Goal: Information Seeking & Learning: Learn about a topic

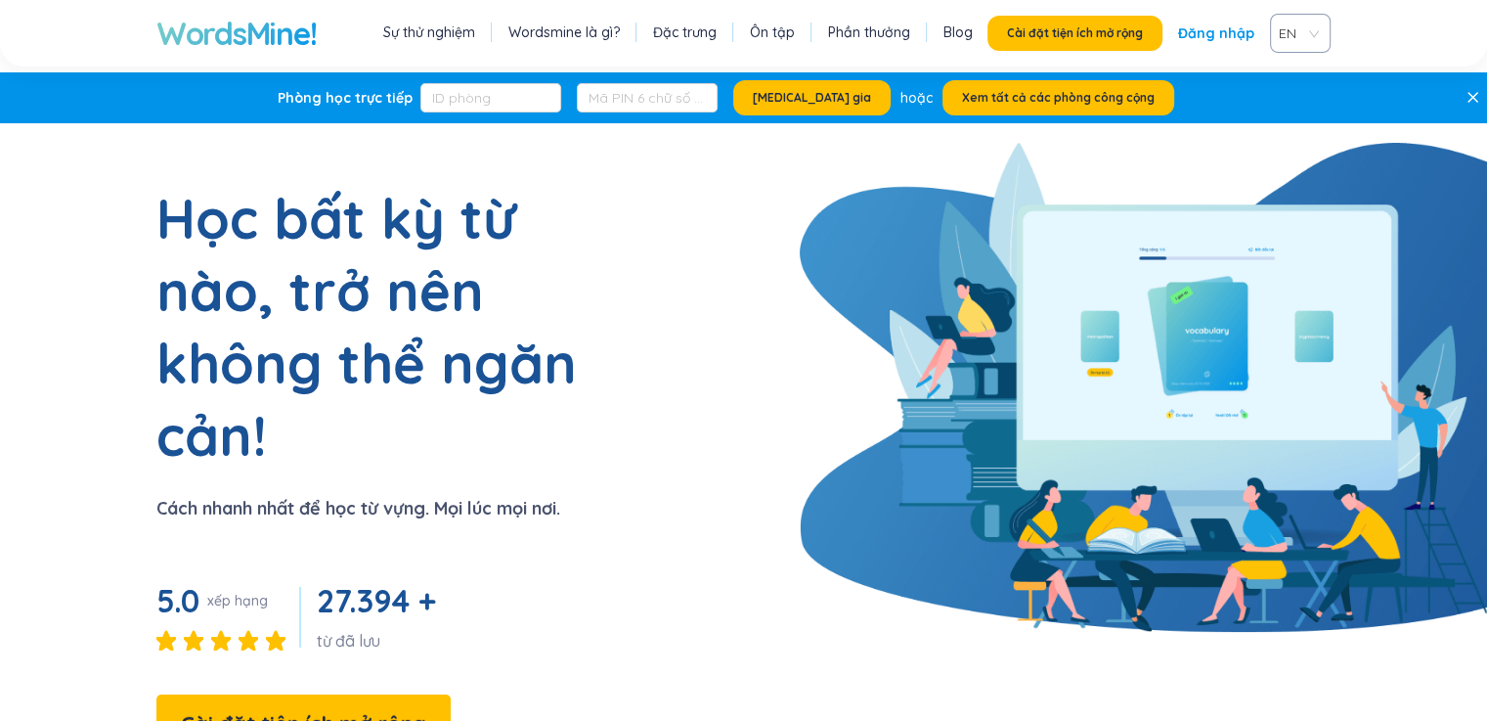
click at [843, 296] on section "Học bất kỳ từ nào, trở nên không thể ngăn cản! Cách nhanh nhất để học từ vựng. …" at bounding box center [743, 498] width 1487 height 632
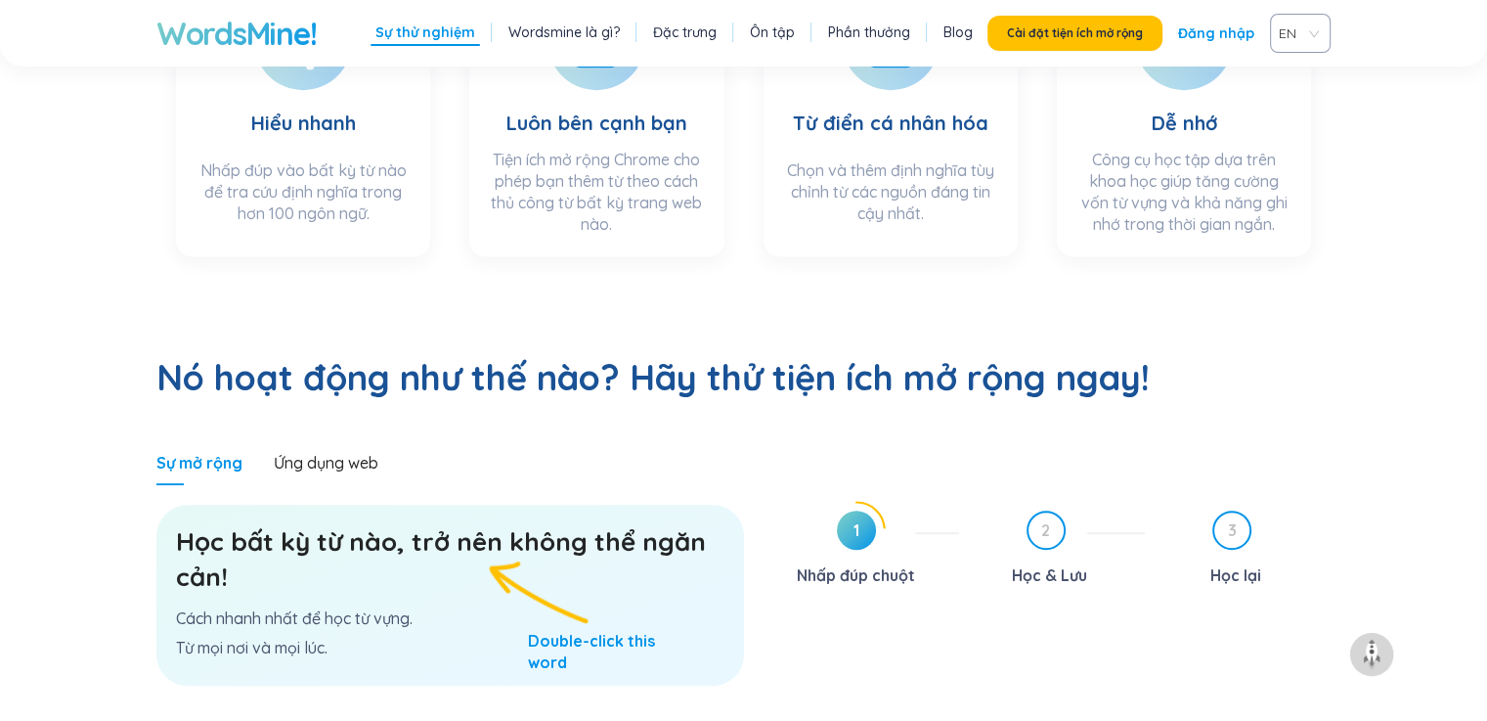
scroll to position [978, 0]
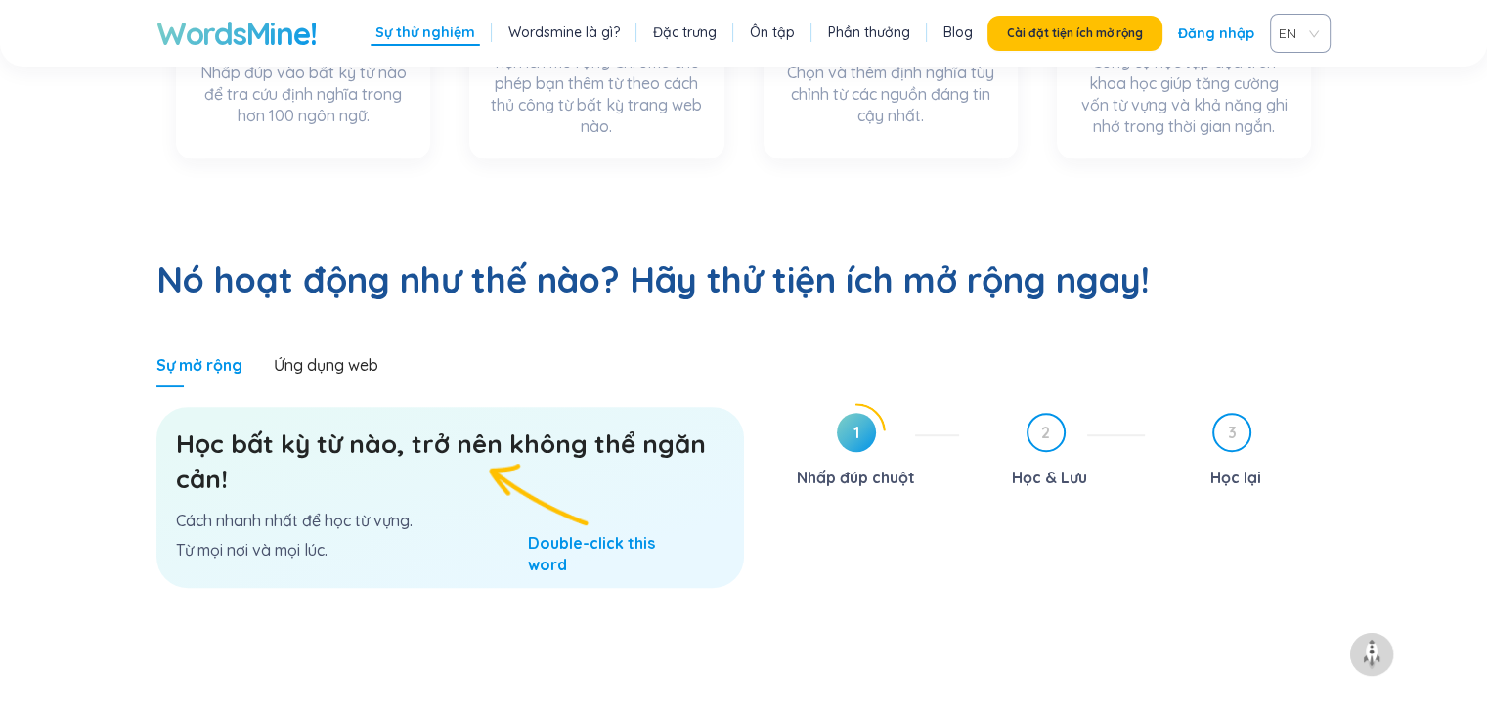
click at [485, 449] on div "Học bất kỳ từ nào, trở nên không thể ngăn cản! Cách nhanh nhất để học từ vựng. …" at bounding box center [450, 497] width 588 height 181
click at [460, 427] on font "Học bất kỳ từ nào, trở nên không thể ngăn cản!" at bounding box center [441, 460] width 530 height 67
click at [336, 342] on div "Ứng dụng web" at bounding box center [326, 364] width 105 height 45
click at [849, 413] on span "1" at bounding box center [856, 432] width 39 height 39
click at [855, 422] on font "1" at bounding box center [856, 432] width 6 height 20
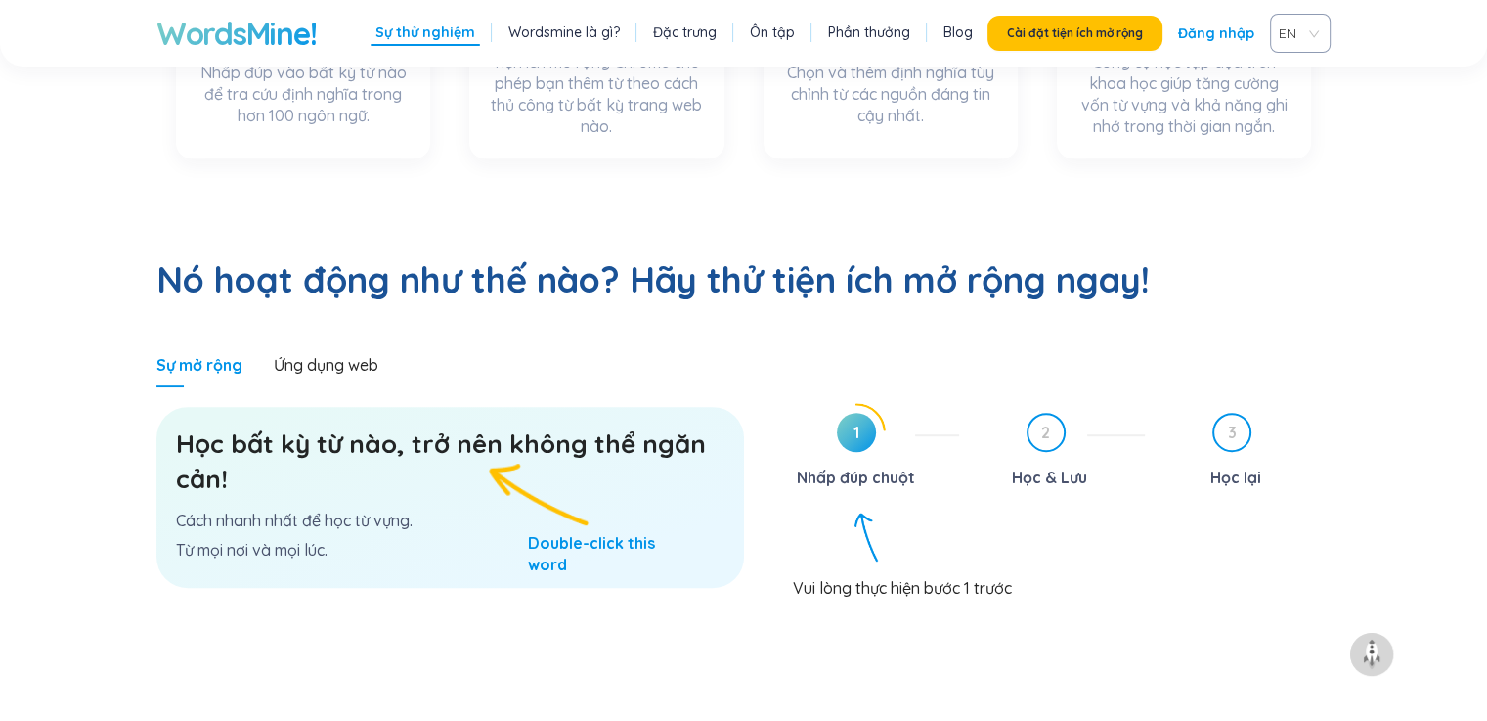
click at [852, 467] on font "Nhấp đúp chuột" at bounding box center [856, 477] width 118 height 20
click at [329, 355] on font "Ứng dụng web" at bounding box center [326, 365] width 105 height 20
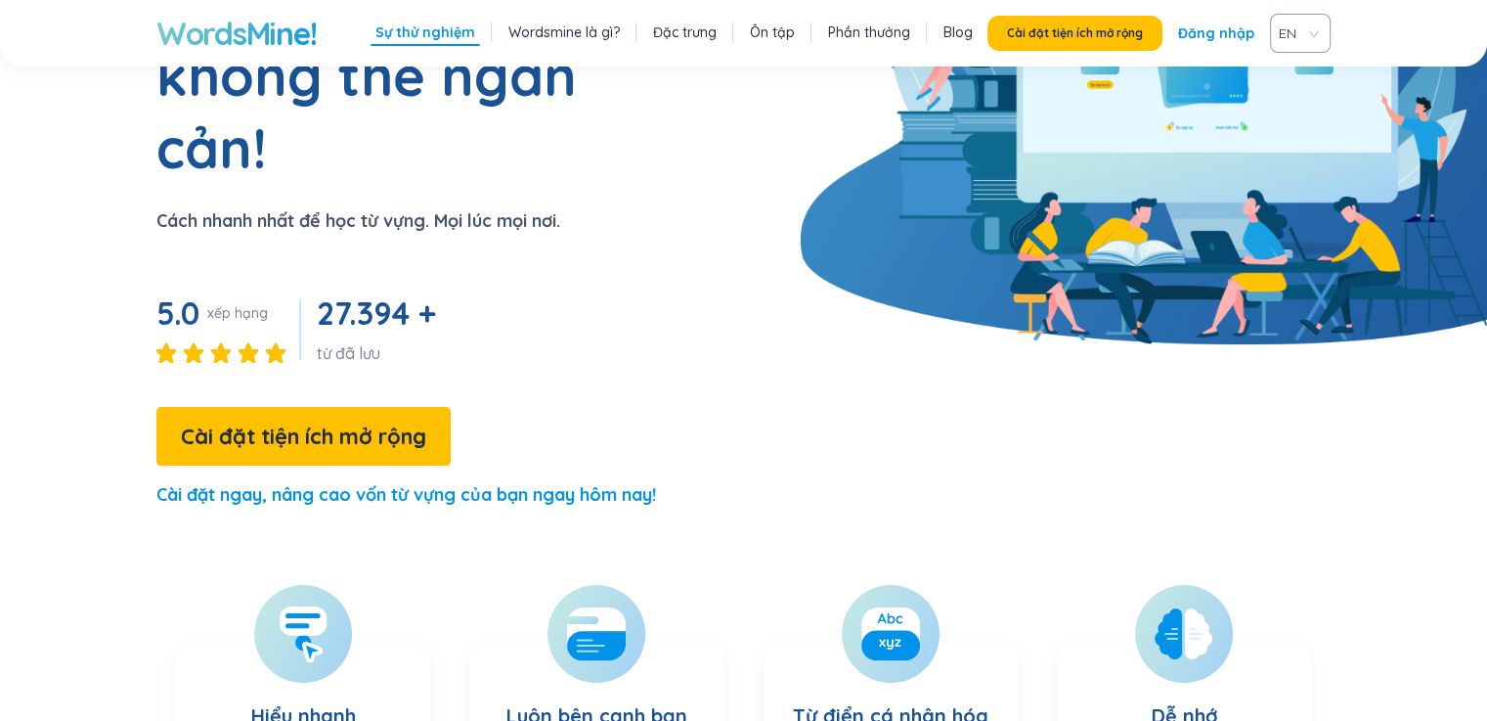
scroll to position [0, 0]
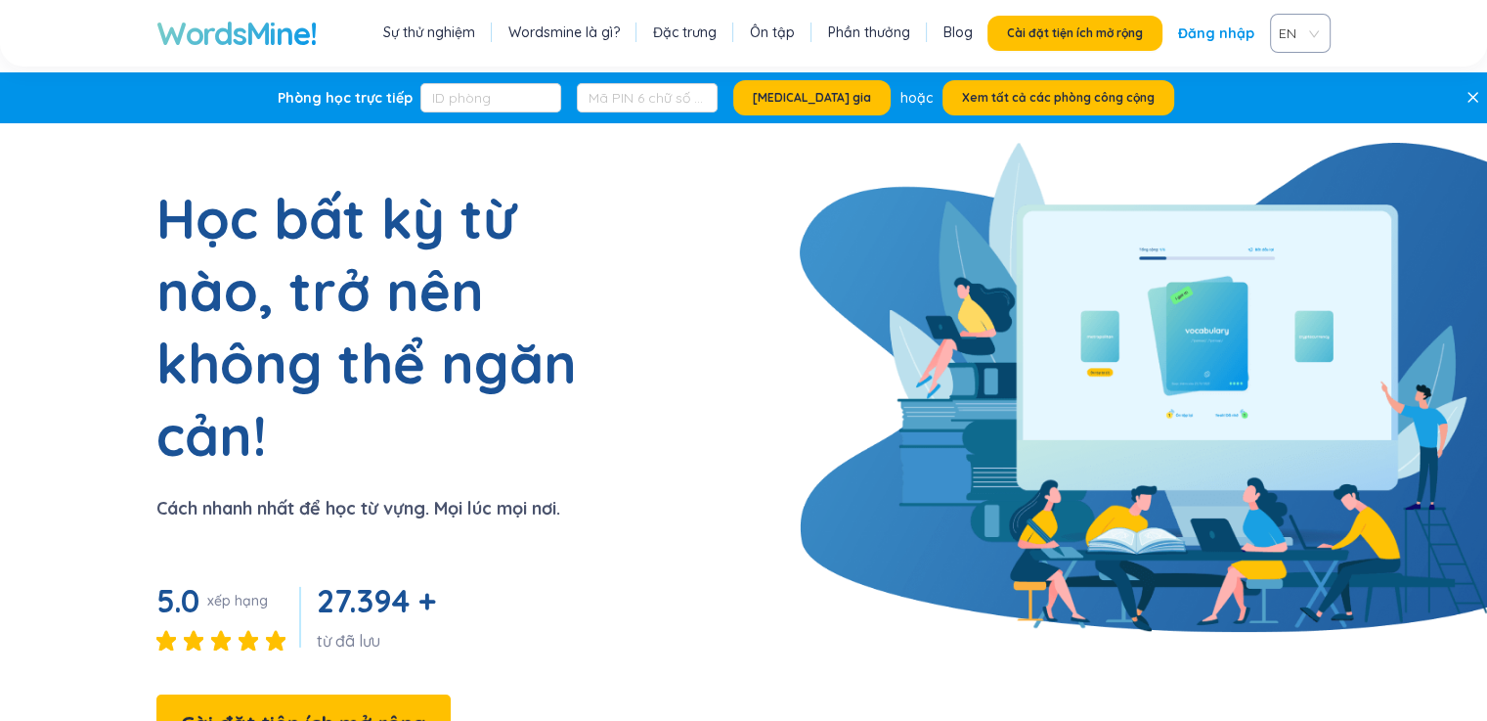
click at [437, 29] on font "Sự thử nghiệm" at bounding box center [429, 32] width 92 height 18
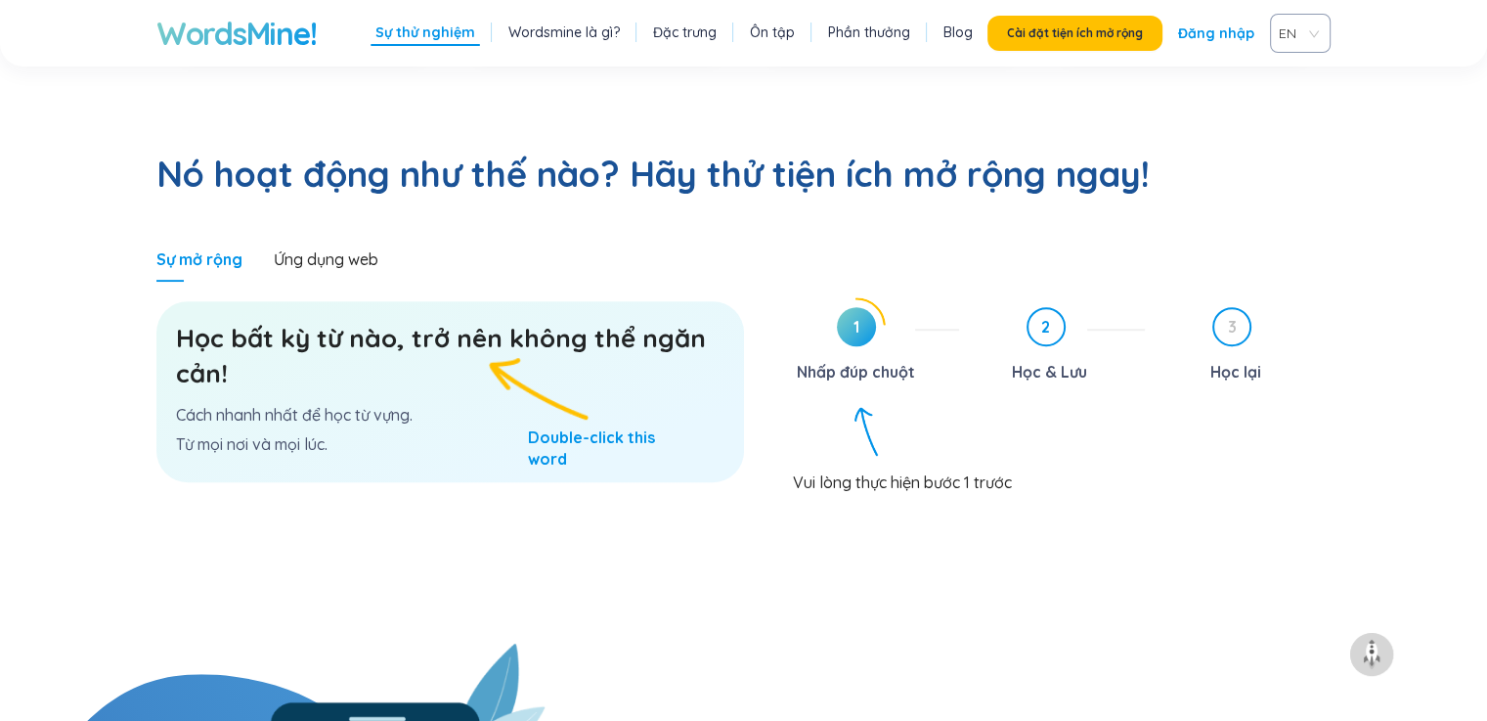
click at [1039, 309] on span "2" at bounding box center [1045, 326] width 35 height 35
click at [852, 307] on span "1" at bounding box center [856, 326] width 39 height 39
drag, startPoint x: 857, startPoint y: 308, endPoint x: 782, endPoint y: 351, distance: 86.7
click at [782, 351] on div "1 Nhấp đúp chuột 2 Học & Lưu 3 Học lại Vui lòng thực hiện bước 1 trước" at bounding box center [1052, 470] width 558 height 346
click at [405, 322] on font "Học bất kỳ từ nào, trở nên không thể ngăn cản!" at bounding box center [441, 355] width 530 height 67
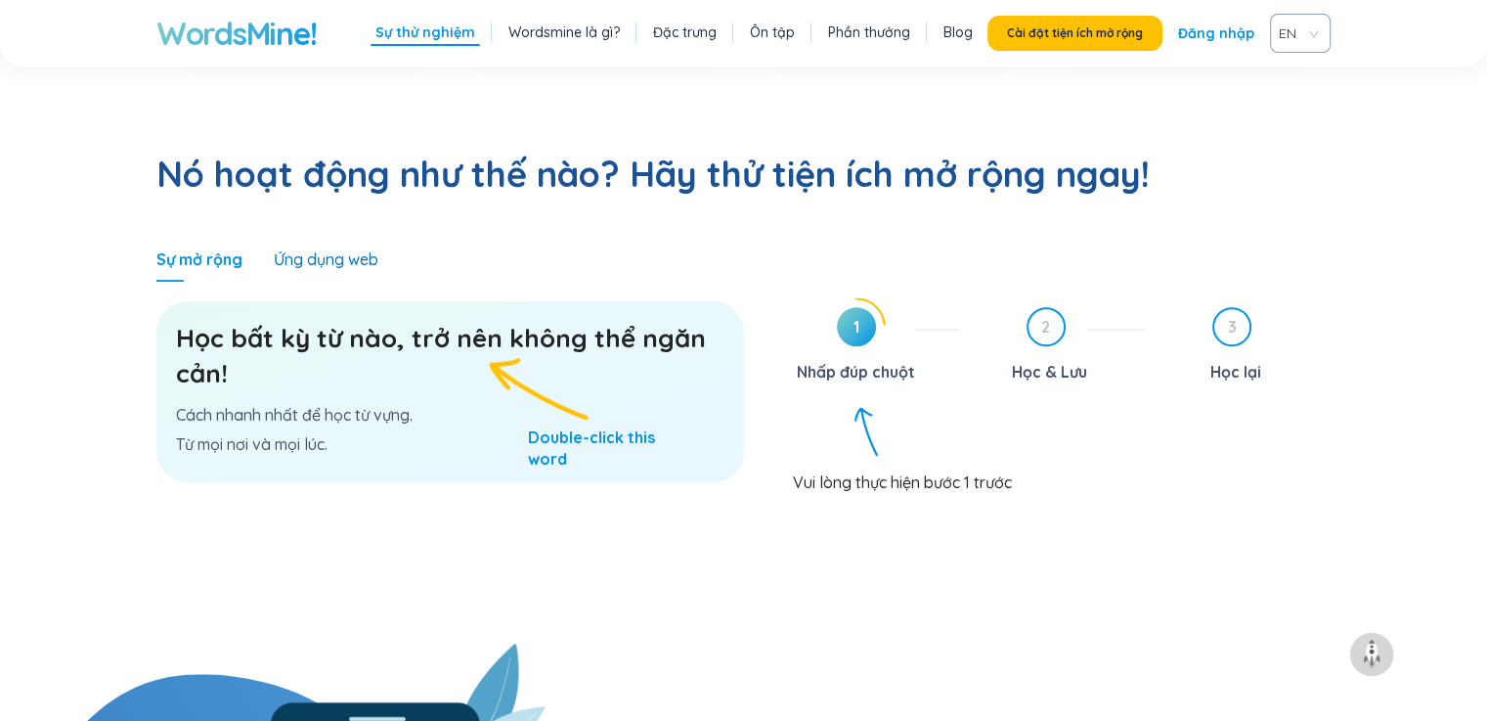
click at [352, 248] on div "Ứng dụng web" at bounding box center [326, 259] width 105 height 22
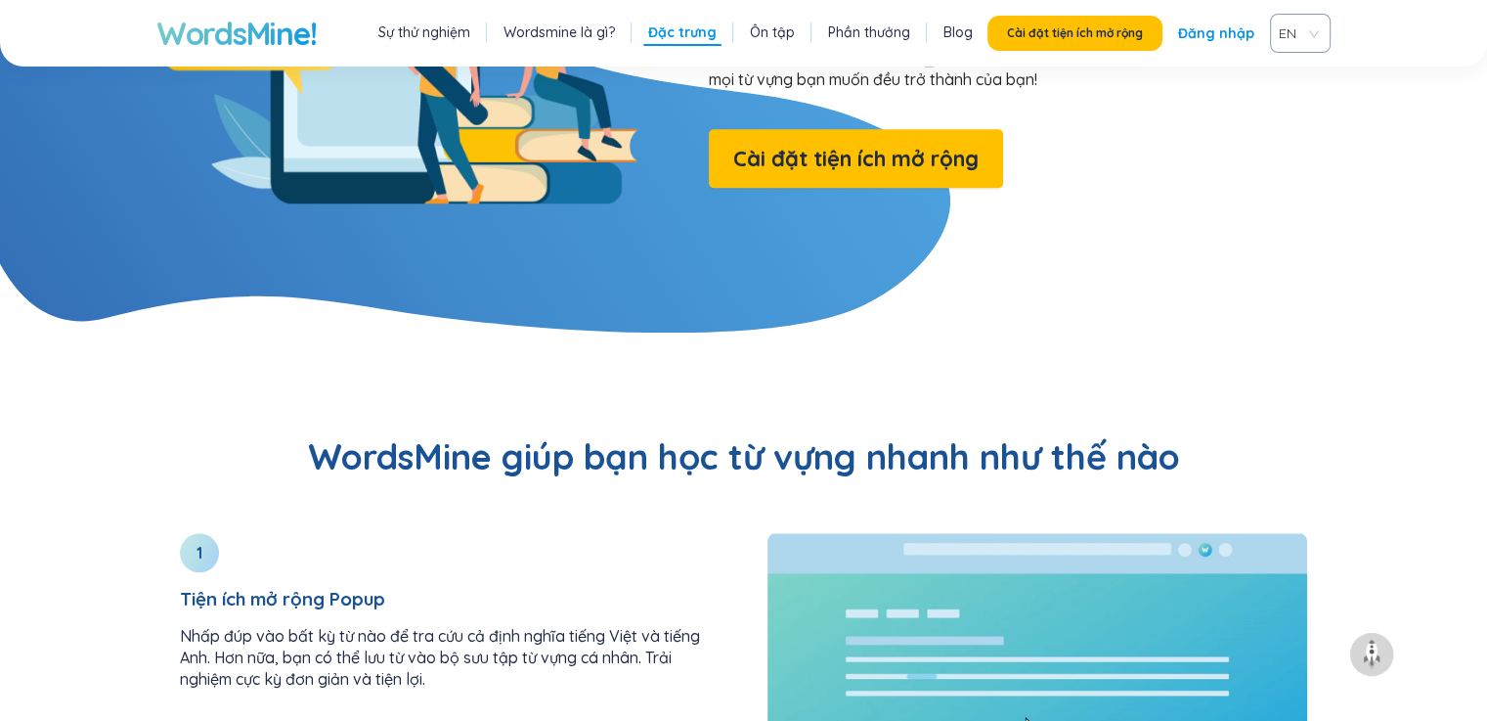
scroll to position [1768, 0]
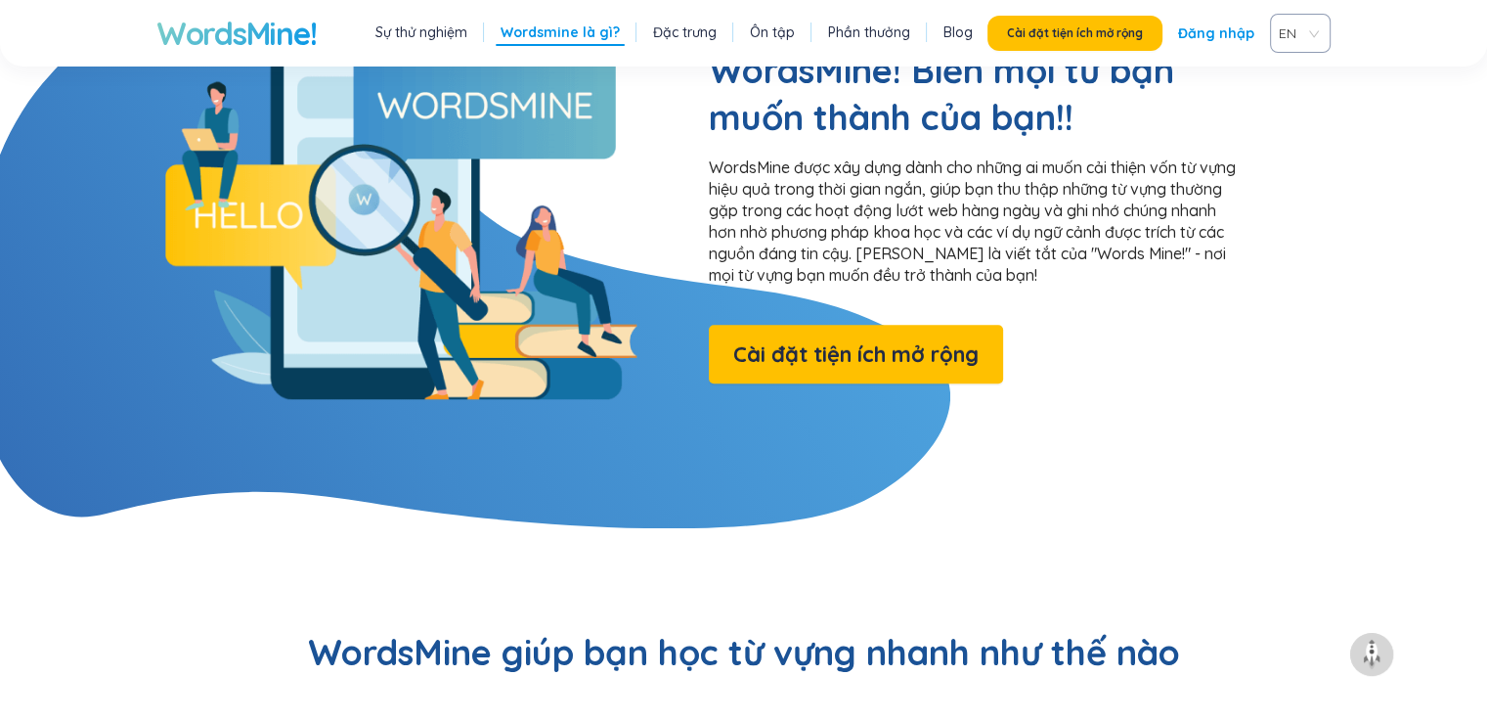
click at [703, 38] on font "Đặc trưng" at bounding box center [685, 32] width 64 height 18
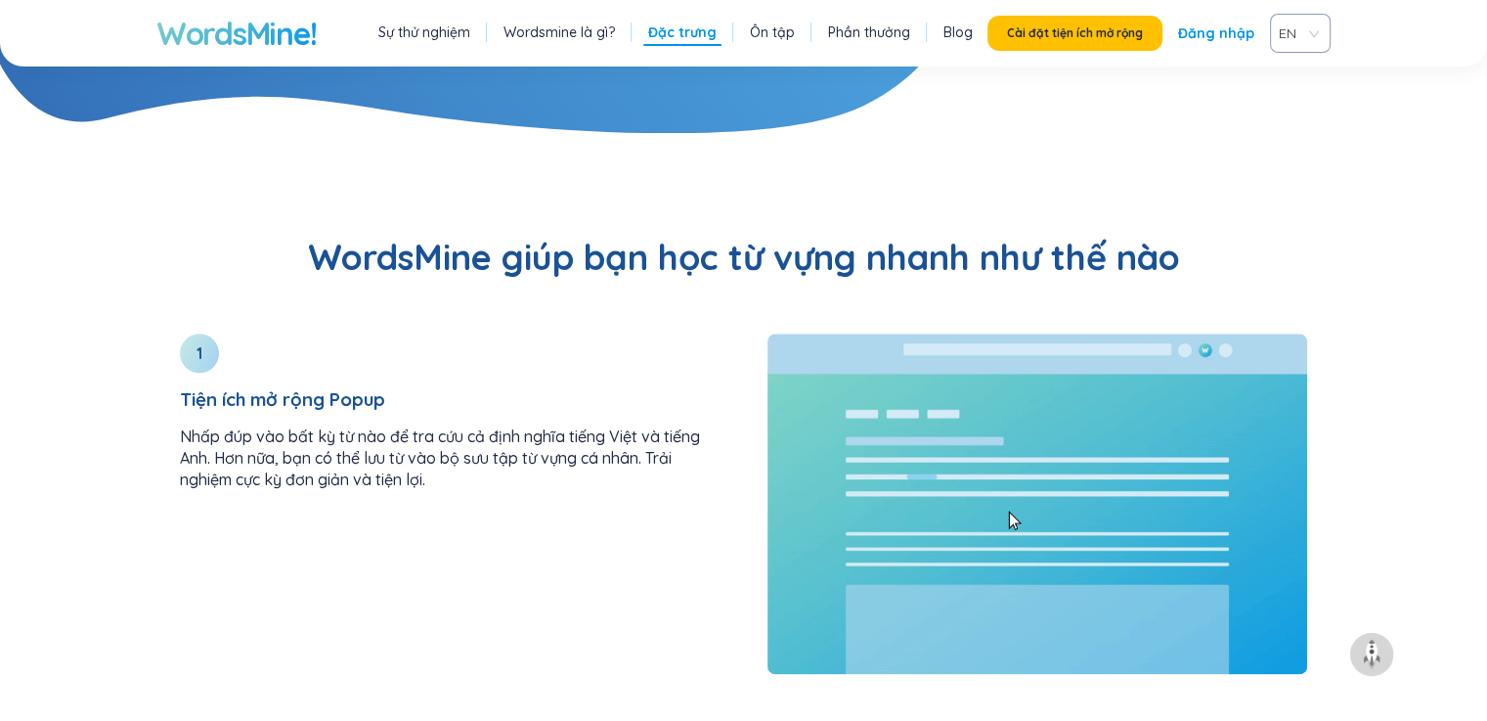
click at [769, 27] on font "Ôn tập" at bounding box center [772, 32] width 45 height 18
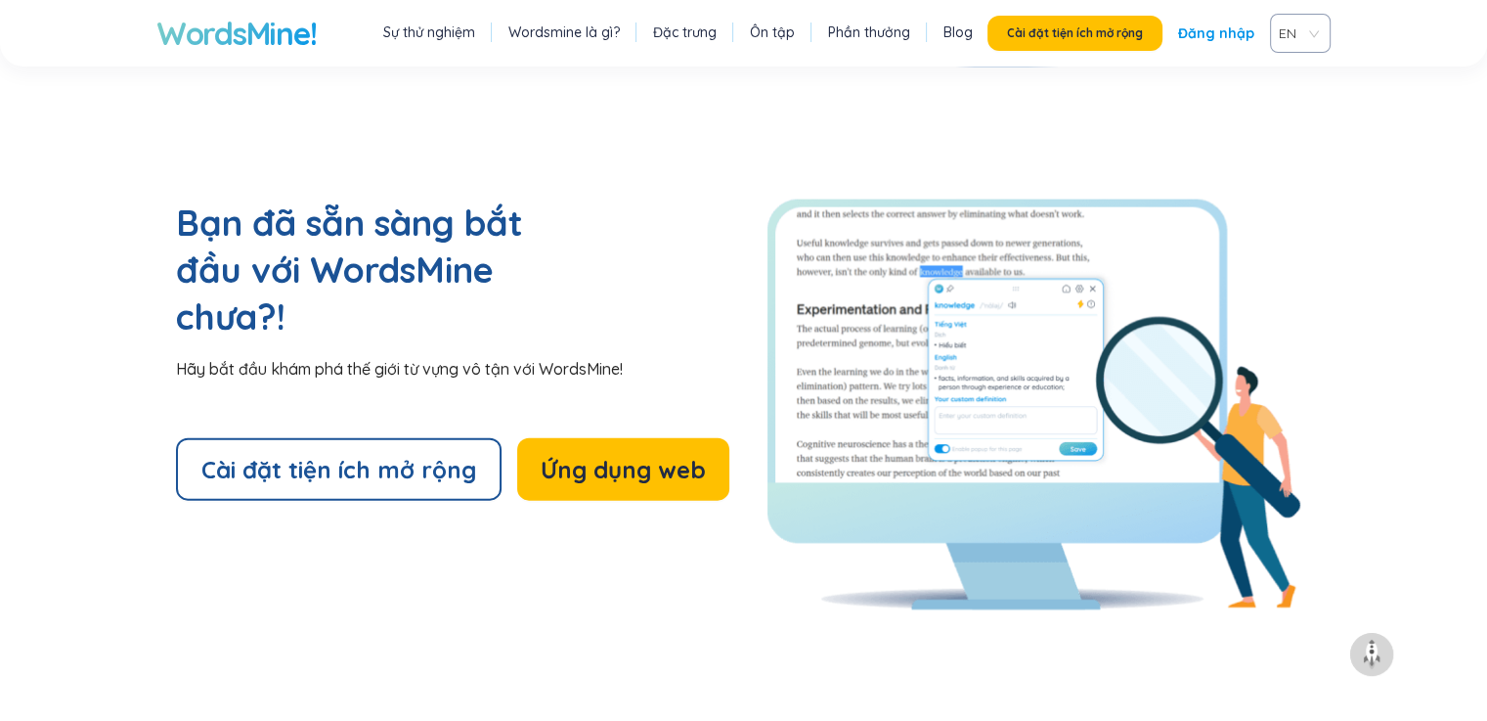
scroll to position [4349, 0]
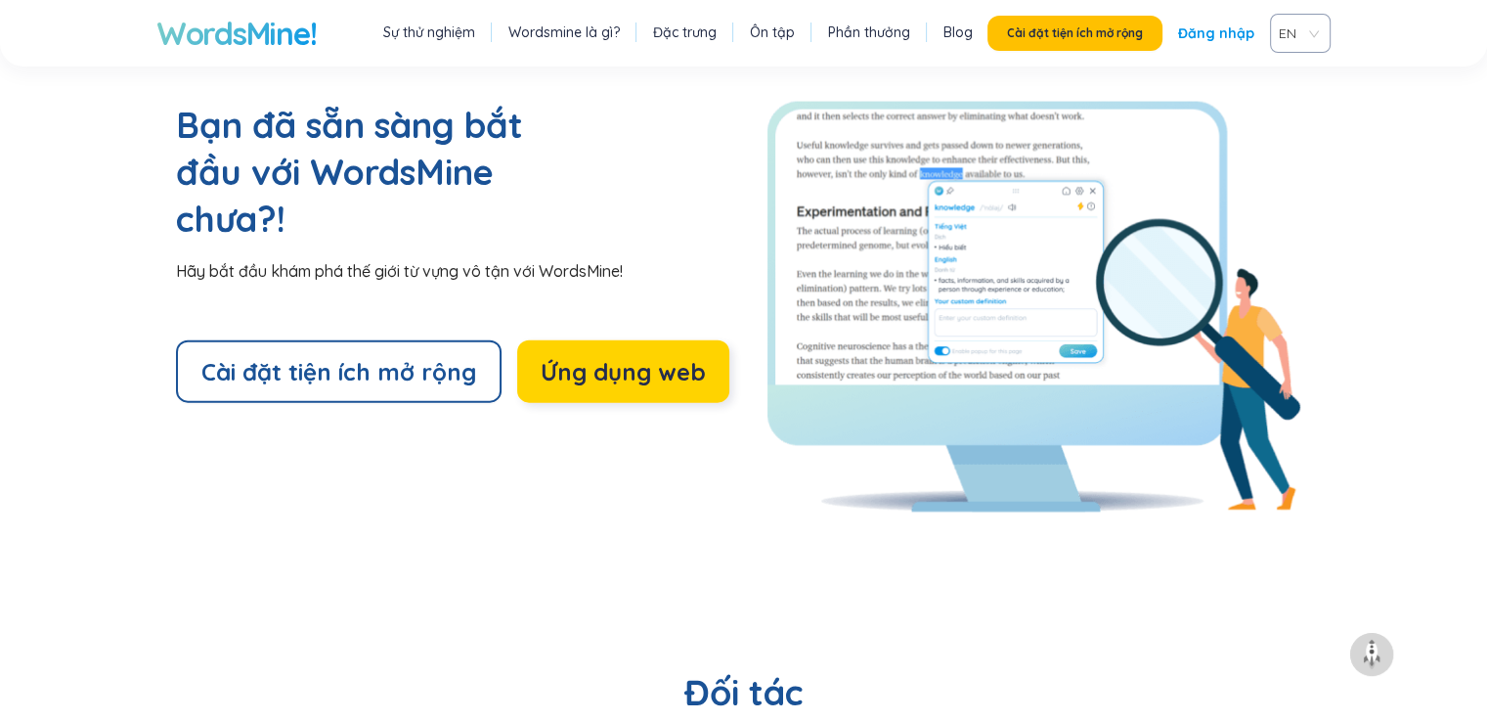
click at [596, 357] on font "Ứng dụng web" at bounding box center [623, 371] width 165 height 29
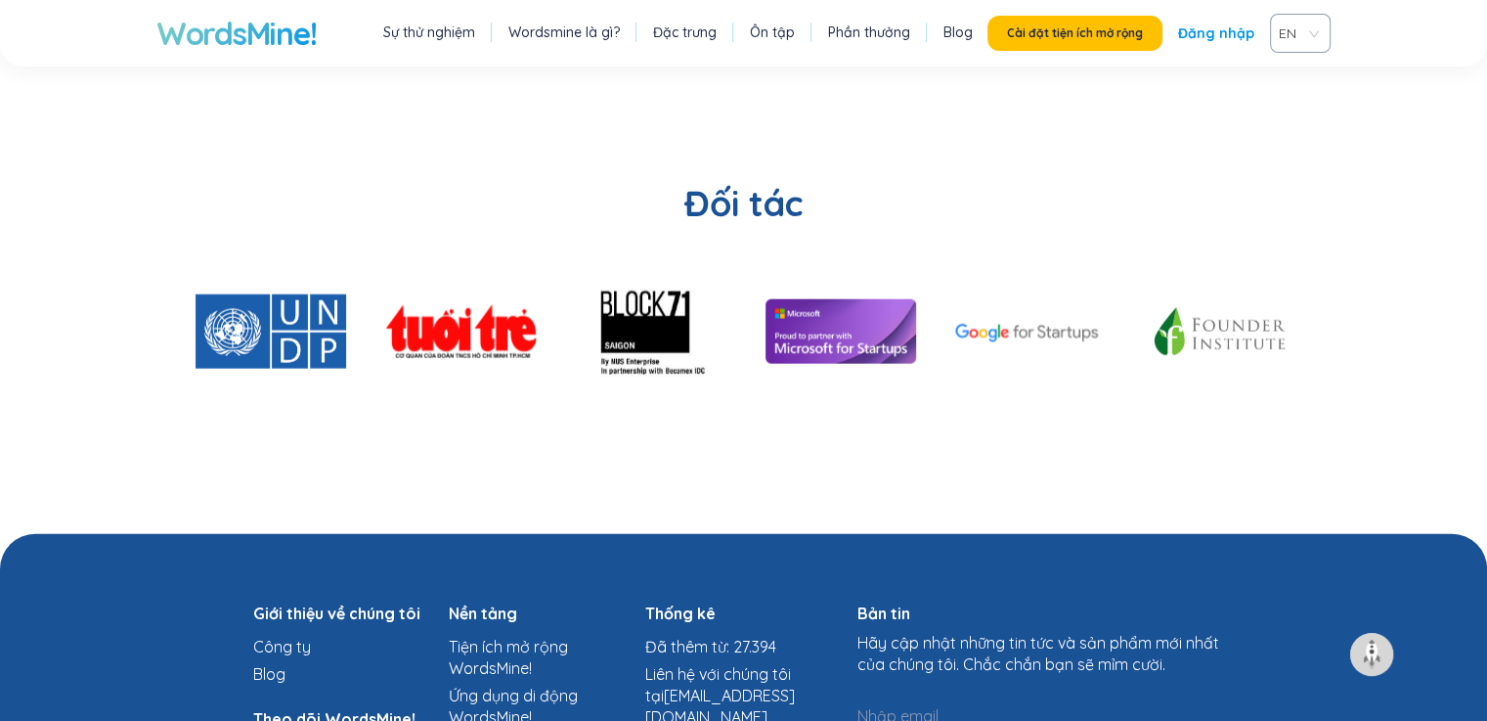
scroll to position [4741, 0]
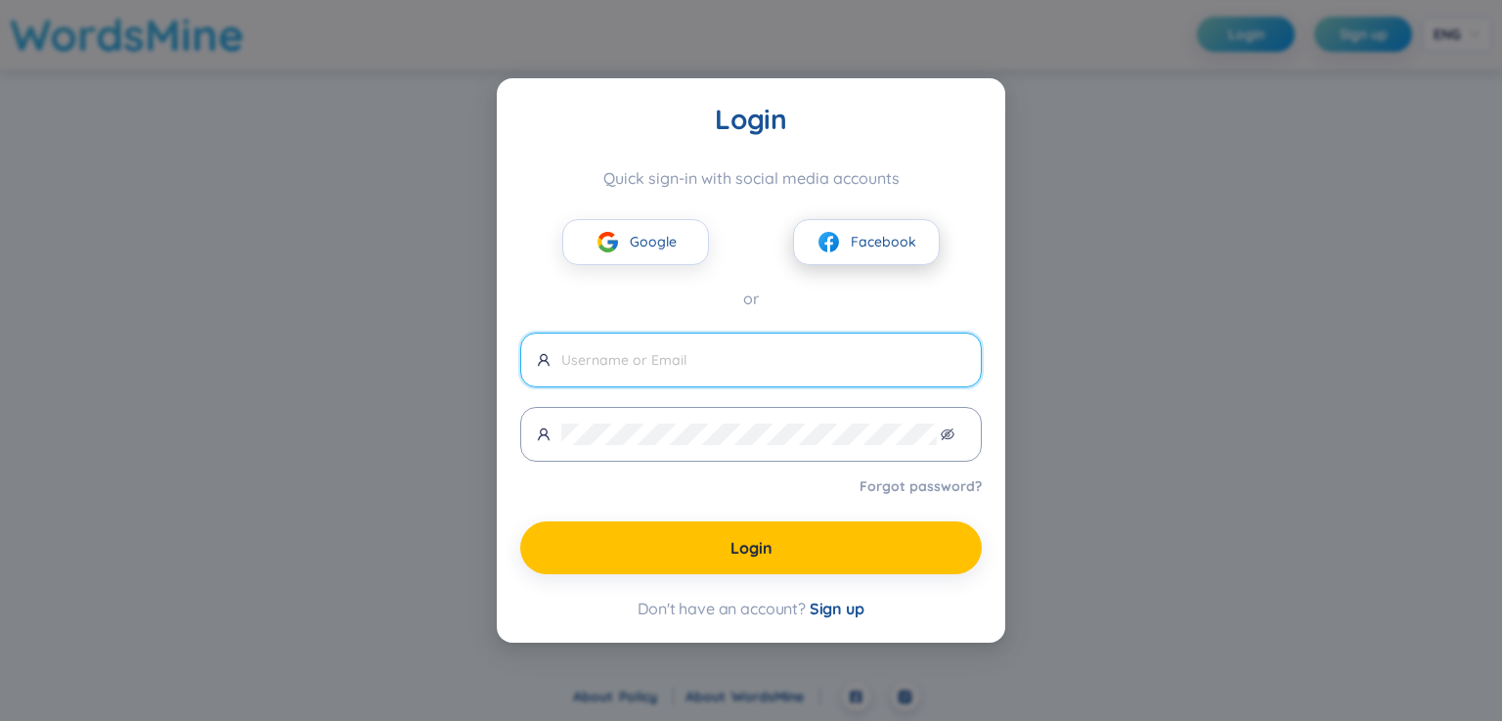
click at [897, 245] on span "Facebook" at bounding box center [884, 242] width 66 height 22
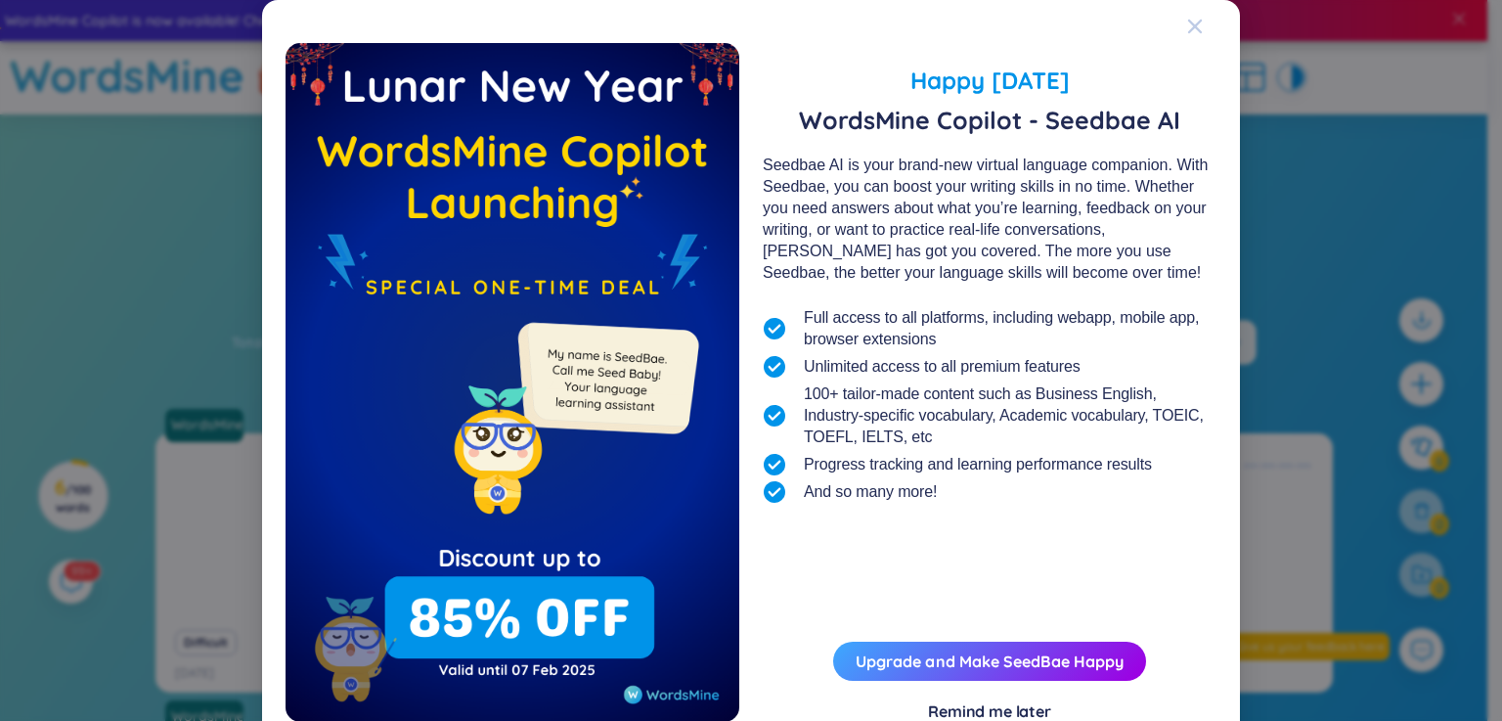
click at [1188, 24] on icon "Close" at bounding box center [1195, 27] width 14 height 14
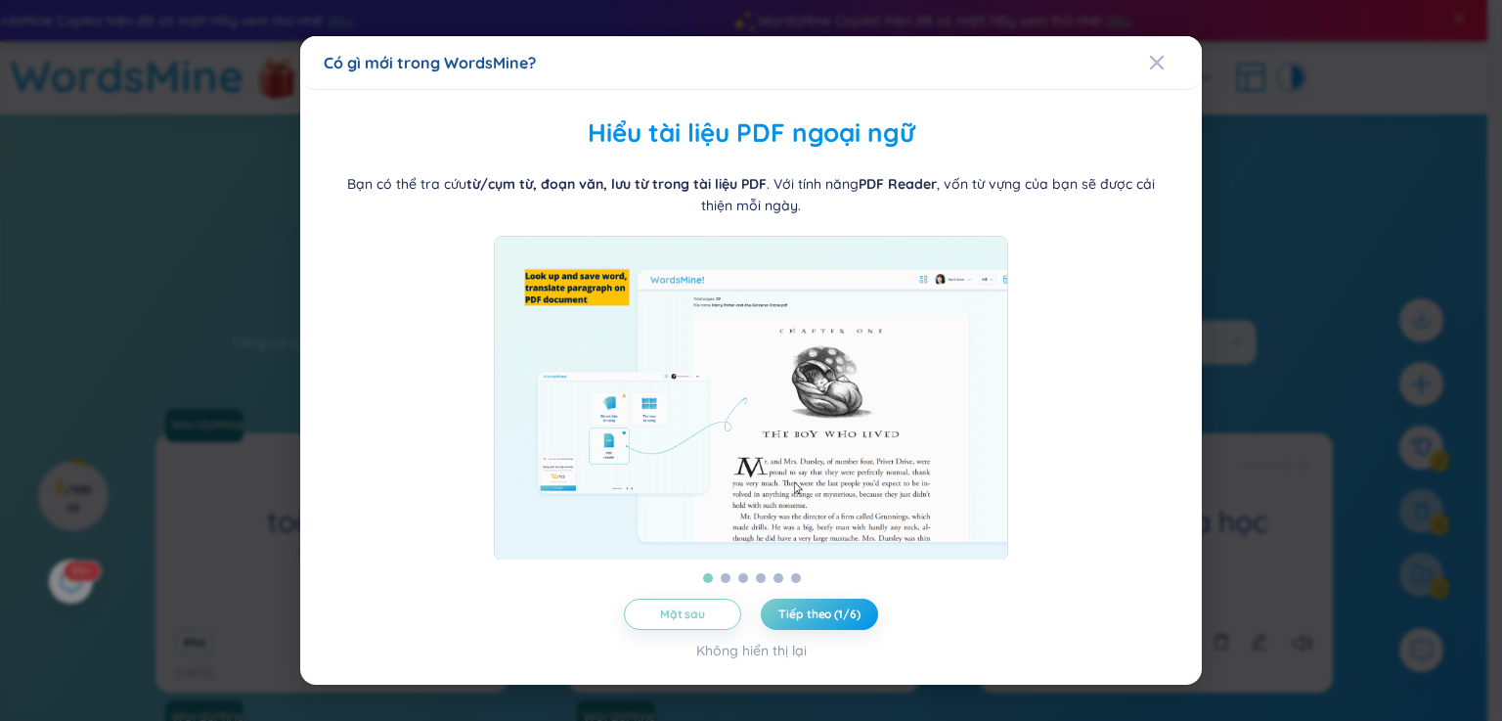
click at [1249, 112] on div "Có gì mới trong WordsMine? Quản lý thư mục WordsMine cho phép bạn quản lý và cá…" at bounding box center [751, 360] width 1502 height 721
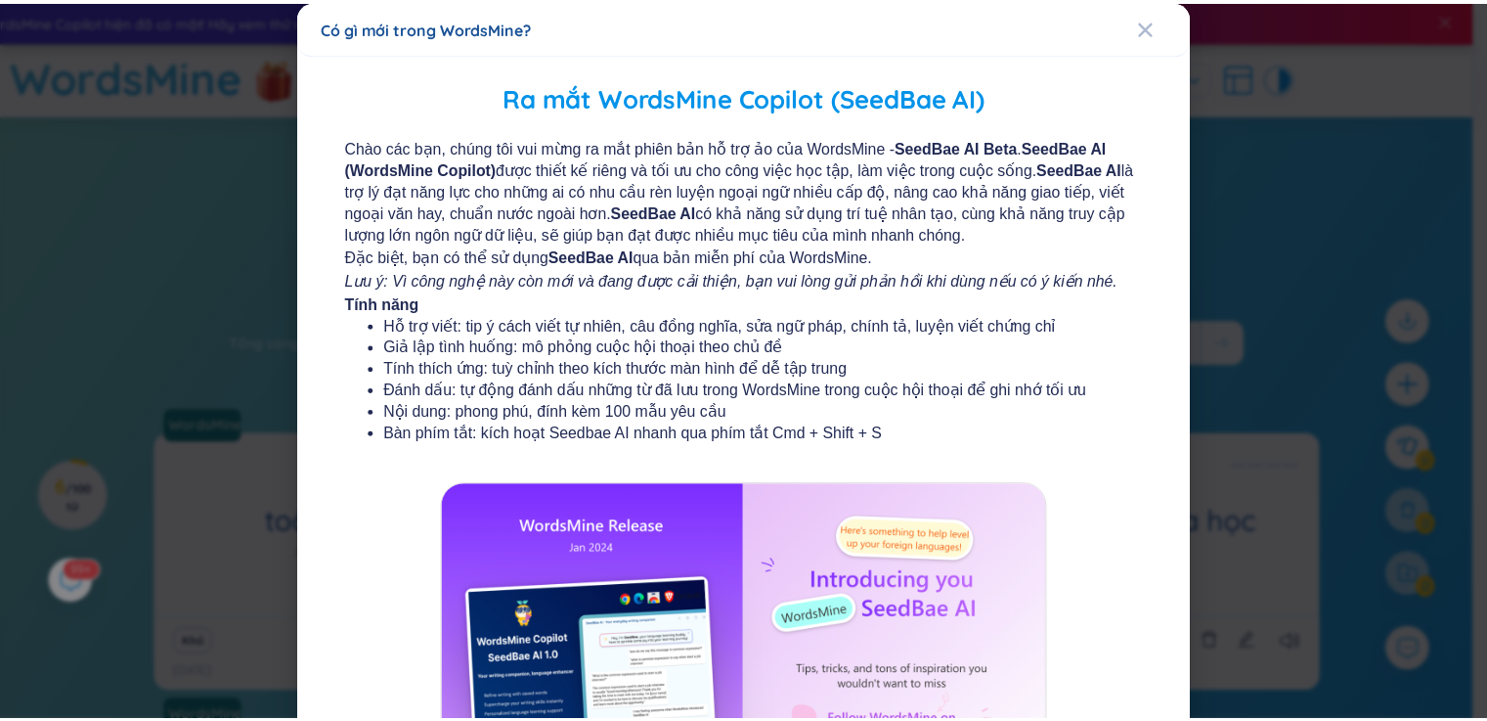
scroll to position [211, 0]
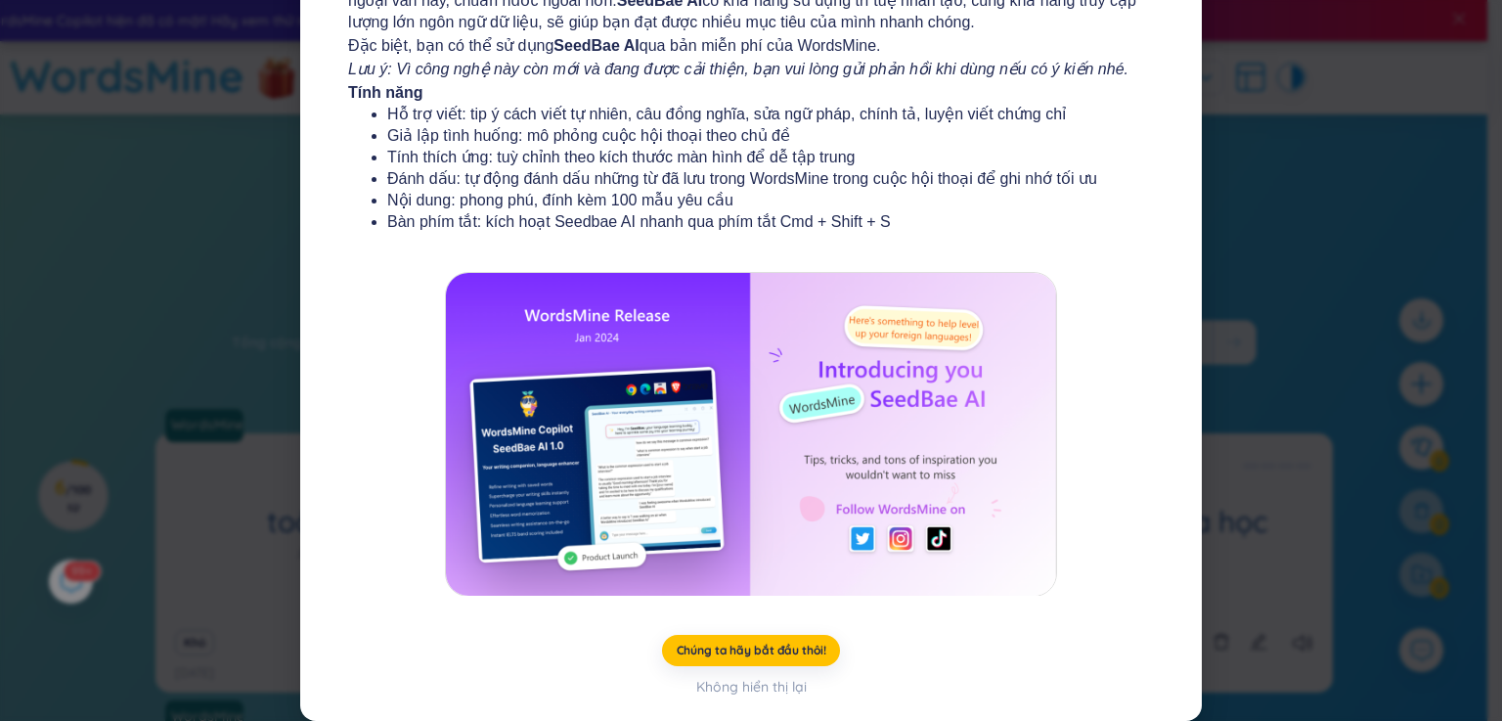
click at [1336, 541] on div "Có gì mới trong WordsMine? Ra mắt WordsMine Copilot (SeedBae AI) Chào các bạn, …" at bounding box center [751, 360] width 1502 height 721
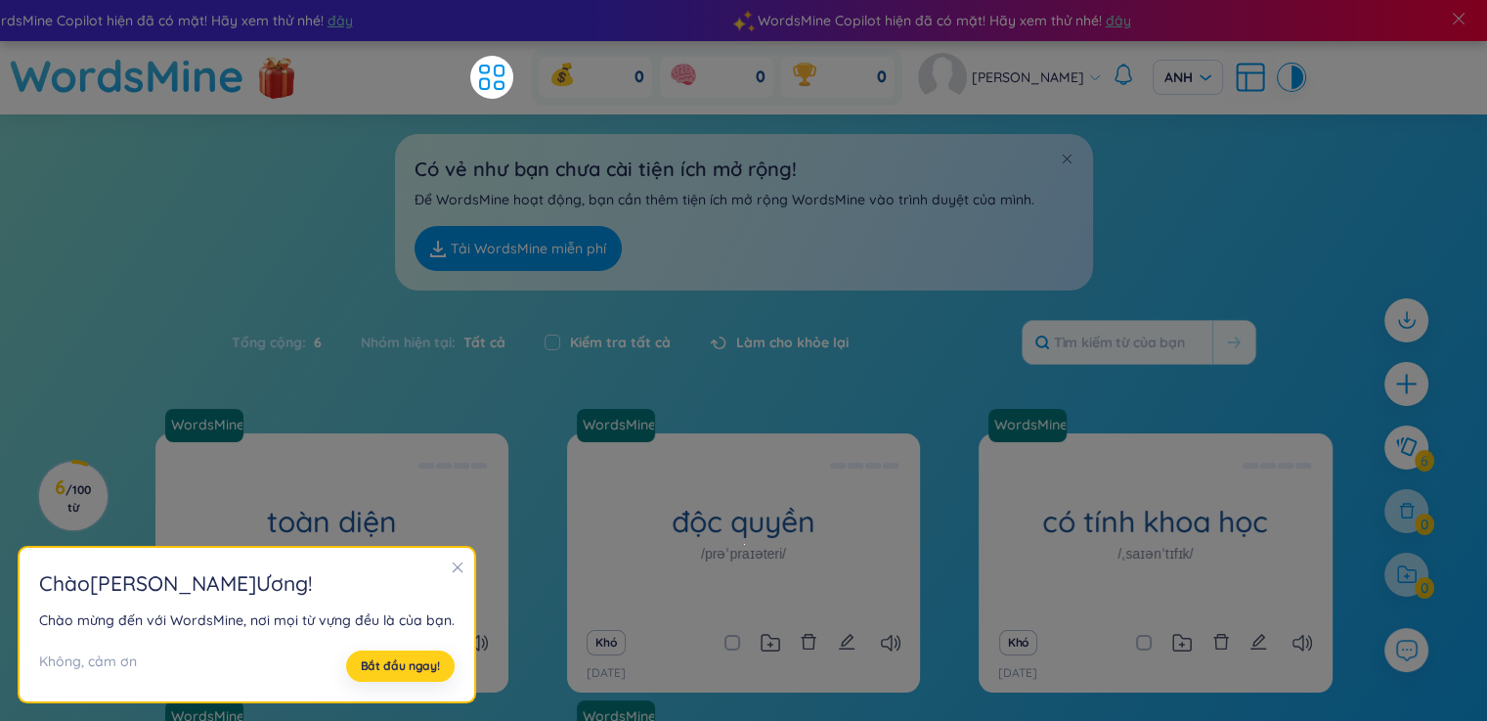
click at [385, 662] on font "Bắt đầu ngay!" at bounding box center [400, 665] width 79 height 15
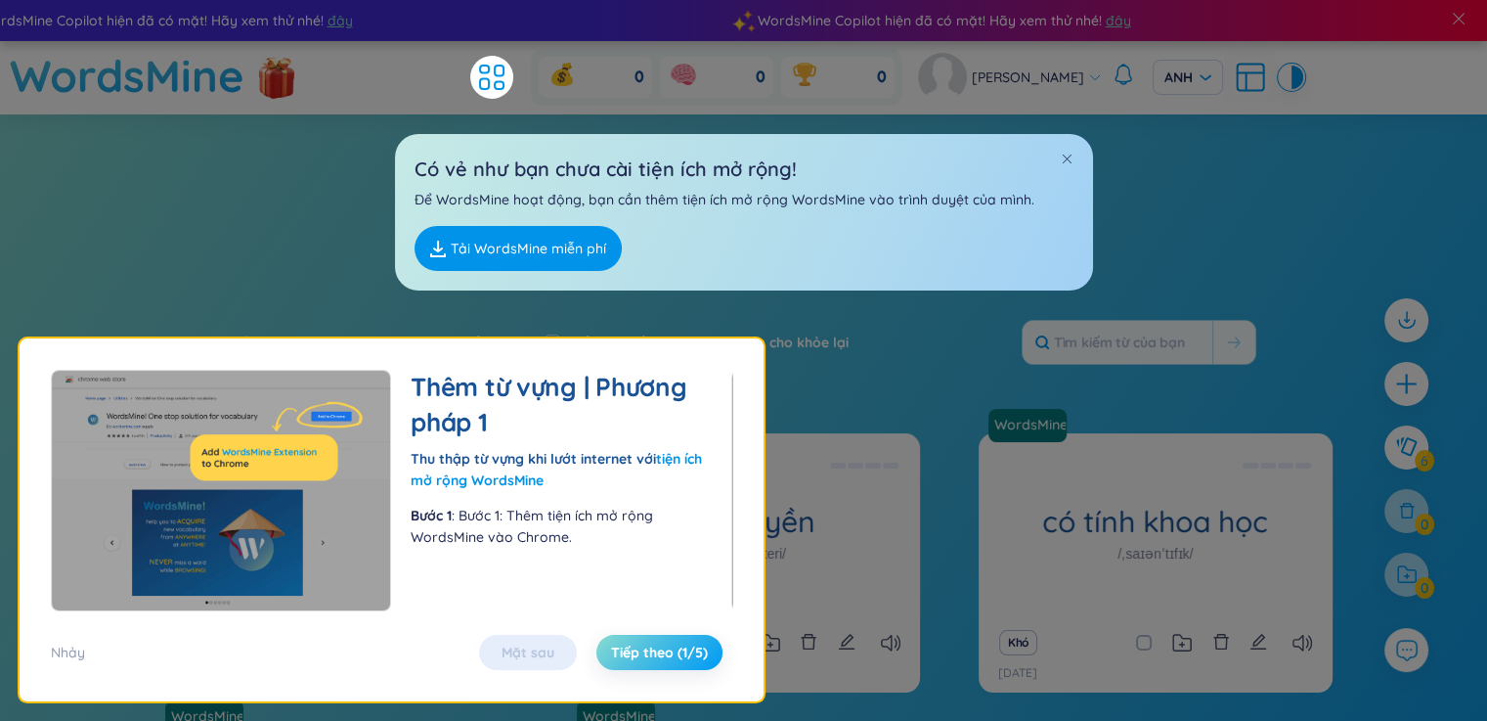
click at [643, 655] on font "Tiếp theo (1/5)" at bounding box center [659, 652] width 97 height 18
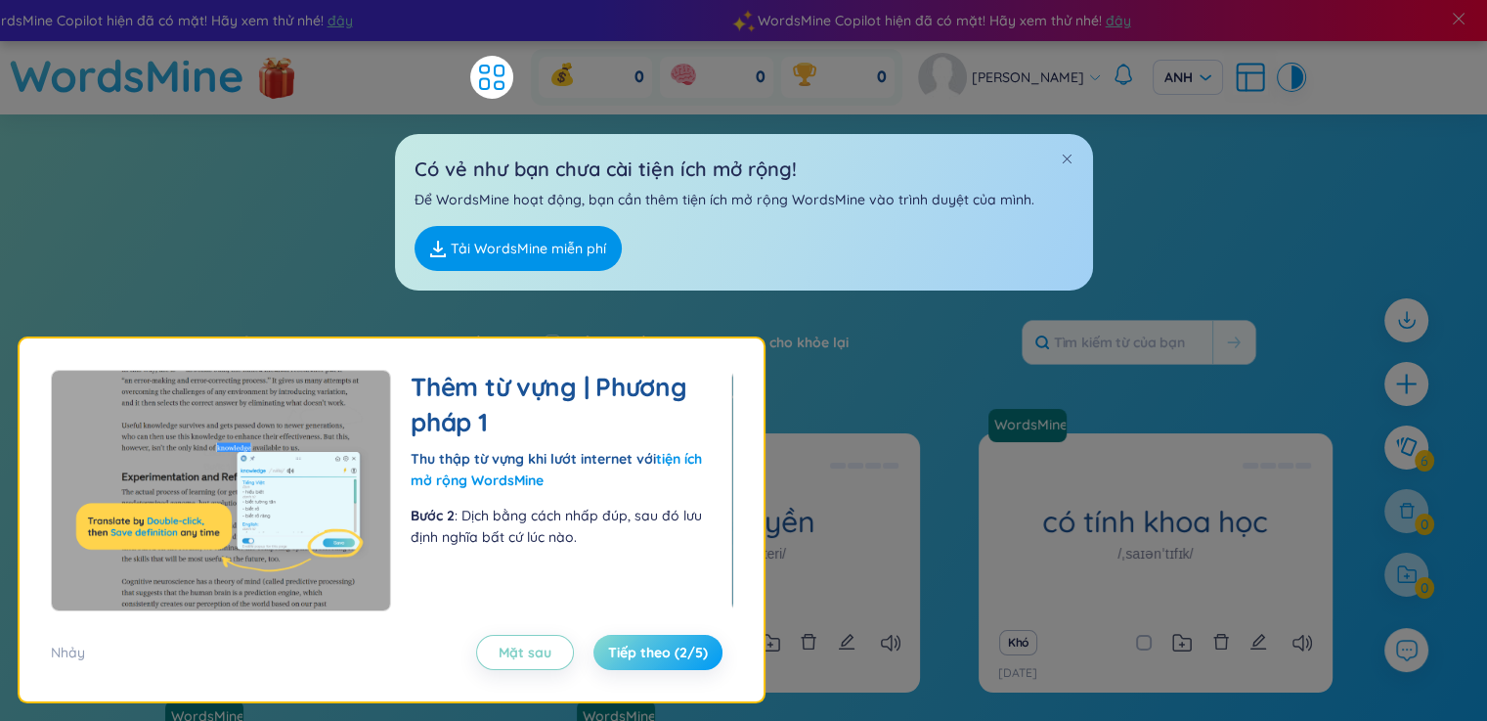
click at [643, 655] on font "Tiếp theo (2/5)" at bounding box center [658, 652] width 100 height 18
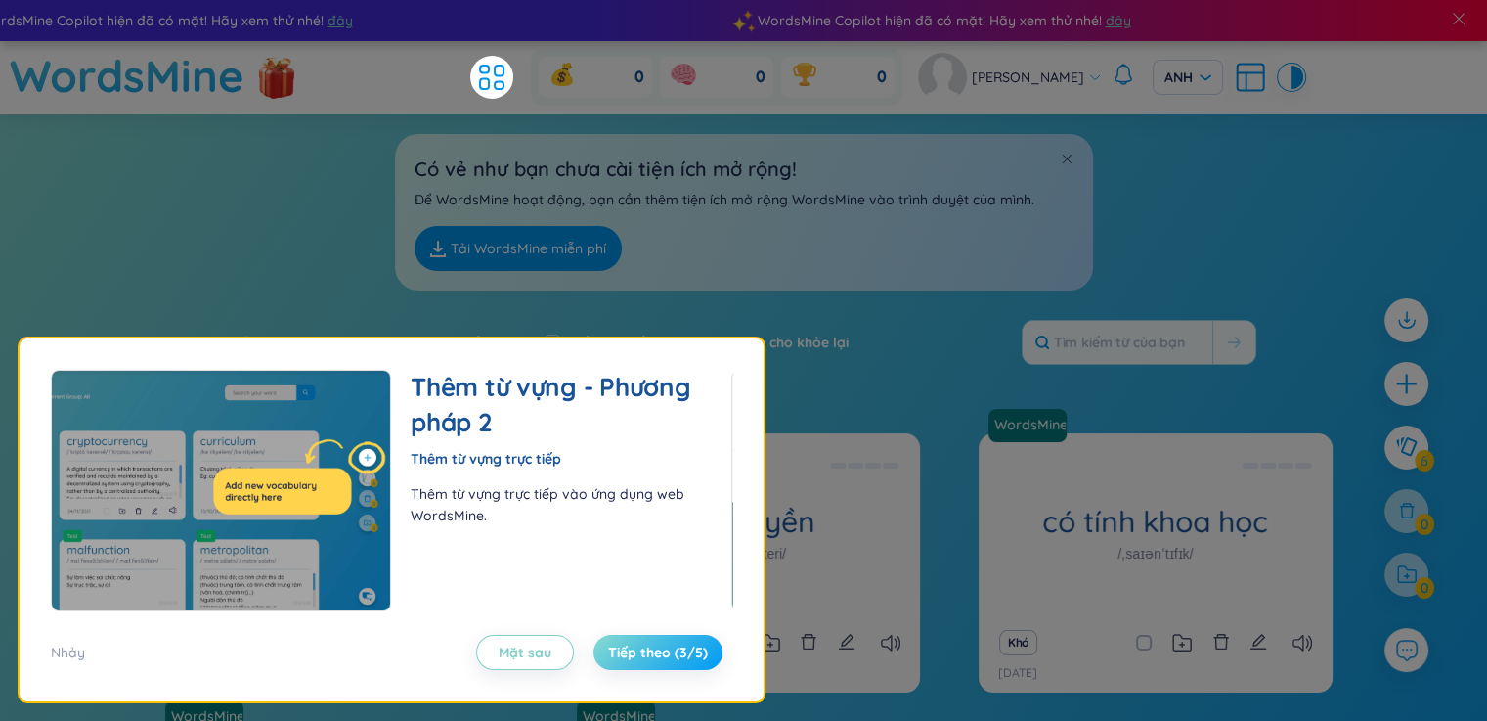
click at [643, 655] on font "Tiếp theo (3/5)" at bounding box center [658, 652] width 100 height 18
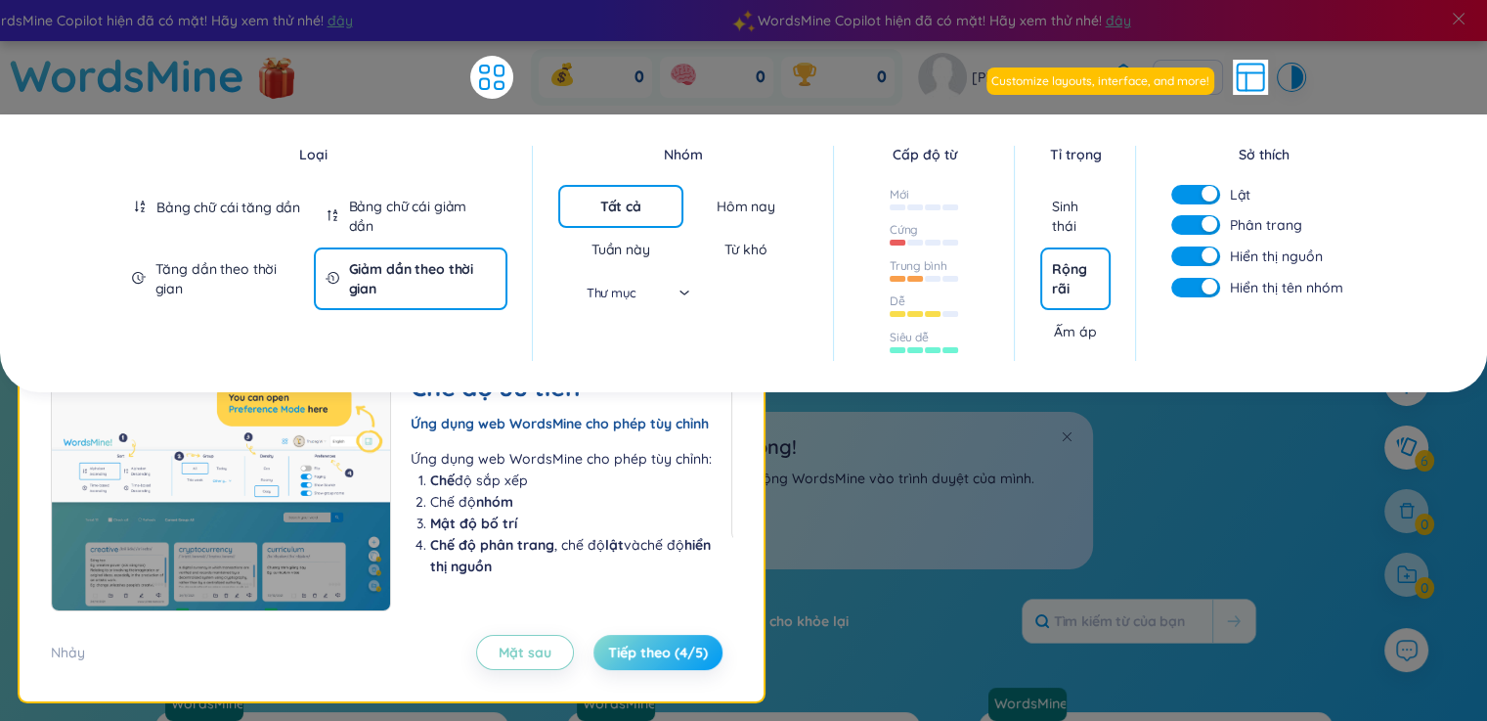
click at [643, 655] on font "Tiếp theo (4/5)" at bounding box center [658, 652] width 100 height 18
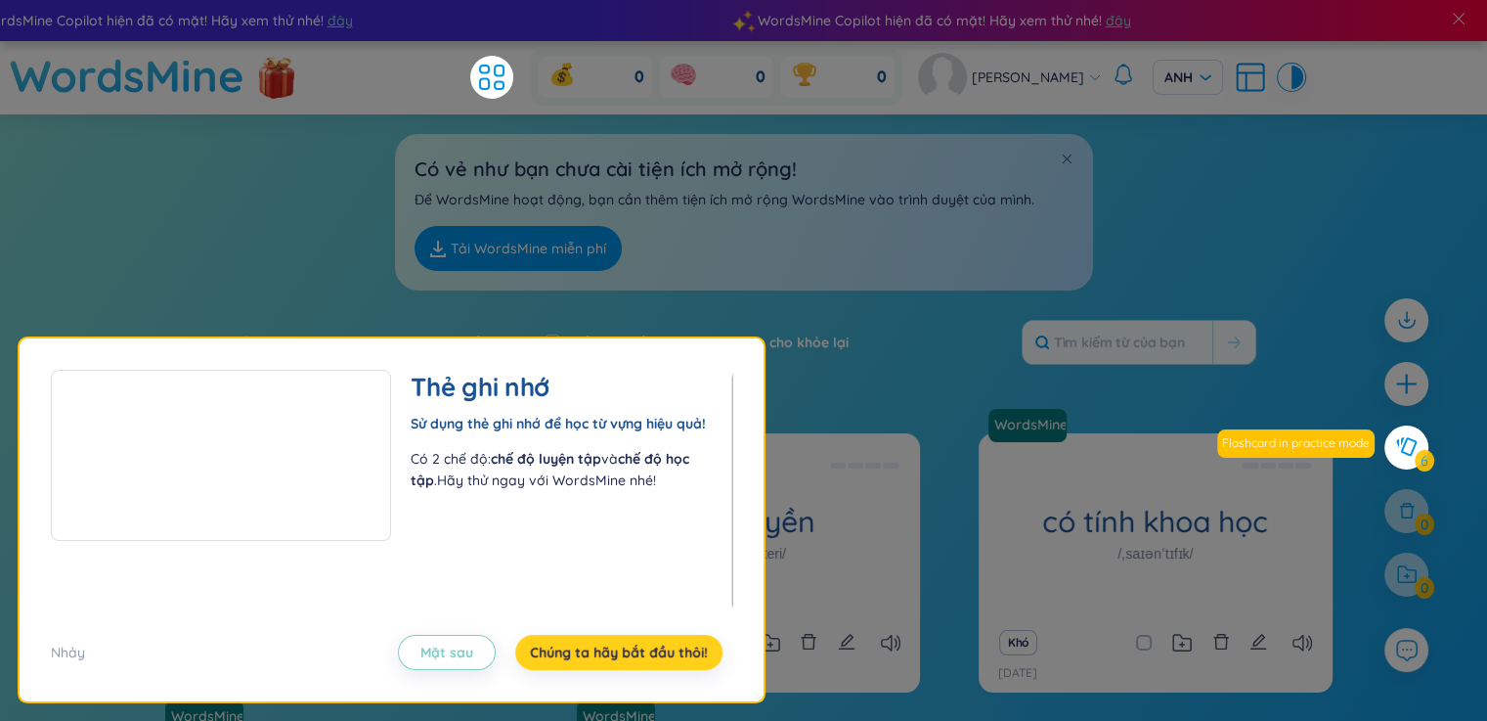
click at [643, 655] on font "Chúng ta hãy bắt đầu thôi!" at bounding box center [619, 652] width 178 height 18
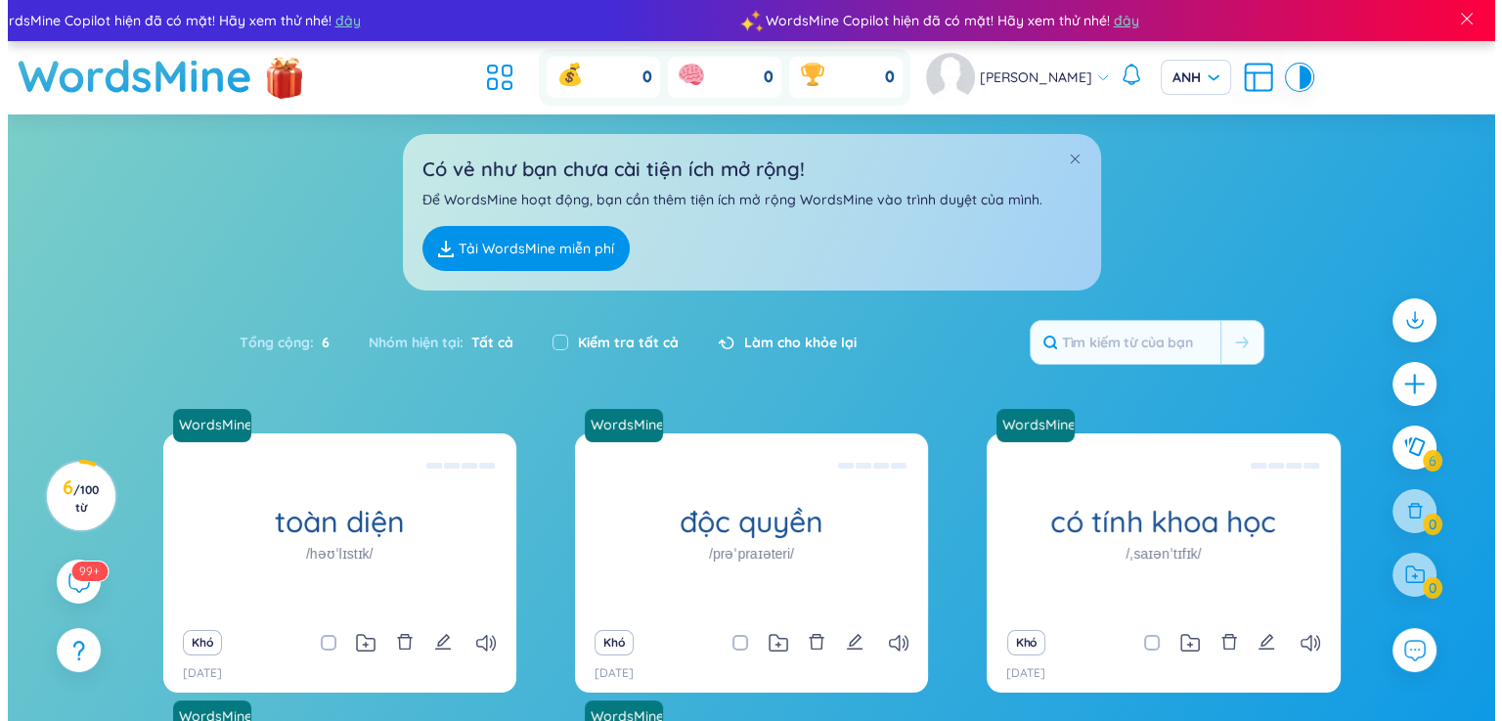
scroll to position [365, 0]
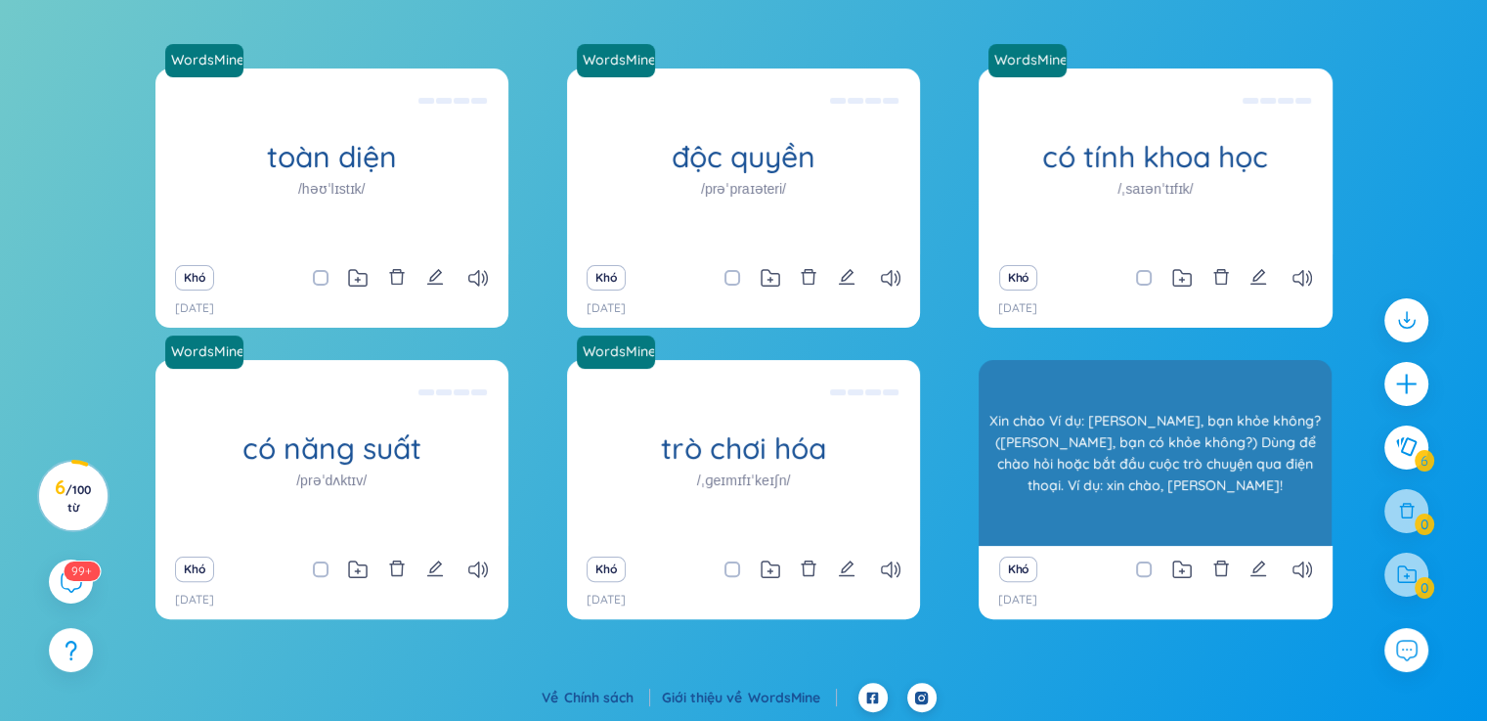
click at [1103, 426] on div "Xin chào /həˈləʊ/" at bounding box center [1155, 453] width 353 height 186
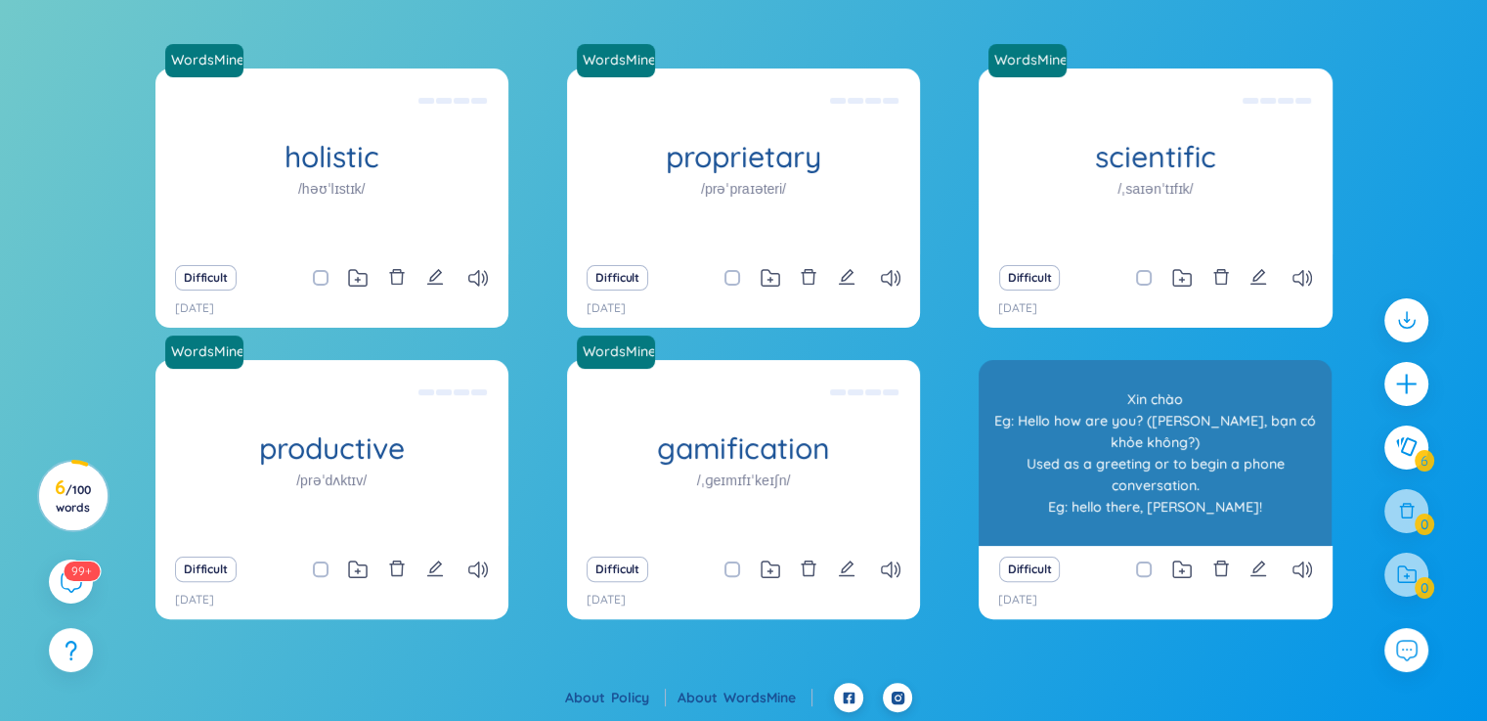
click at [1141, 494] on div "hello /həˈləʊ/" at bounding box center [1155, 453] width 353 height 186
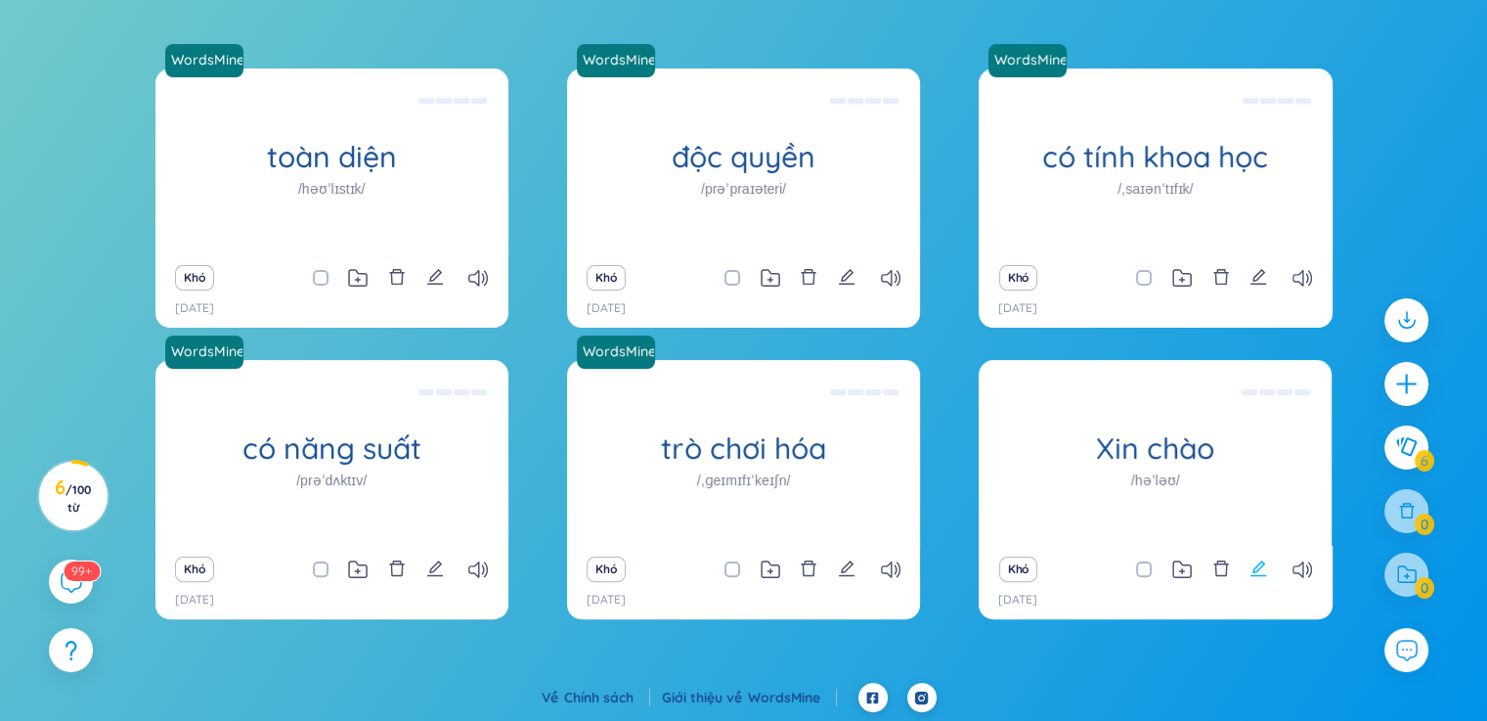
click at [1263, 559] on icon "biên tập" at bounding box center [1258, 568] width 18 height 18
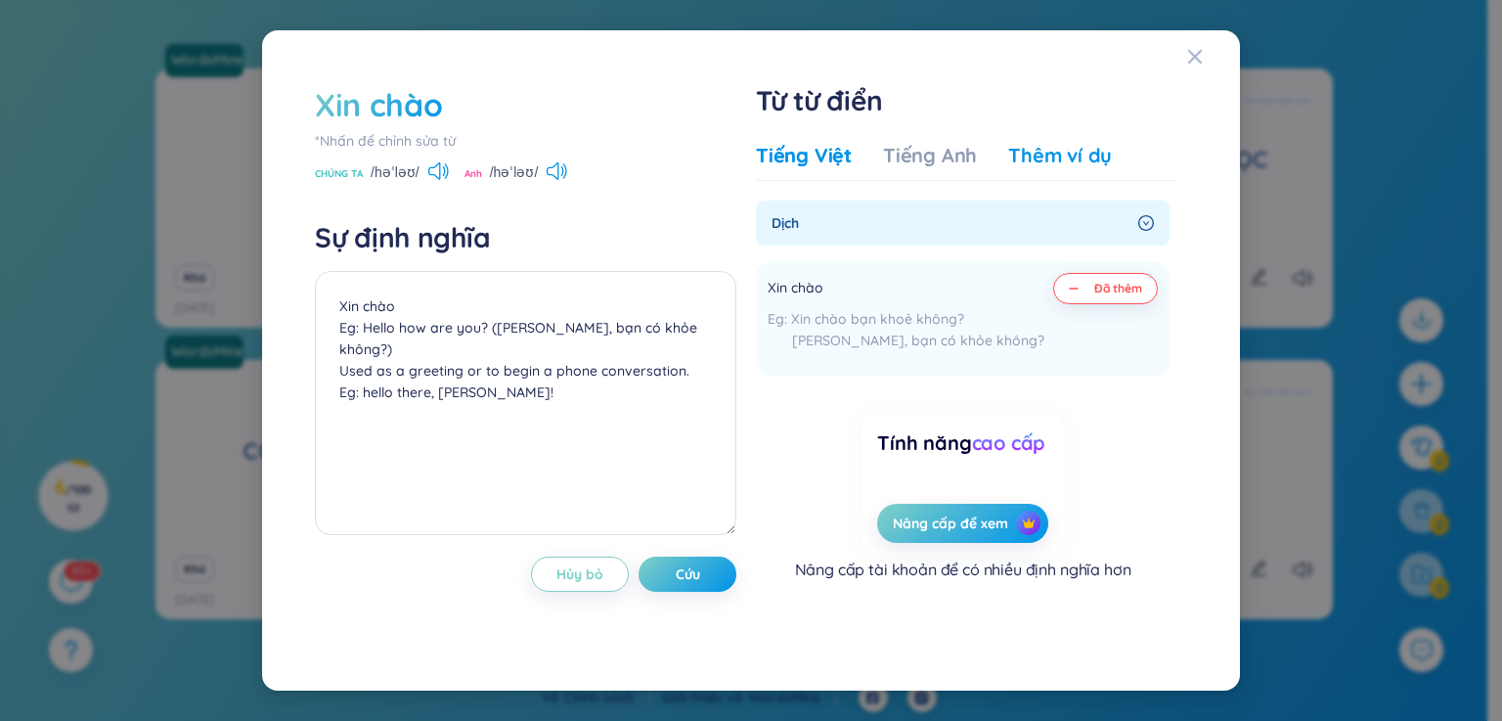
click at [1070, 157] on font "Thêm ví dụ" at bounding box center [1060, 155] width 104 height 24
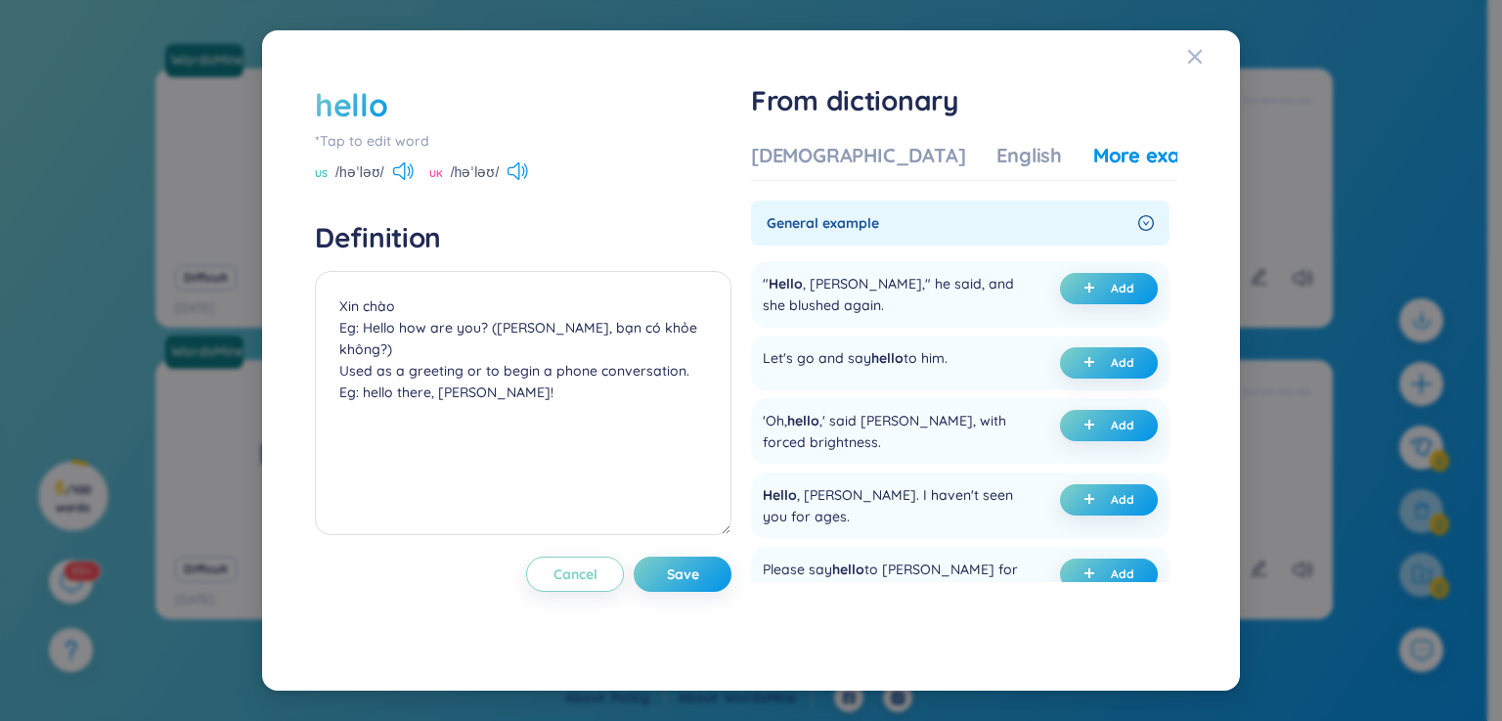
click at [1038, 113] on h1 "From dictionary" at bounding box center [964, 100] width 426 height 35
click at [996, 153] on div "English" at bounding box center [1029, 155] width 66 height 27
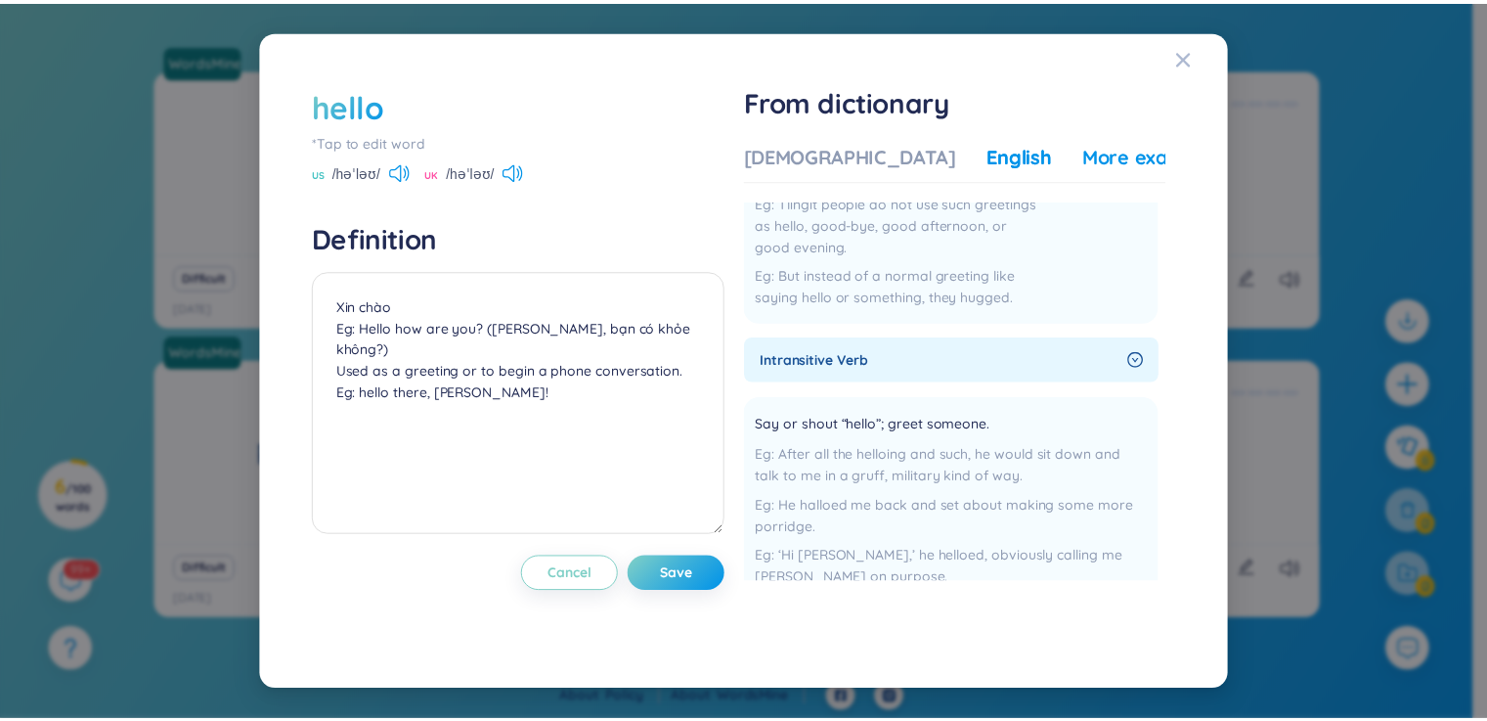
scroll to position [0, 0]
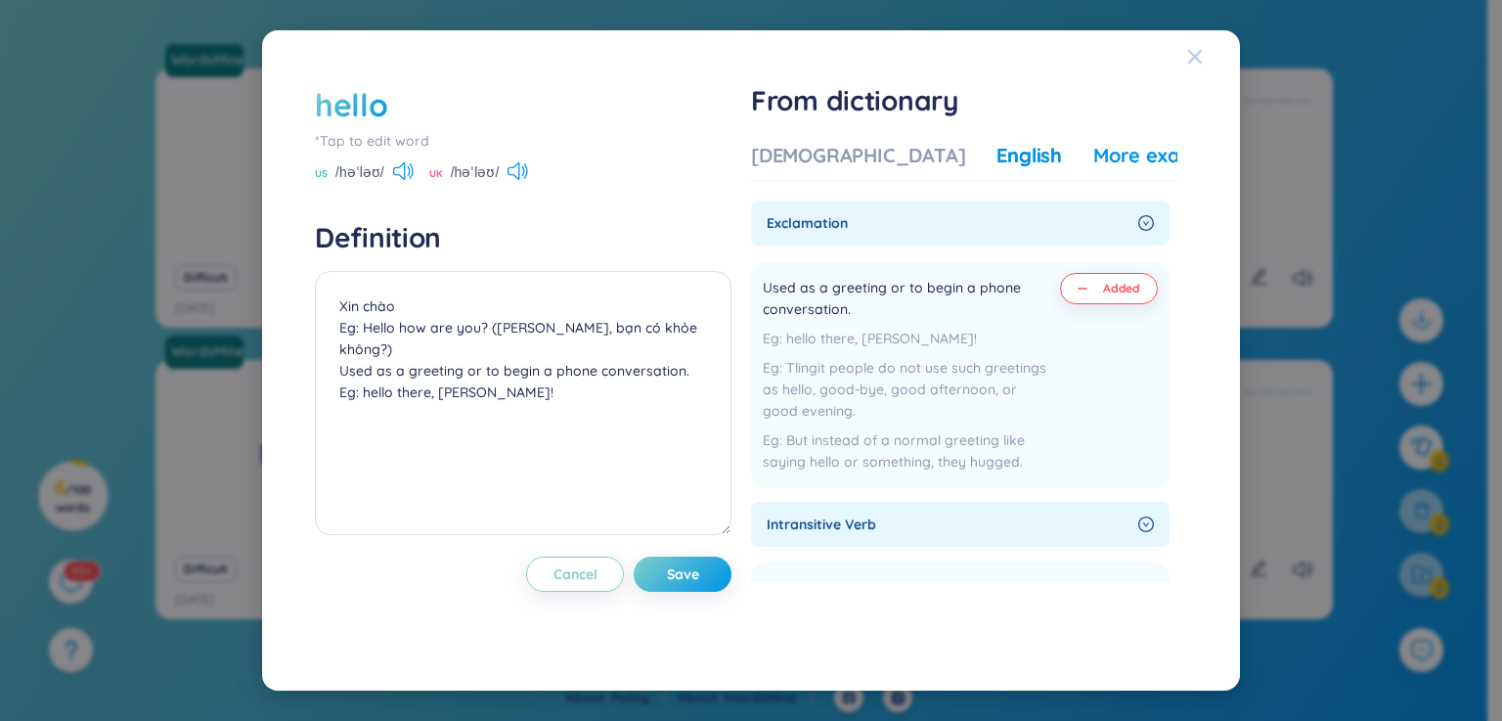
click at [1197, 51] on icon "Close" at bounding box center [1195, 57] width 16 height 16
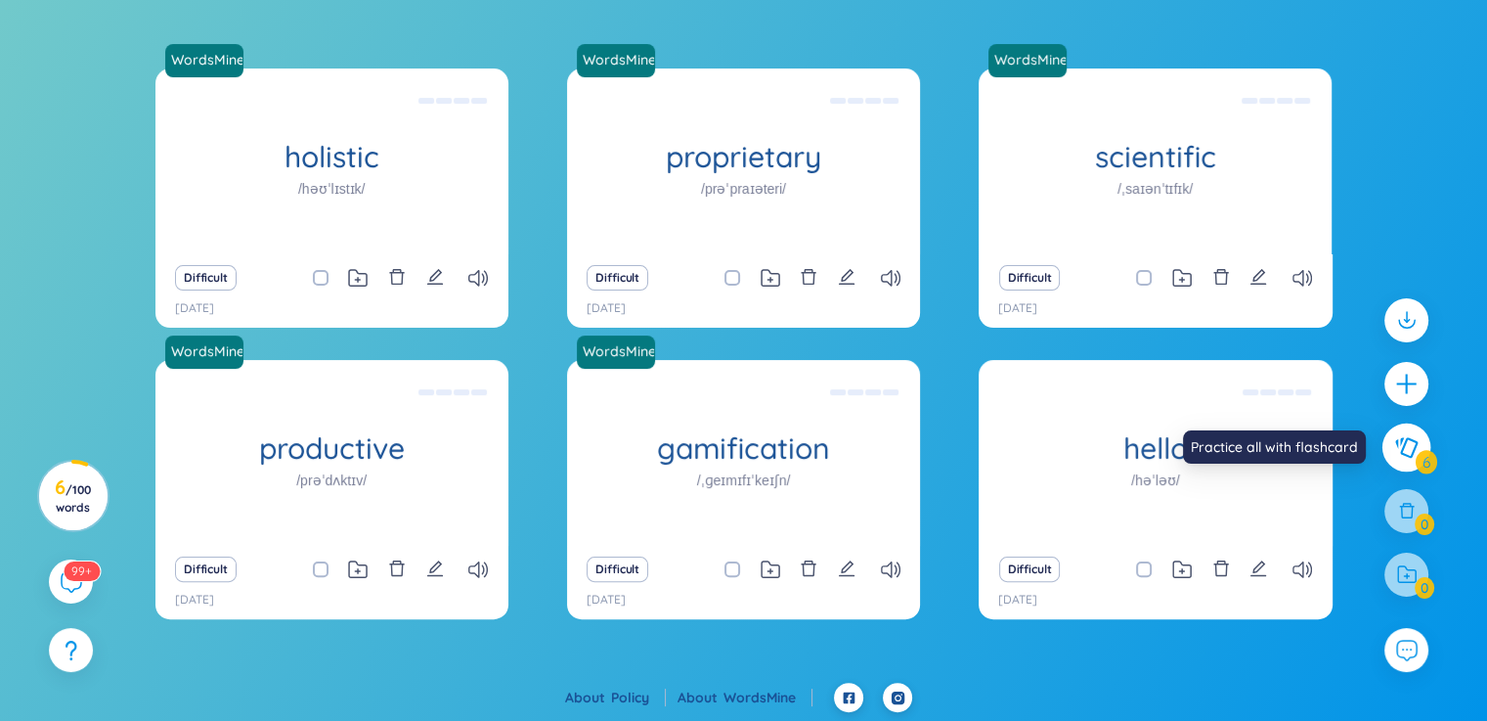
click at [1398, 442] on icon at bounding box center [1405, 447] width 23 height 22
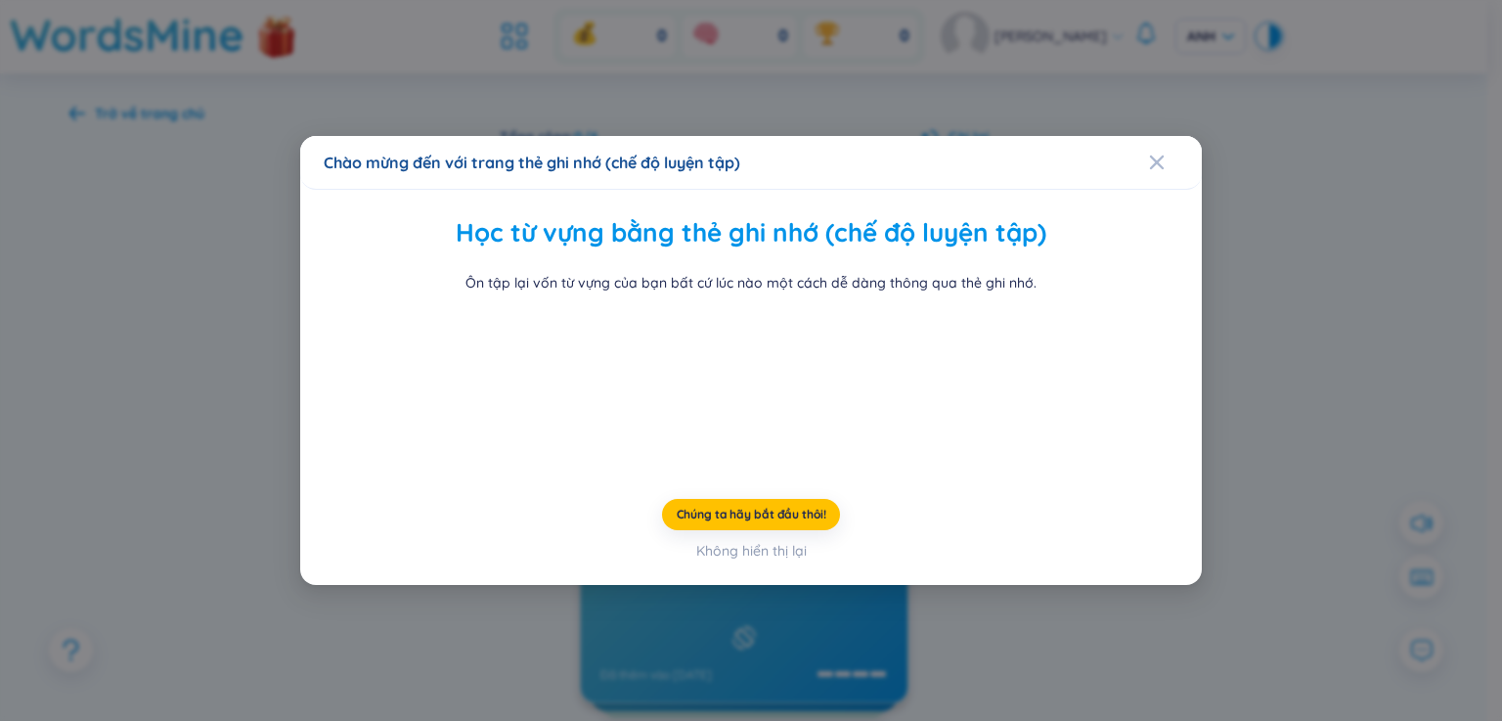
click at [1073, 213] on div "Học từ vựng bằng thẻ ghi nhớ (chế độ luyện tập) Ôn tập lại vốn từ vựng của bạn …" at bounding box center [750, 336] width 845 height 247
click at [1152, 136] on span "Đóng" at bounding box center [1175, 162] width 53 height 53
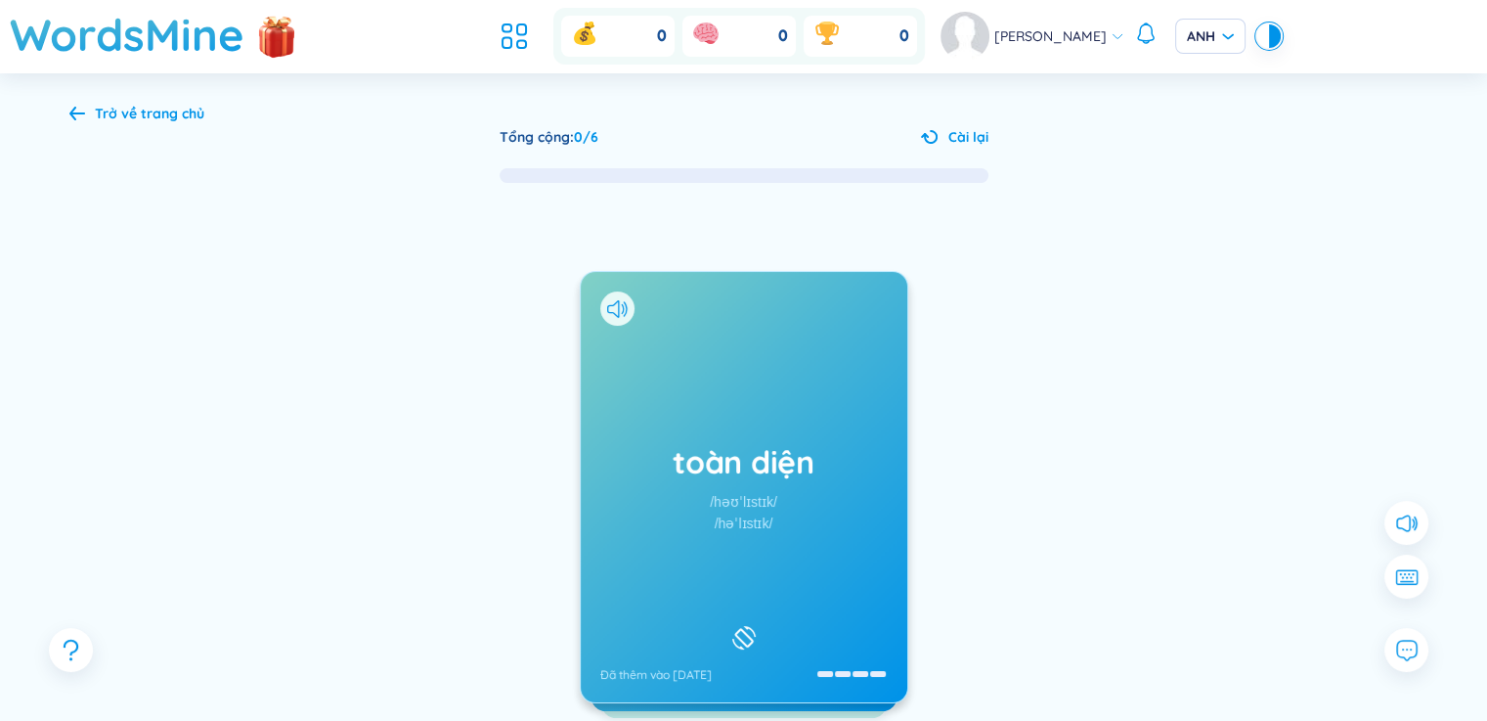
click at [740, 482] on h1 "toàn diện" at bounding box center [743, 461] width 287 height 43
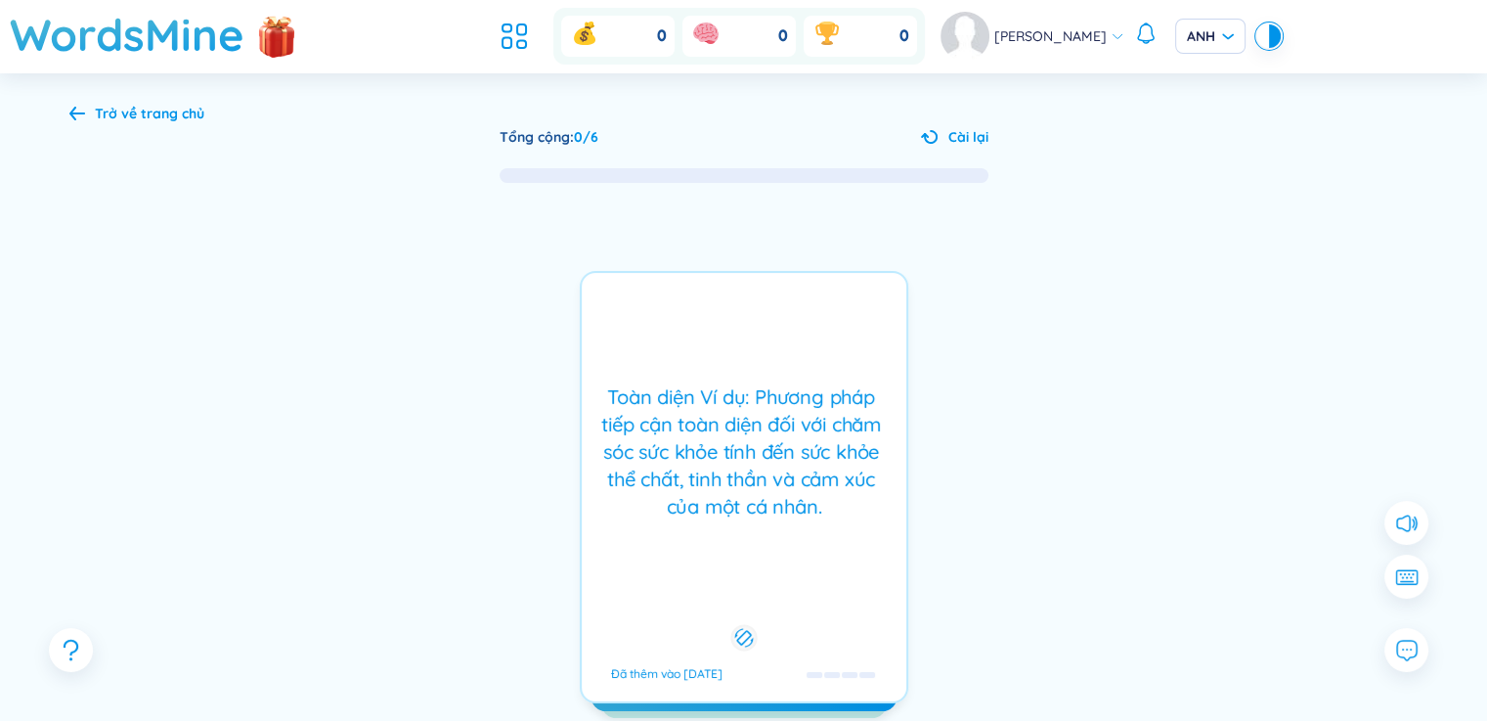
click at [740, 482] on font "Toàn diện Ví dụ: Phương pháp tiếp cận toàn diện đối với chăm sóc sức khỏe tính …" at bounding box center [743, 451] width 285 height 134
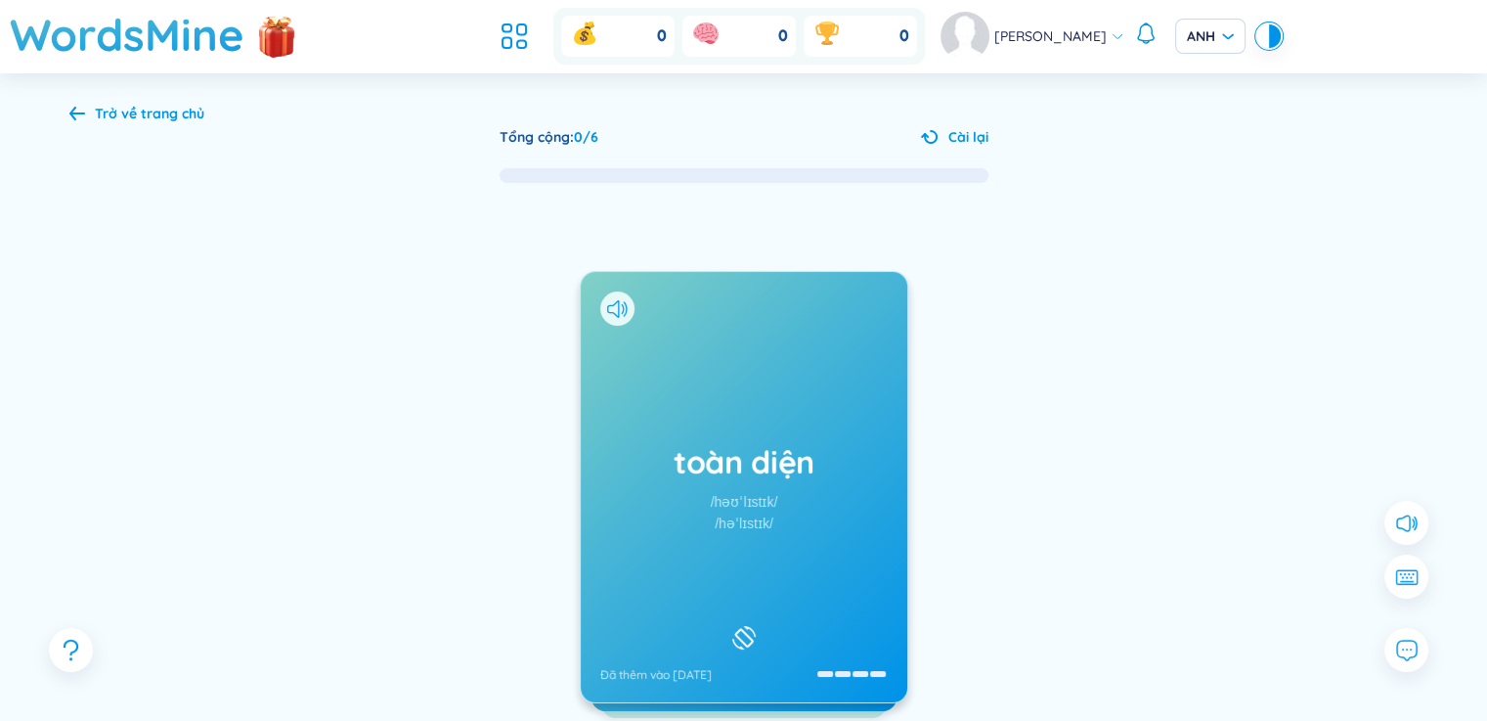
click at [92, 109] on div "Trở về trang chủ" at bounding box center [136, 114] width 135 height 22
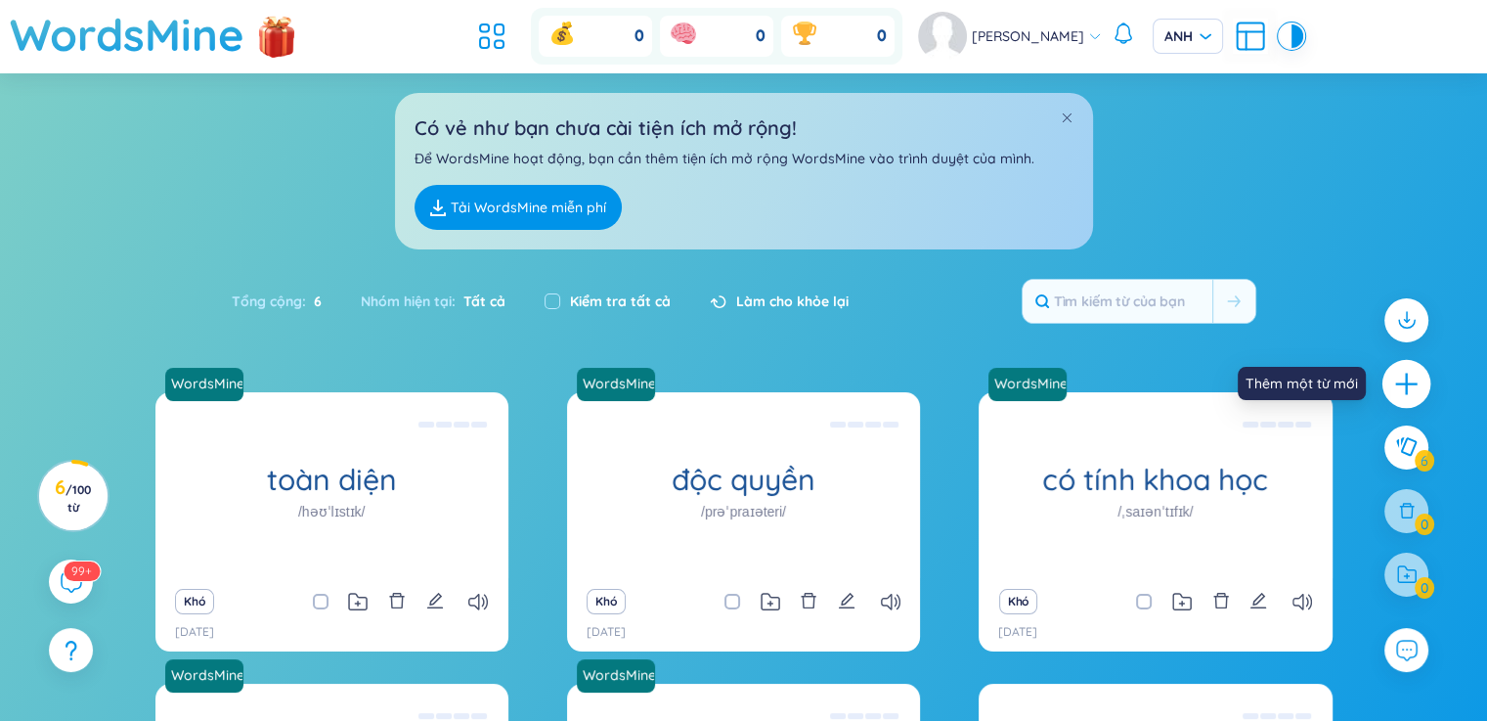
click at [1410, 382] on icon "cộng thêm" at bounding box center [1406, 384] width 27 height 27
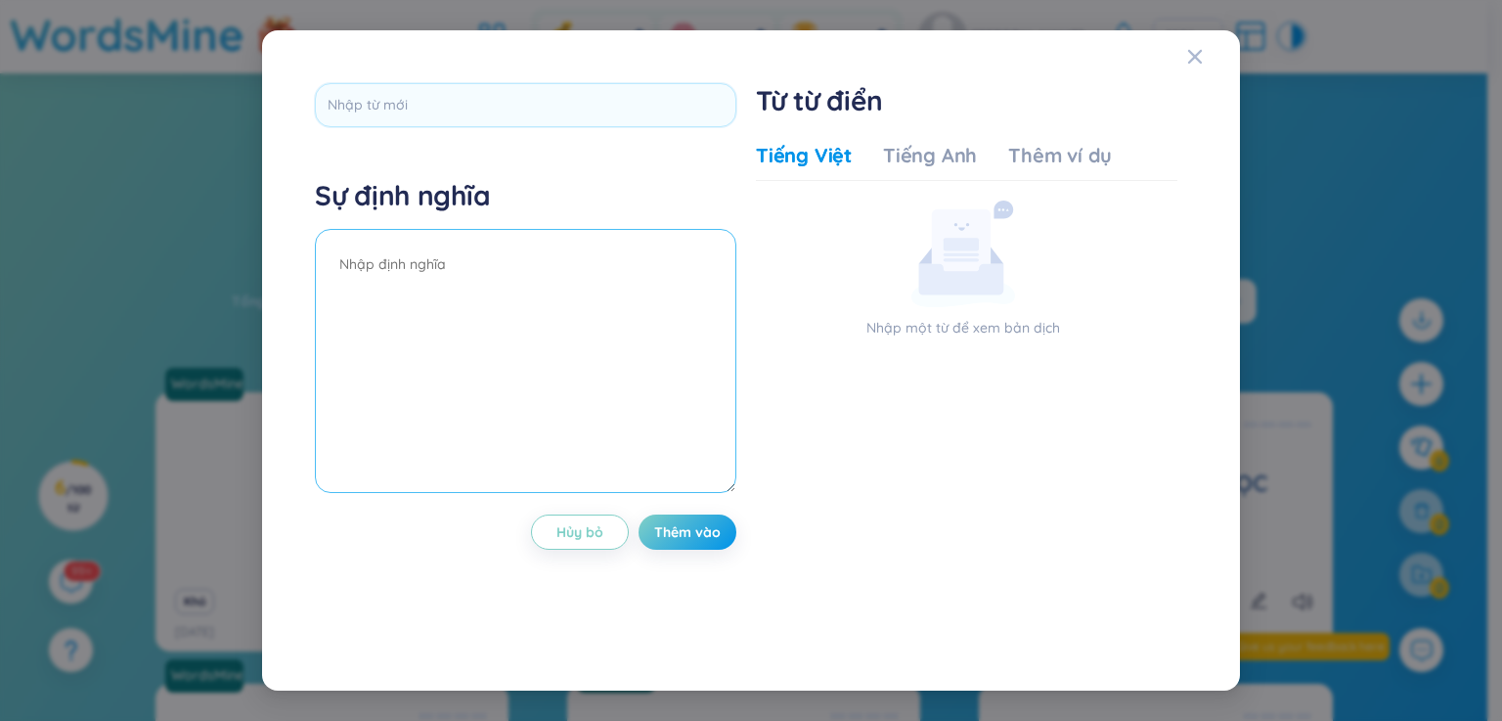
click at [653, 294] on textarea at bounding box center [525, 361] width 421 height 264
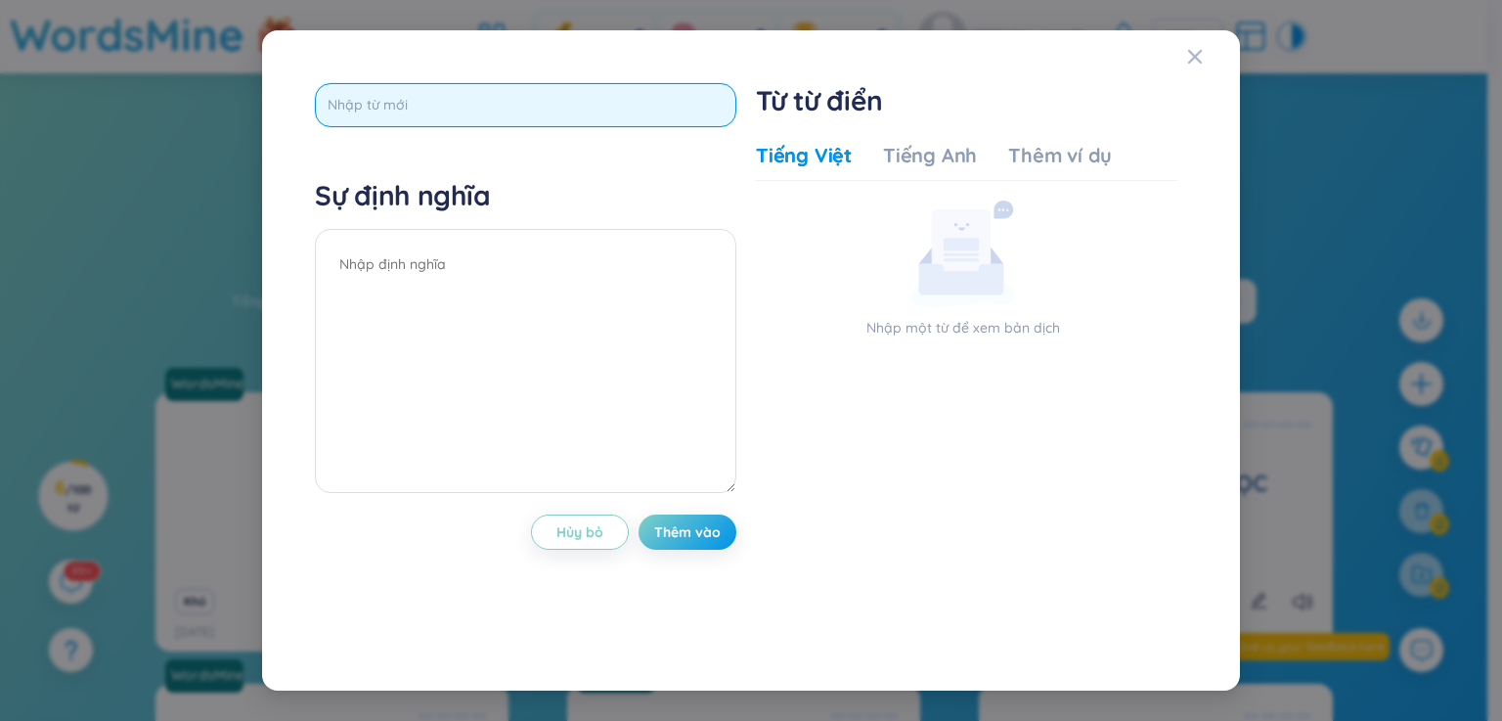
click at [632, 109] on input "text" at bounding box center [525, 105] width 421 height 44
type input "adore"
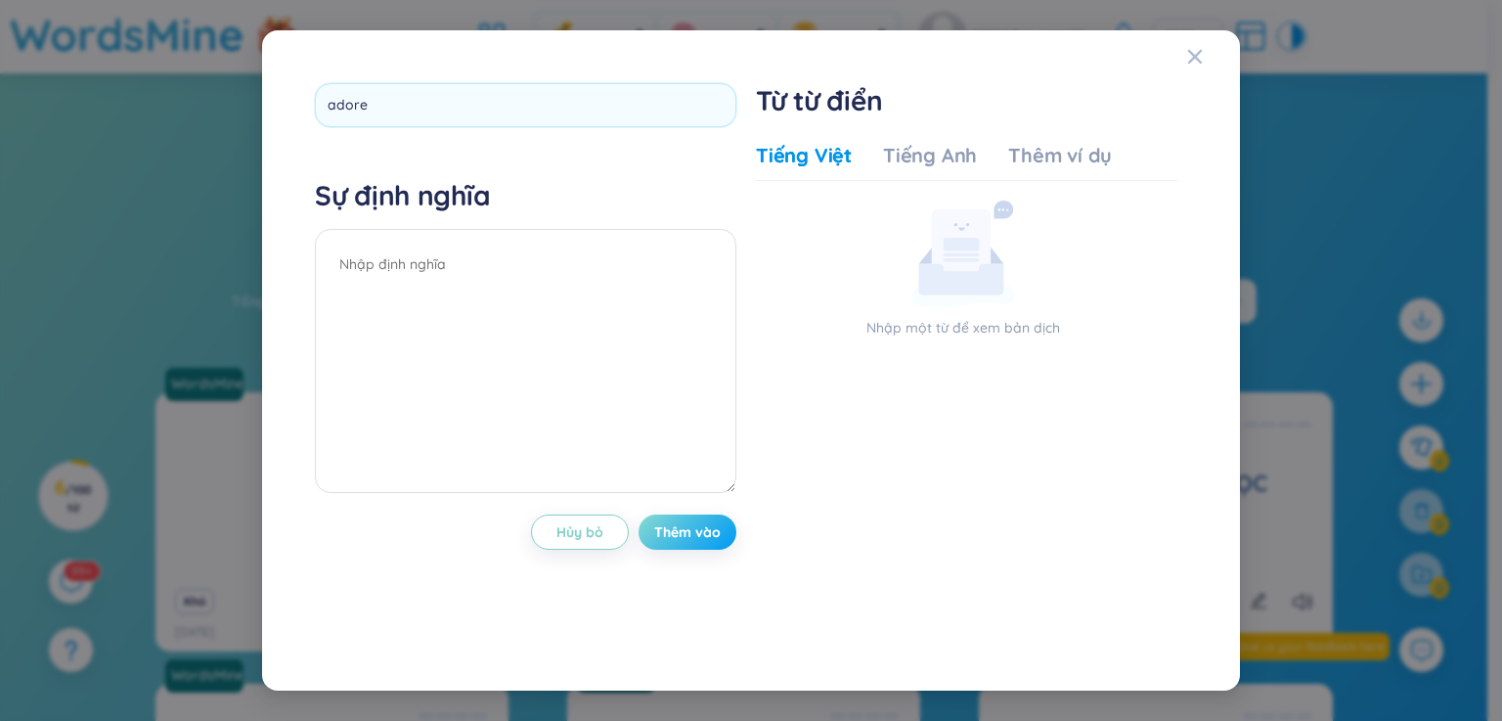
click at [682, 527] on div "adore Sự định nghĩa Hủy bỏ Thêm vào" at bounding box center [525, 360] width 421 height 555
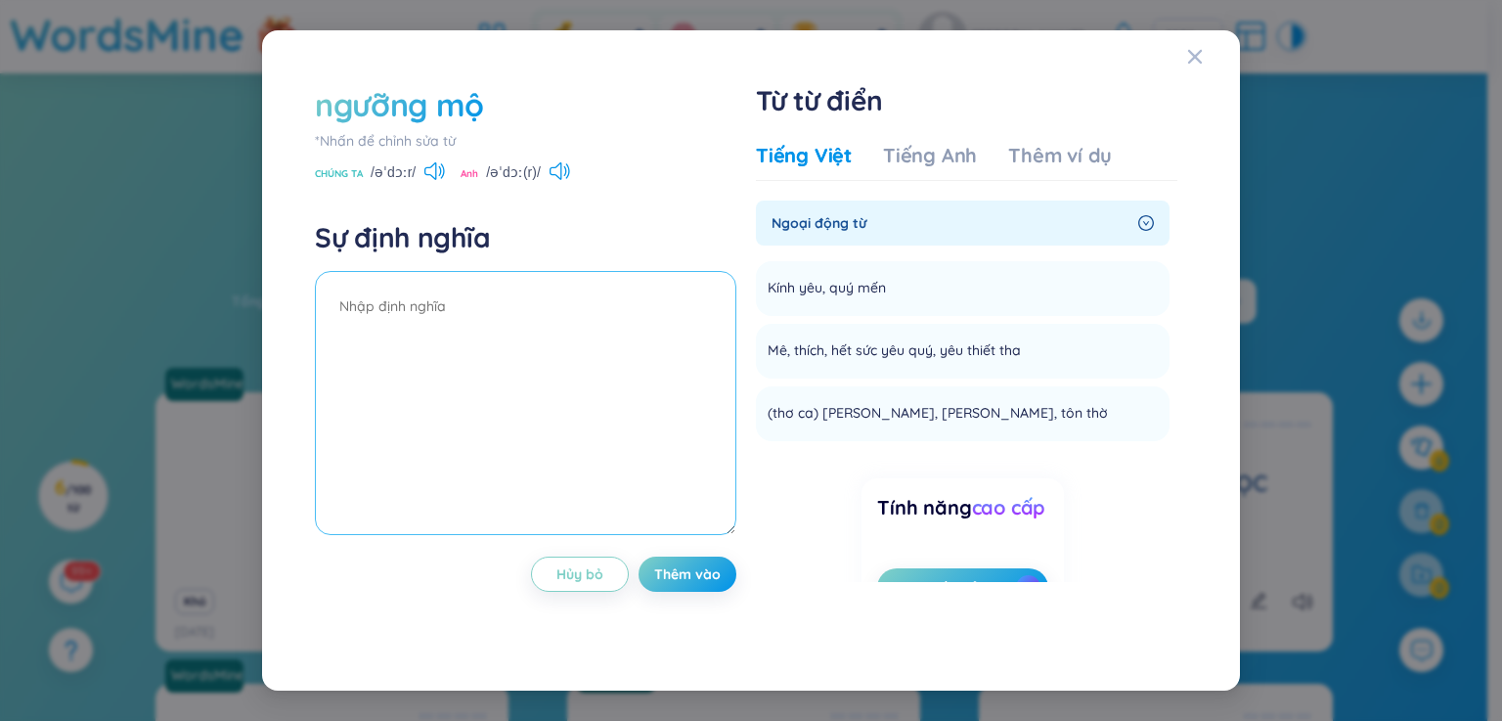
click at [446, 307] on textarea at bounding box center [525, 403] width 421 height 264
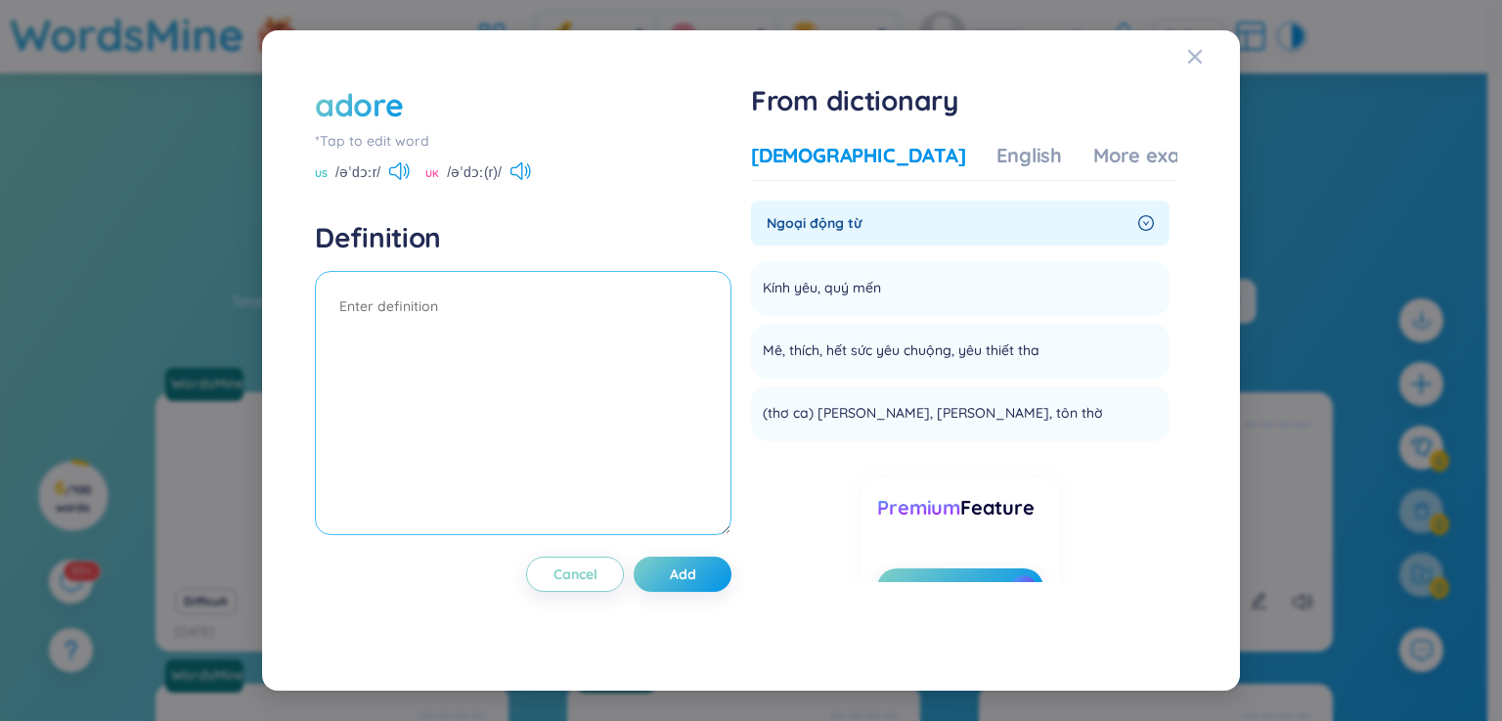
click at [690, 387] on textarea at bounding box center [523, 403] width 416 height 264
click at [996, 155] on div "English" at bounding box center [1029, 155] width 66 height 27
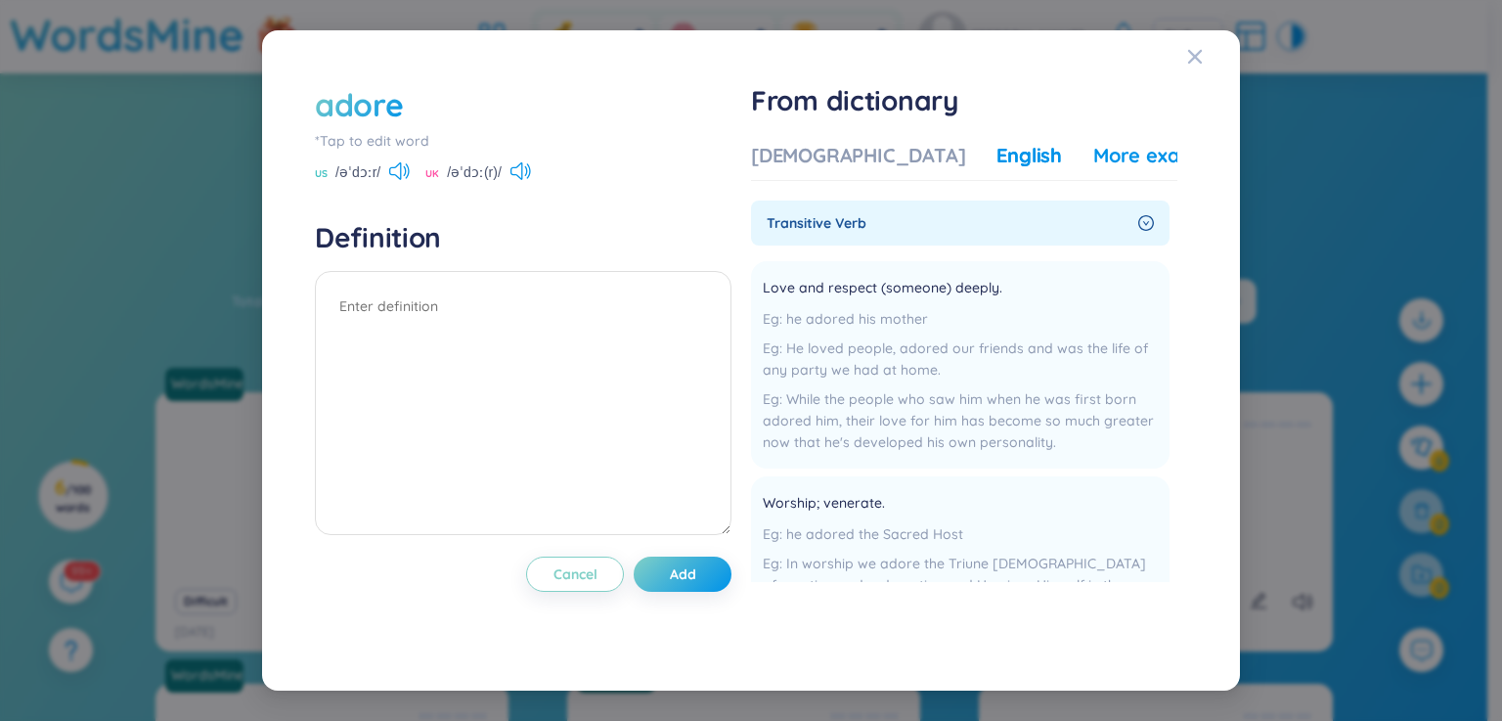
click at [1108, 161] on div "More examples" at bounding box center [1164, 155] width 142 height 27
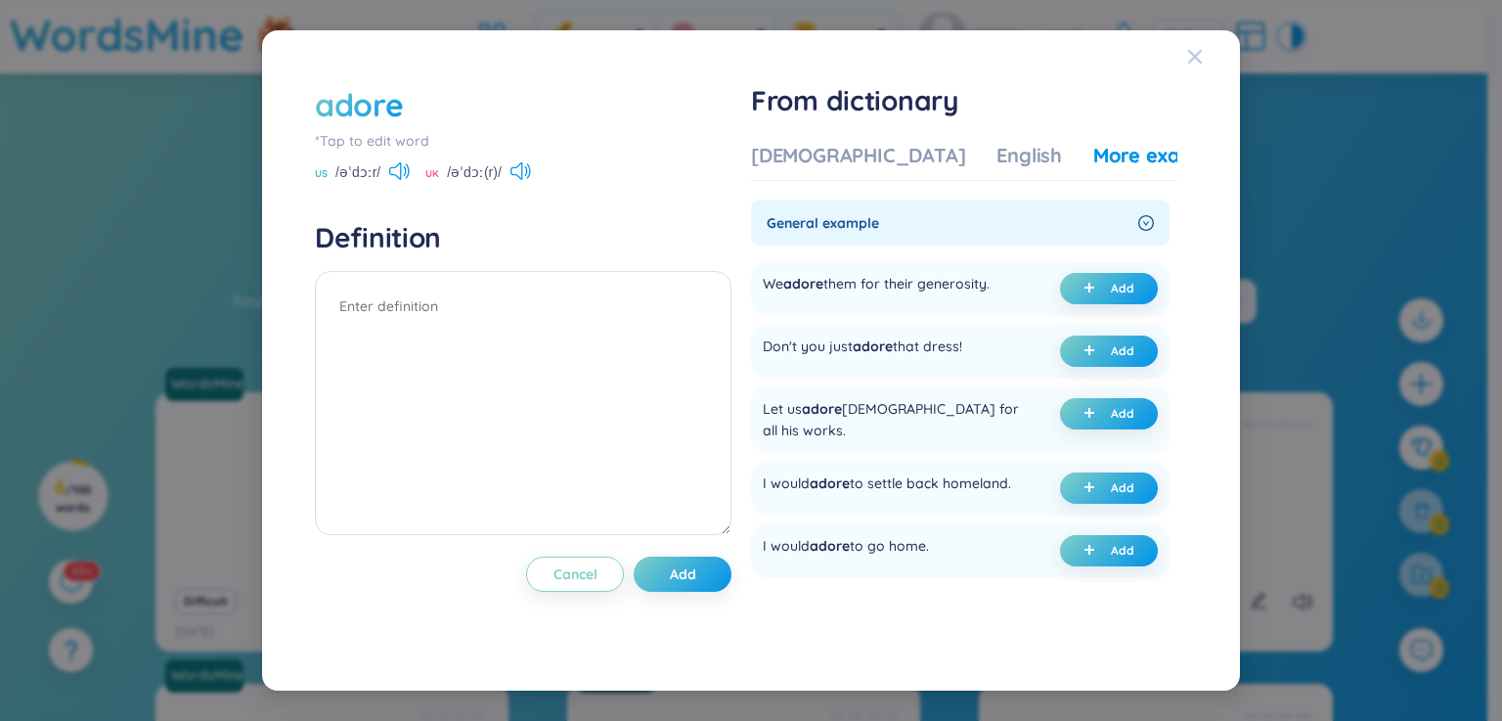
click at [1201, 55] on icon "Close" at bounding box center [1195, 57] width 16 height 16
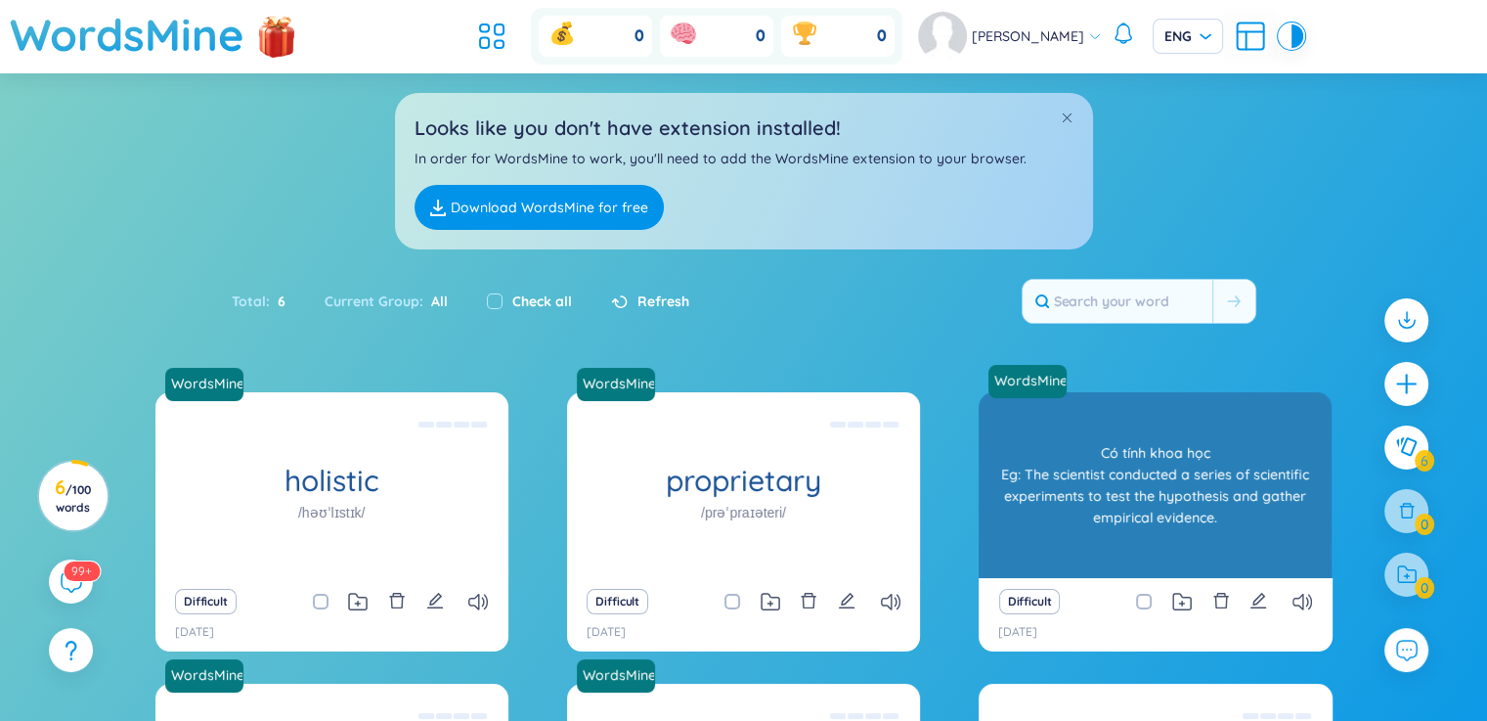
scroll to position [324, 0]
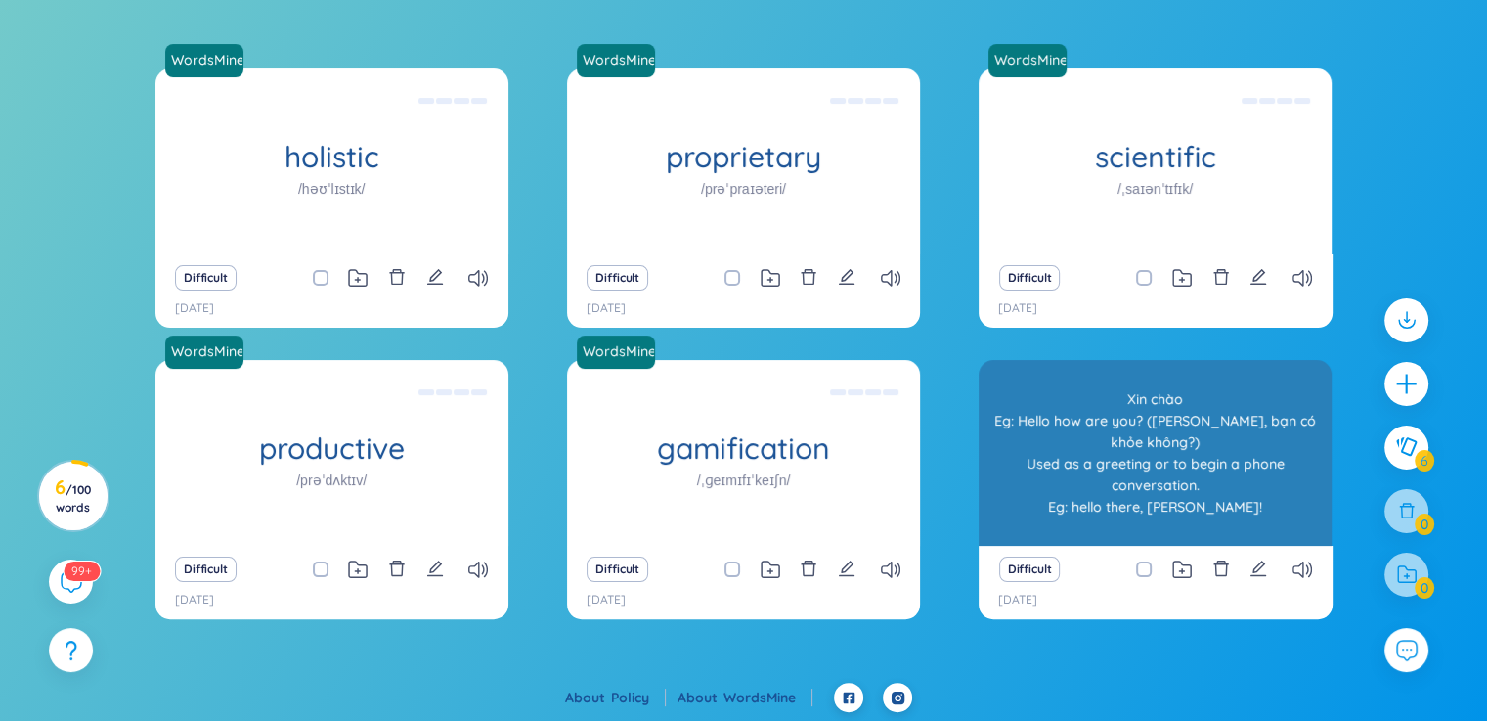
click at [1185, 472] on div "Xin chào Eg: Hello how are you? ([PERSON_NAME], bạn có khỏe không?) Used as a g…" at bounding box center [1154, 453] width 333 height 176
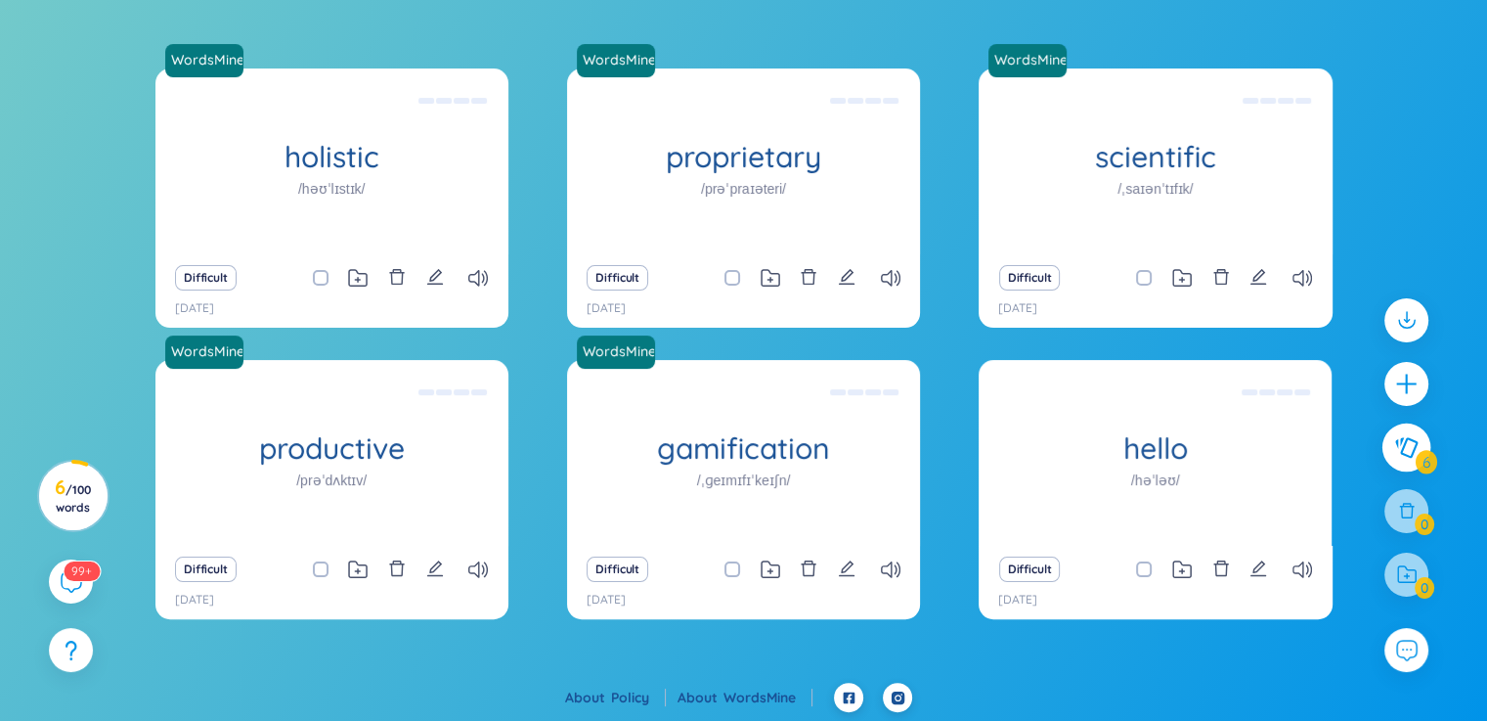
click at [1402, 446] on icon at bounding box center [1406, 447] width 22 height 21
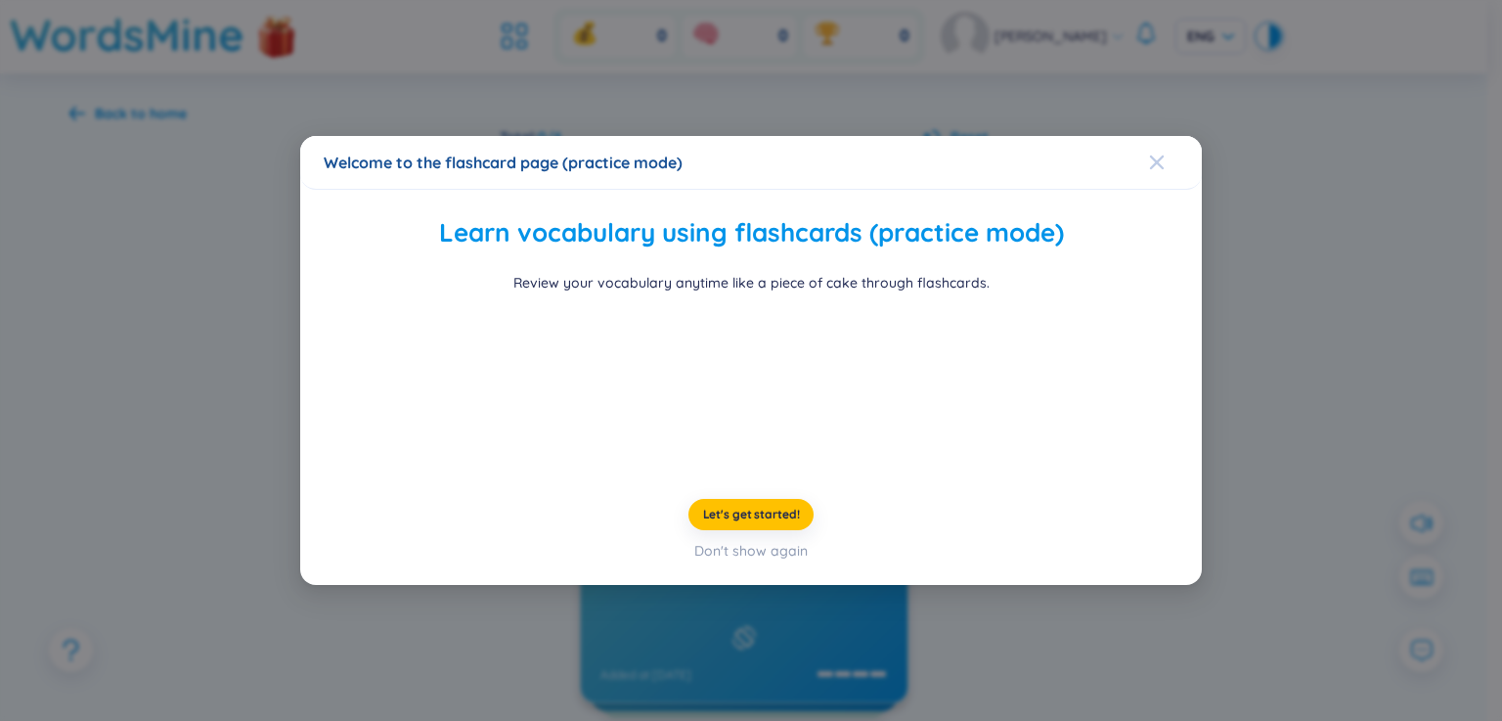
click at [1149, 154] on icon "Close" at bounding box center [1157, 162] width 16 height 16
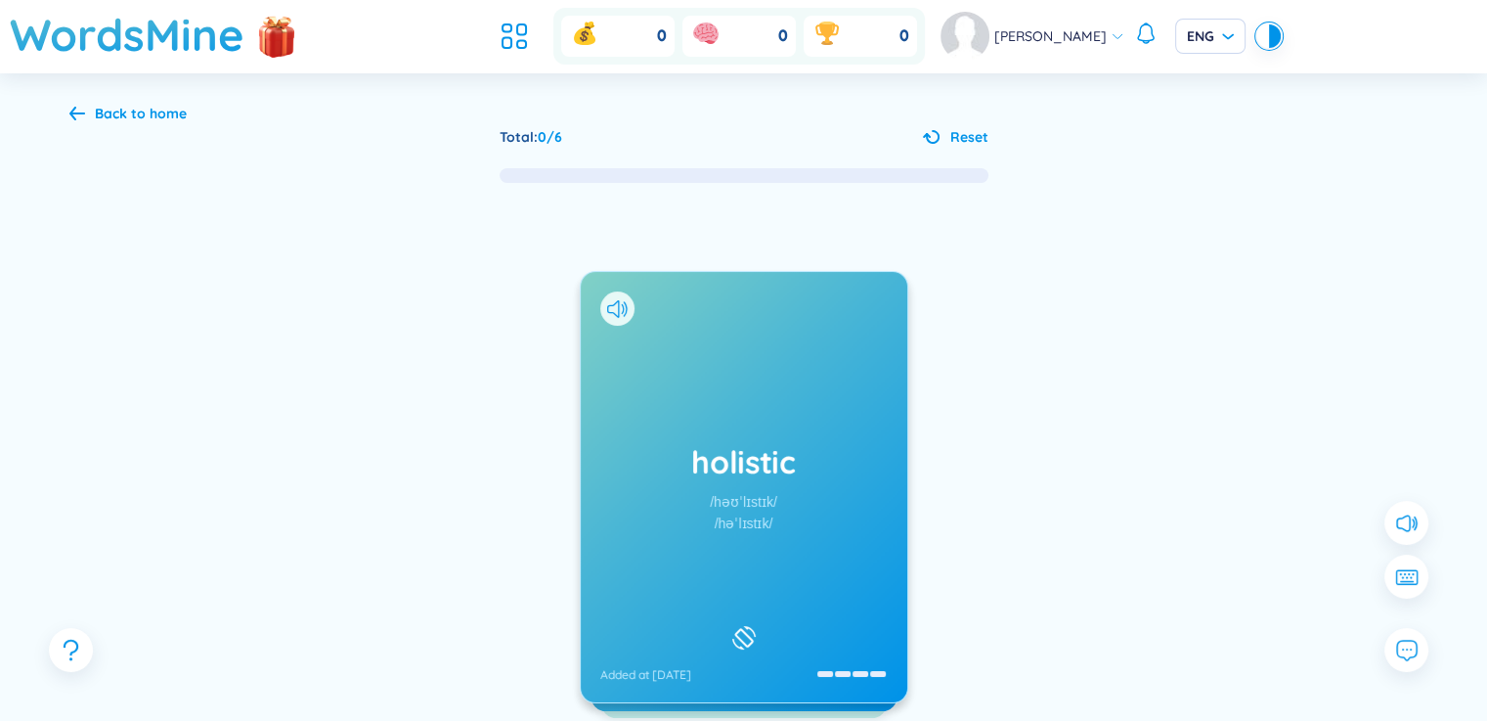
click at [884, 499] on div "holistic /həʊˈlɪstɪk/ /həˈlɪstɪk/ Added at [DATE]" at bounding box center [744, 487] width 327 height 430
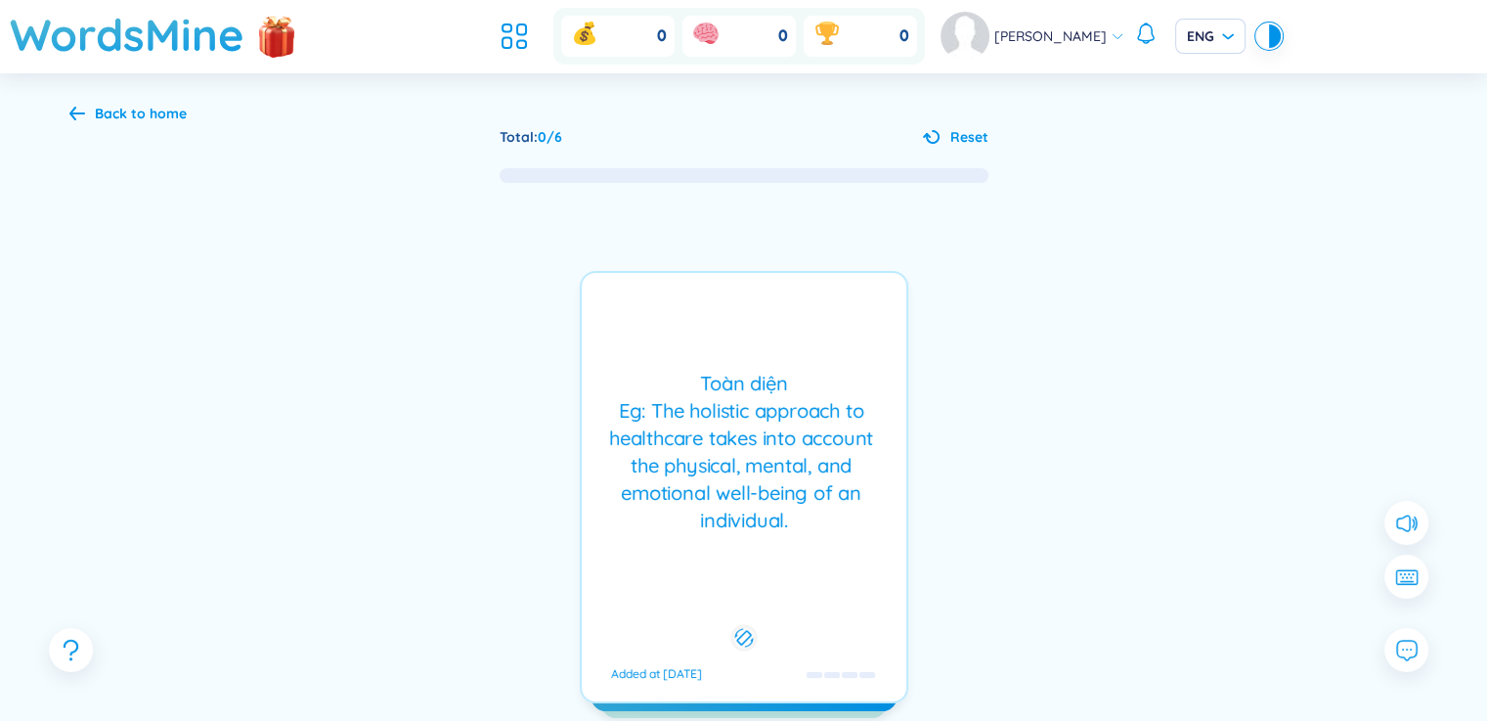
click at [884, 499] on div "Toàn diện Eg: The holistic approach to healthcare takes into account the physic…" at bounding box center [743, 452] width 305 height 164
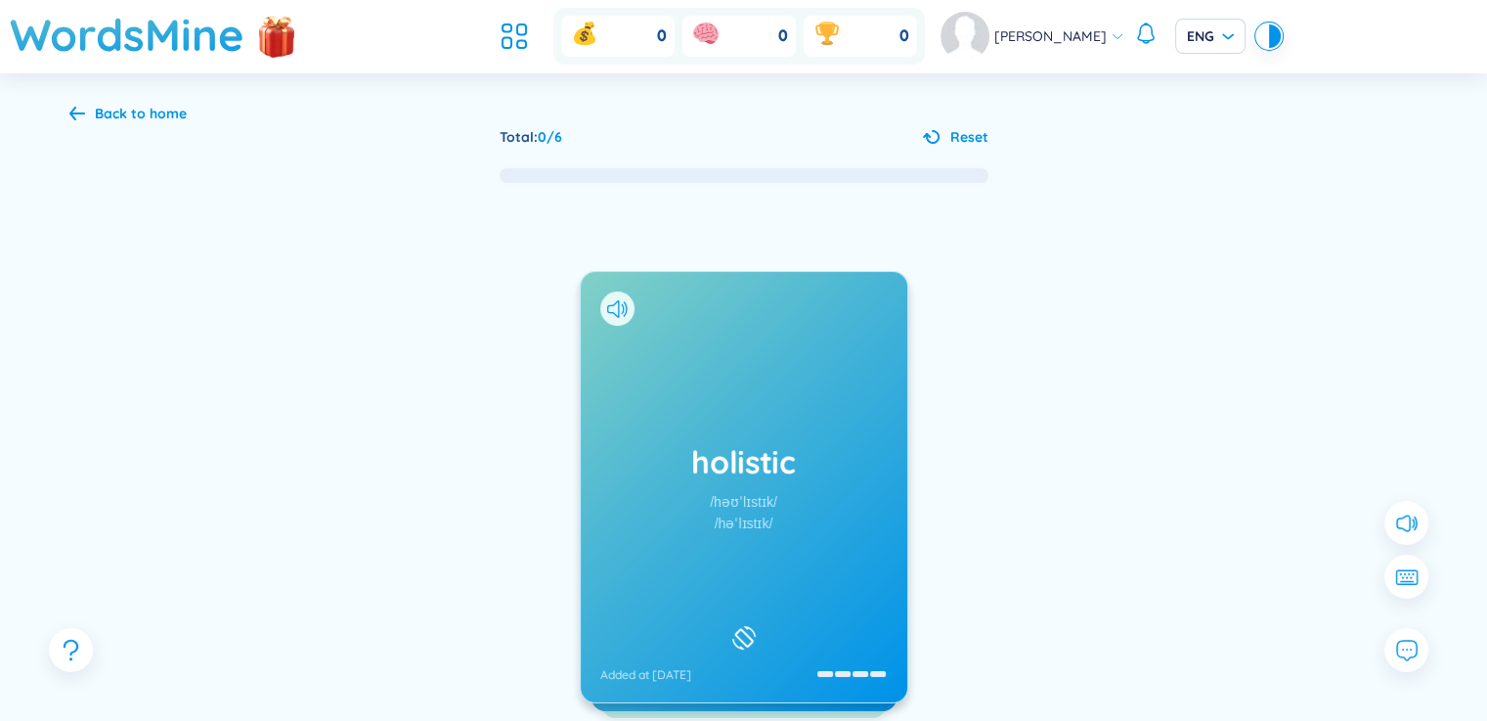
click at [106, 109] on div "Back to home" at bounding box center [141, 114] width 92 height 22
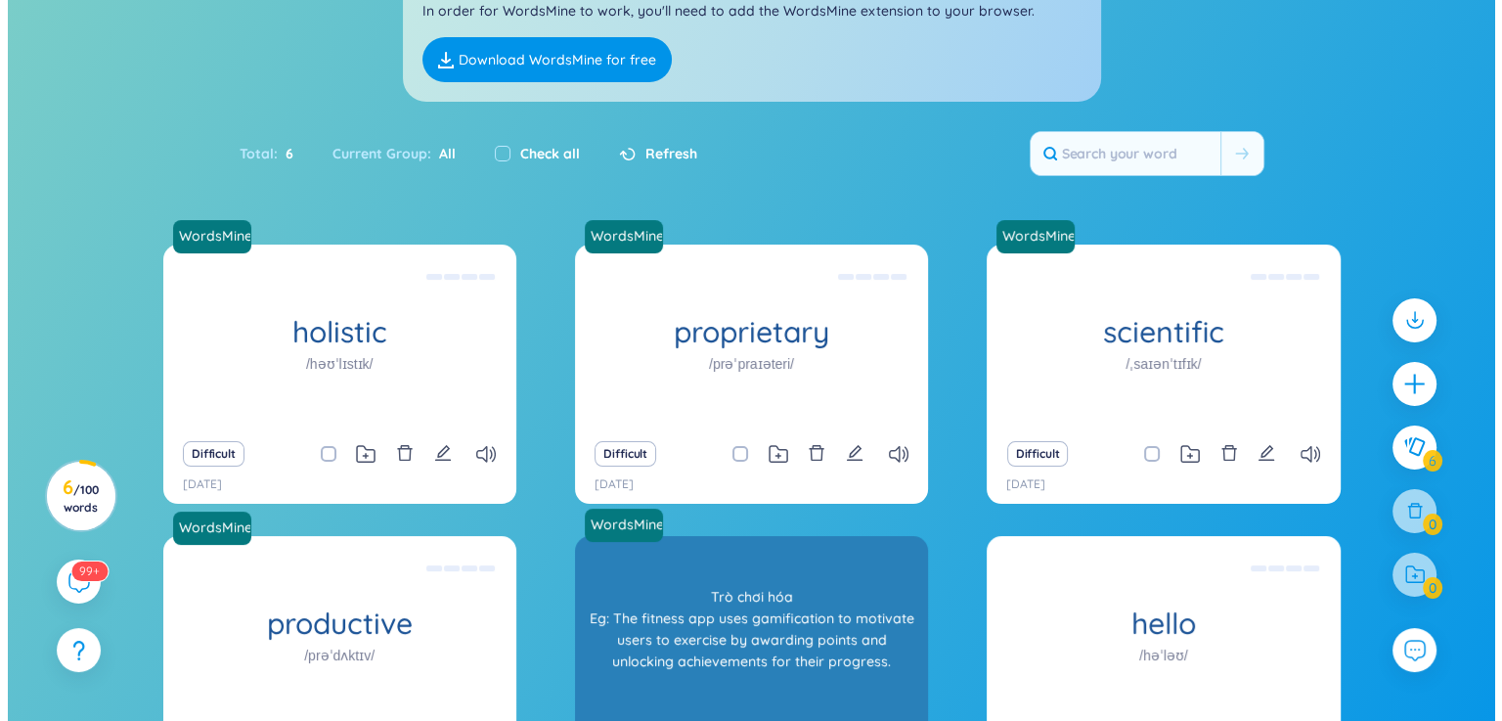
scroll to position [245, 0]
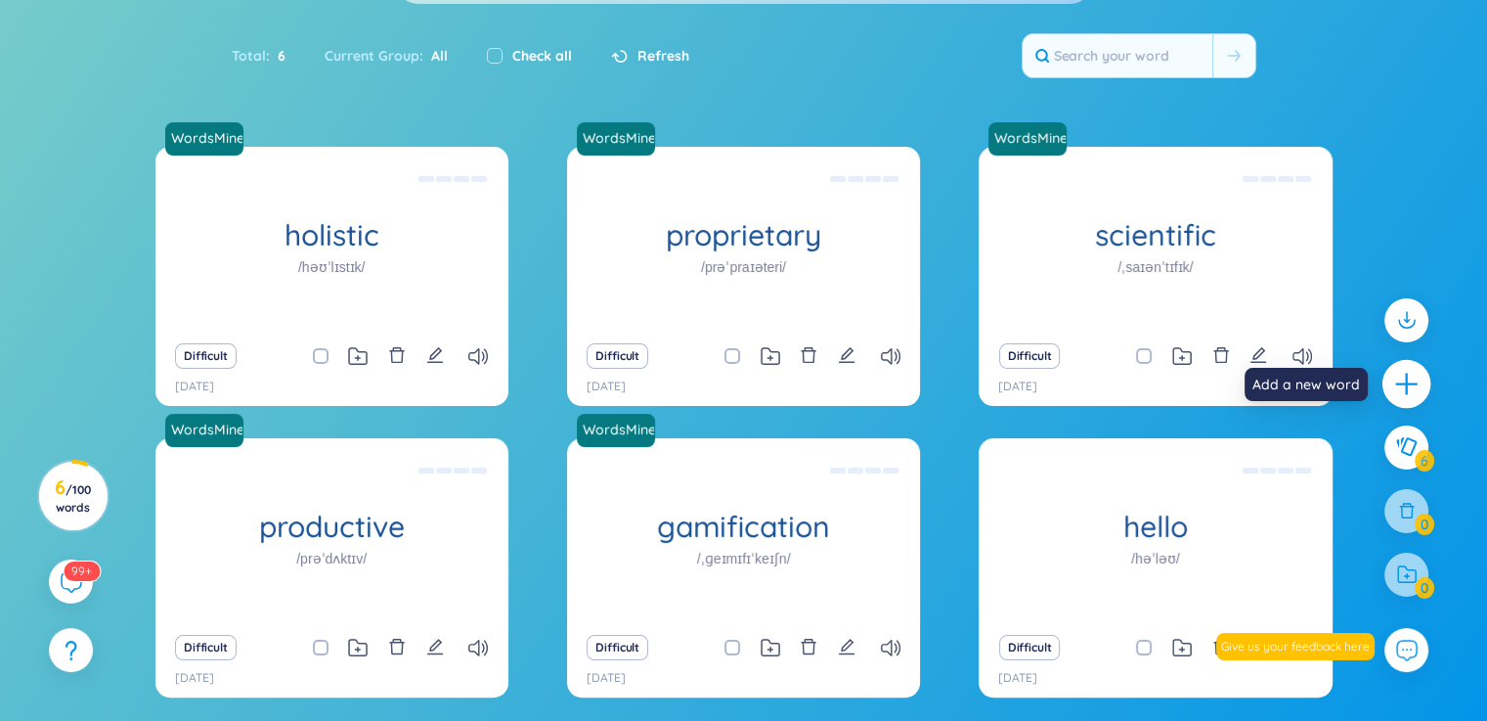
click at [1400, 371] on icon "plus" at bounding box center [1406, 384] width 27 height 27
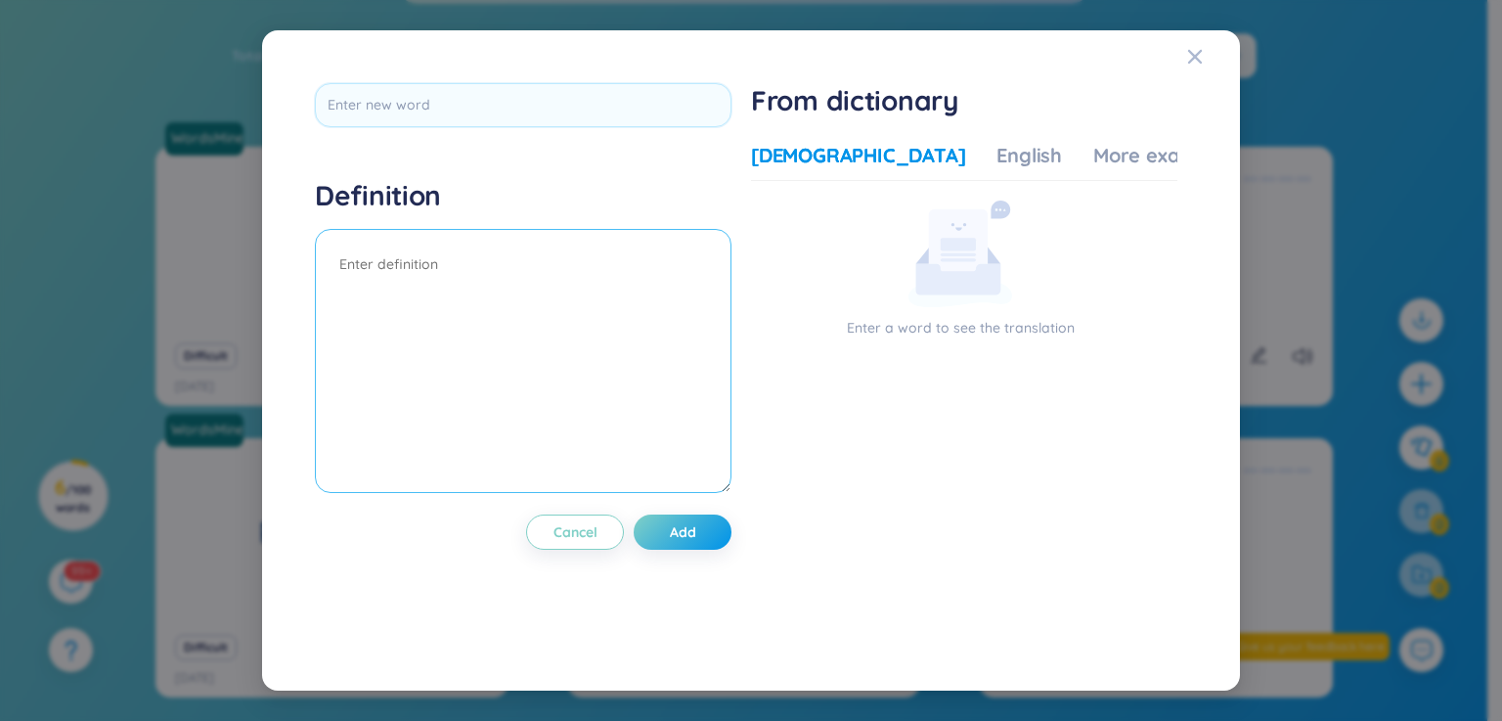
click at [414, 277] on textarea at bounding box center [523, 361] width 416 height 264
click at [151, 277] on div "Definition Cancel Add From dictionary Vietnamese English More examples Enter a …" at bounding box center [751, 360] width 1502 height 721
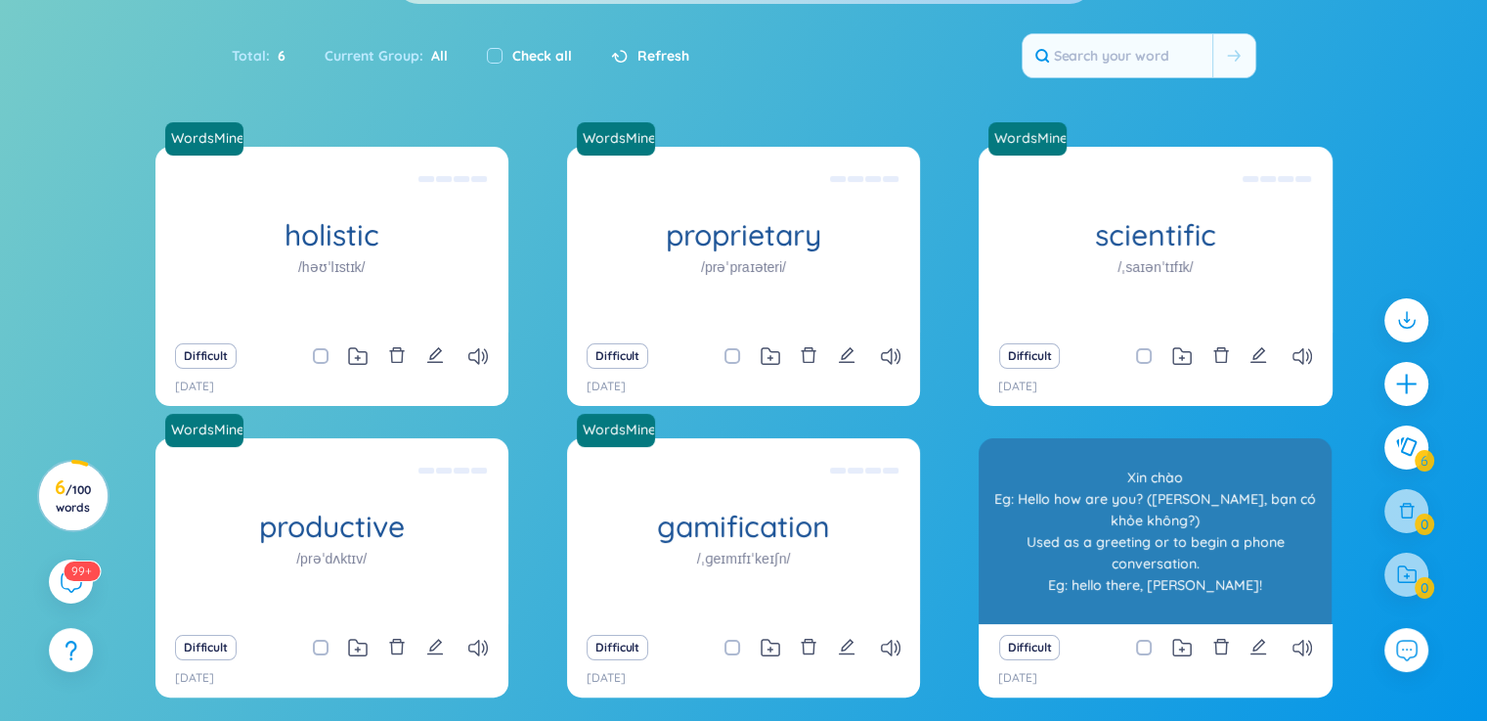
click at [1033, 463] on div "Xin chào Eg: Hello how are you? ([PERSON_NAME], bạn có khỏe không?) Used as a g…" at bounding box center [1154, 531] width 333 height 176
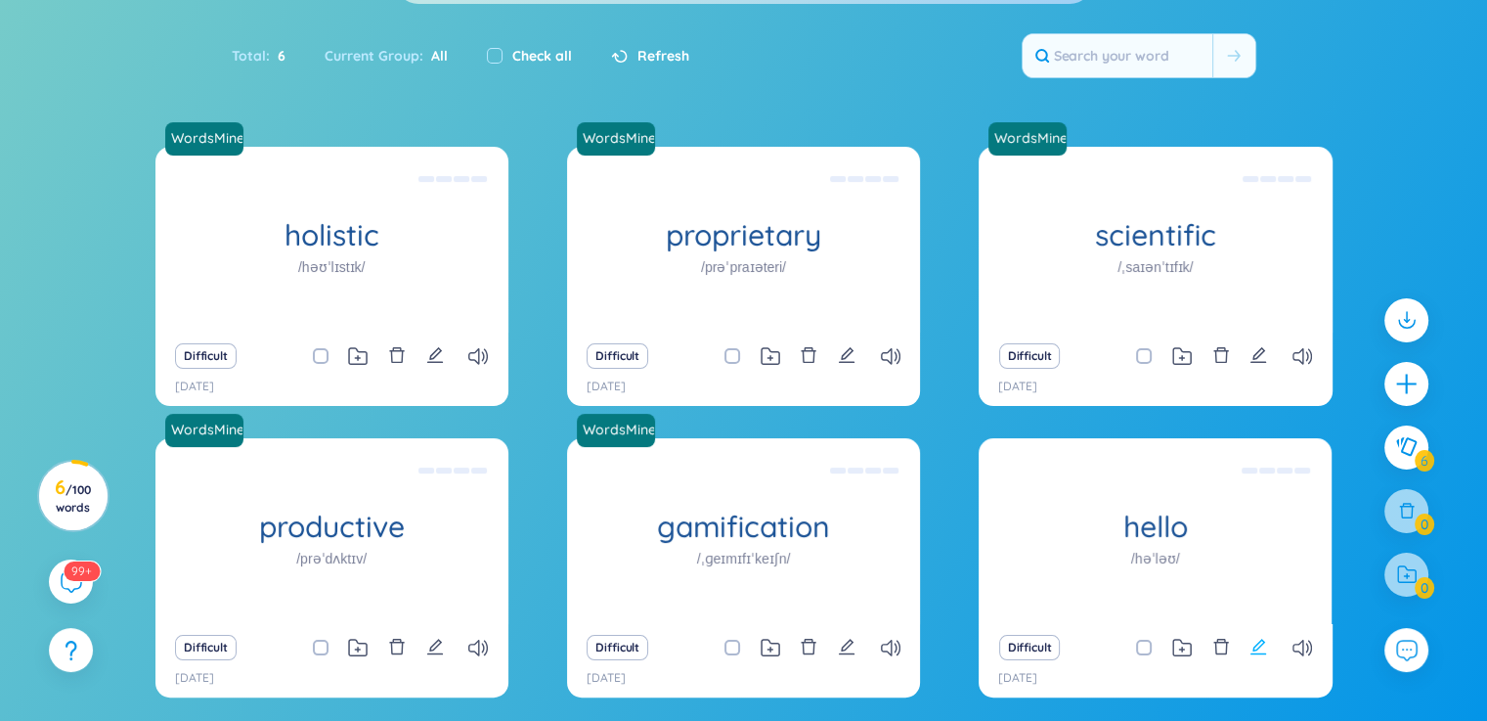
click at [1259, 641] on icon "edit" at bounding box center [1258, 646] width 16 height 16
type textarea "Xin chào Eg: Hello how are you? ([PERSON_NAME], bạn có khỏe không?) Used as a g…"
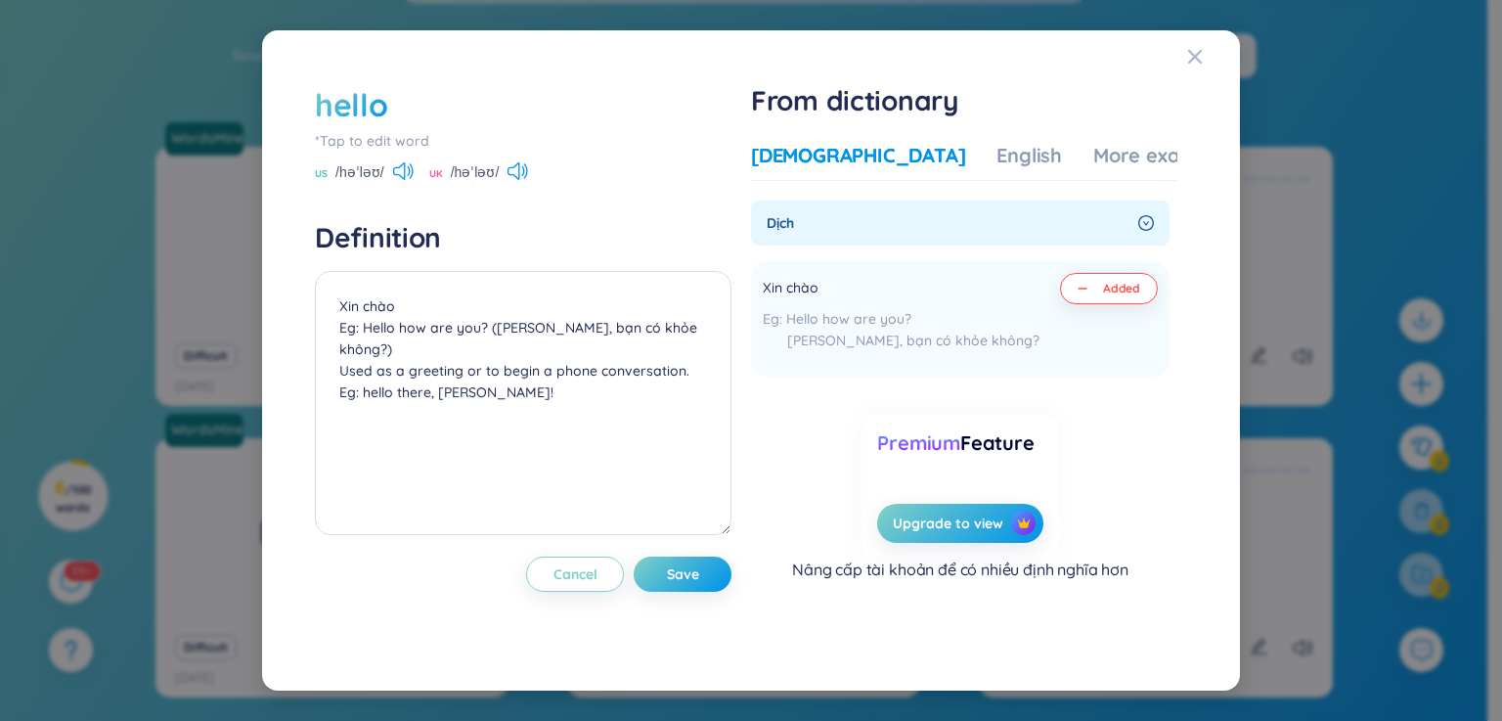
click at [1033, 221] on span "Dịch" at bounding box center [948, 223] width 364 height 22
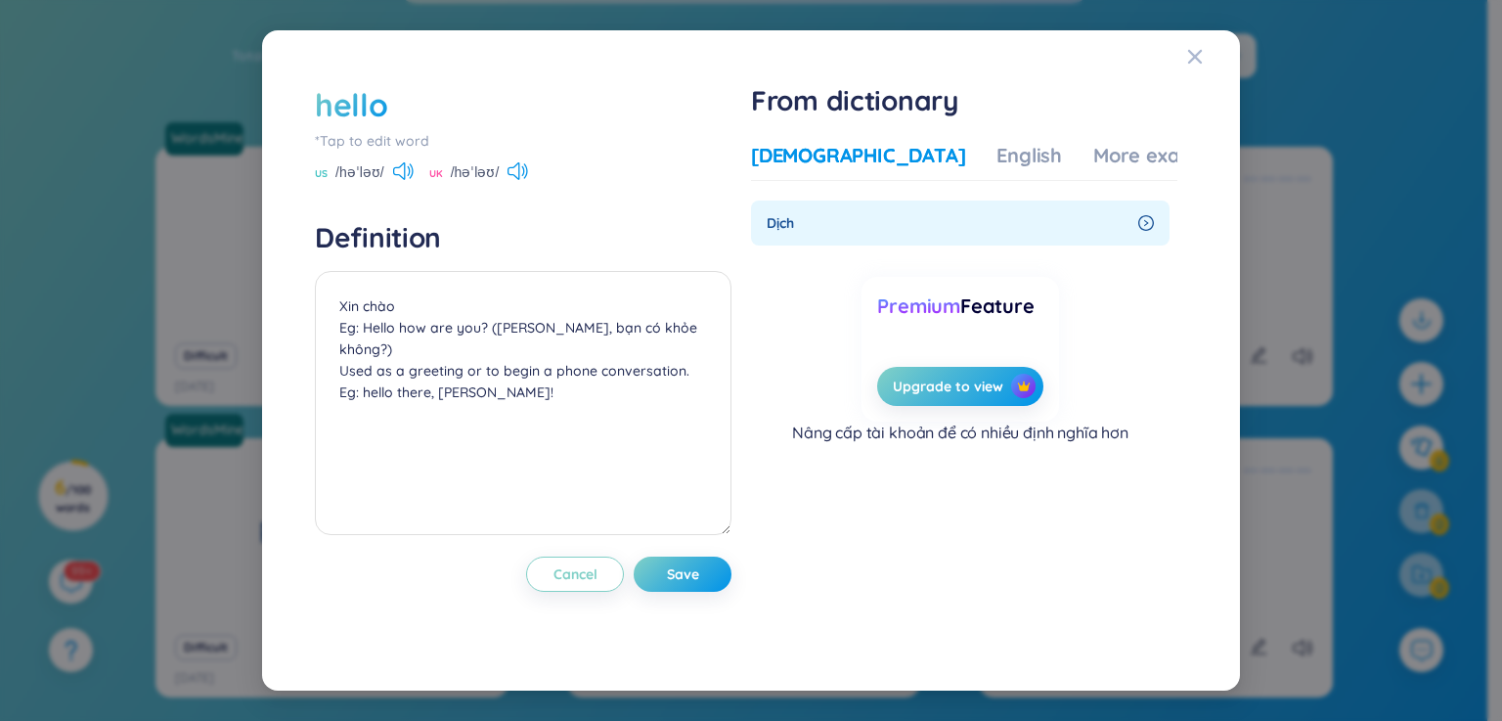
click at [1027, 220] on span "Dịch" at bounding box center [948, 223] width 364 height 22
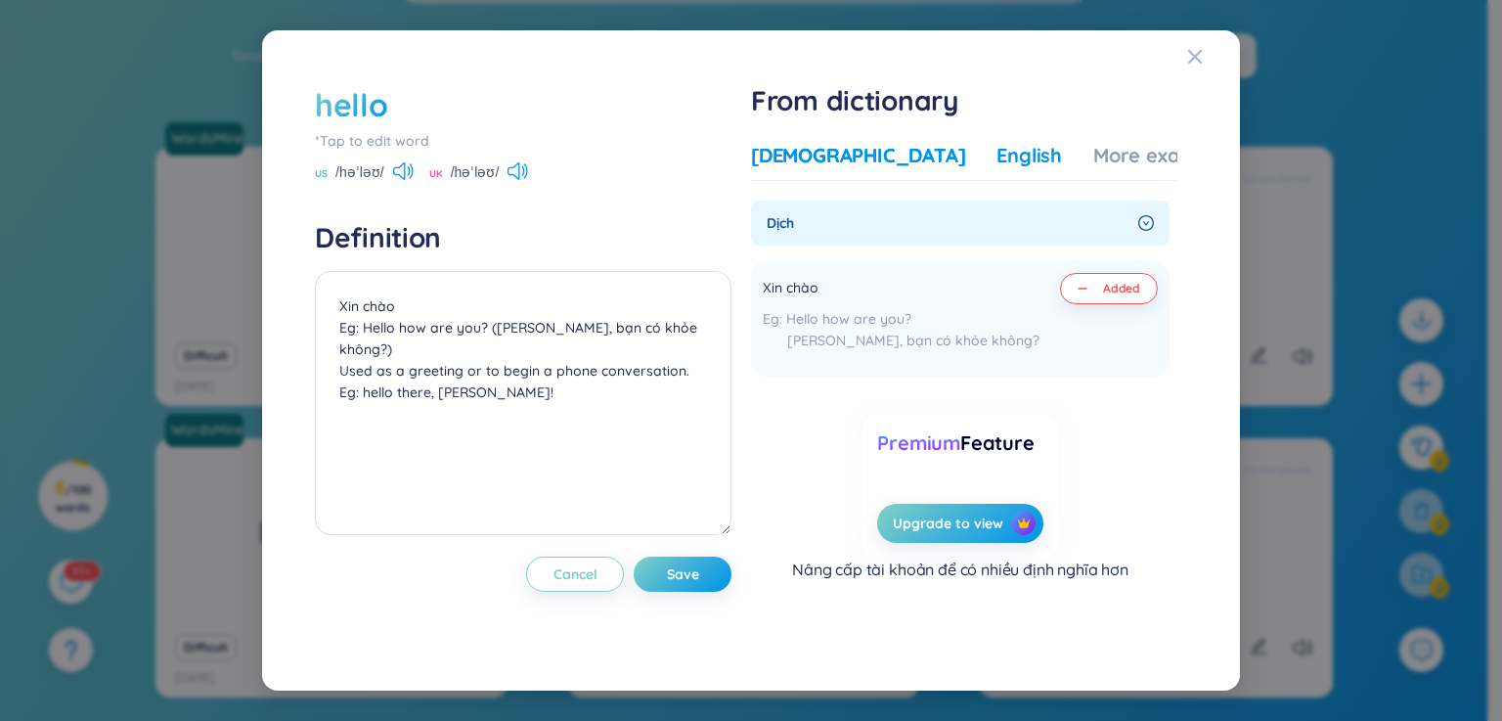
click at [996, 142] on div "English" at bounding box center [1029, 155] width 66 height 27
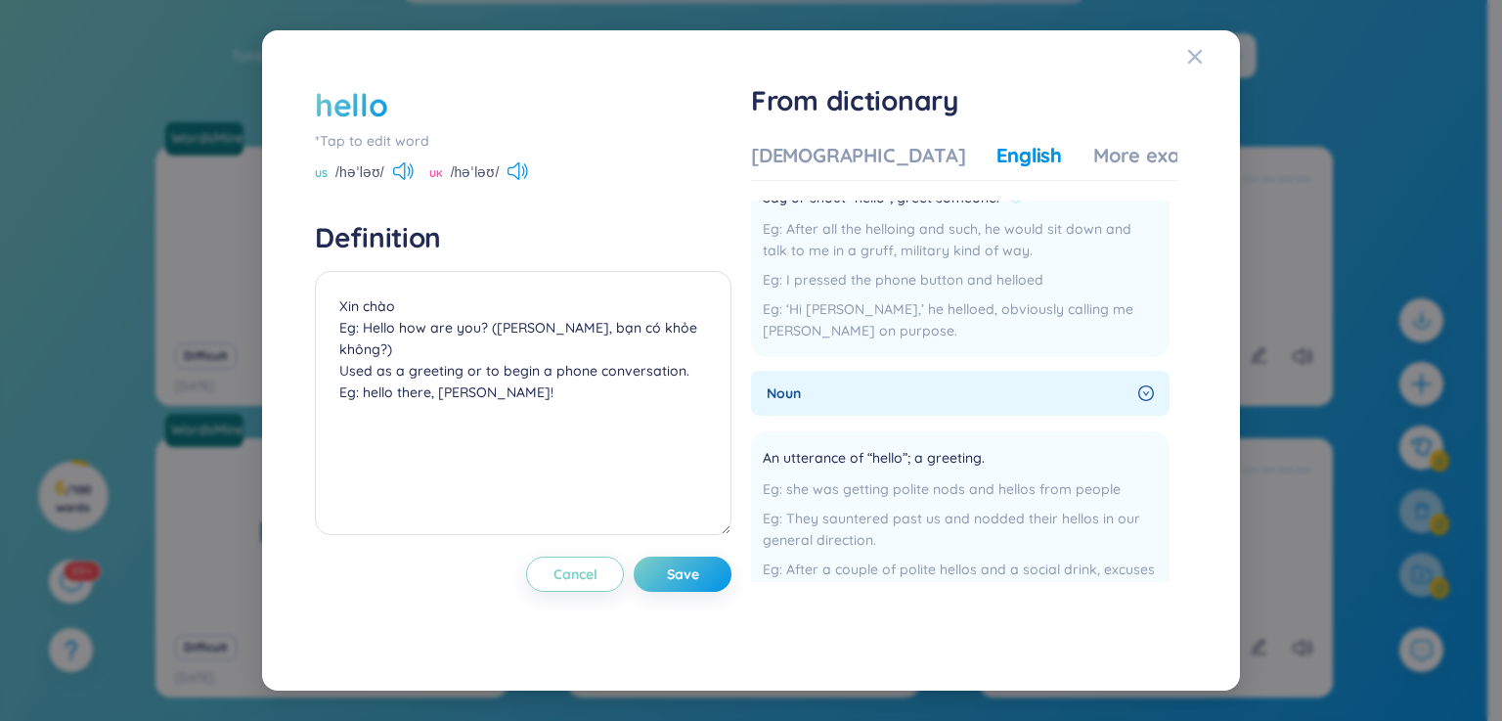
scroll to position [489, 0]
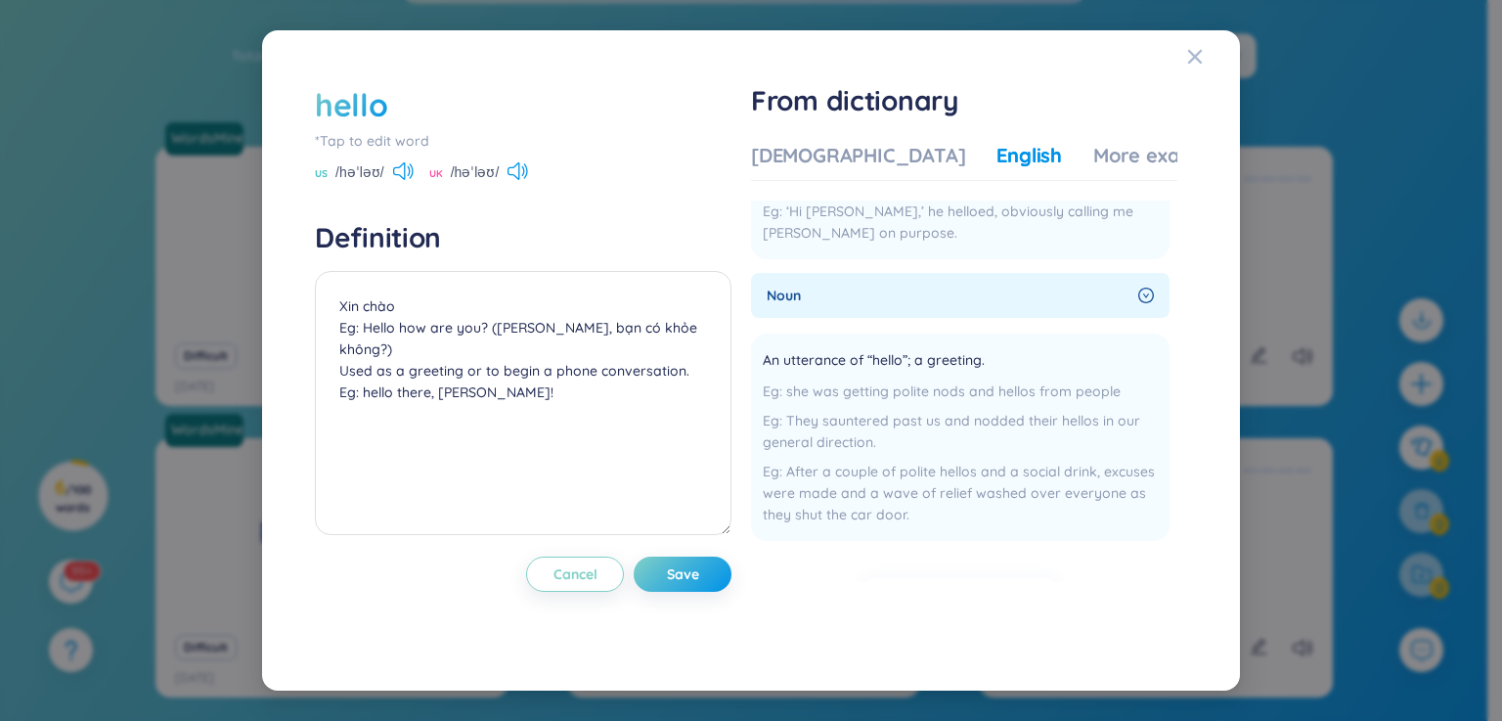
click at [1036, 309] on div "noun" at bounding box center [960, 295] width 418 height 45
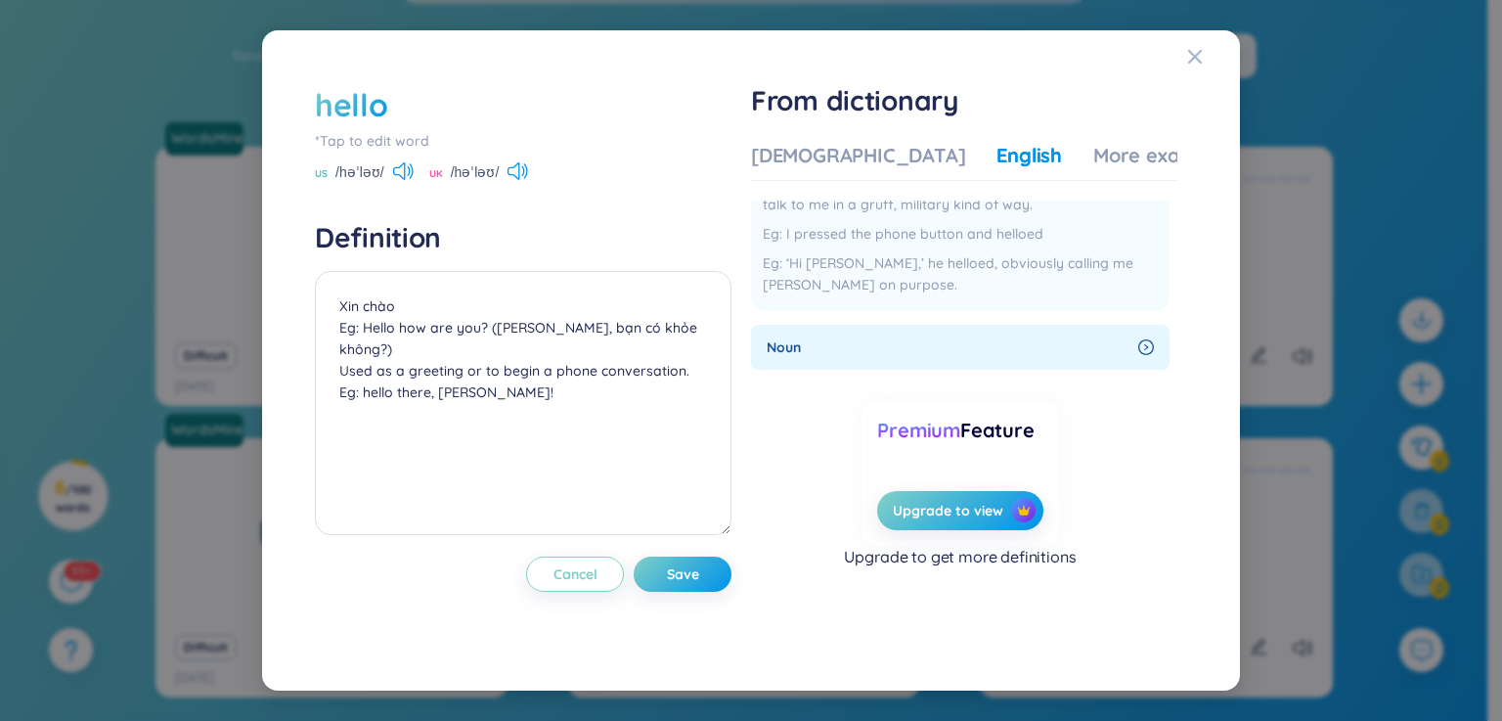
scroll to position [437, 0]
click at [1029, 350] on span "noun" at bounding box center [948, 347] width 364 height 22
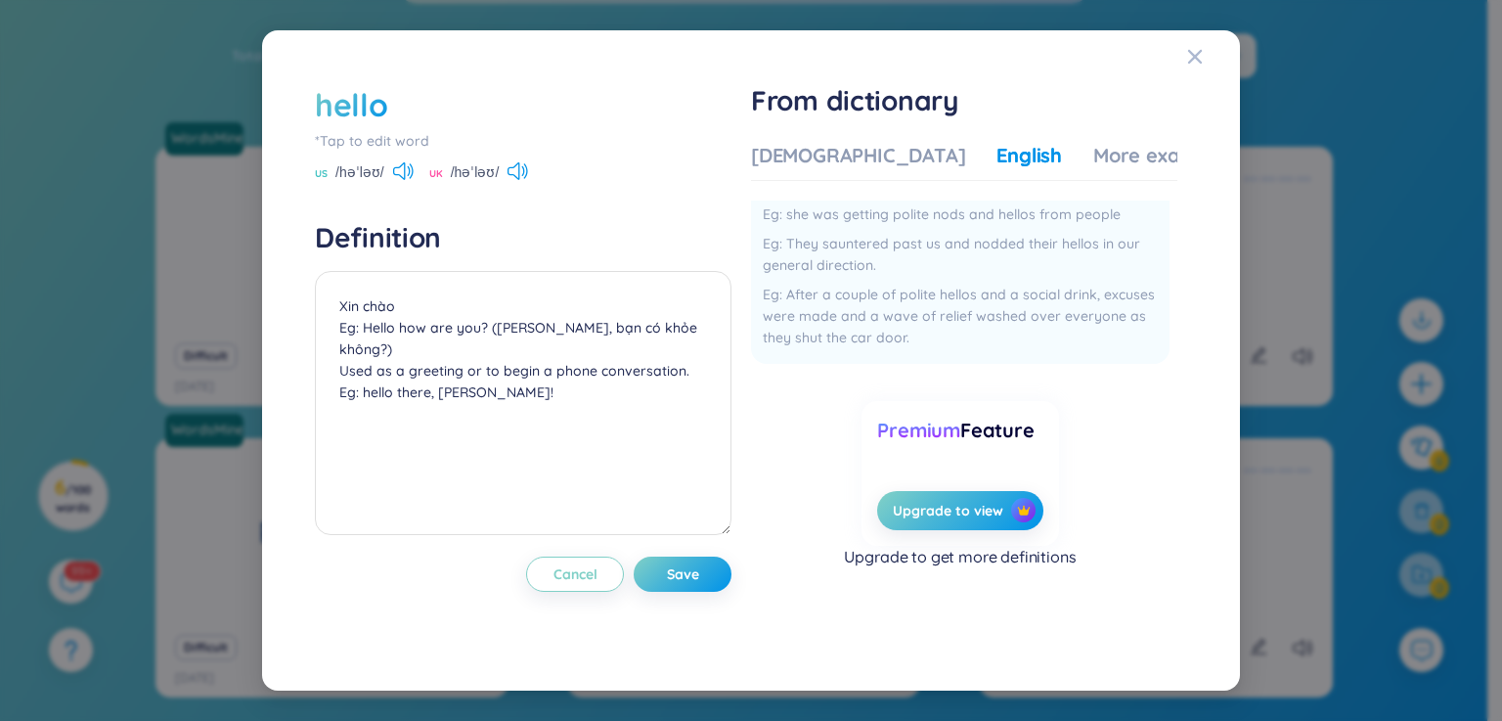
scroll to position [568, 0]
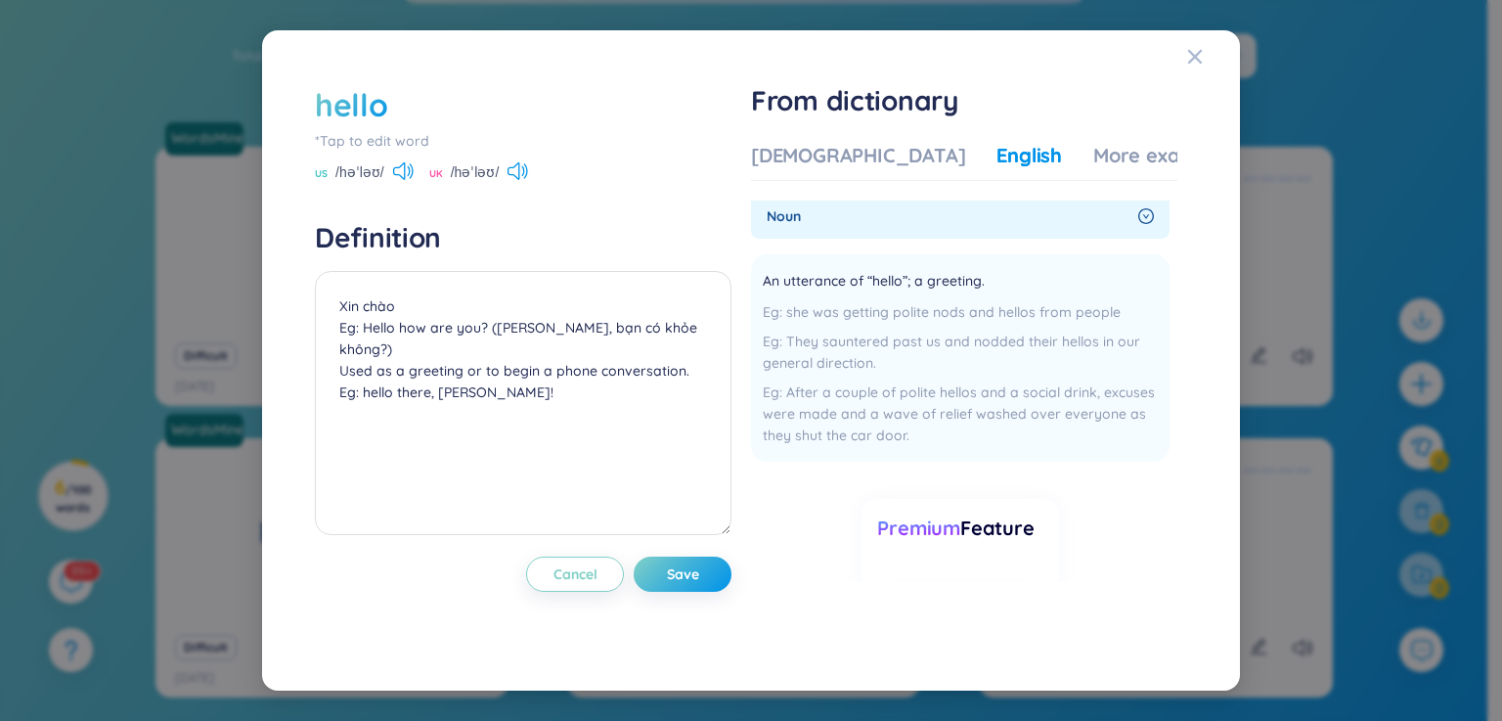
click at [1242, 194] on div "hello *Tap to edit word US /həˈləʊ/ UK /həˈləʊ/ Definition Xin chào Eg: Hello h…" at bounding box center [751, 360] width 1502 height 721
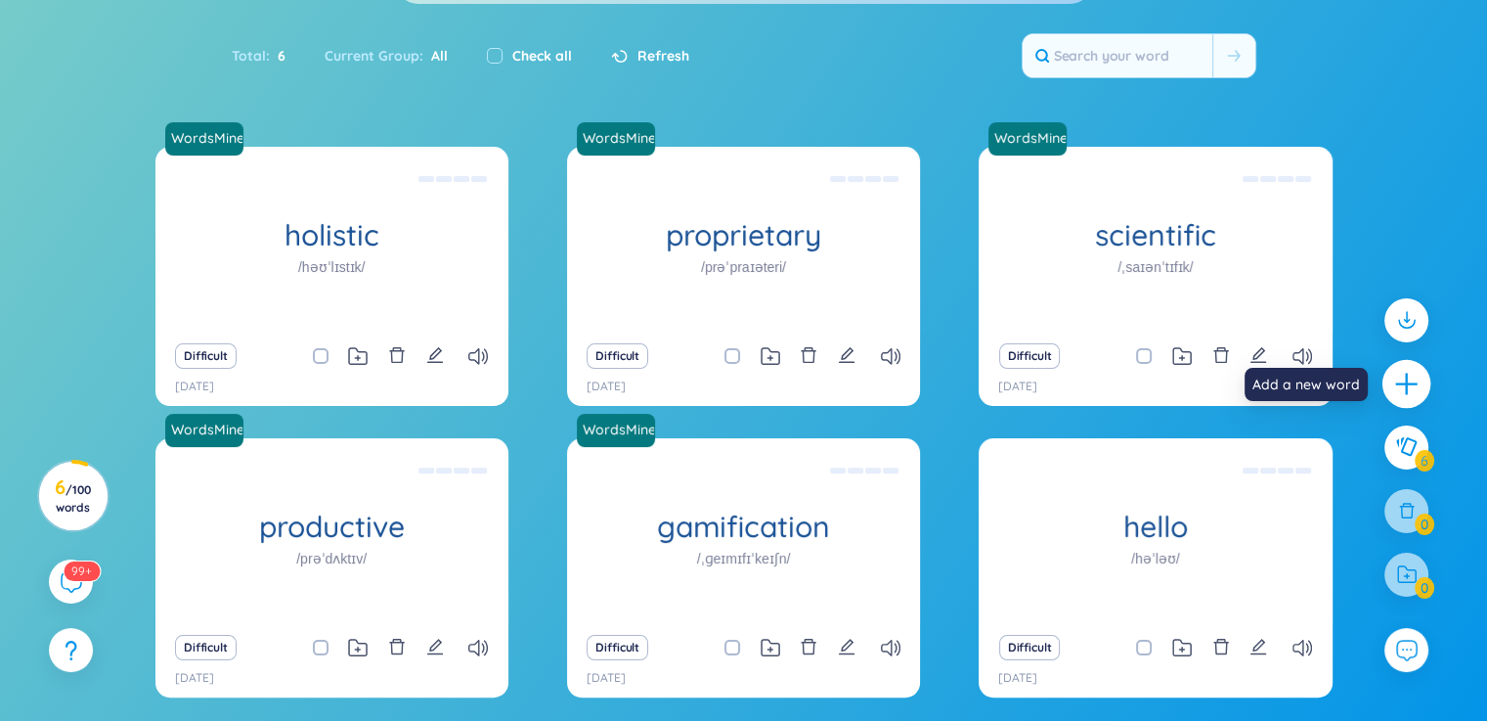
click at [1398, 384] on icon "plus" at bounding box center [1406, 384] width 27 height 27
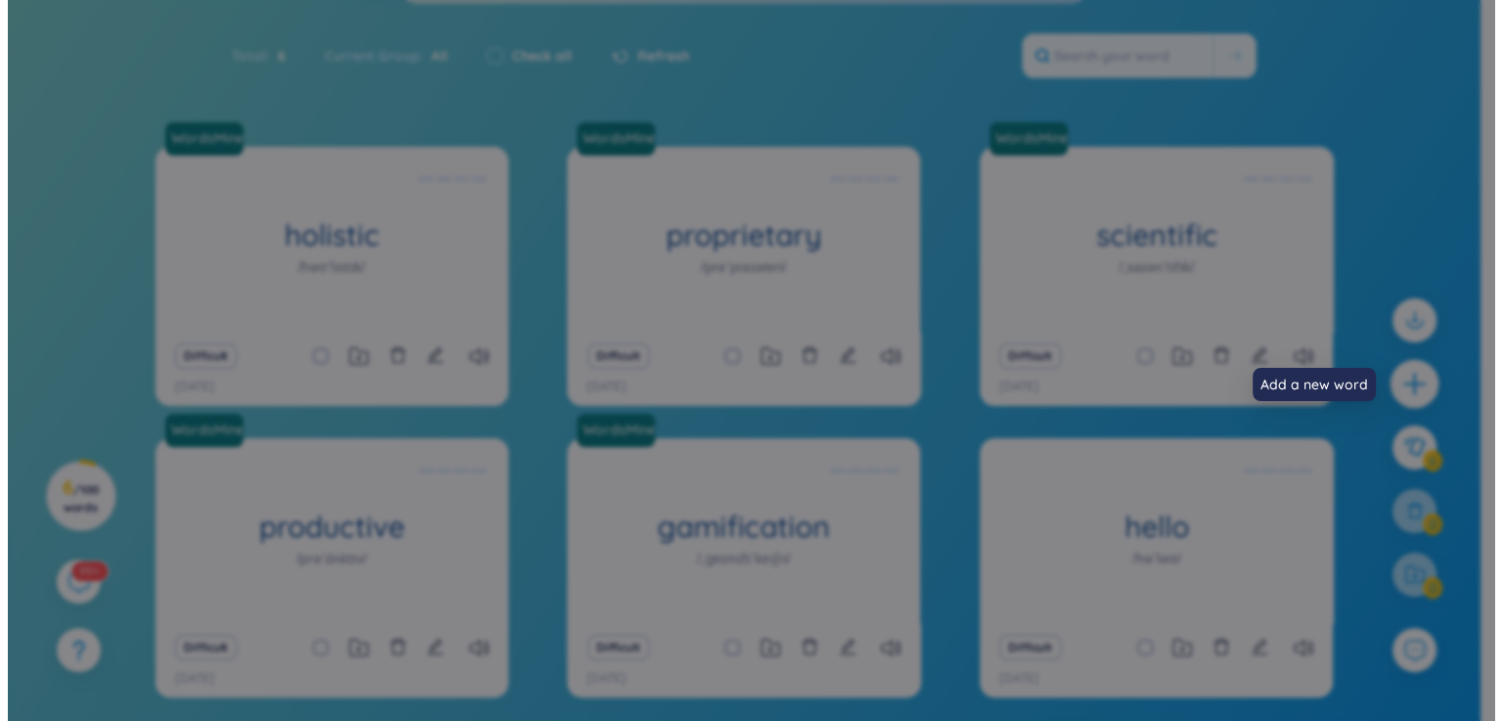
scroll to position [0, 0]
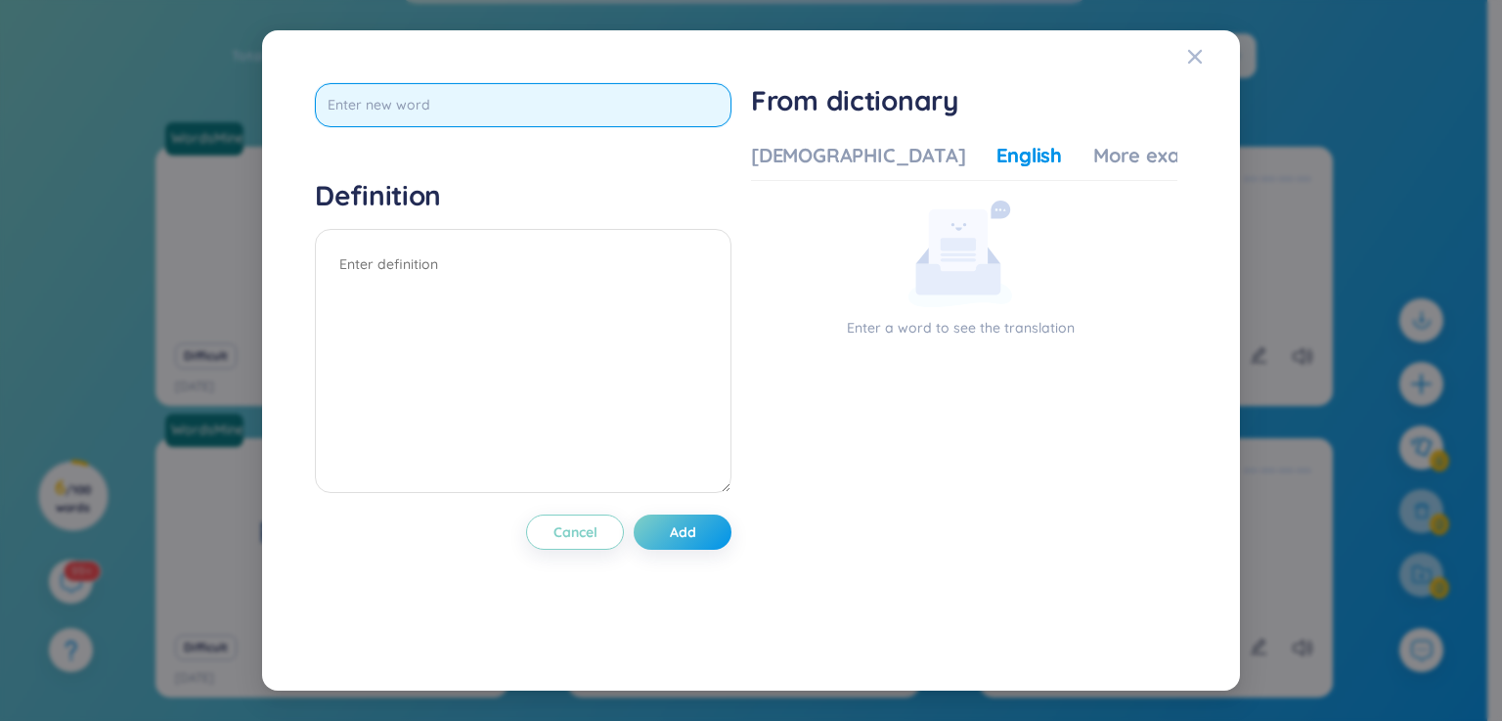
click at [608, 109] on input "text" at bounding box center [523, 105] width 416 height 44
type input "adore"
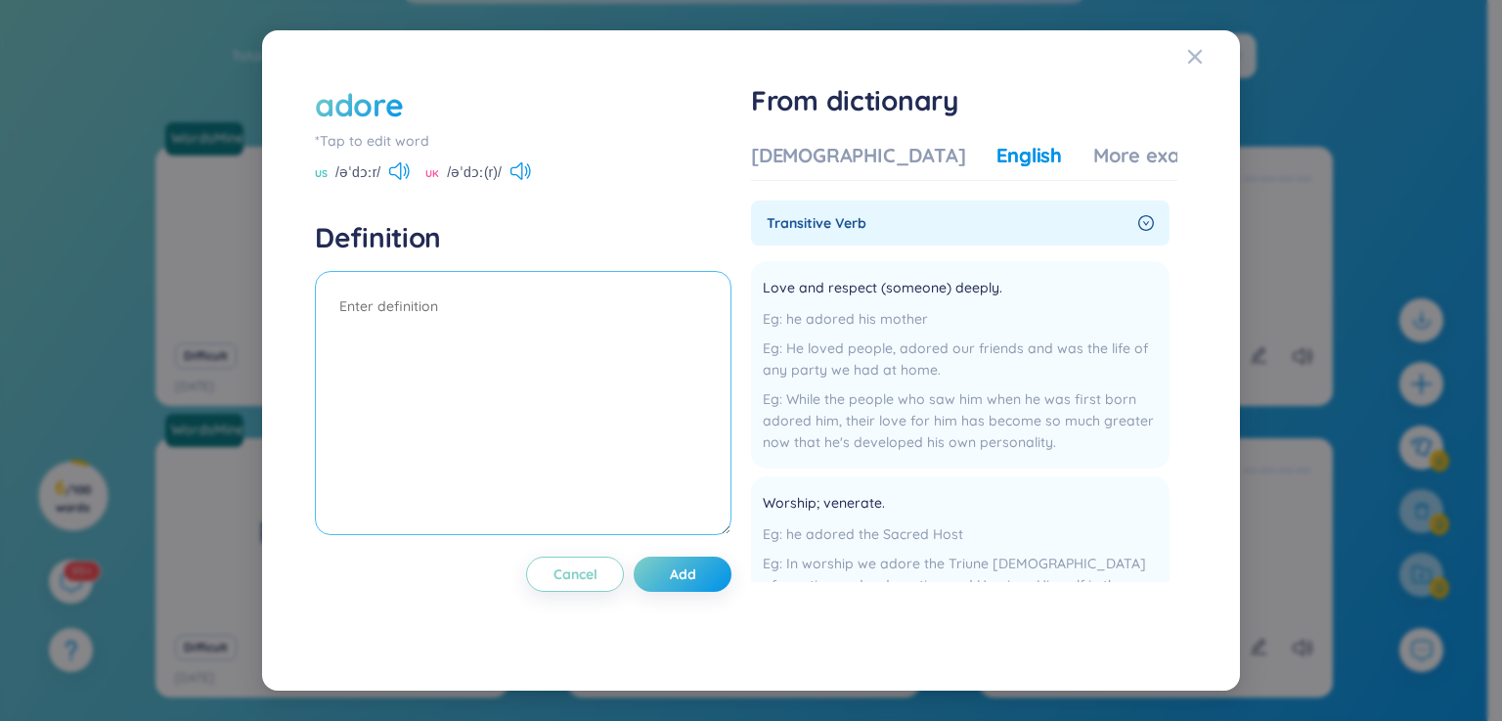
click at [536, 302] on textarea at bounding box center [523, 403] width 416 height 264
click at [1093, 158] on div "More examples" at bounding box center [1164, 155] width 142 height 27
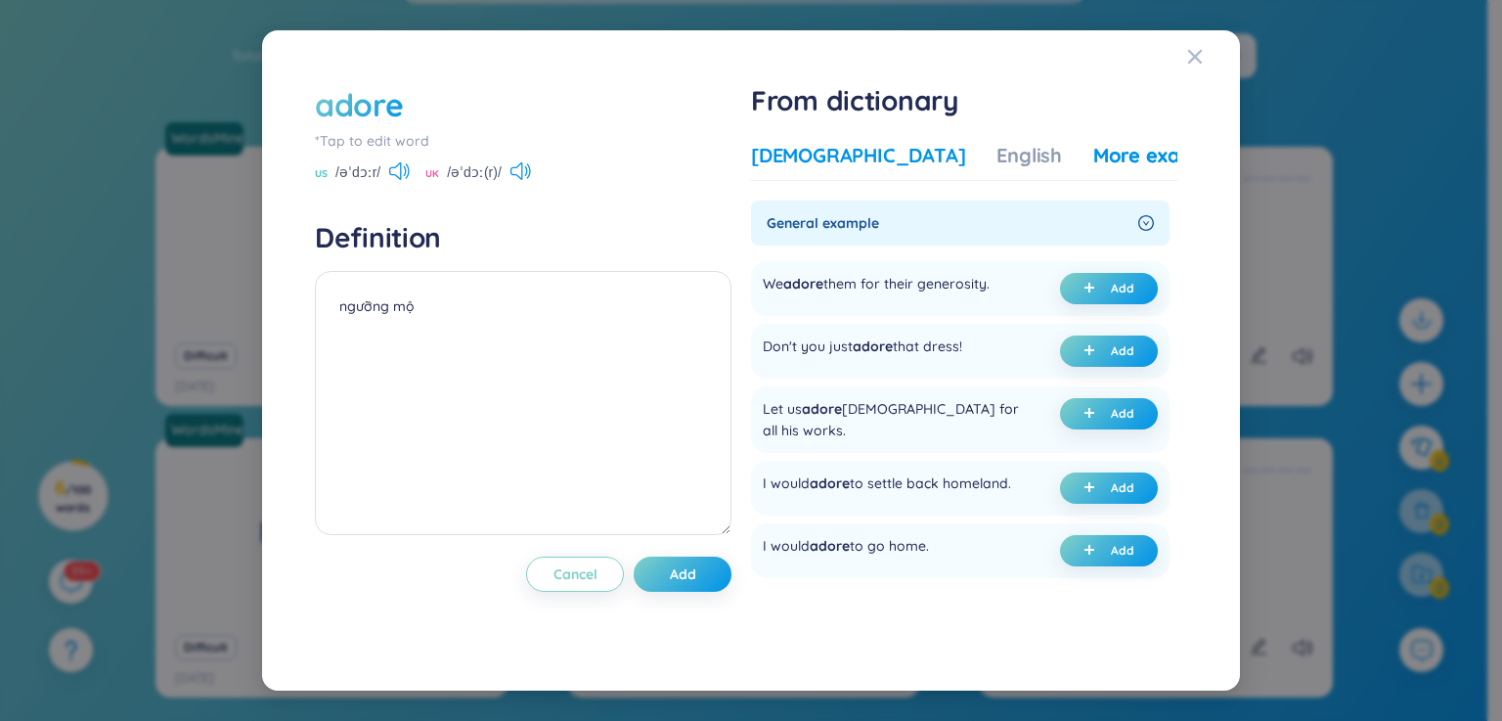
click at [809, 159] on div "[DEMOGRAPHIC_DATA]" at bounding box center [858, 155] width 214 height 27
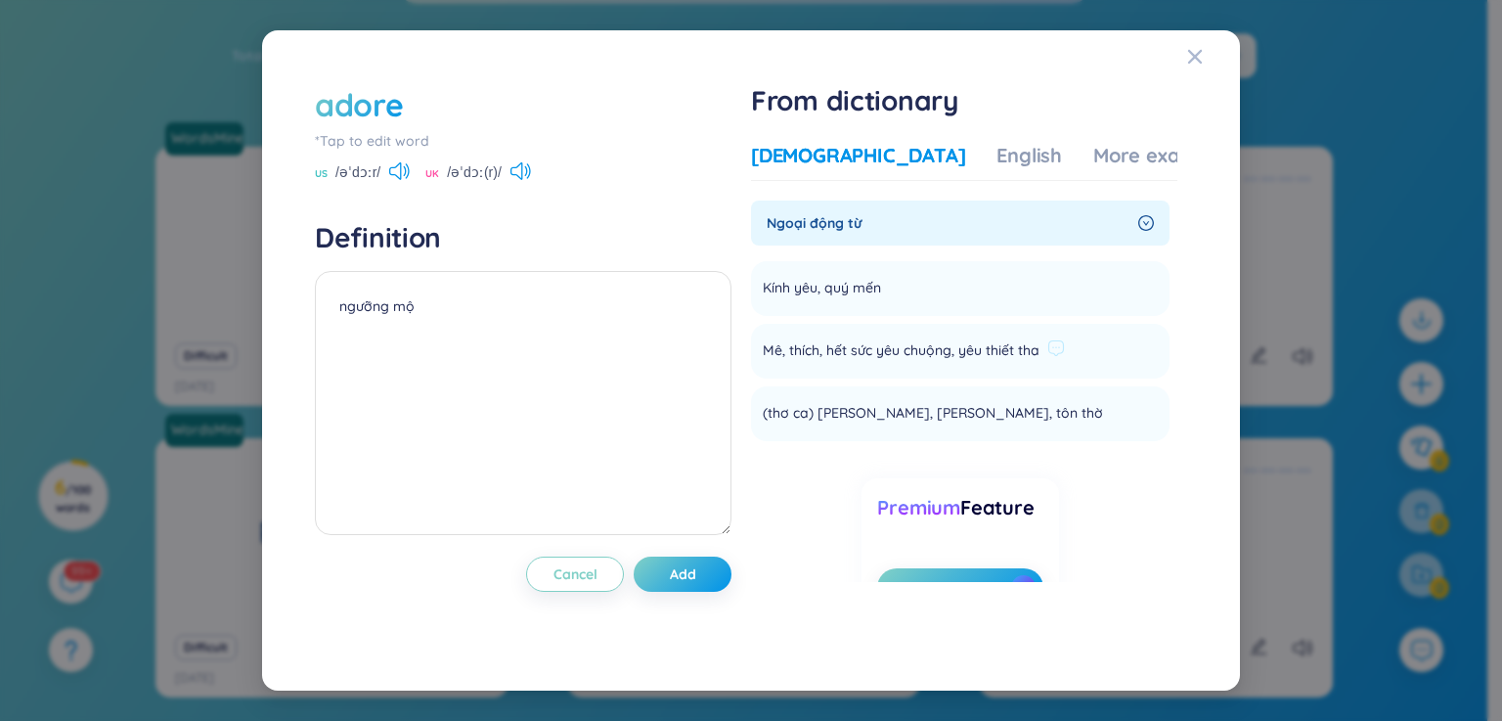
click at [959, 355] on span "Mê, thích, hết sức yêu chuộng, yêu thiết tha" at bounding box center [901, 350] width 277 height 23
click at [1191, 59] on icon "Close" at bounding box center [1195, 56] width 14 height 14
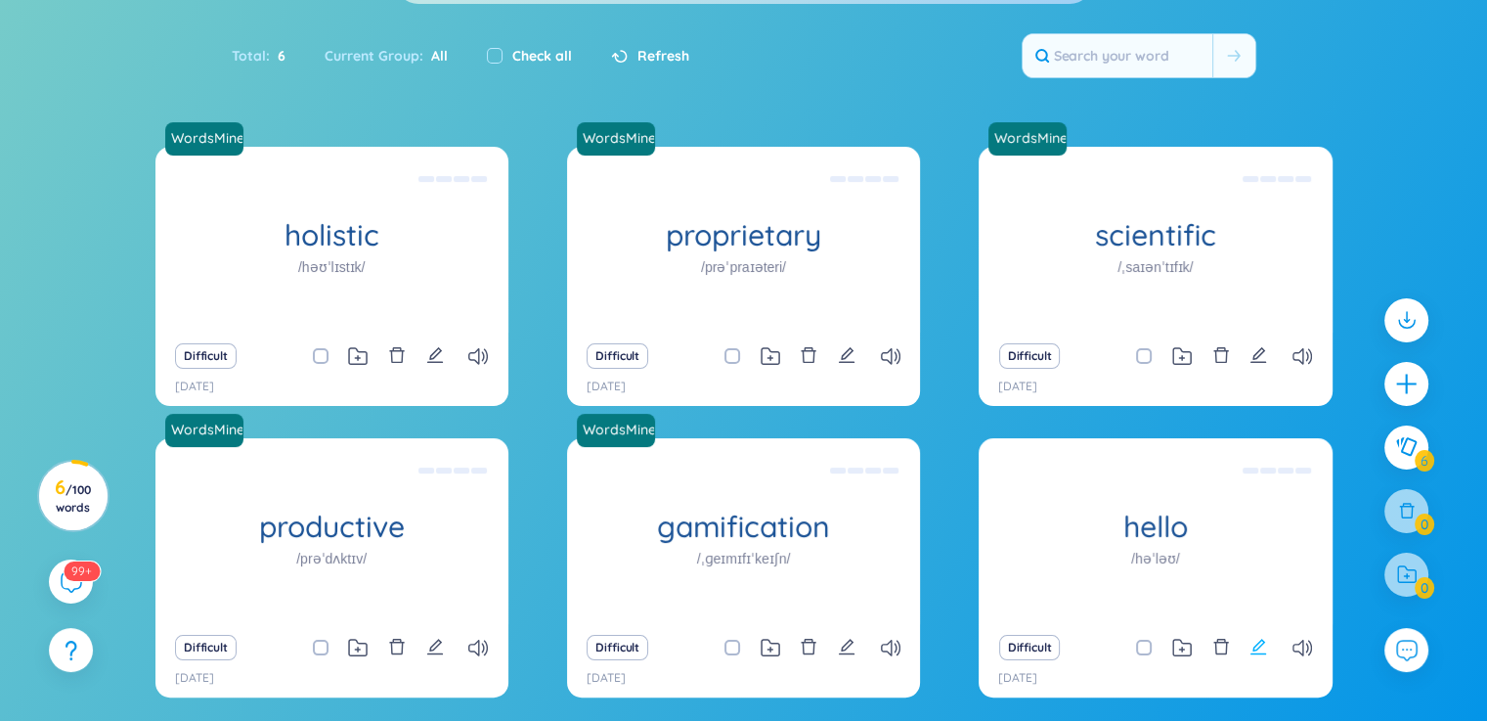
click at [1258, 646] on icon "edit" at bounding box center [1258, 646] width 18 height 18
type textarea "Xin chào Eg: Hello how are you? ([PERSON_NAME], bạn có khỏe không?) Used as a g…"
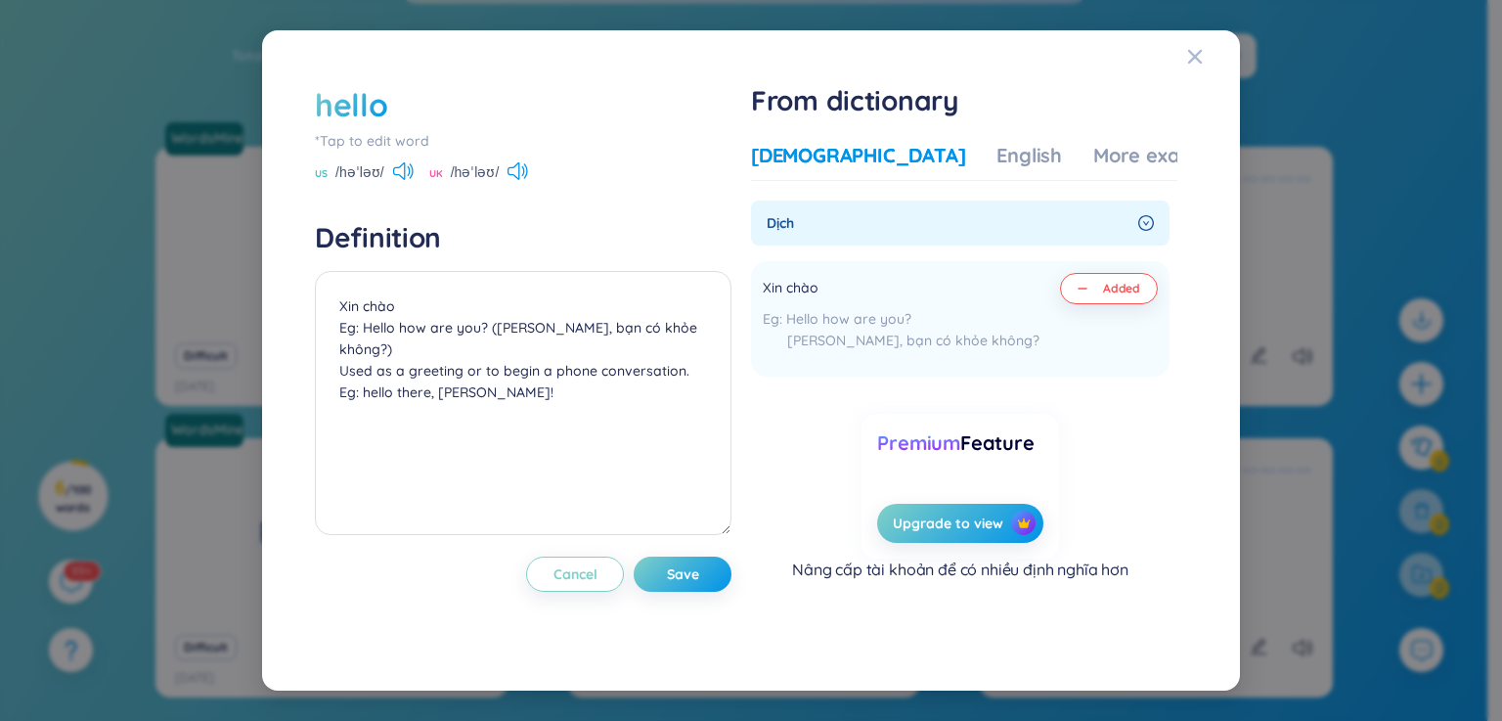
click at [1181, 56] on div "hello *Tap to edit word US /həˈləʊ/ UK /həˈləʊ/ Definition Xin chào Eg: Hello h…" at bounding box center [750, 361] width 931 height 614
click at [1195, 58] on icon "Close" at bounding box center [1195, 57] width 16 height 16
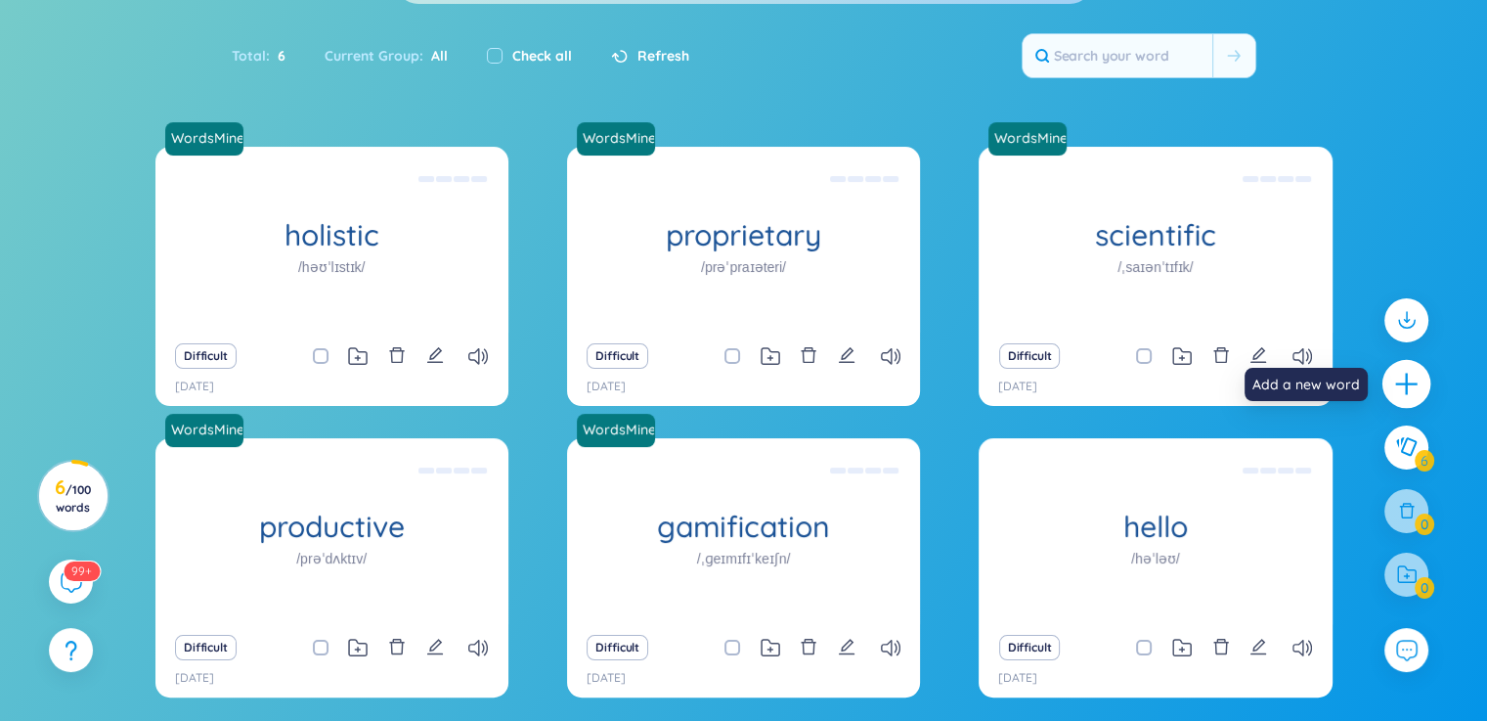
click at [1390, 388] on div at bounding box center [1406, 384] width 49 height 49
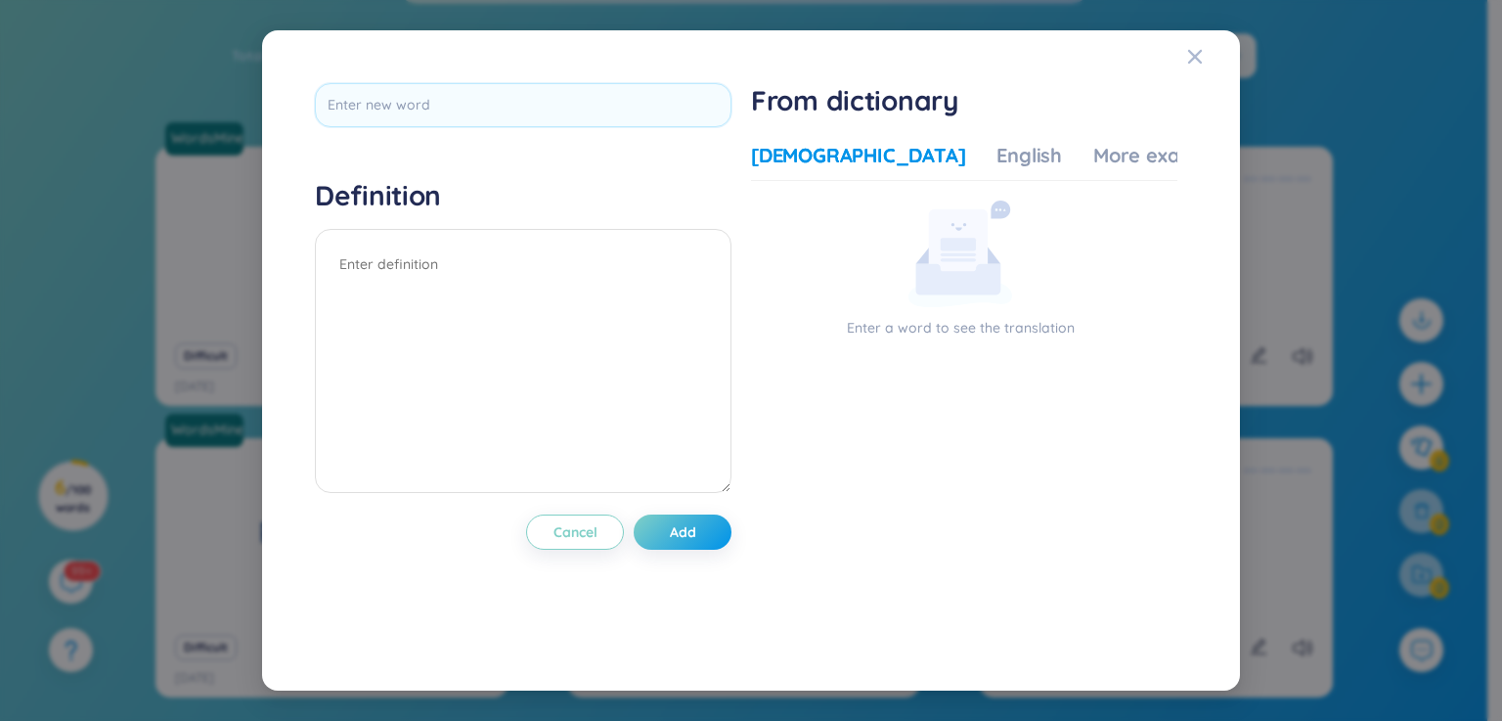
click at [476, 127] on div at bounding box center [523, 112] width 416 height 58
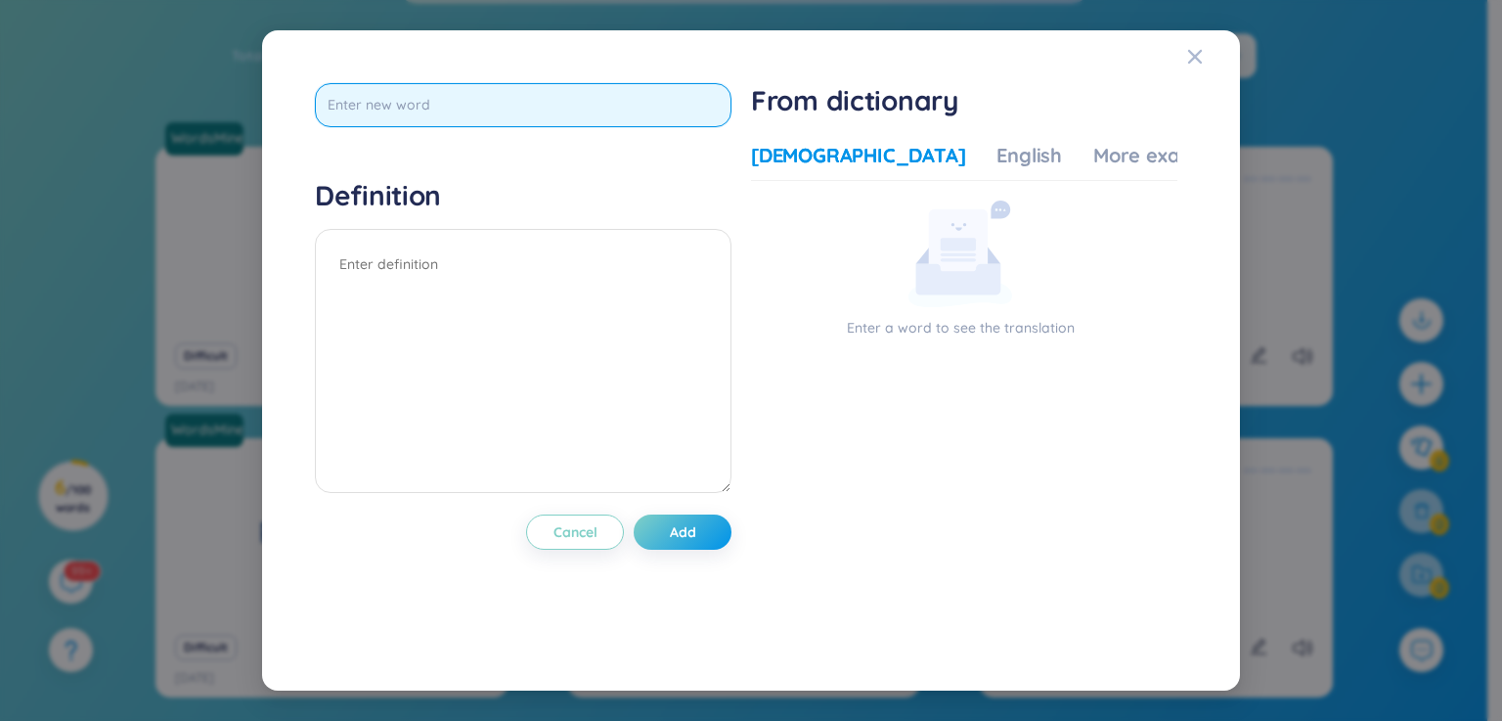
click at [476, 107] on input "text" at bounding box center [523, 105] width 416 height 44
type input "adore"
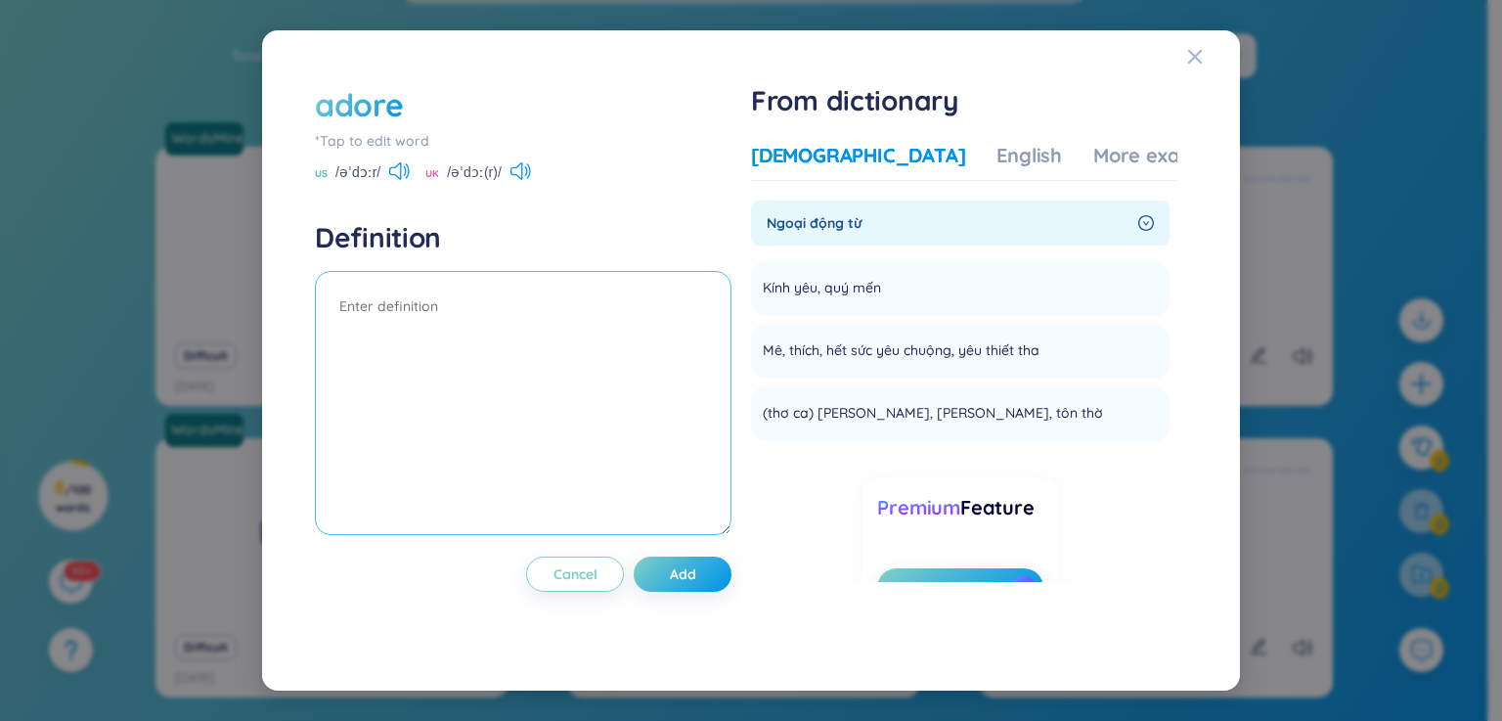
click at [459, 308] on textarea at bounding box center [523, 403] width 416 height 264
click at [351, 333] on textarea "ngưỡng mộ" at bounding box center [523, 403] width 416 height 264
click at [350, 333] on textarea "ngưỡng mộ" at bounding box center [523, 403] width 416 height 264
drag, startPoint x: 345, startPoint y: 330, endPoint x: 449, endPoint y: 332, distance: 103.6
click at [449, 332] on textarea "ngưỡng mộ" at bounding box center [523, 403] width 416 height 264
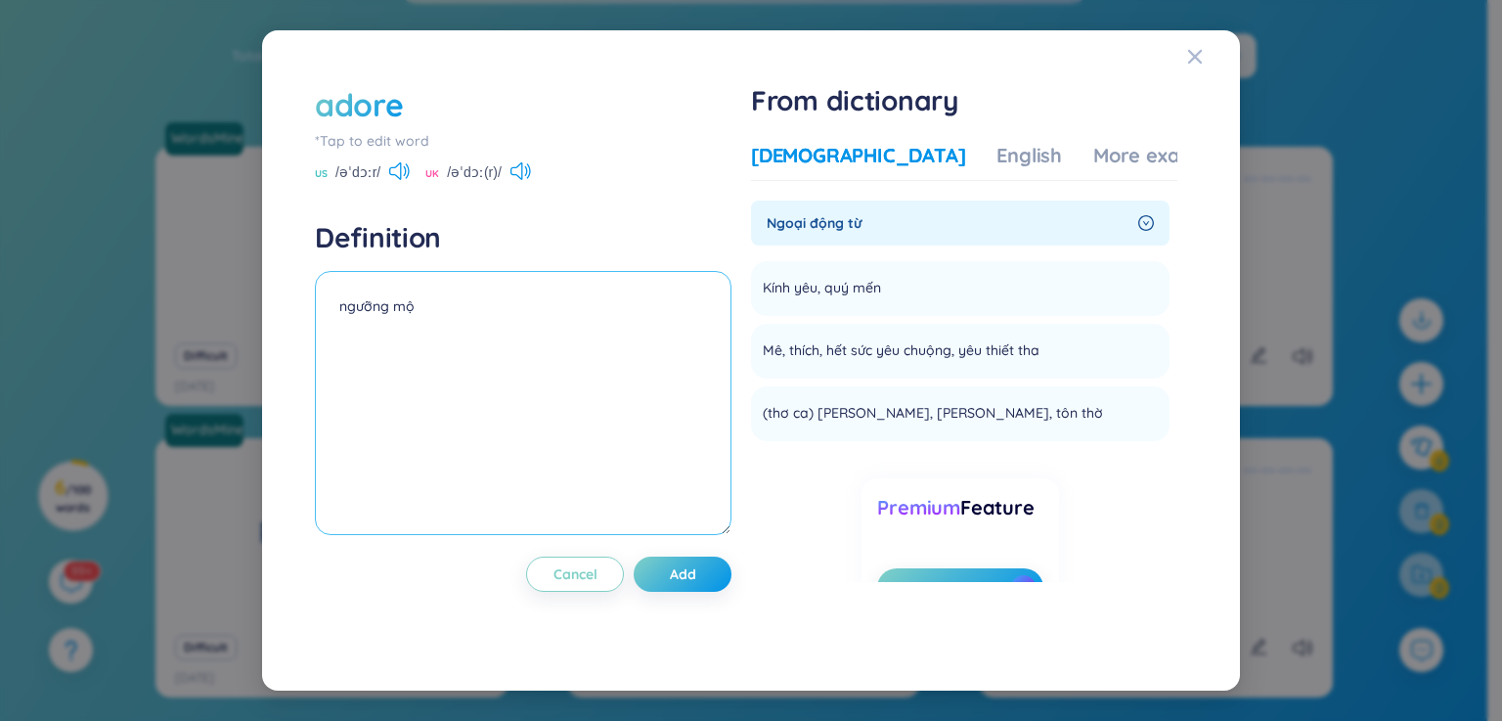
click at [428, 339] on textarea "ngưỡng mộ" at bounding box center [523, 403] width 416 height 264
click at [656, 581] on button "Add" at bounding box center [683, 573] width 98 height 35
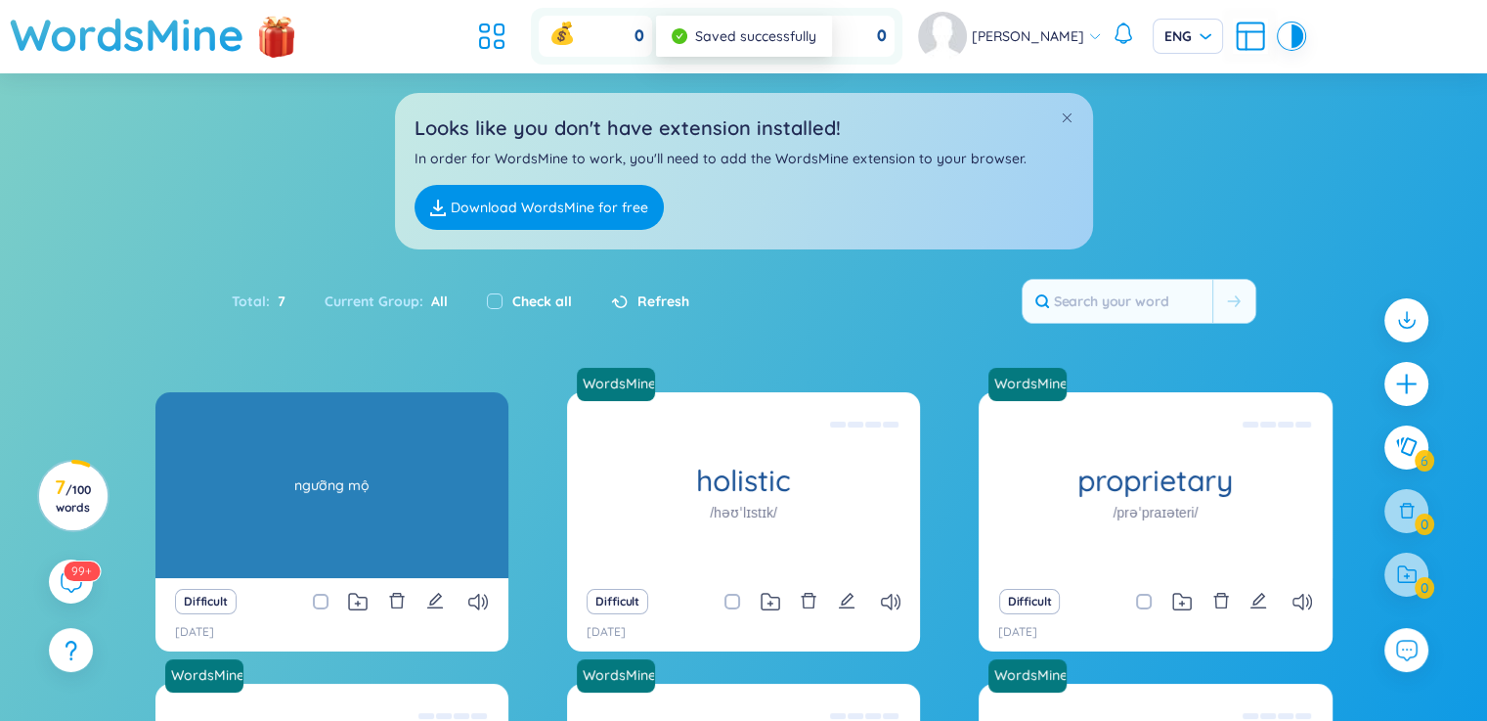
click at [332, 551] on div "ngưỡng mộ" at bounding box center [331, 485] width 333 height 176
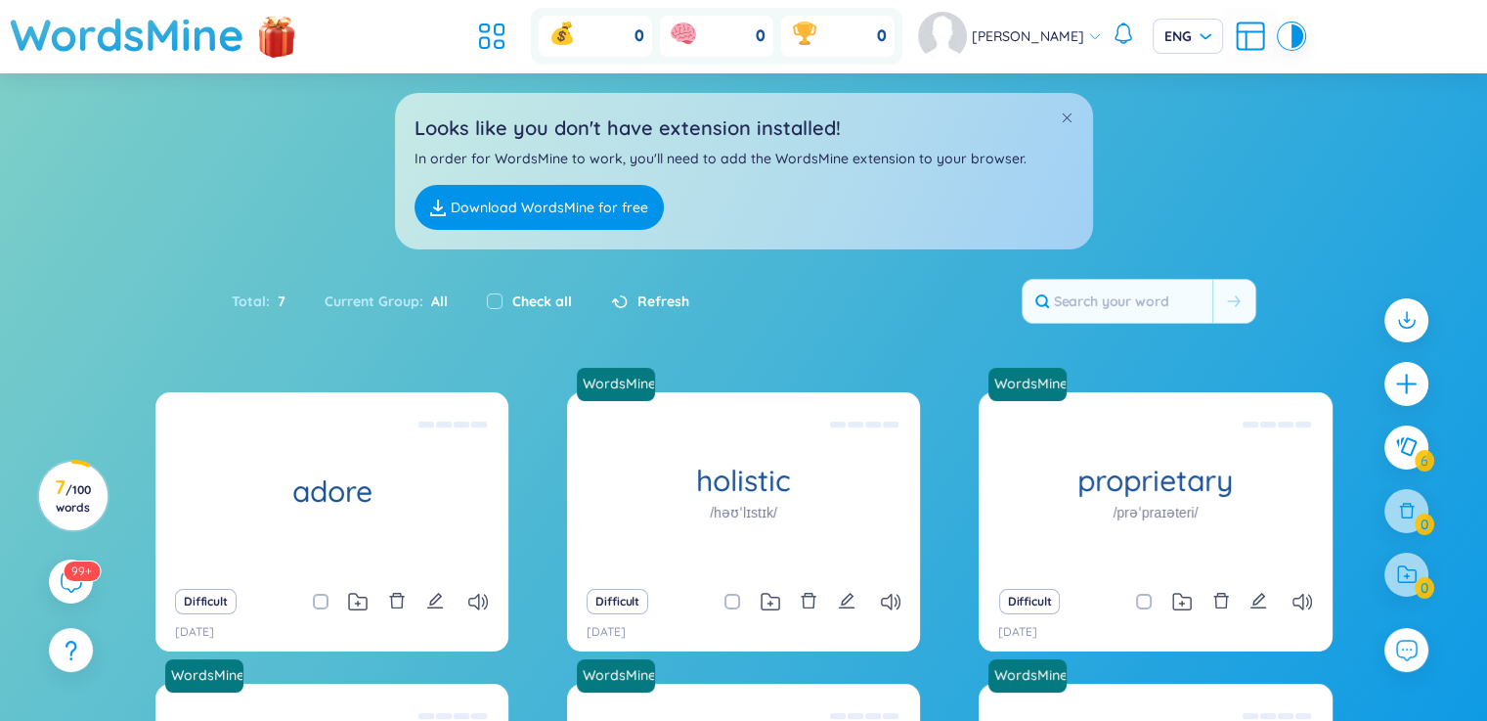
click at [423, 603] on div "Difficult" at bounding box center [331, 601] width 333 height 27
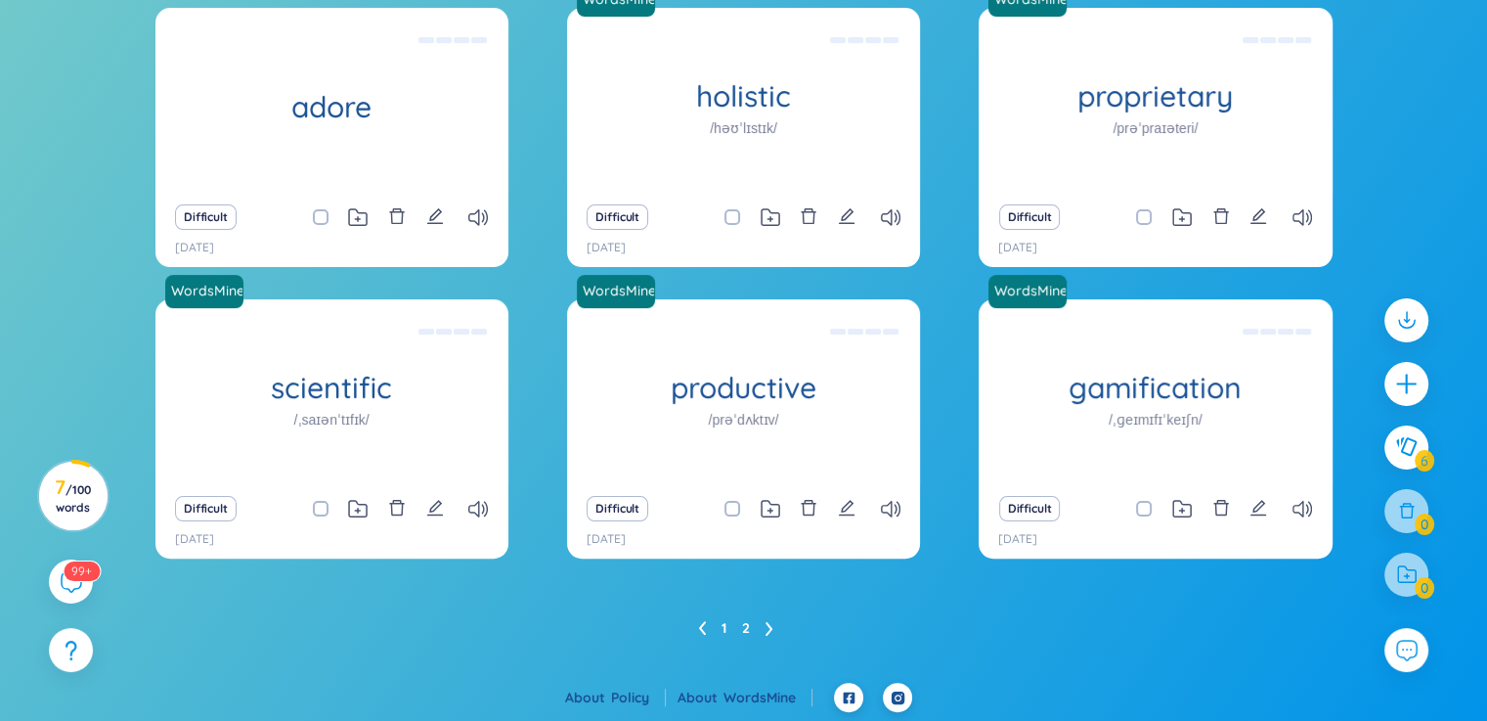
click at [742, 621] on link "2" at bounding box center [746, 627] width 8 height 29
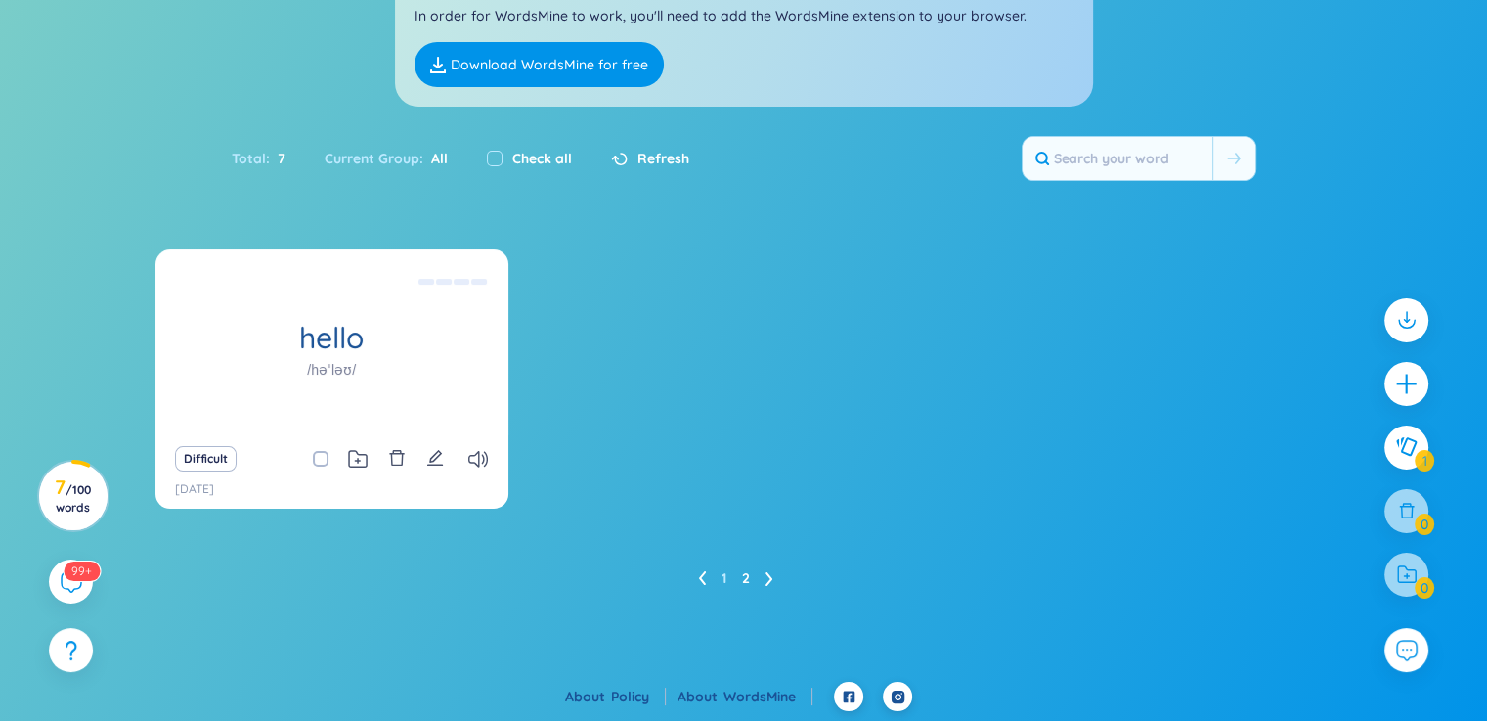
scroll to position [112, 0]
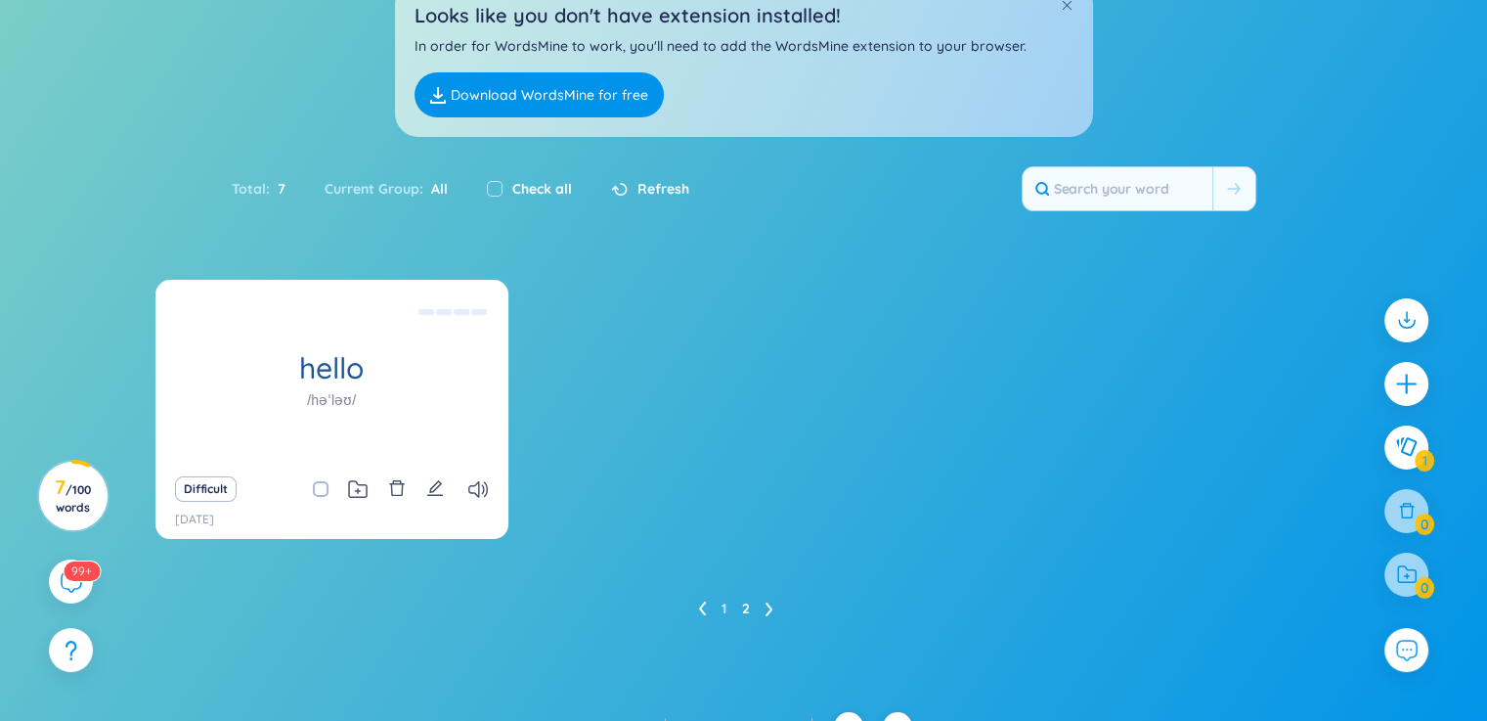
click at [421, 486] on div "Difficult" at bounding box center [331, 488] width 333 height 27
click at [430, 486] on icon "edit" at bounding box center [435, 488] width 18 height 18
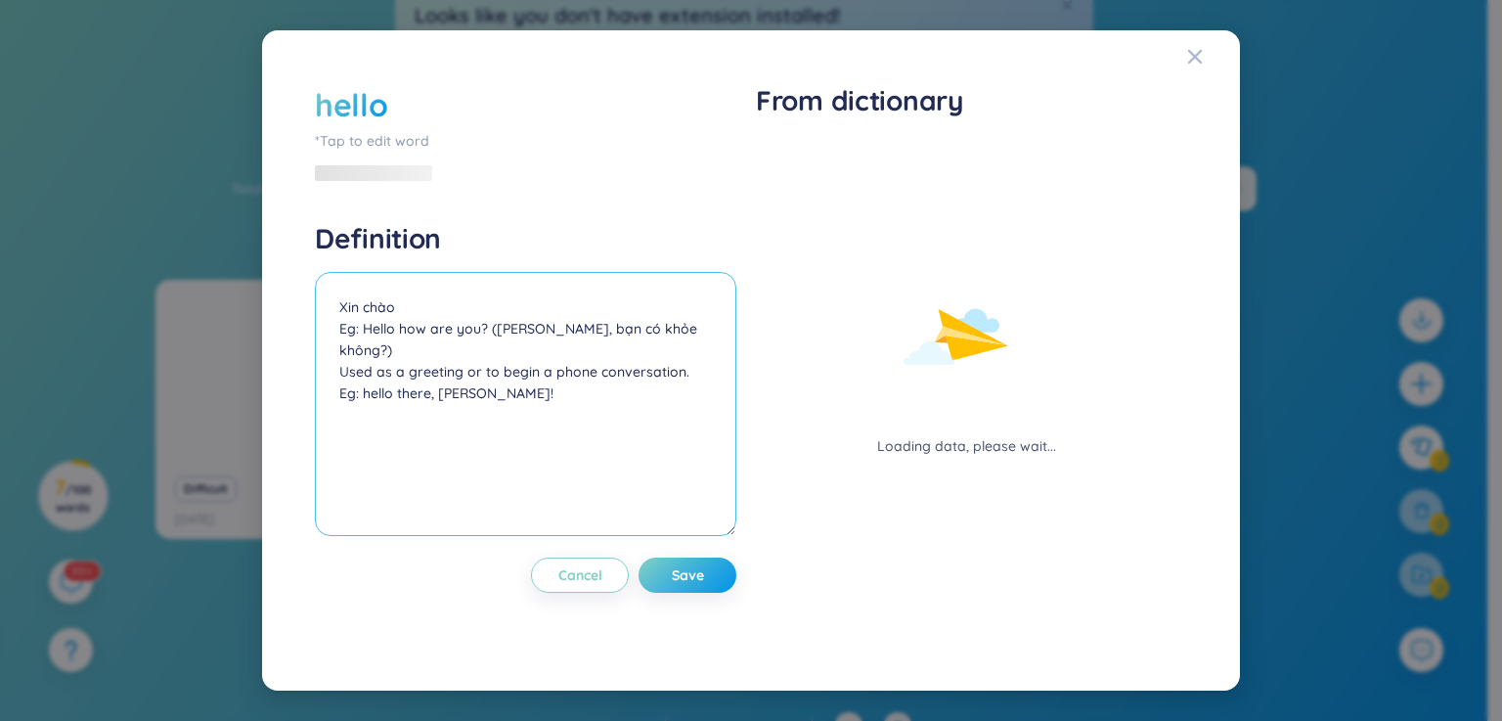
click at [399, 318] on textarea "Xin chào Eg: Hello how are you? ([PERSON_NAME], bạn có khỏe không?) Used as a g…" at bounding box center [525, 404] width 421 height 264
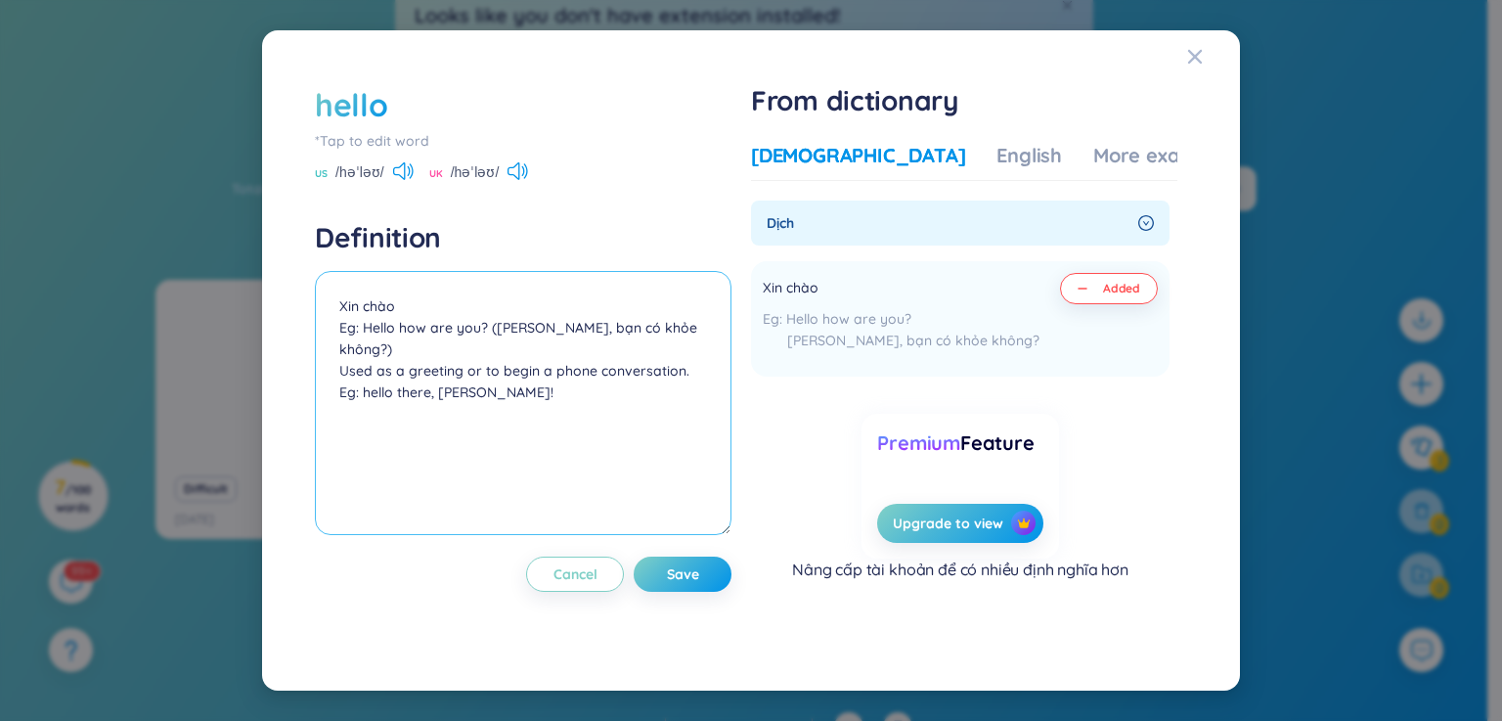
click at [392, 302] on textarea "Xin chào Eg: Hello how are you? ([PERSON_NAME], bạn có khỏe không?) Used as a g…" at bounding box center [523, 403] width 416 height 264
click at [323, 328] on textarea "Xin chào Eg: Hello how are you? ([PERSON_NAME], bạn có khỏe không?) Used as a g…" at bounding box center [523, 403] width 416 height 264
click at [499, 606] on div "hello *Tap to edit word US /həˈləʊ/ UK /həˈləʊ/ Definition Xin chào Eg: Hello h…" at bounding box center [523, 360] width 416 height 555
click at [195, 519] on div "hello *Tap to edit word US /həˈləʊ/ UK /həˈləʊ/ Definition Xin chào Eg: Hello h…" at bounding box center [751, 360] width 1502 height 721
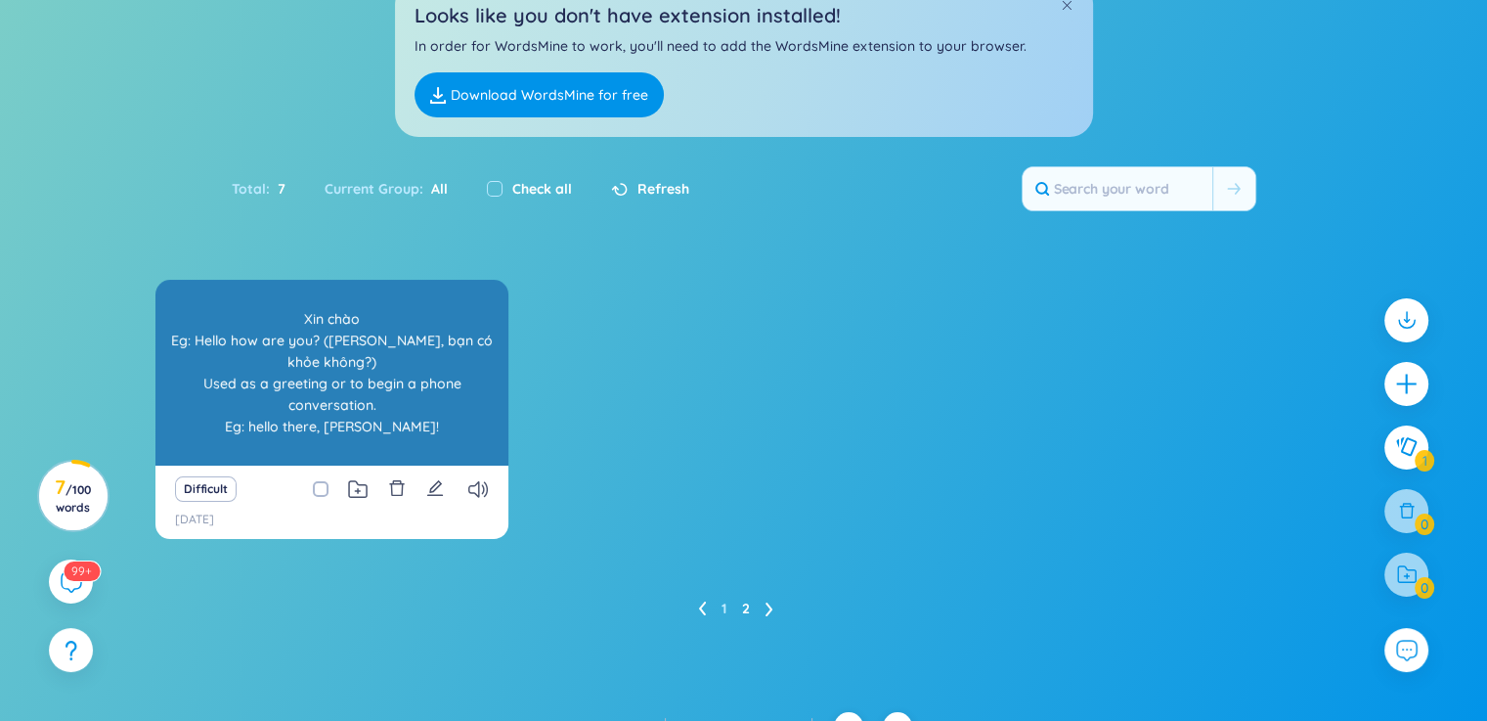
scroll to position [143, 0]
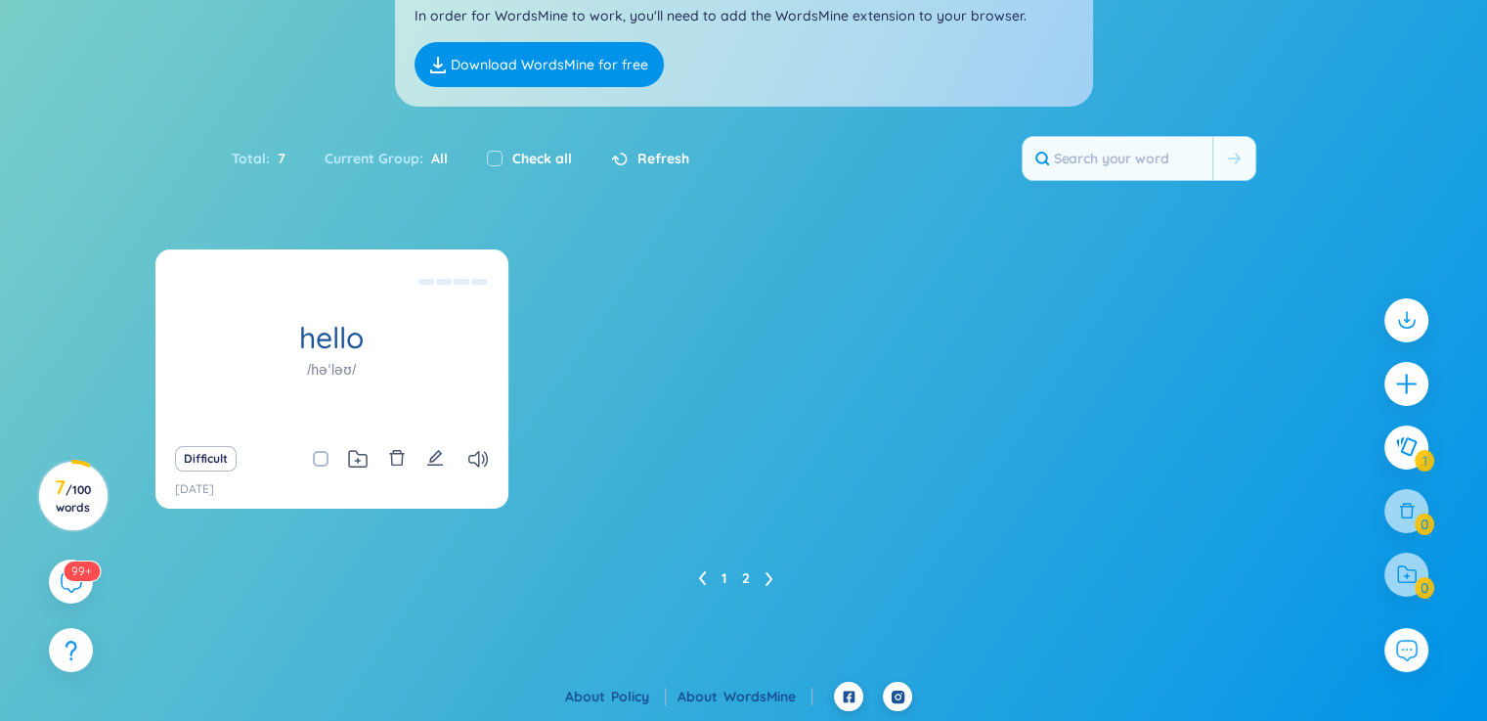
click at [725, 579] on link "1" at bounding box center [723, 577] width 5 height 29
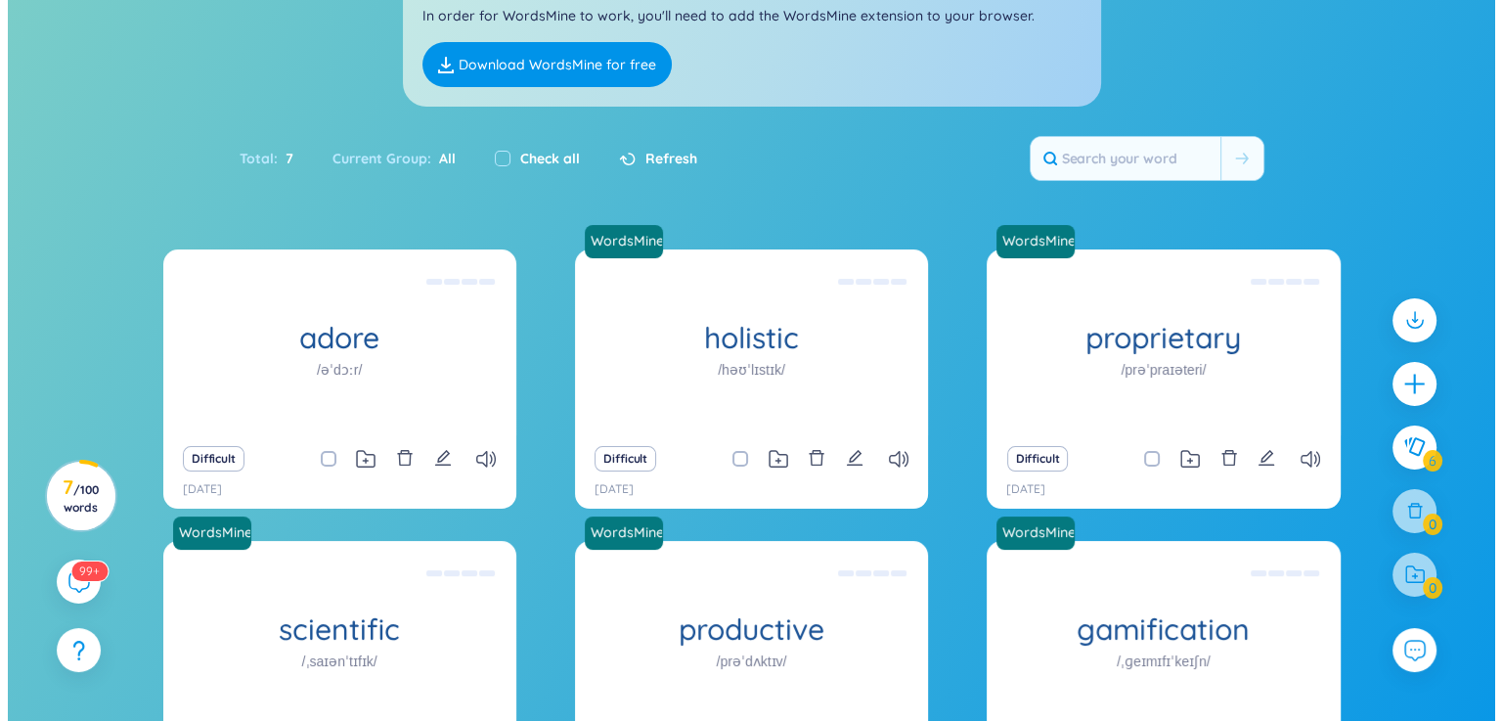
scroll to position [384, 0]
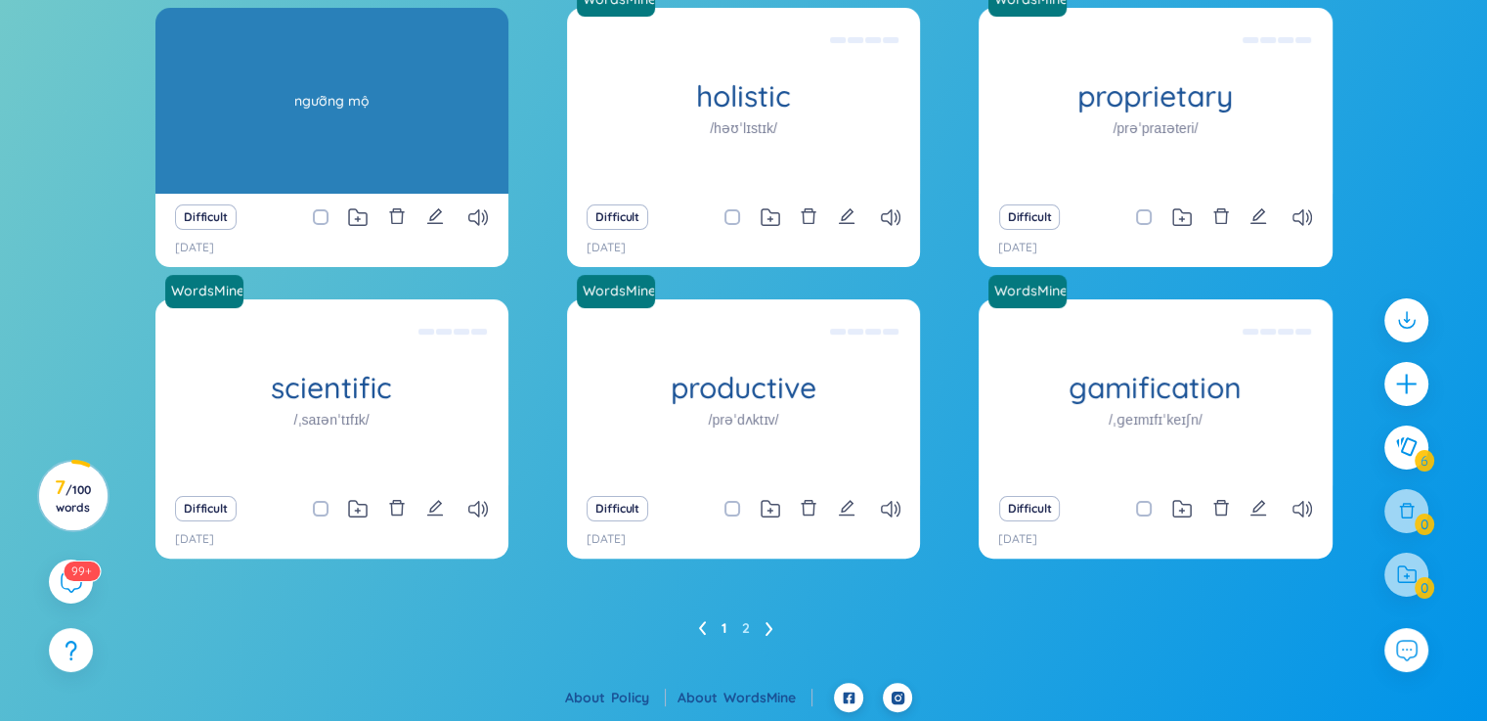
click at [350, 135] on div "ngưỡng mộ" at bounding box center [331, 101] width 333 height 176
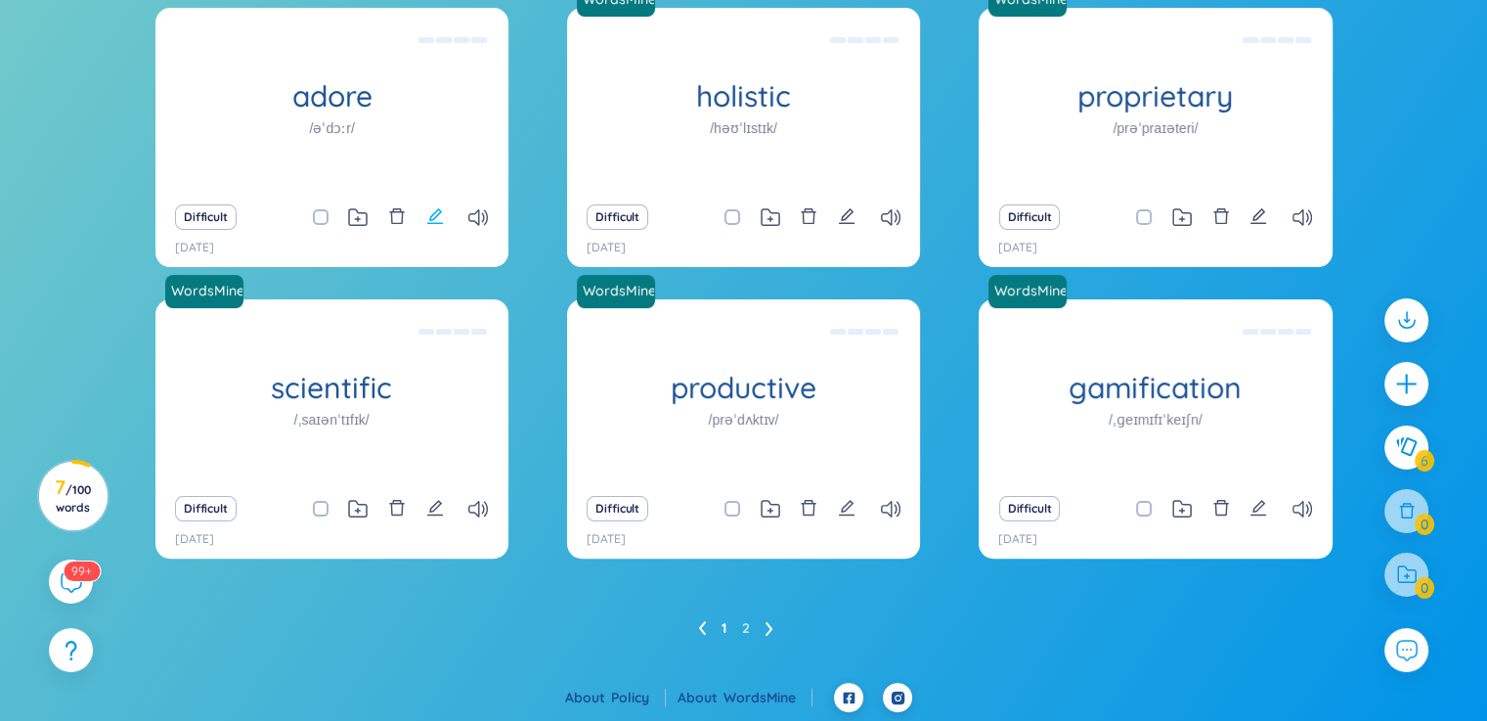
click at [426, 213] on icon "edit" at bounding box center [435, 216] width 18 height 18
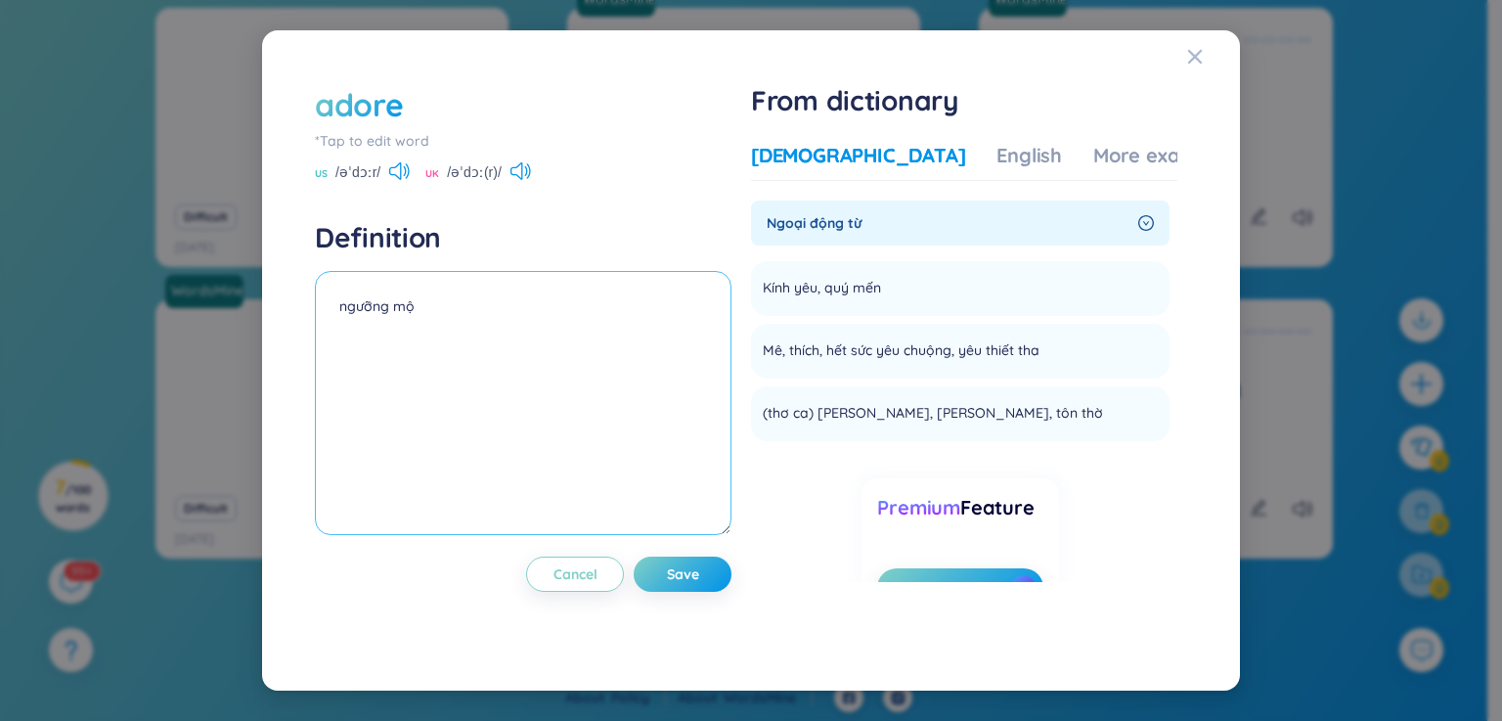
click at [416, 320] on textarea "ngưỡng mộ" at bounding box center [523, 403] width 416 height 264
click at [336, 332] on textarea "ngưỡng mộ" at bounding box center [523, 403] width 416 height 264
click at [339, 332] on textarea "ngưỡng mộ" at bounding box center [523, 403] width 416 height 264
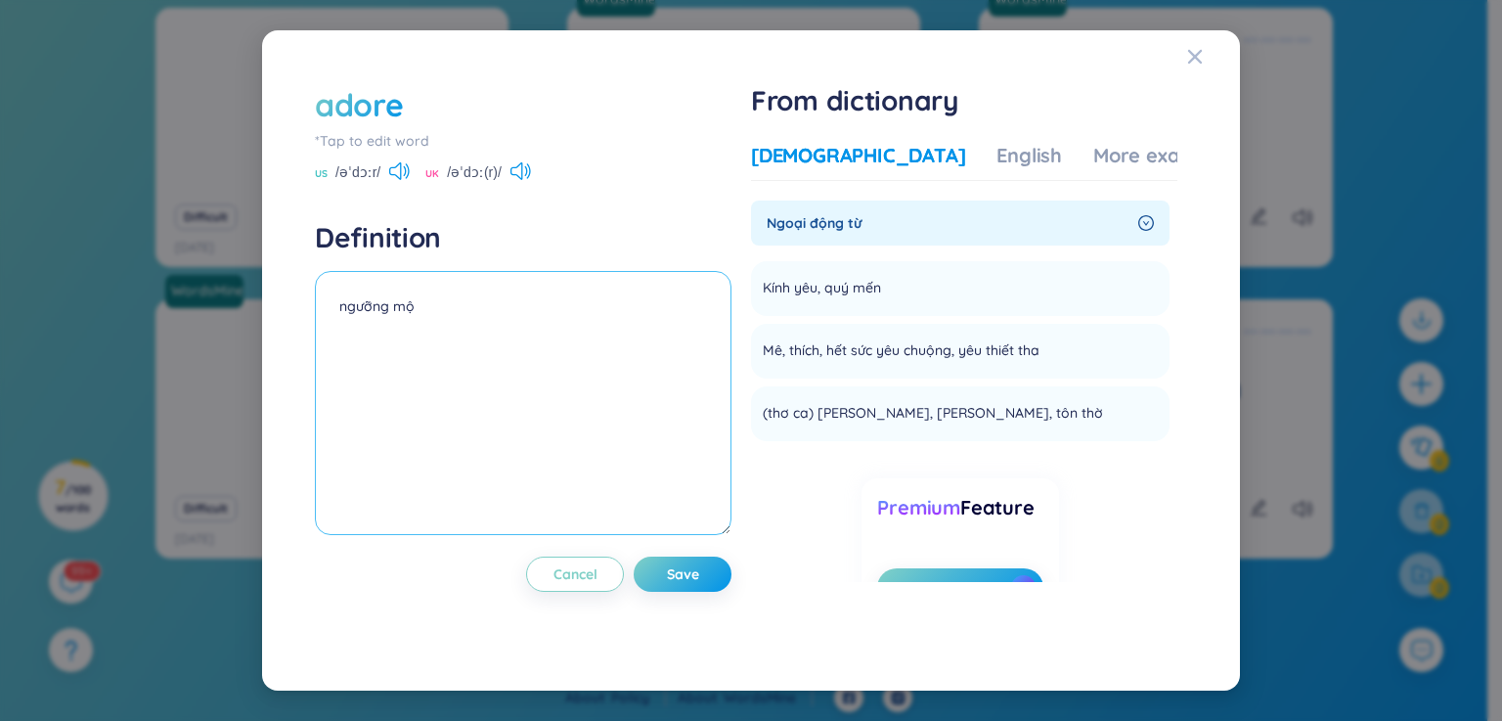
click at [422, 316] on textarea "ngưỡng mộ" at bounding box center [523, 403] width 416 height 264
click at [996, 159] on div "English" at bounding box center [1029, 155] width 66 height 27
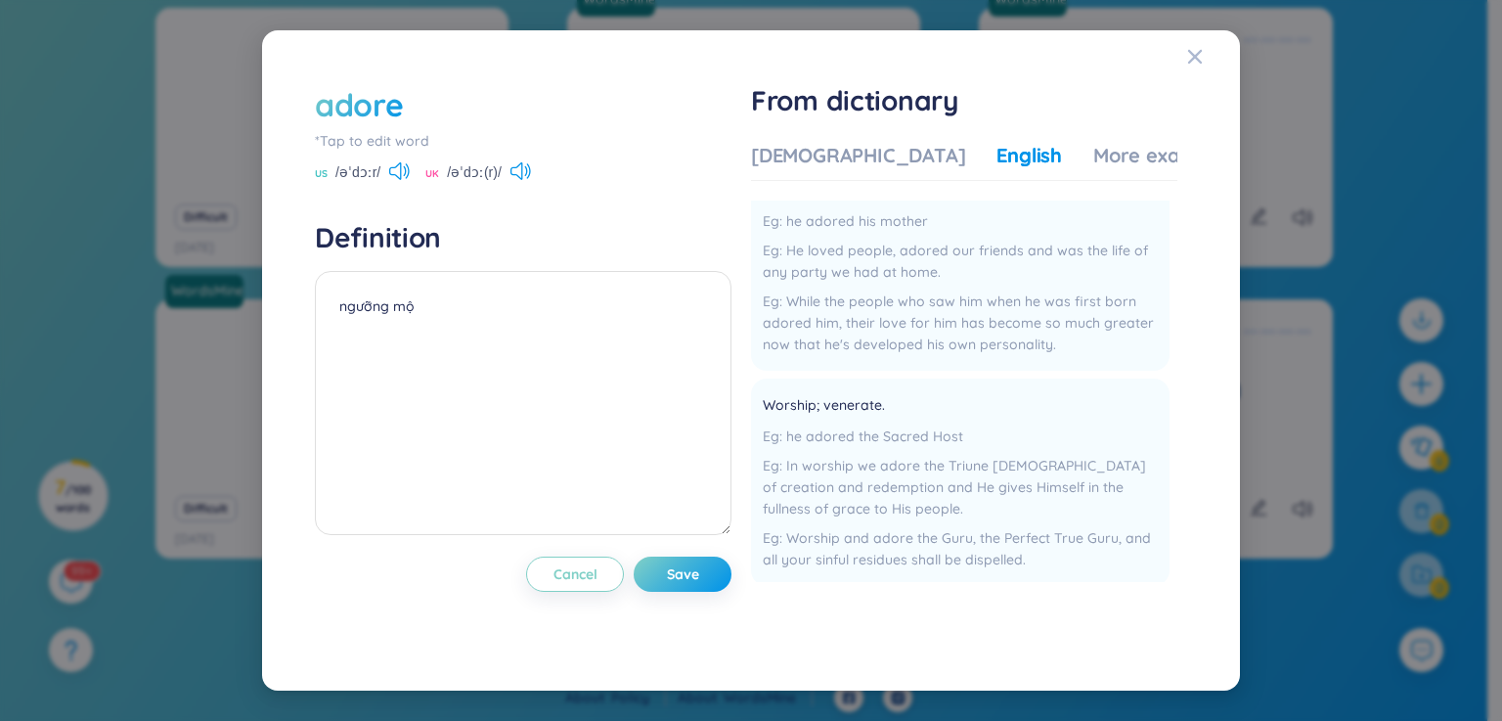
scroll to position [0, 0]
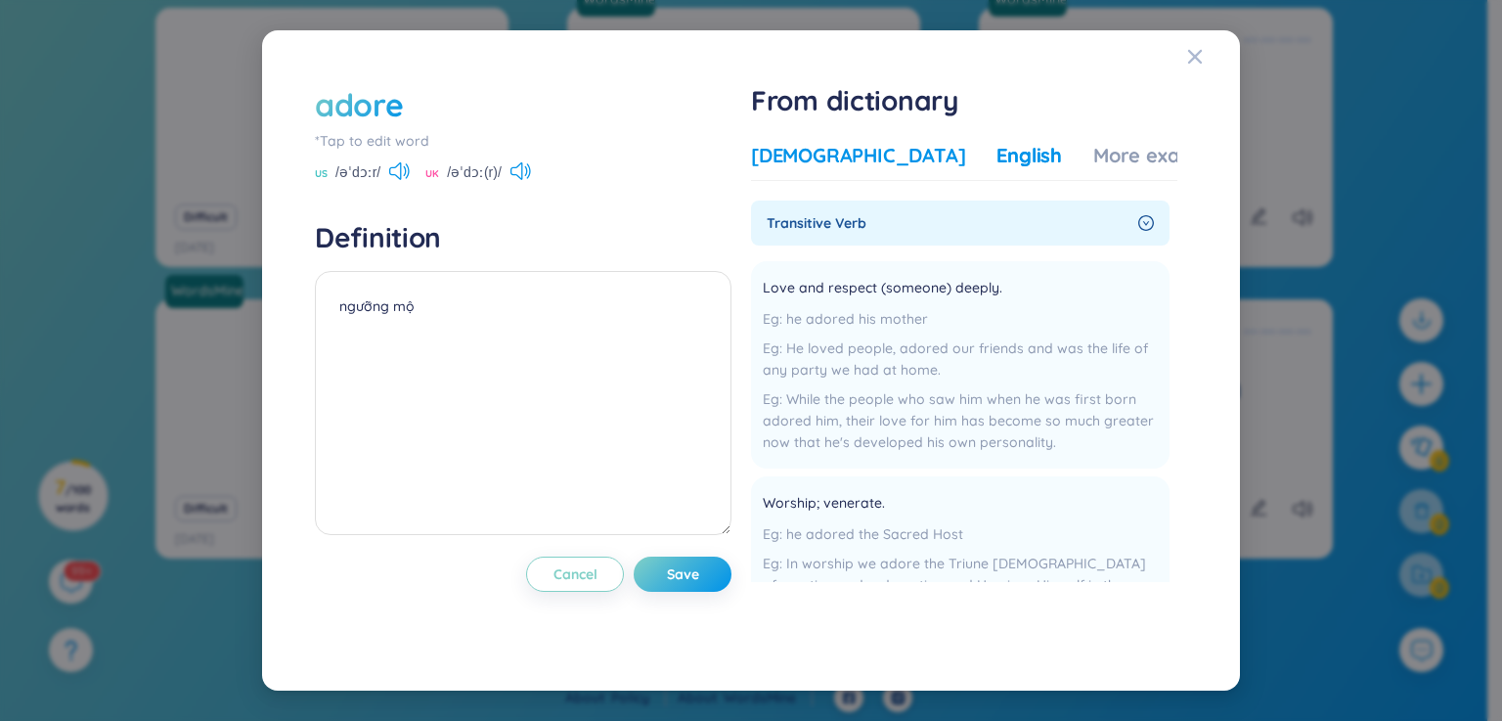
click at [842, 153] on div "[DEMOGRAPHIC_DATA]" at bounding box center [858, 155] width 214 height 27
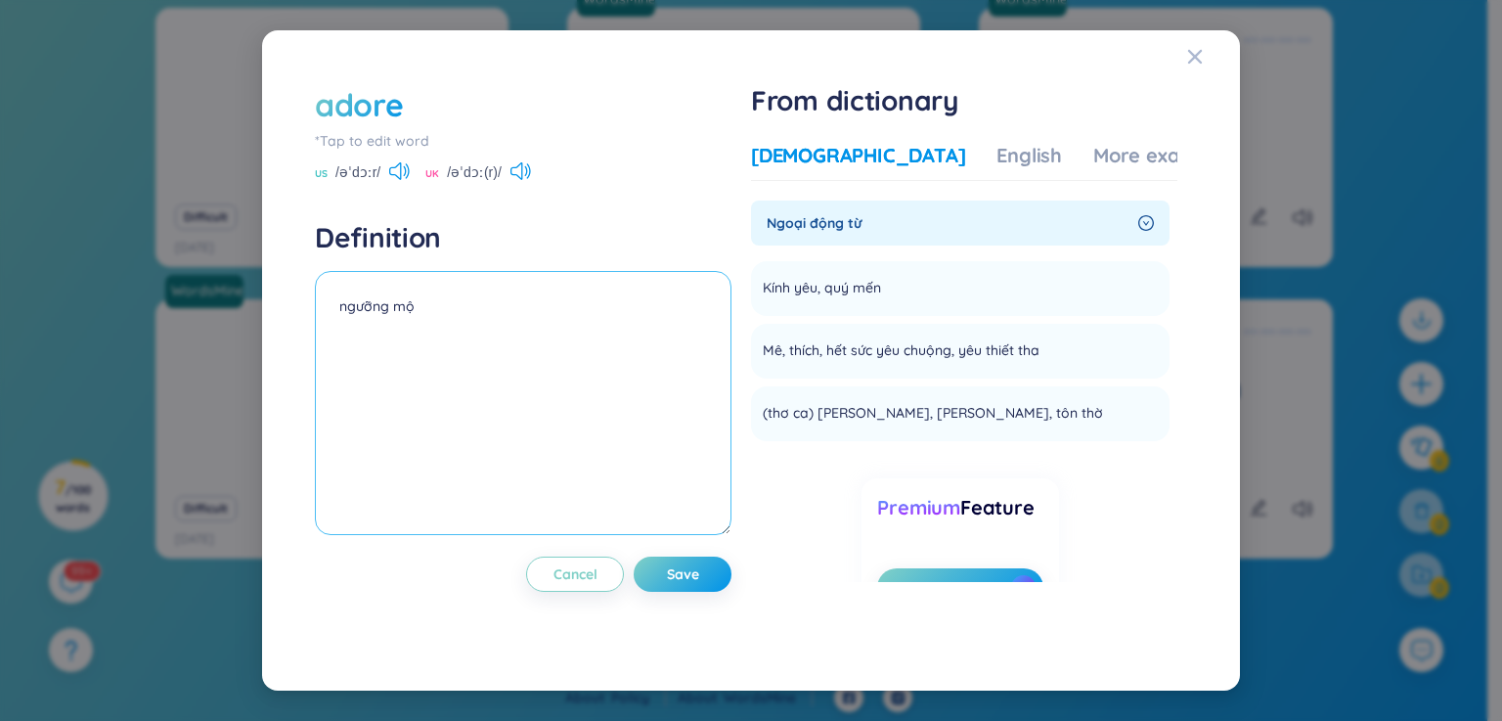
click at [463, 312] on textarea "ngưỡng mộ" at bounding box center [523, 403] width 416 height 264
click at [1093, 146] on div "More examples" at bounding box center [1164, 155] width 142 height 27
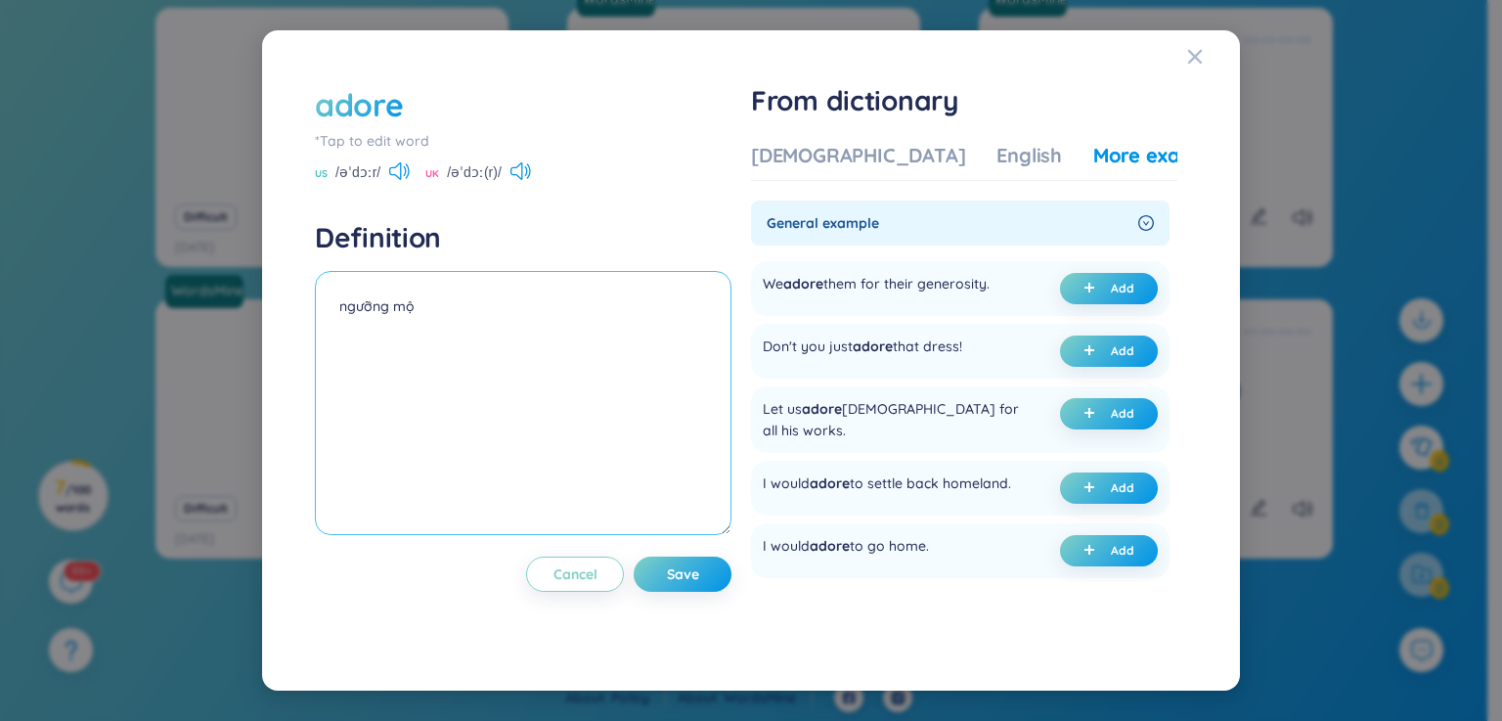
click at [534, 300] on textarea "ngưỡng mộ" at bounding box center [523, 403] width 416 height 264
paste textarea "he has one son and she adores him."
click at [415, 304] on textarea "ngưỡng mộ he has one son and she adores him." at bounding box center [523, 403] width 416 height 264
click at [415, 304] on textarea "ngưỡng mộ She has one son and she adores him." at bounding box center [523, 403] width 416 height 264
click at [671, 564] on span "Save" at bounding box center [683, 574] width 32 height 20
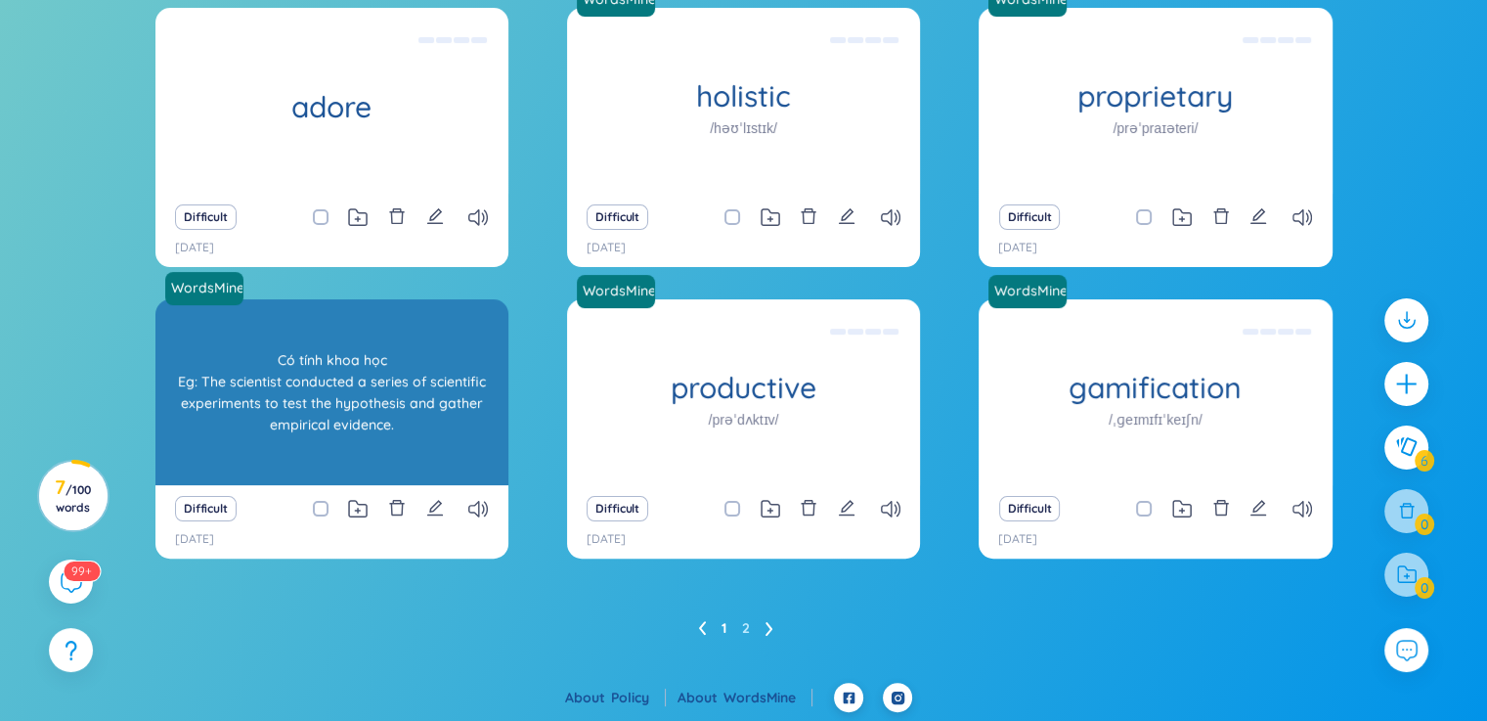
click at [449, 416] on div "Có tính khoa học Eg: The scientist conducted a series of scientific experiments…" at bounding box center [331, 392] width 333 height 176
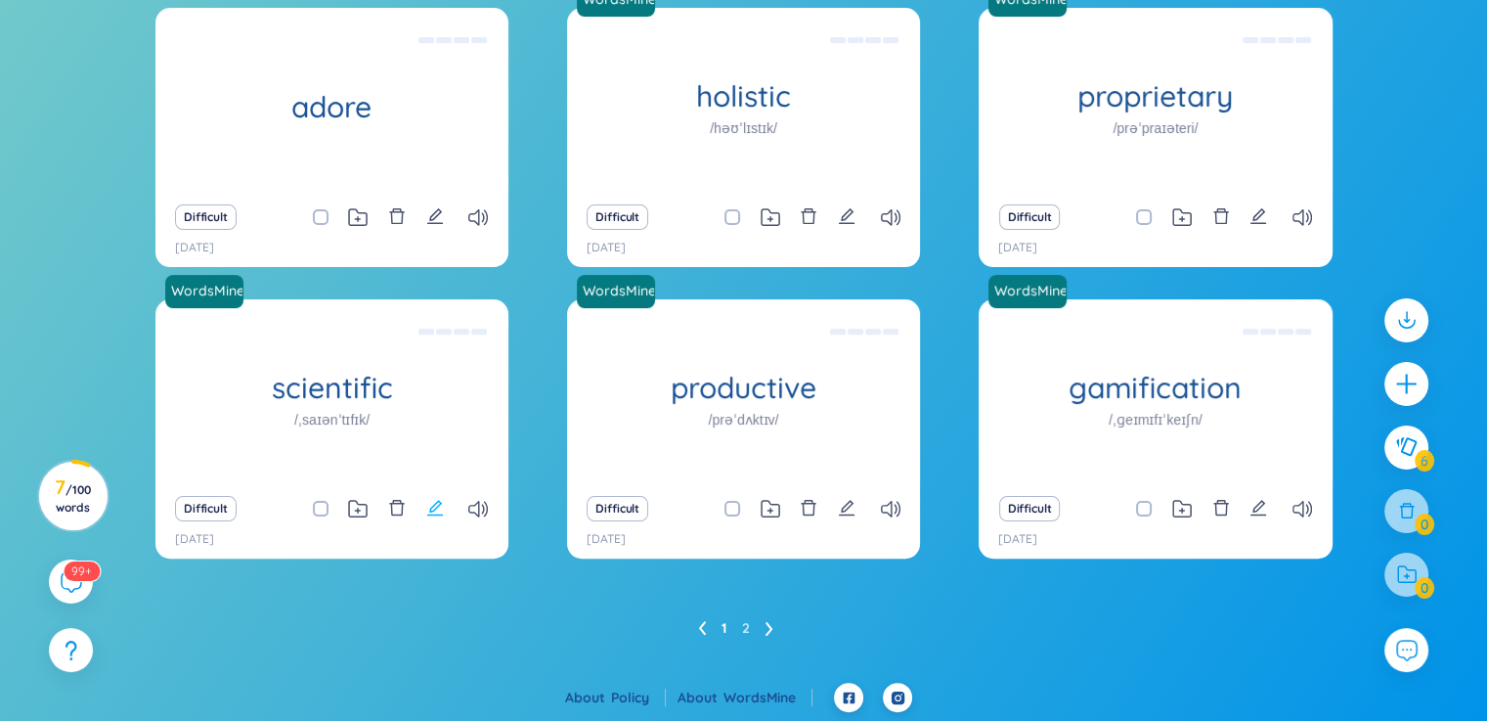
click at [438, 502] on icon "edit" at bounding box center [435, 508] width 18 height 18
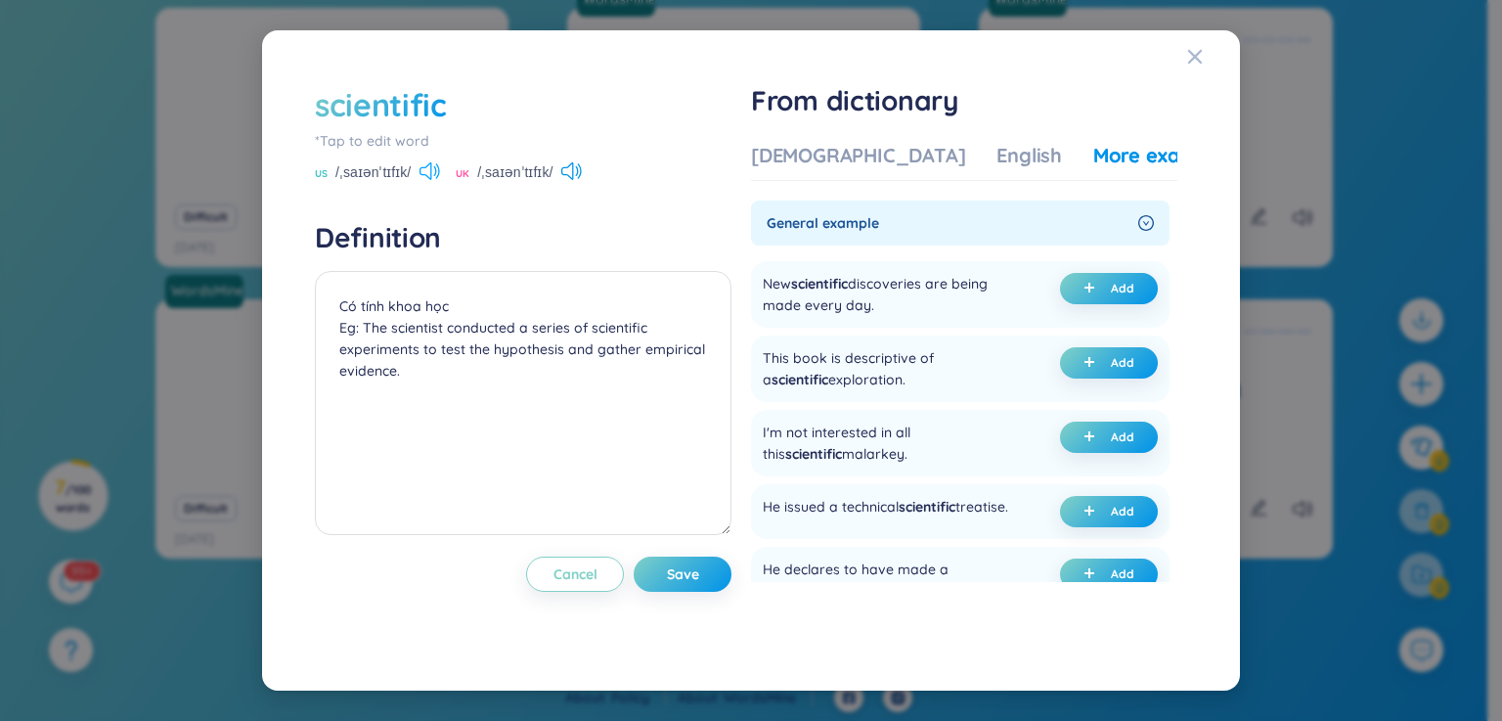
click at [428, 170] on icon at bounding box center [429, 171] width 21 height 18
click at [996, 166] on div "English" at bounding box center [1029, 155] width 66 height 27
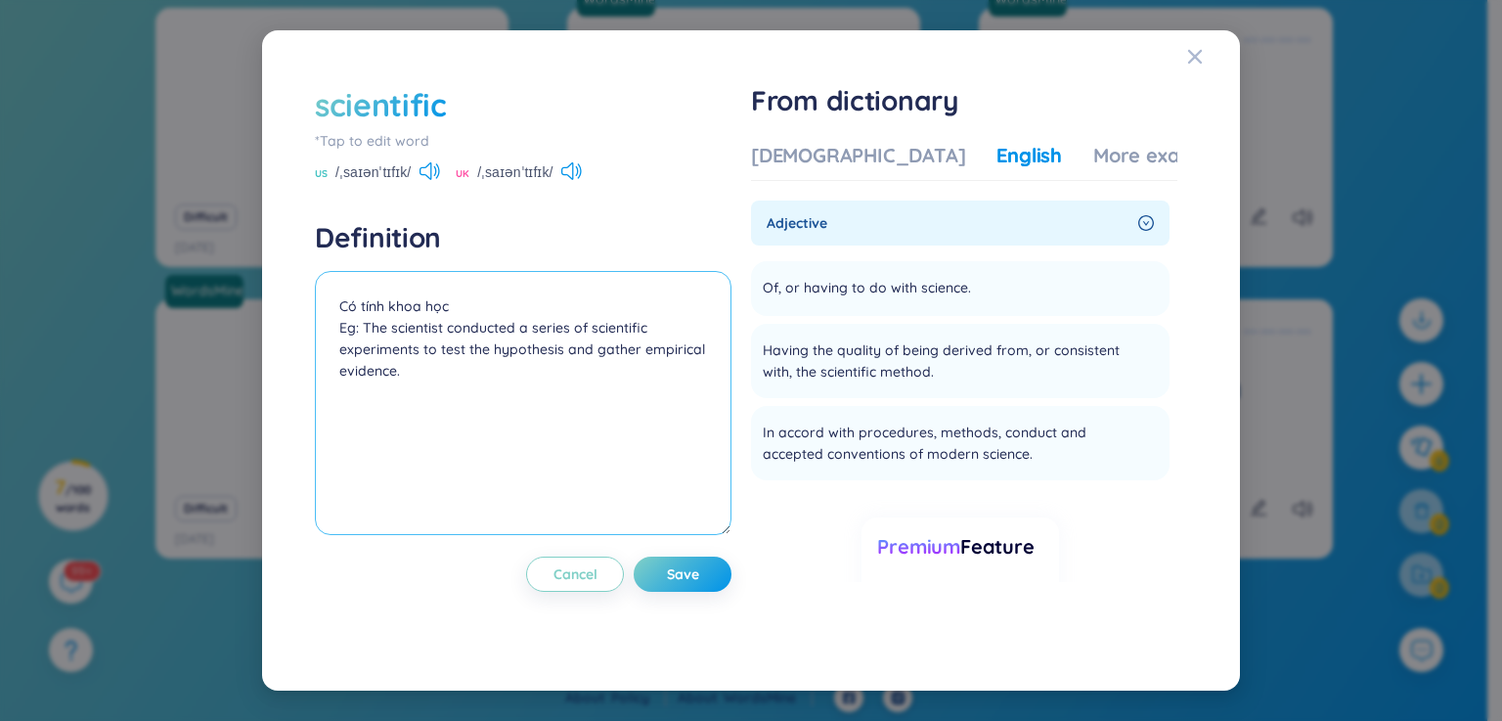
click at [383, 338] on textarea "Có tính khoa học Eg: The scientist conducted a series of scientific experiments…" at bounding box center [523, 403] width 416 height 264
drag, startPoint x: 338, startPoint y: 325, endPoint x: 352, endPoint y: 323, distance: 13.8
click at [352, 323] on textarea "Có tính khoa học Eg: The scientist conducted a series of scientific experiments…" at bounding box center [523, 403] width 416 height 264
click at [163, 239] on div "scientific *Tap to edit word US /ˌsaɪənˈtɪfɪk/ UK /ˌsaɪənˈtɪfɪk/ Definition Có …" at bounding box center [751, 360] width 1502 height 721
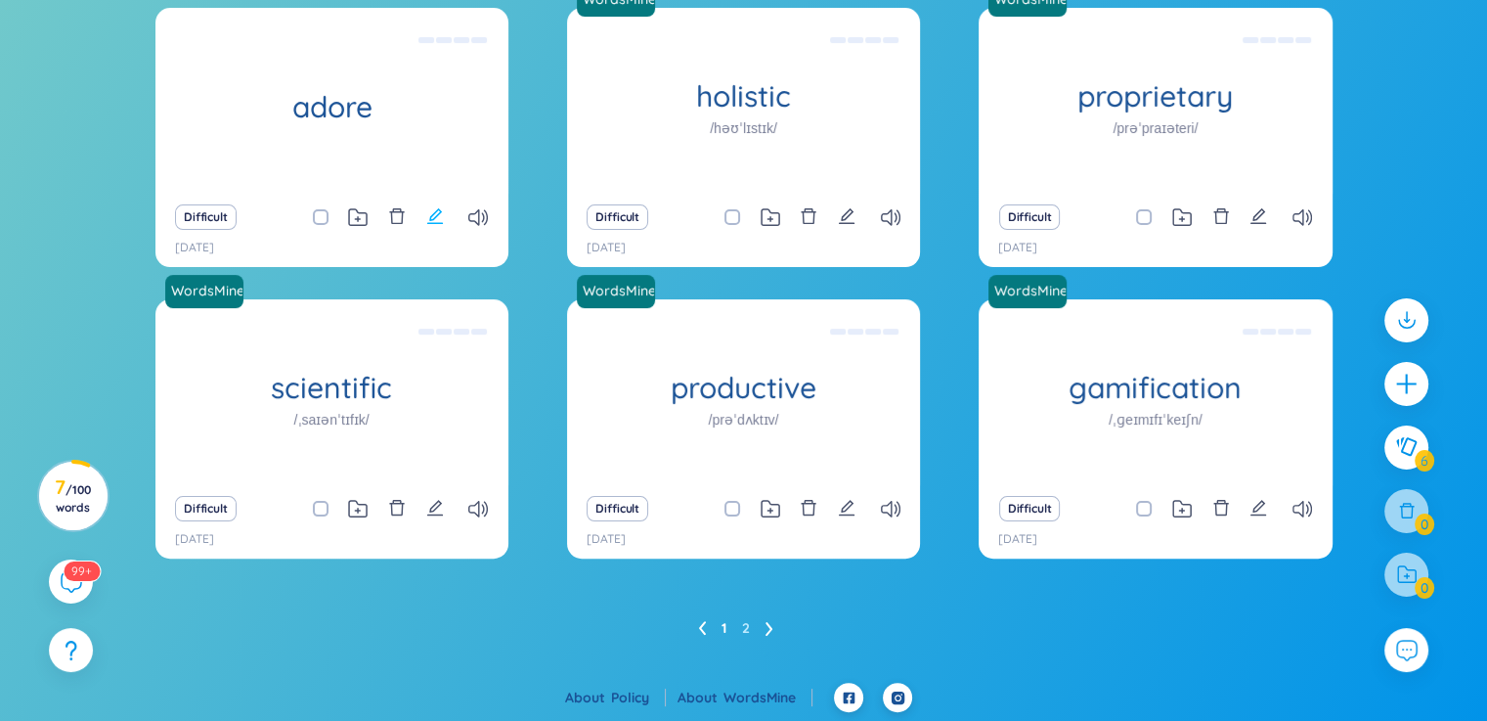
click at [436, 215] on icon "edit" at bounding box center [435, 216] width 16 height 16
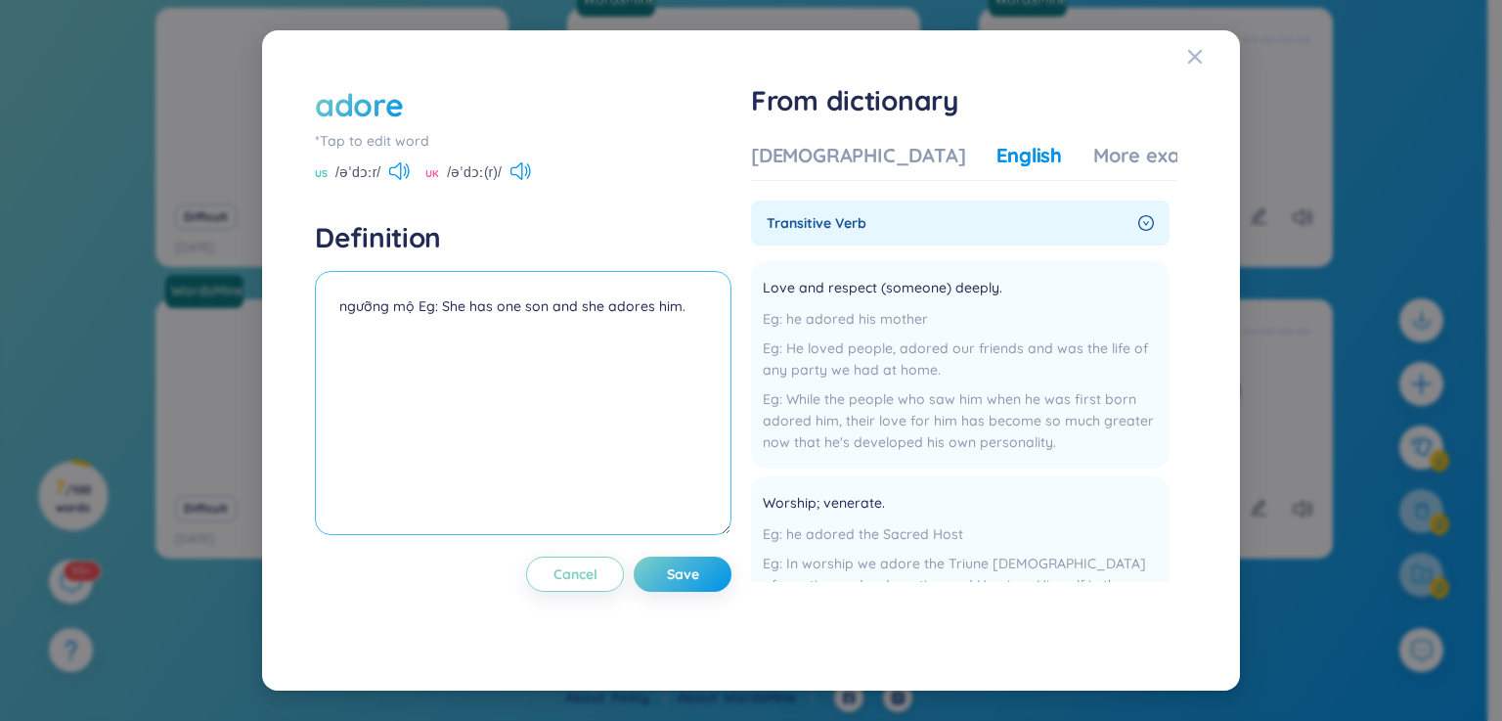
click at [376, 347] on textarea "ngưỡng mộ Eg: She has one son and she adores him." at bounding box center [523, 403] width 416 height 264
click at [698, 314] on textarea "ngưỡng mộ Eg: She has one son and she adores him." at bounding box center [523, 403] width 416 height 264
paste textarea "Eg"
drag, startPoint x: 438, startPoint y: 310, endPoint x: 680, endPoint y: 304, distance: 242.5
click at [680, 304] on textarea "ngưỡng mộ Eg: She has one son and she adores him. Eg" at bounding box center [523, 403] width 416 height 264
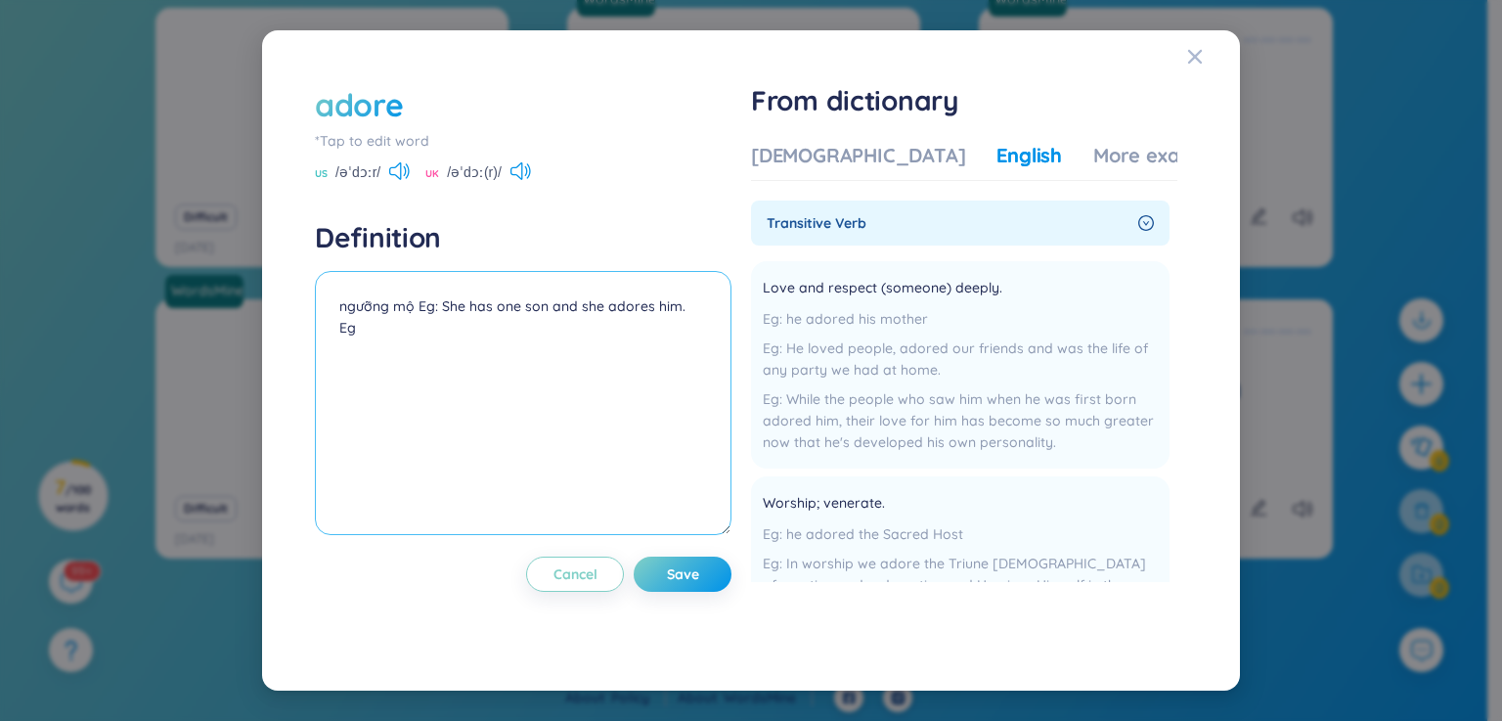
click at [375, 341] on textarea "ngưỡng mộ Eg: She has one son and she adores him. Eg" at bounding box center [523, 403] width 416 height 264
paste textarea "She has one son and she adores him."
drag, startPoint x: 418, startPoint y: 310, endPoint x: 683, endPoint y: 307, distance: 265.0
click at [683, 307] on textarea "ngưỡng mộ Eg: She has one son and she adores him. Eg She has one son and she ad…" at bounding box center [523, 403] width 416 height 264
drag, startPoint x: 479, startPoint y: 312, endPoint x: 631, endPoint y: 331, distance: 152.8
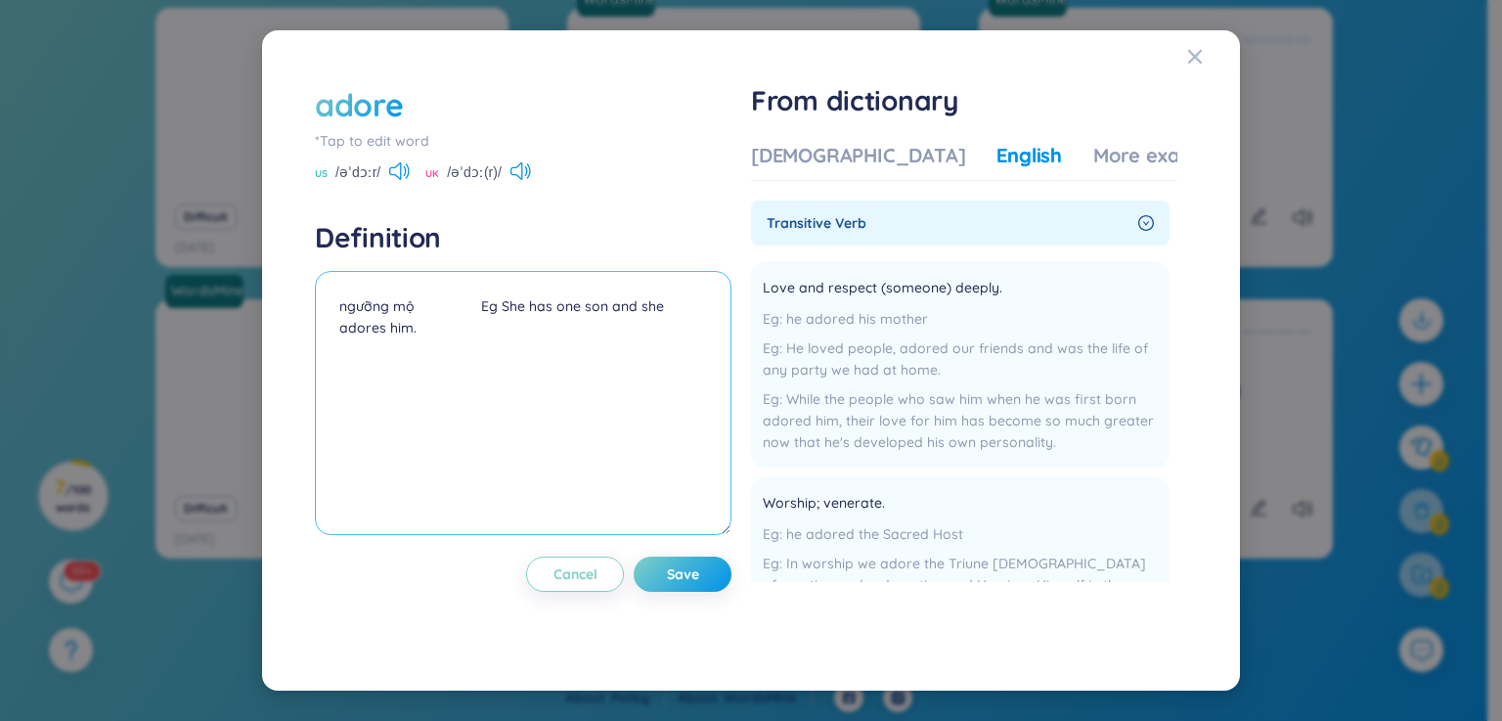
click at [631, 331] on textarea "ngưỡng mộ Eg She has one son and she adores him." at bounding box center [523, 403] width 416 height 264
click at [479, 316] on textarea "ngưỡng mộ Eg She has one son and she adores him." at bounding box center [523, 403] width 416 height 264
click at [478, 308] on textarea "ngưỡng mộ Eg She has one son and she adores him." at bounding box center [523, 403] width 416 height 264
click at [693, 580] on span "Save" at bounding box center [683, 574] width 32 height 20
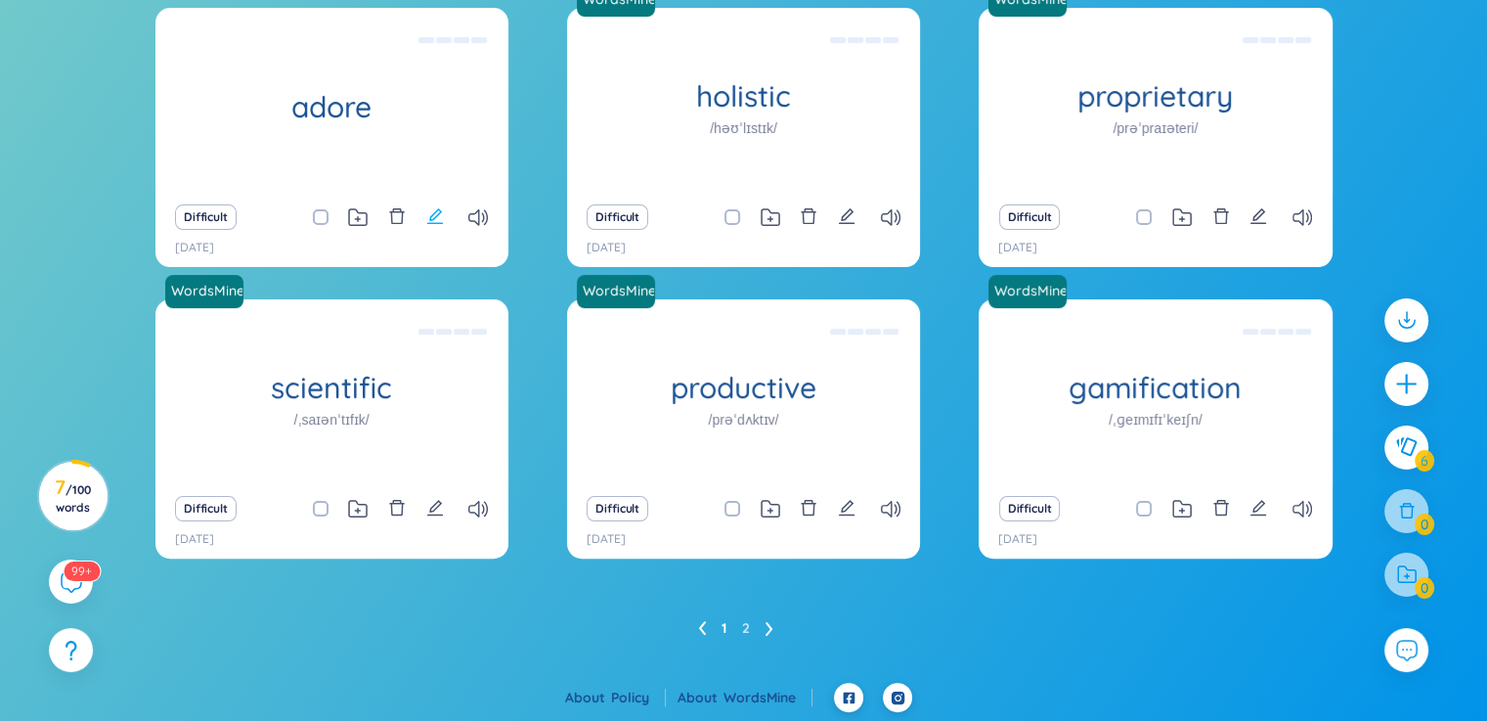
click at [433, 213] on icon "edit" at bounding box center [435, 216] width 16 height 16
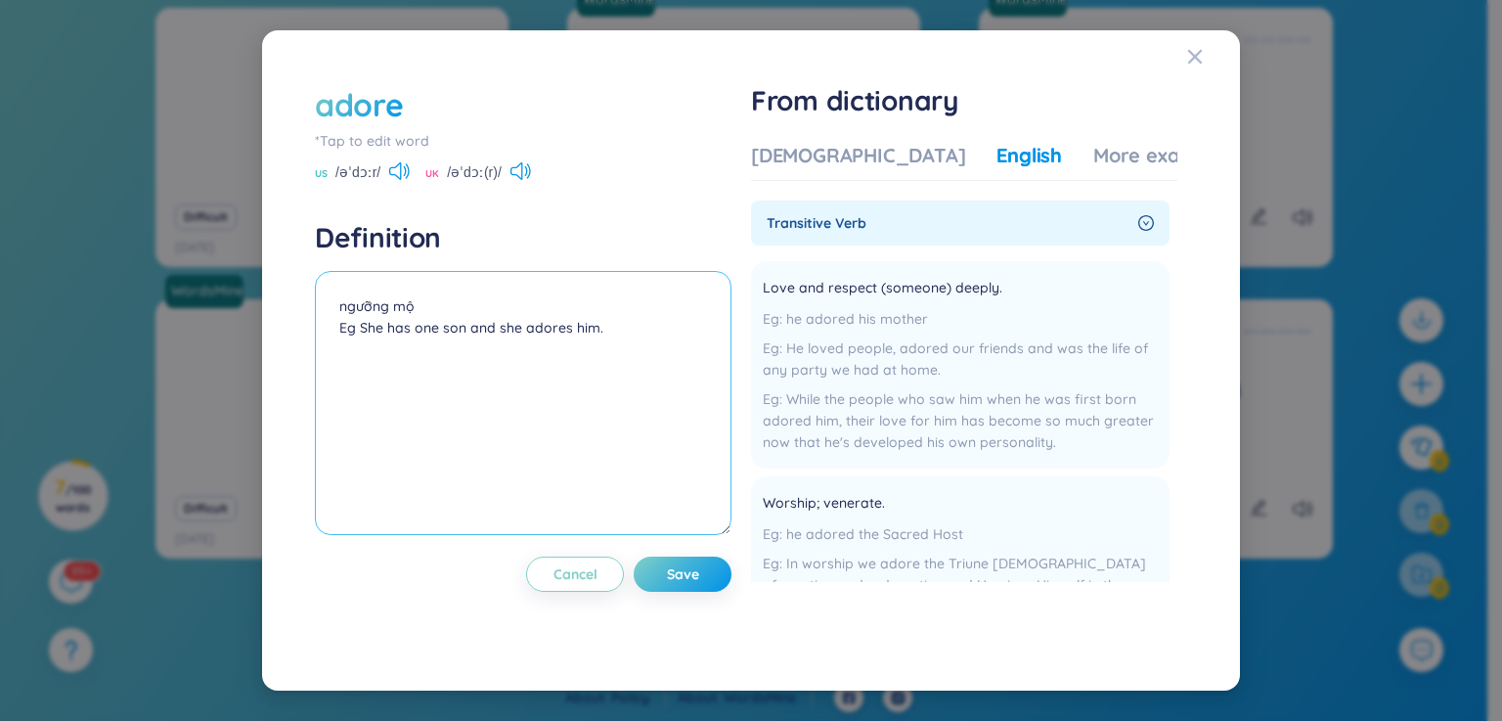
click at [360, 325] on textarea "ngưỡng mộ Eg She has one son and she adores him." at bounding box center [523, 403] width 416 height 264
click at [357, 327] on textarea "ngưỡng mộ Eg She has one son and she adores him." at bounding box center [523, 403] width 416 height 264
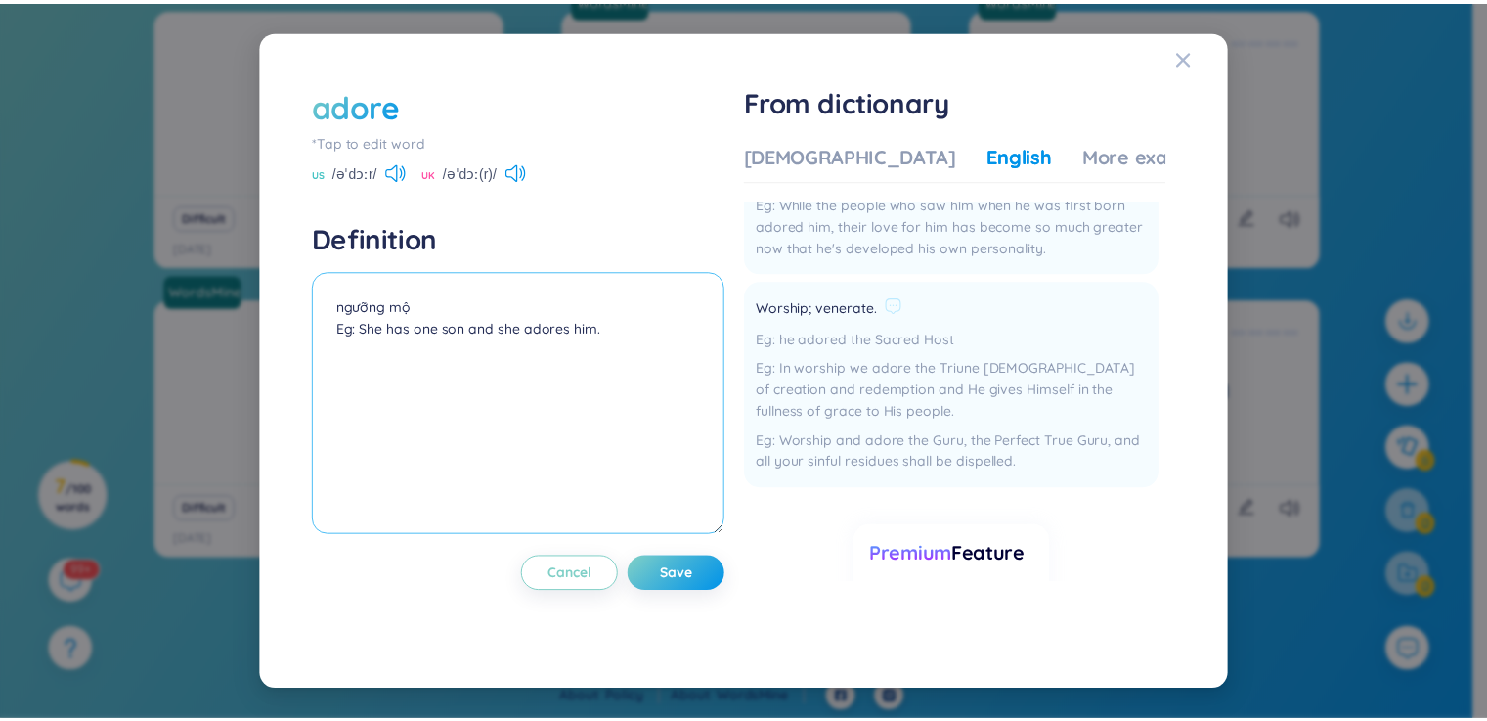
scroll to position [293, 0]
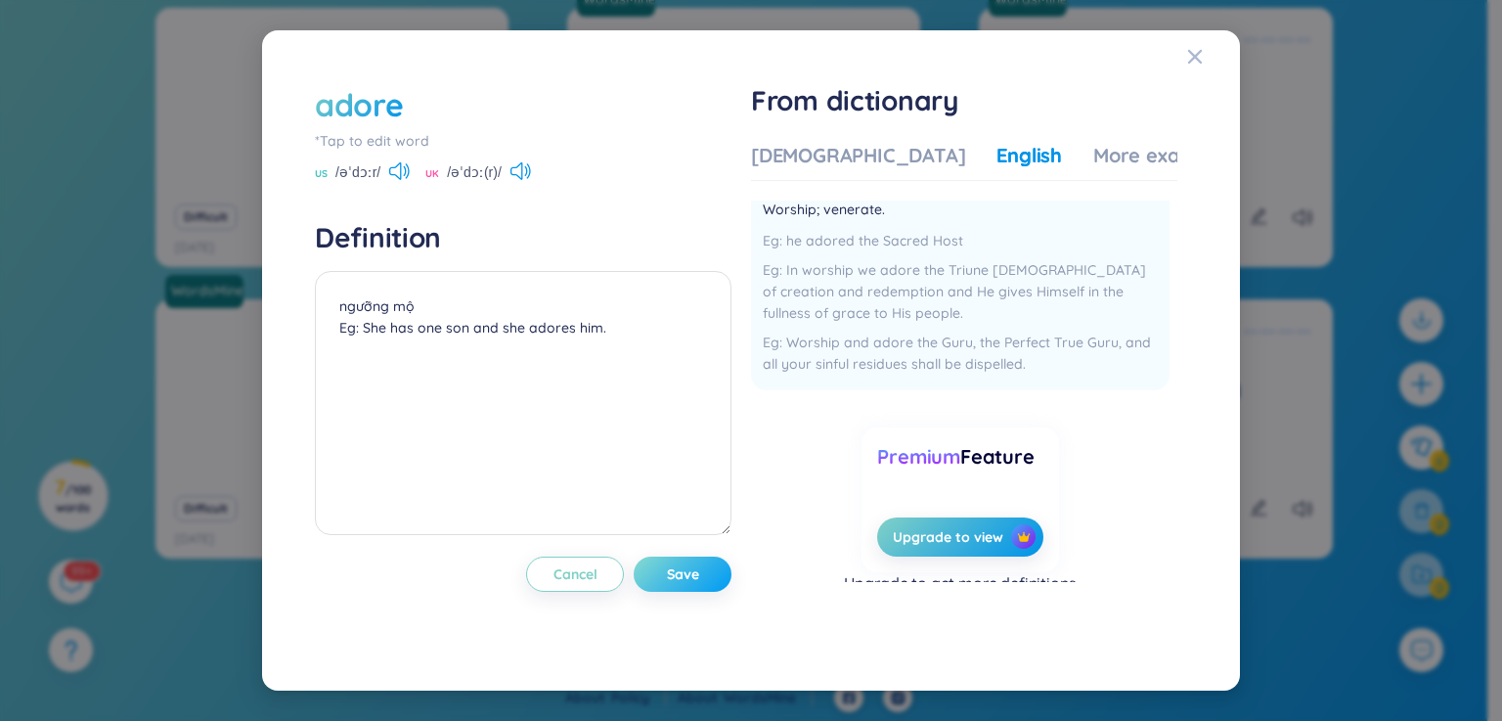
click at [719, 564] on button "Save" at bounding box center [683, 573] width 98 height 35
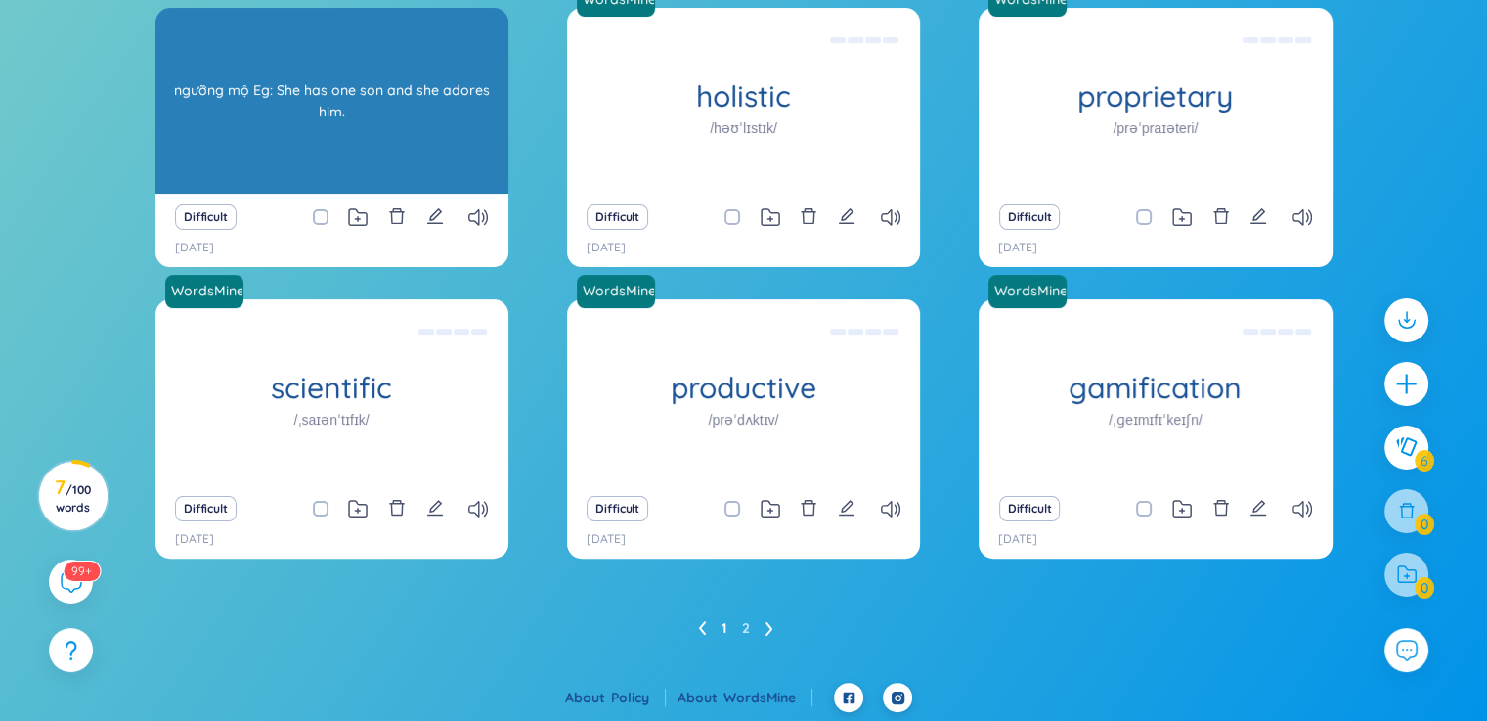
scroll to position [286, 0]
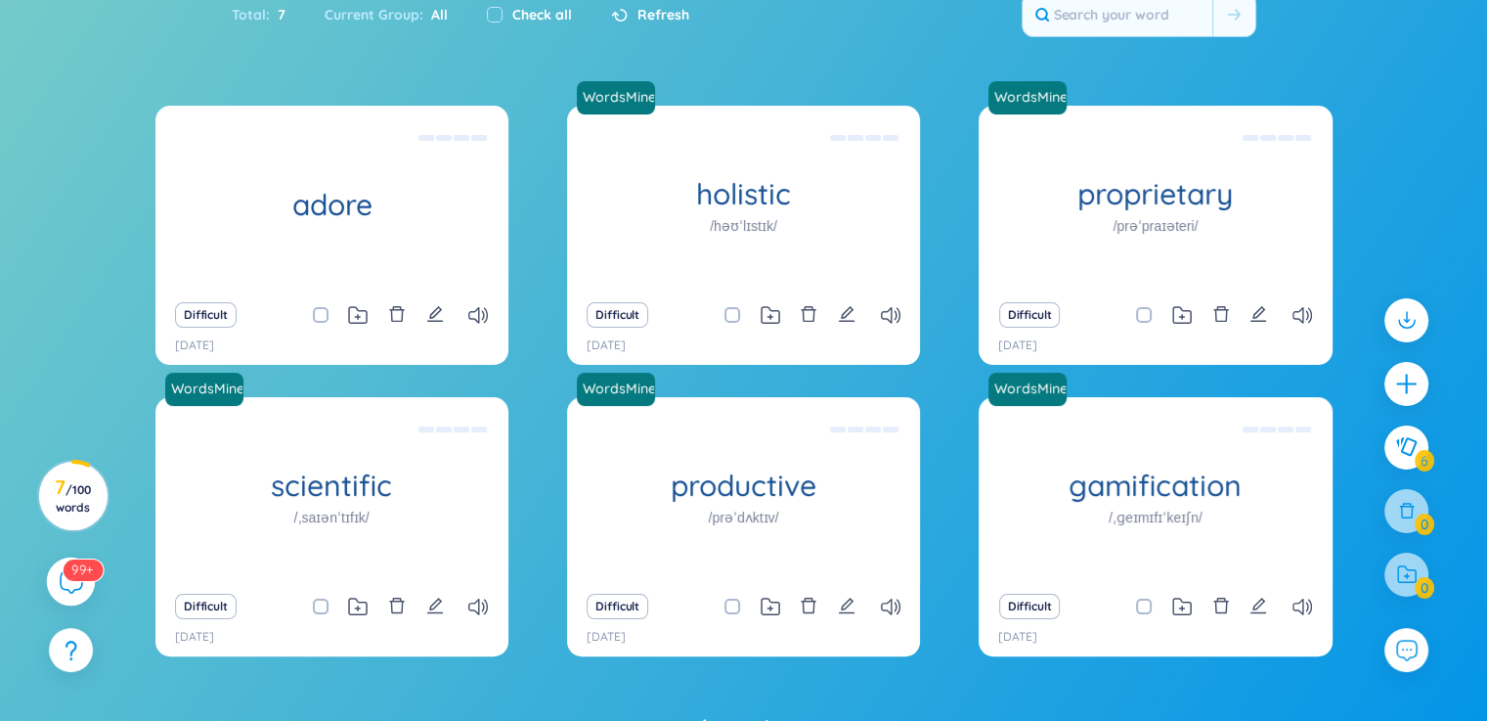
click at [76, 578] on sup "99+" at bounding box center [83, 569] width 40 height 22
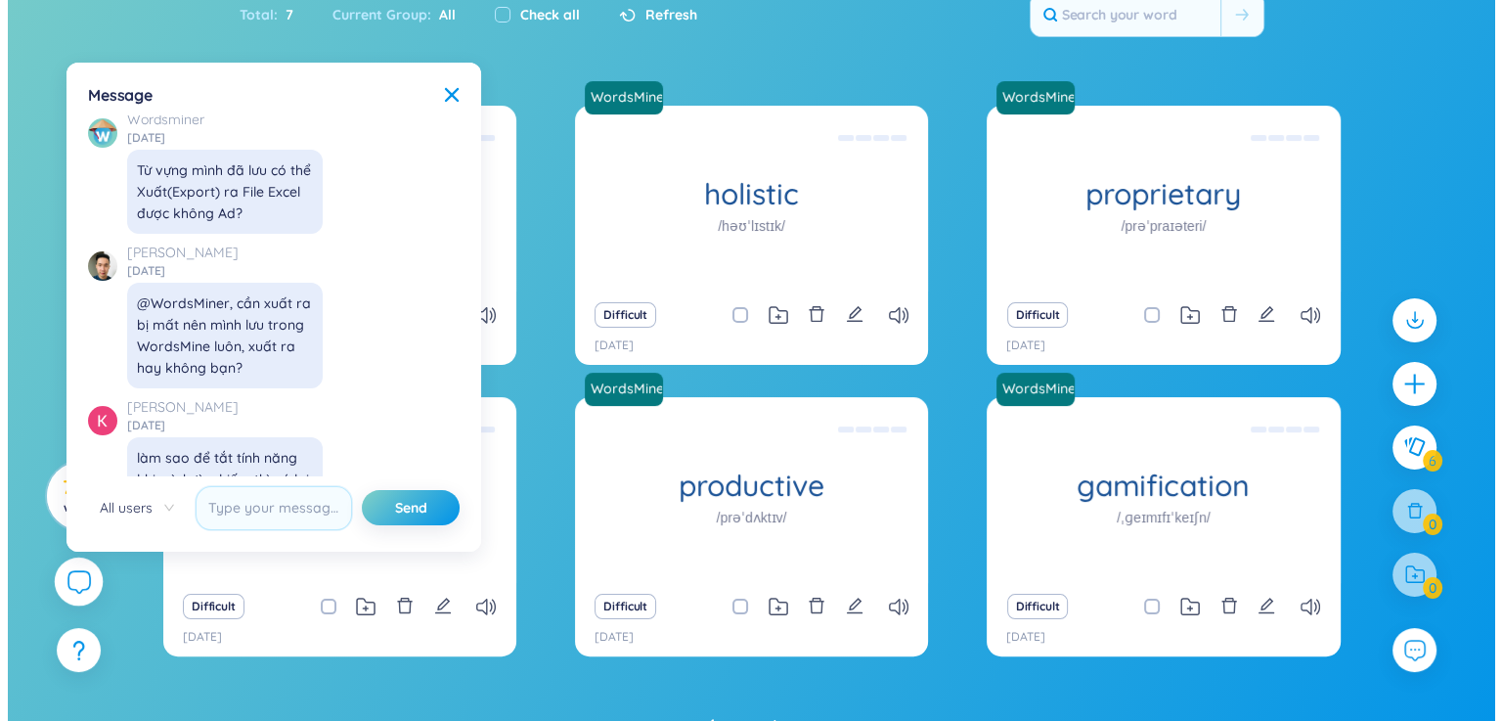
scroll to position [22531, 0]
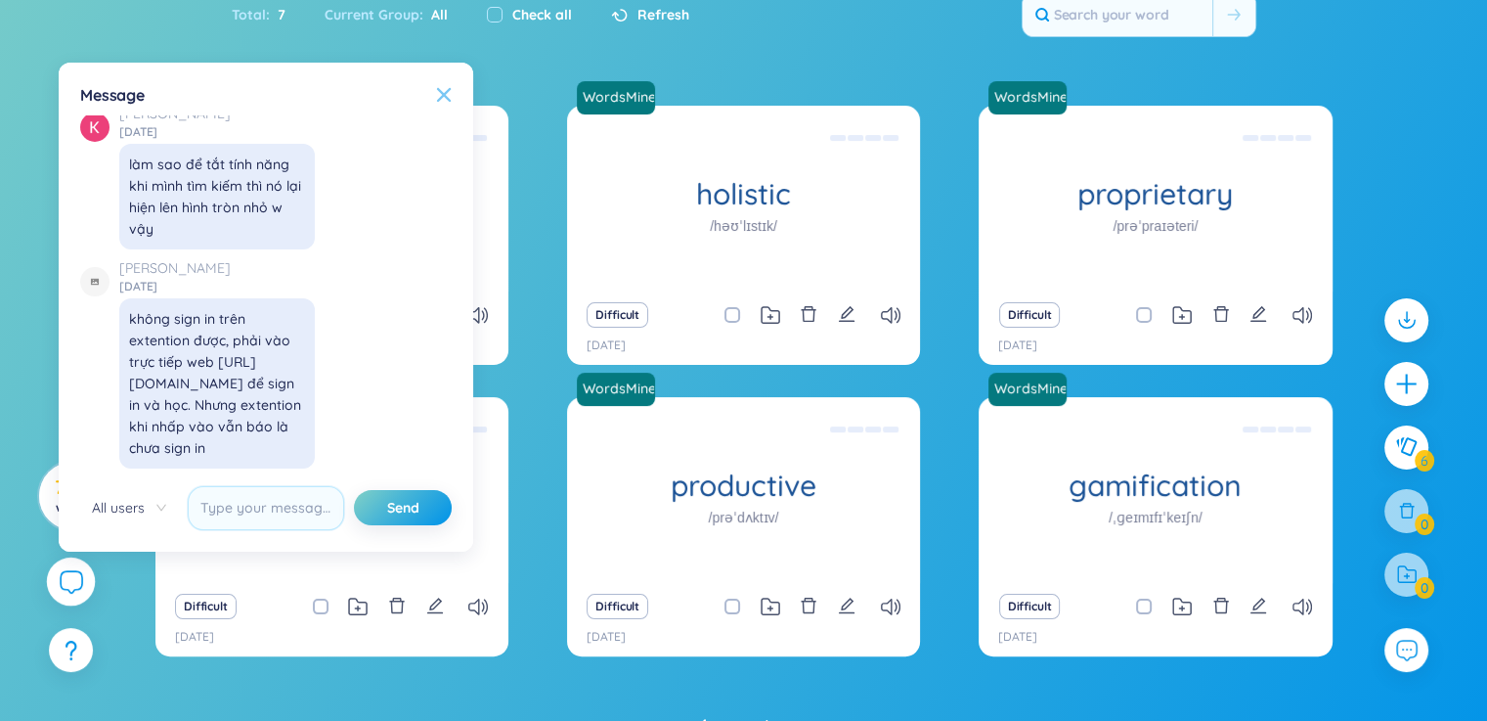
click at [441, 88] on icon at bounding box center [444, 95] width 16 height 16
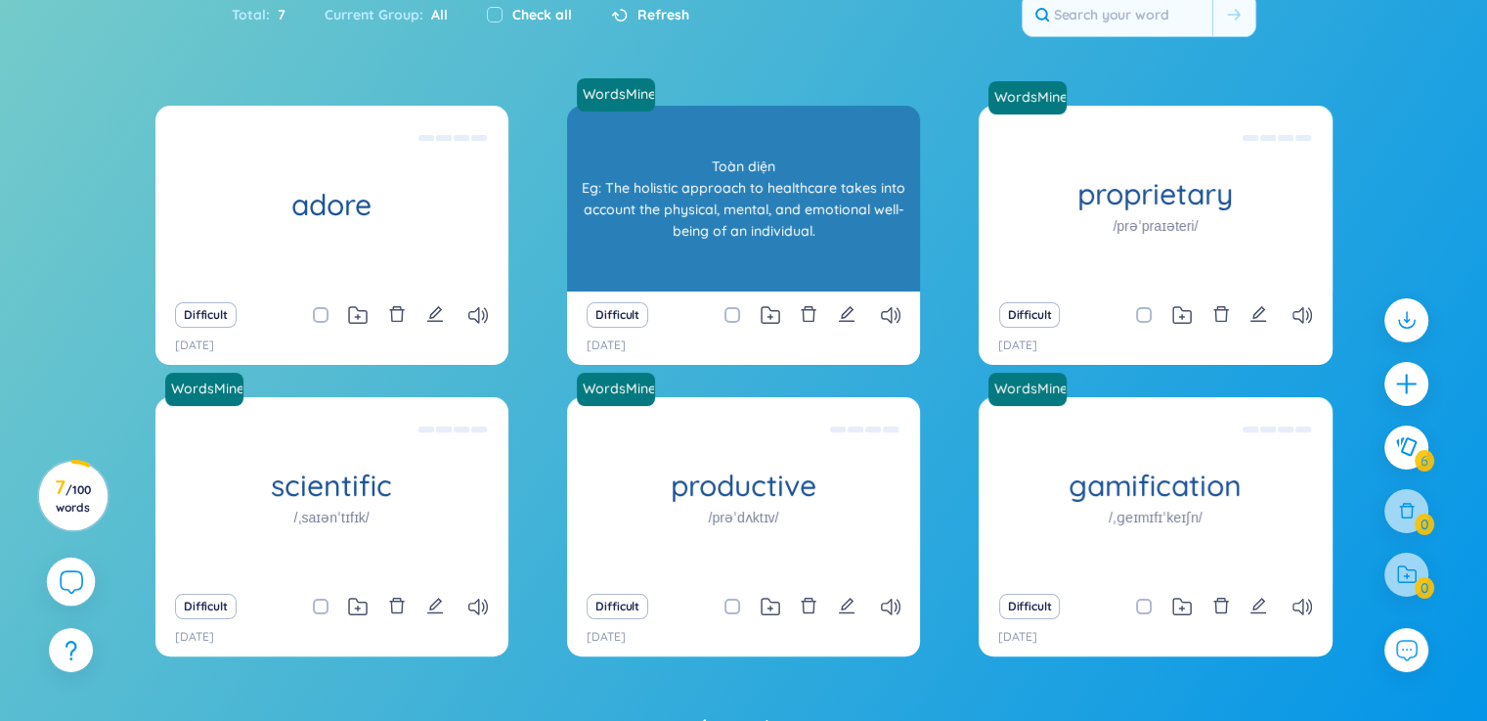
click at [763, 282] on div "Toàn diện Eg: The holistic approach to healthcare takes into account the physic…" at bounding box center [743, 198] width 333 height 176
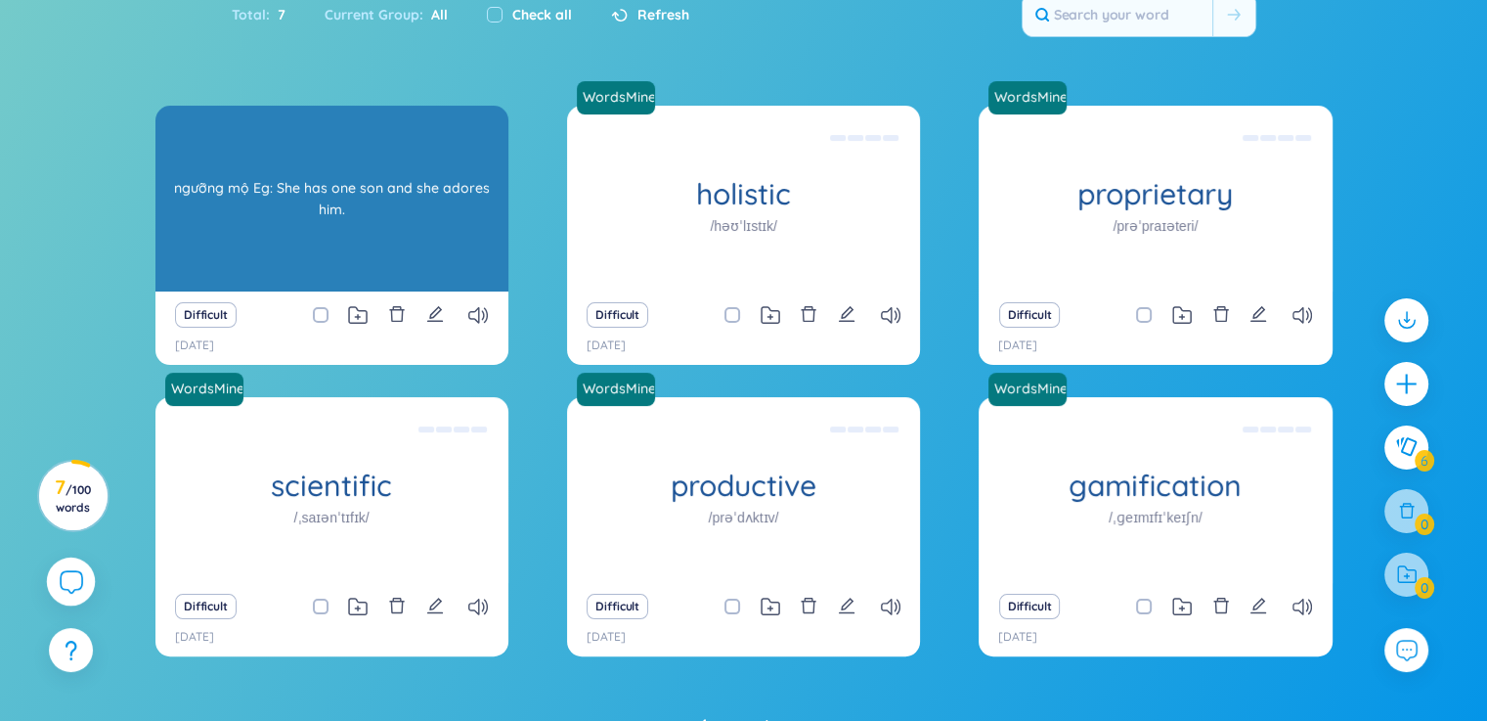
click at [300, 214] on div "ngưỡng mộ Eg: She has one son and she adores him." at bounding box center [331, 198] width 333 height 176
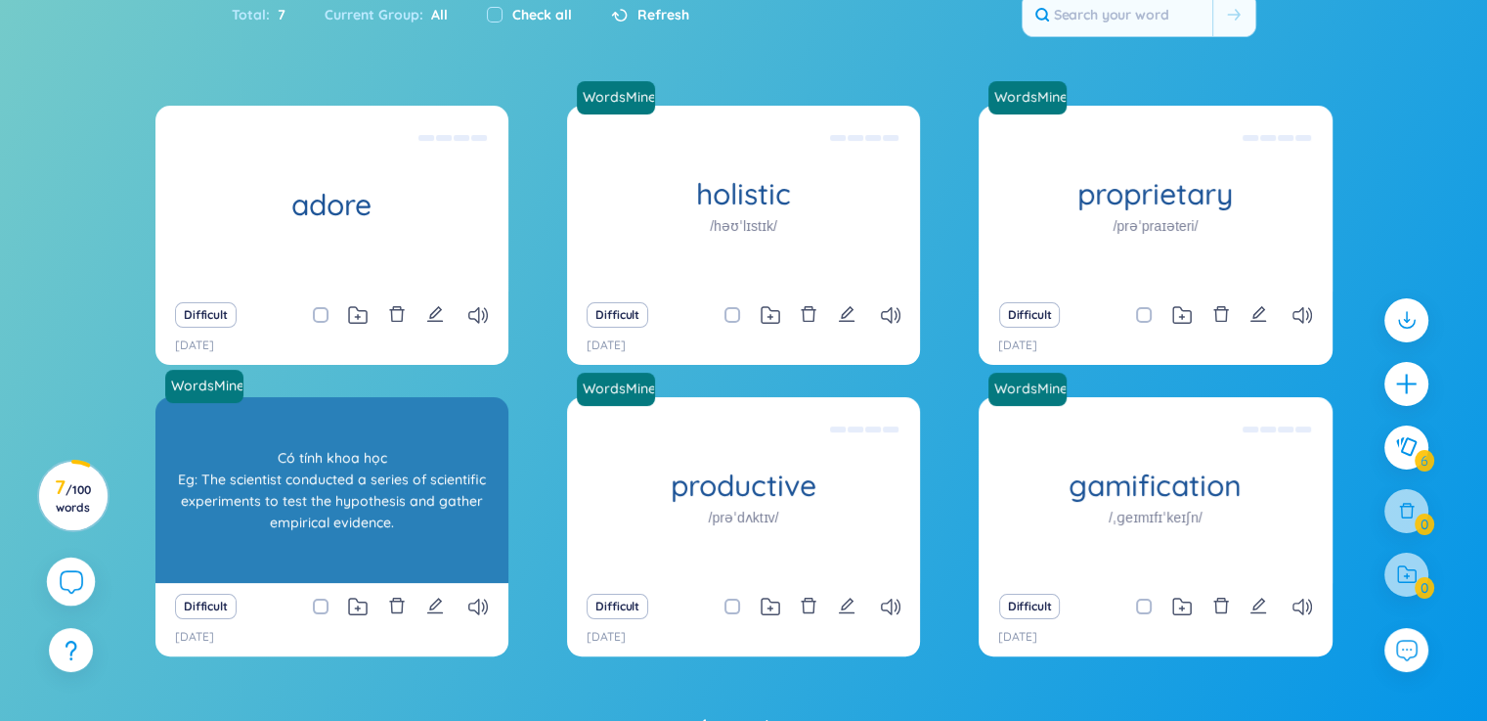
click at [348, 515] on div "Có tính khoa học Eg: The scientist conducted a series of scientific experiments…" at bounding box center [331, 490] width 333 height 176
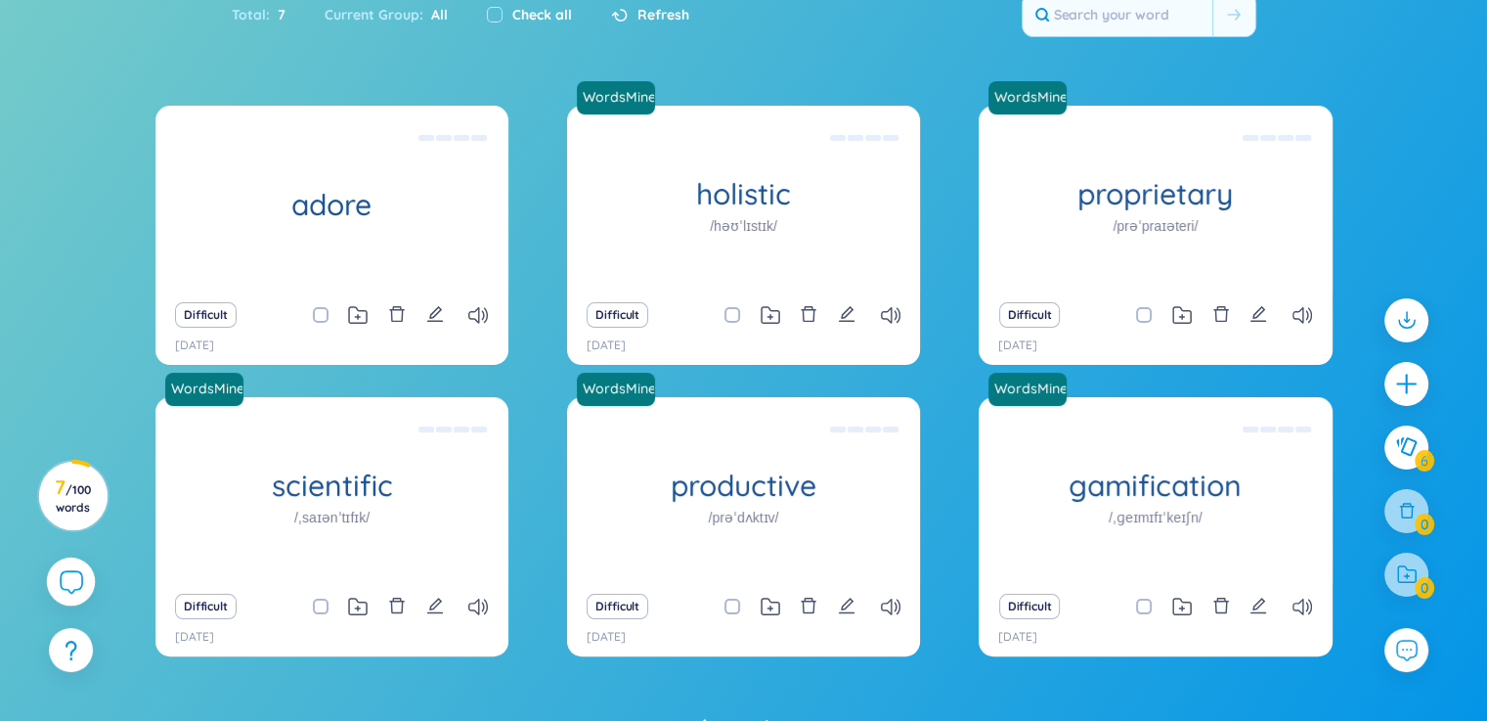
click at [424, 610] on div "Difficult" at bounding box center [331, 605] width 333 height 27
click at [427, 609] on icon "edit" at bounding box center [435, 605] width 18 height 18
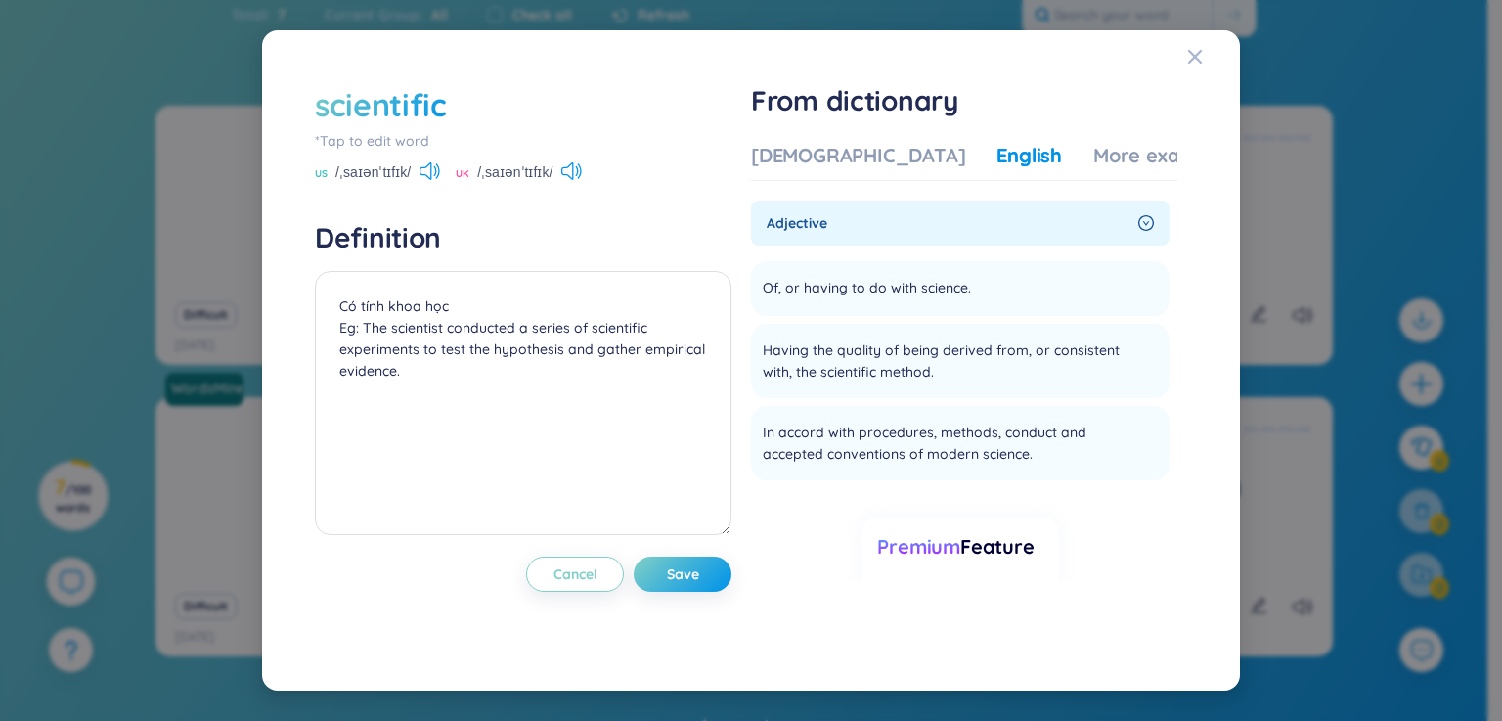
click at [401, 87] on div "scientific" at bounding box center [381, 104] width 132 height 43
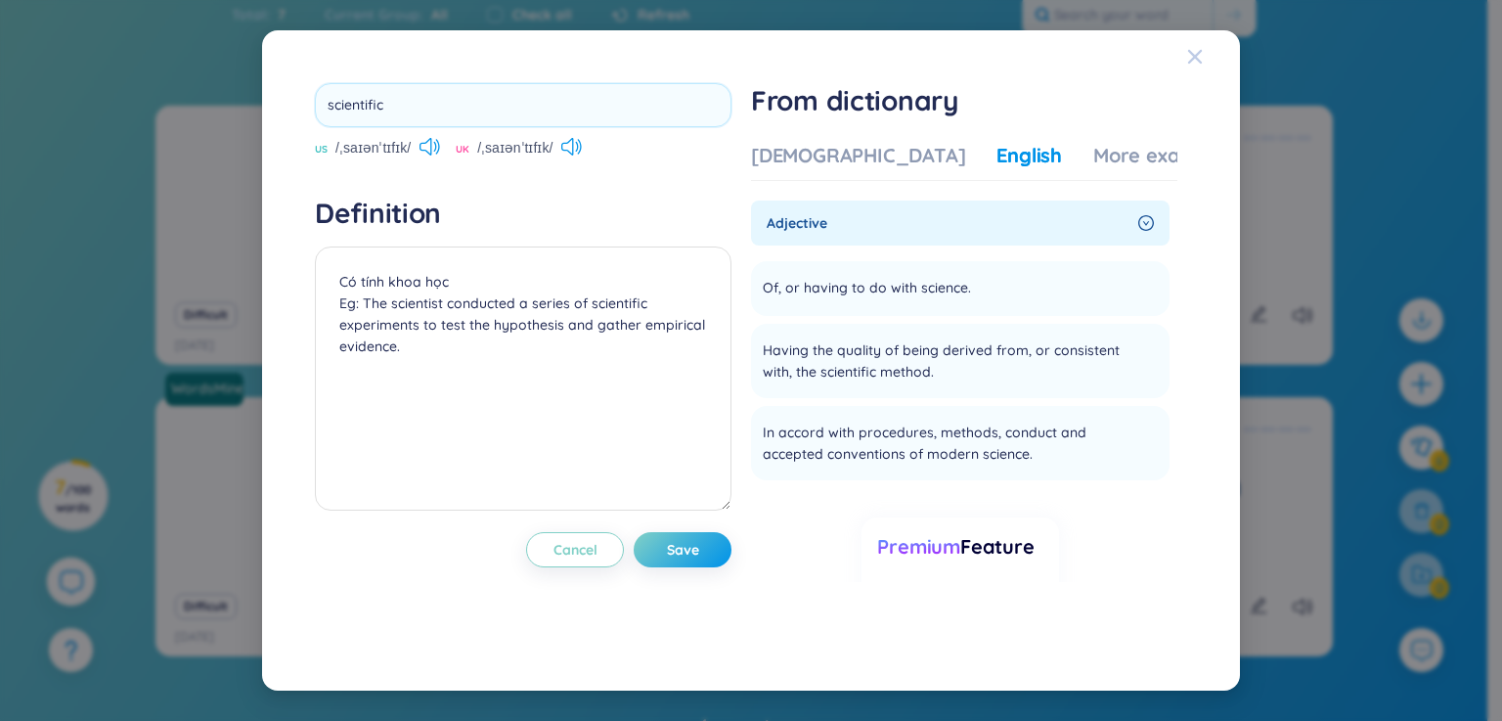
click at [1197, 61] on icon "Close" at bounding box center [1195, 57] width 16 height 16
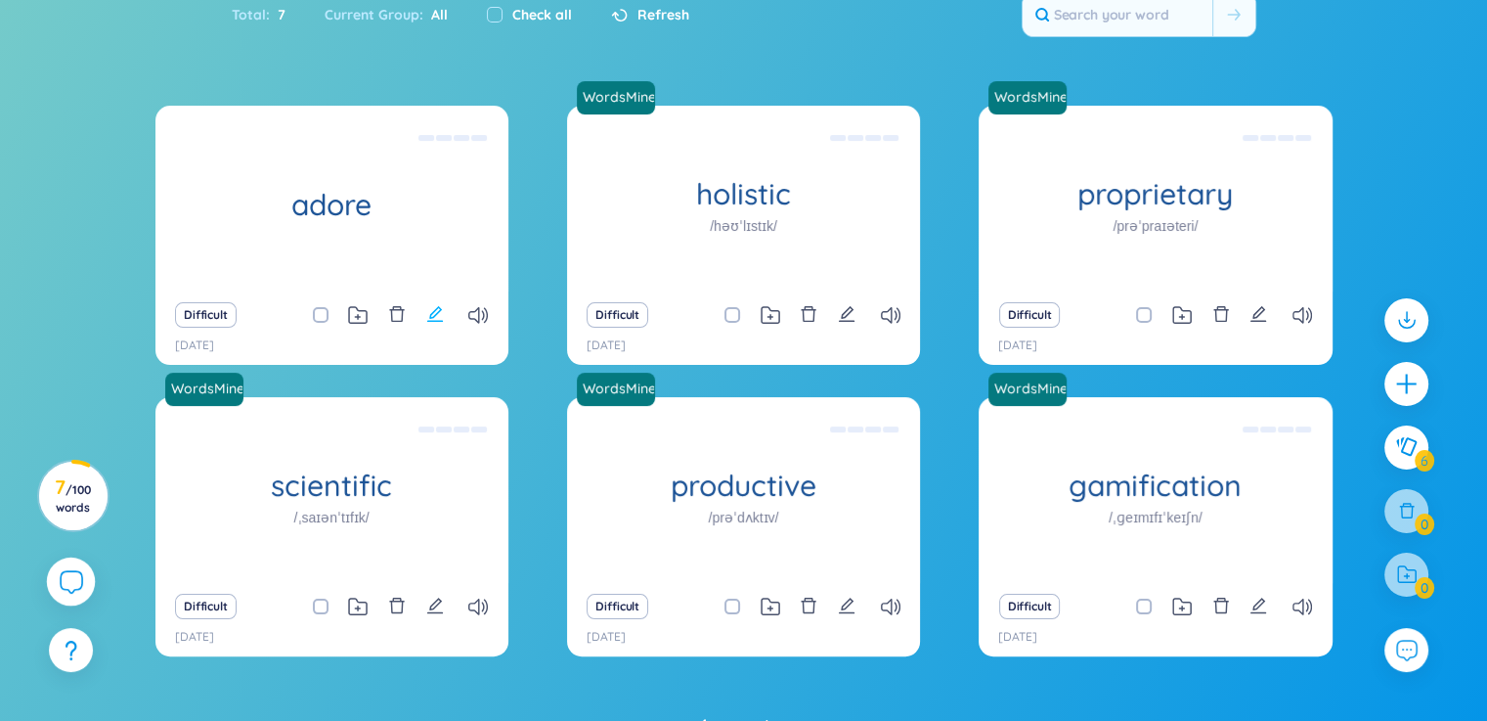
click at [433, 312] on icon "edit" at bounding box center [435, 314] width 16 height 16
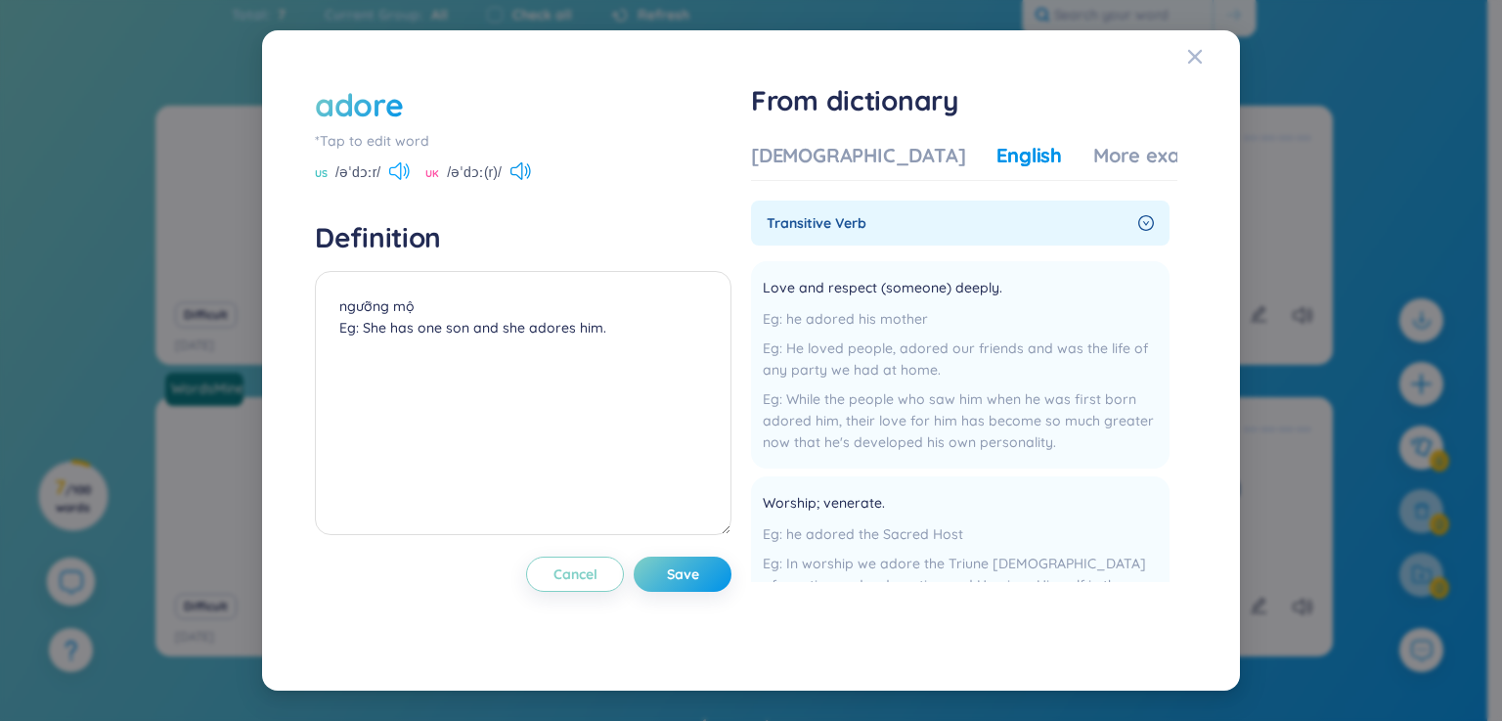
click at [393, 175] on icon at bounding box center [395, 171] width 12 height 18
click at [506, 169] on div "UK /əˈdɔː(r)/" at bounding box center [478, 174] width 106 height 18
click at [524, 174] on icon at bounding box center [525, 171] width 3 height 10
click at [405, 175] on icon at bounding box center [405, 171] width 3 height 10
click at [517, 171] on icon at bounding box center [520, 171] width 21 height 18
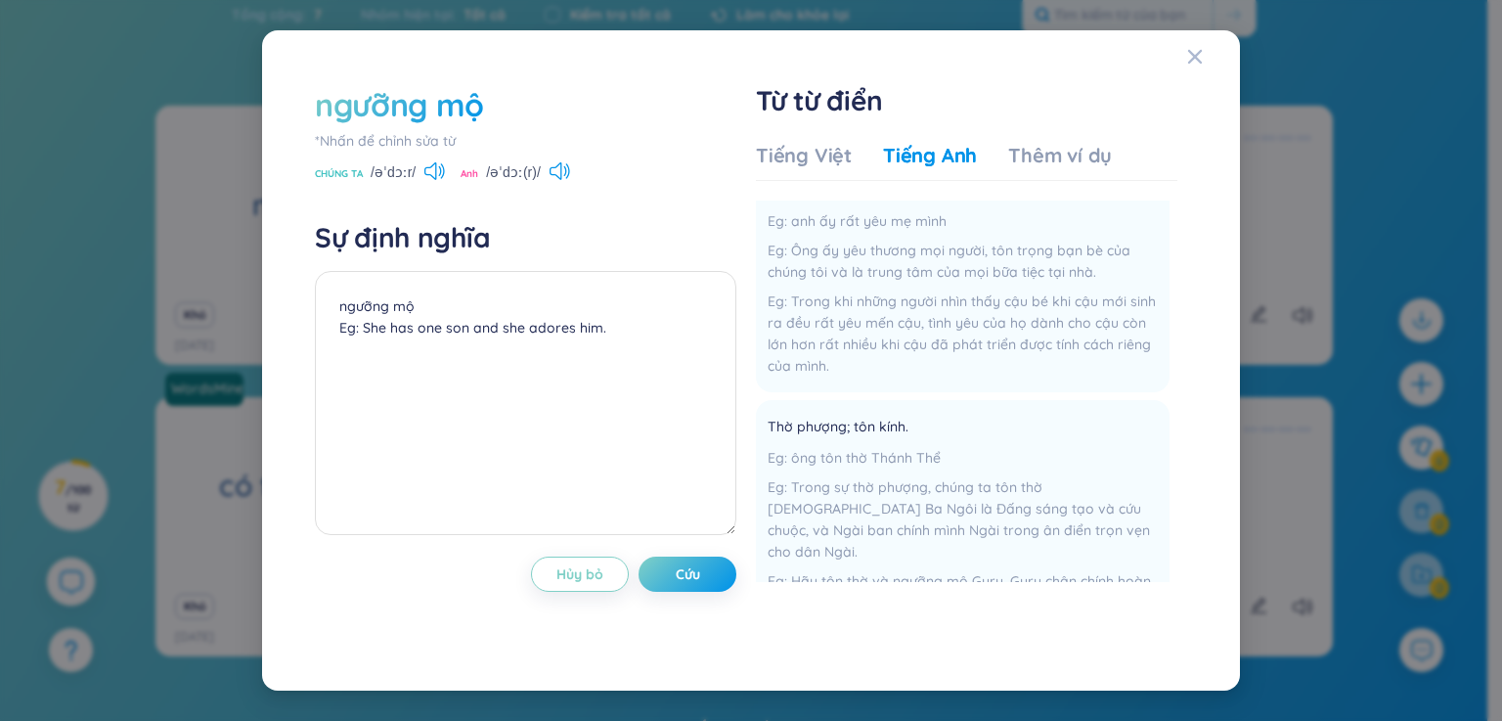
scroll to position [0, 0]
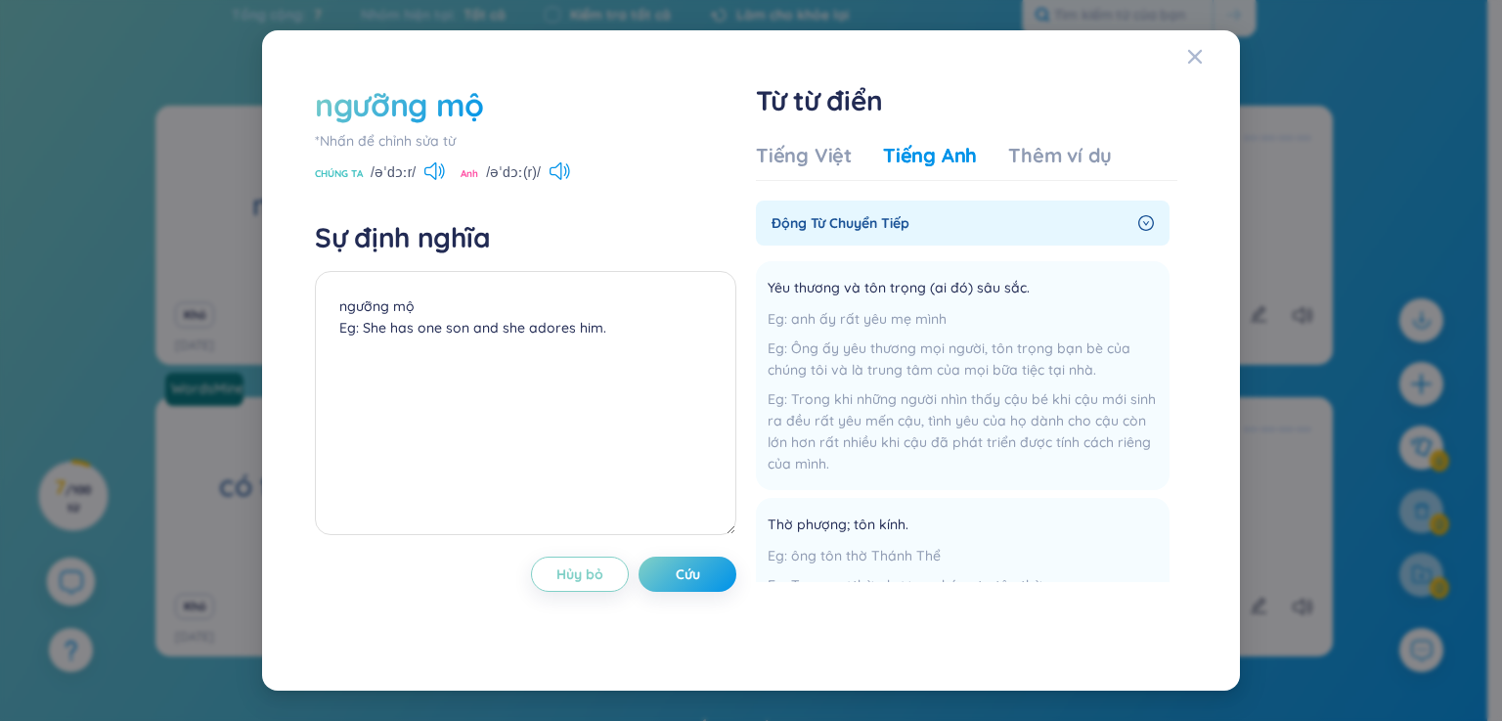
click at [1193, 304] on div "ngưỡng mộ *Nhấn để chỉnh sửa từ CHÚNG TA /əˈdɔːr/ Anh /əˈdɔː(r)/ Sự định nghĩa …" at bounding box center [751, 360] width 892 height 575
click at [1202, 53] on span "Đóng" at bounding box center [1213, 56] width 53 height 53
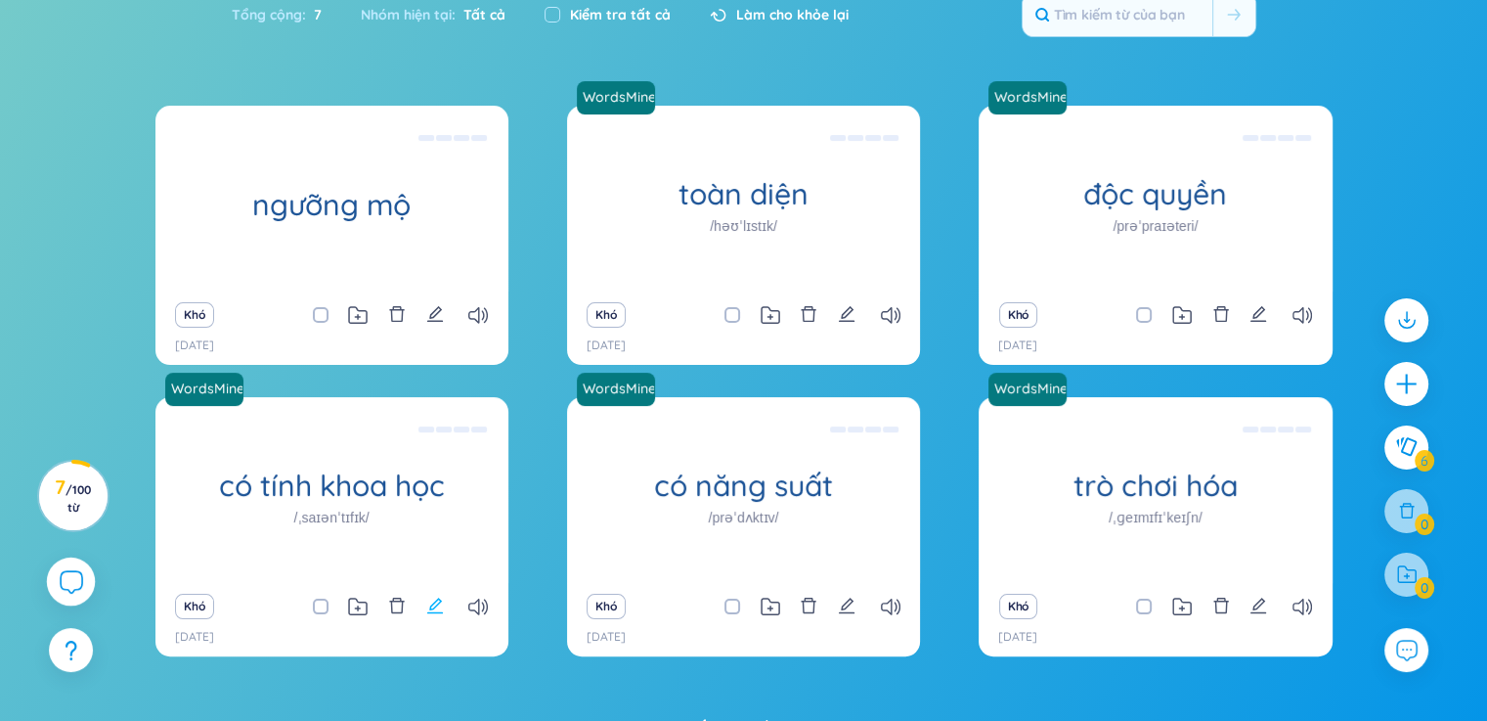
click at [442, 604] on icon "biên tập" at bounding box center [435, 605] width 18 height 18
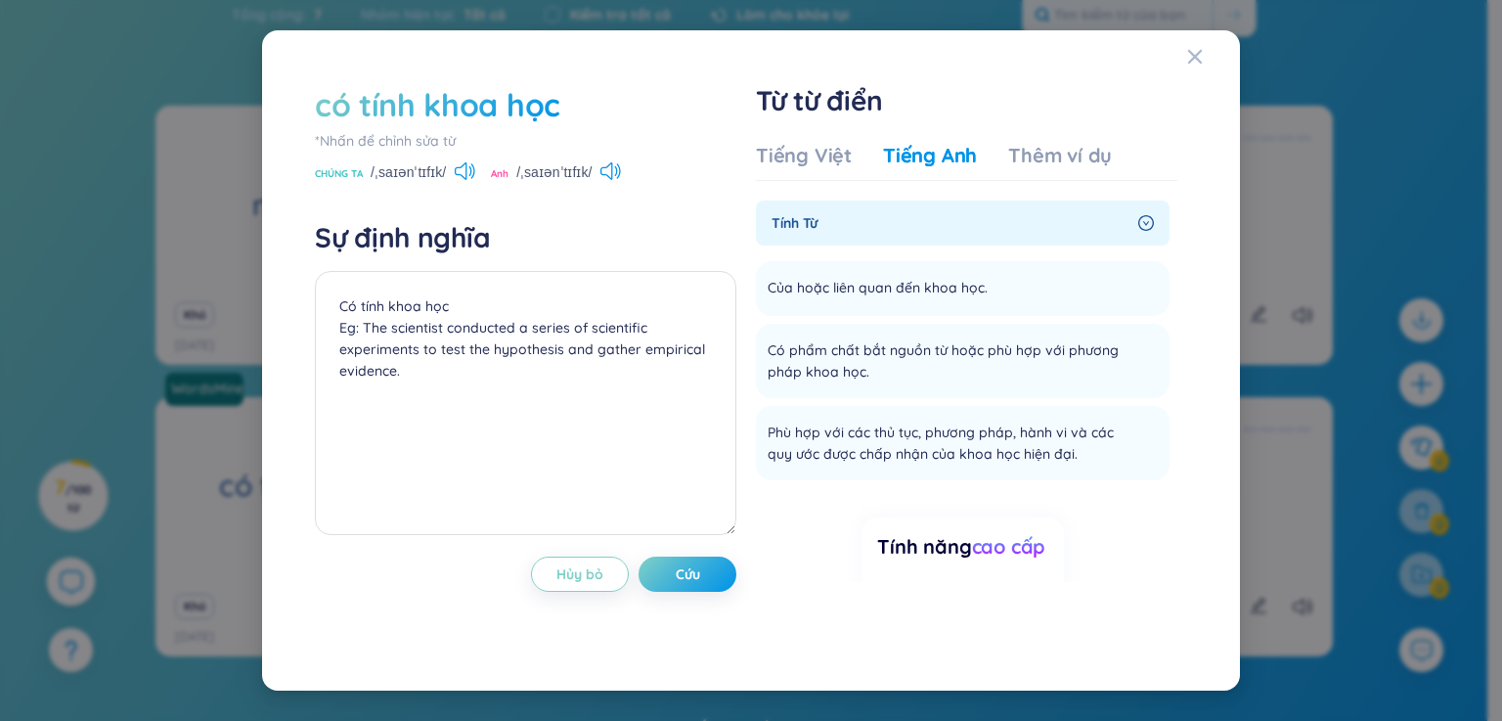
click at [123, 359] on div "có tính khoa học *Nhấn để chỉnh sửa từ CHÚNG TA /ˌsaɪənˈtɪfɪk/ Anh /ˌsaɪənˈtɪfɪ…" at bounding box center [751, 360] width 1502 height 721
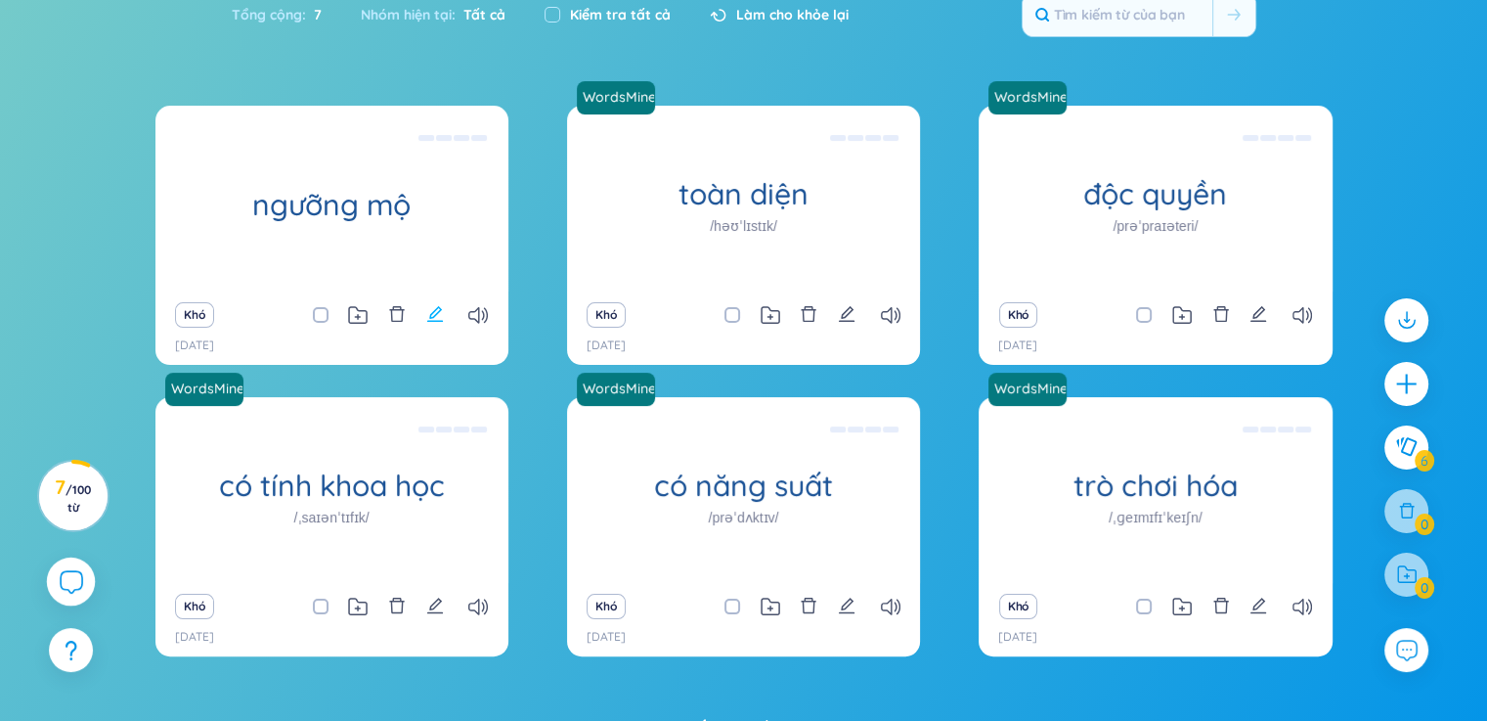
click at [436, 316] on icon "biên tập" at bounding box center [435, 314] width 18 height 18
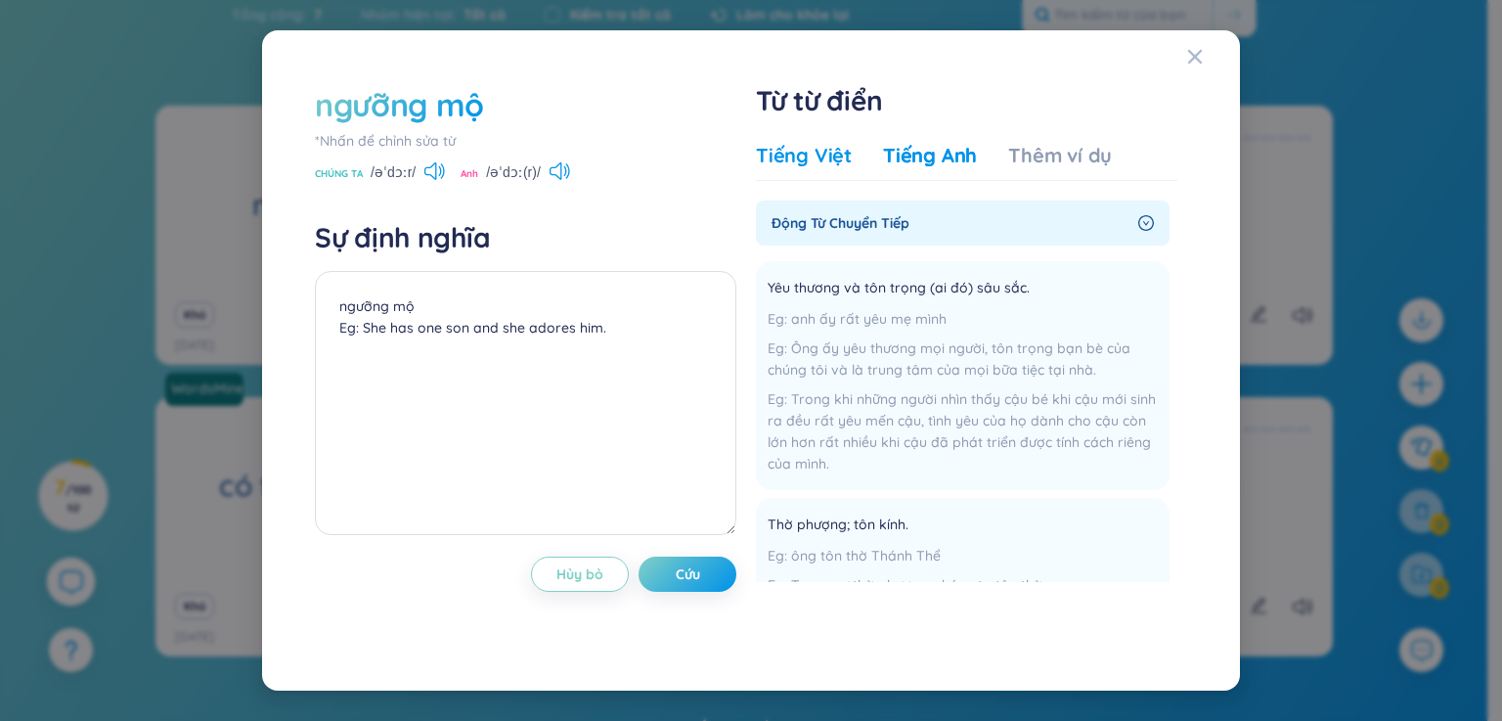
click at [805, 167] on div "Tiếng Việt" at bounding box center [804, 155] width 96 height 27
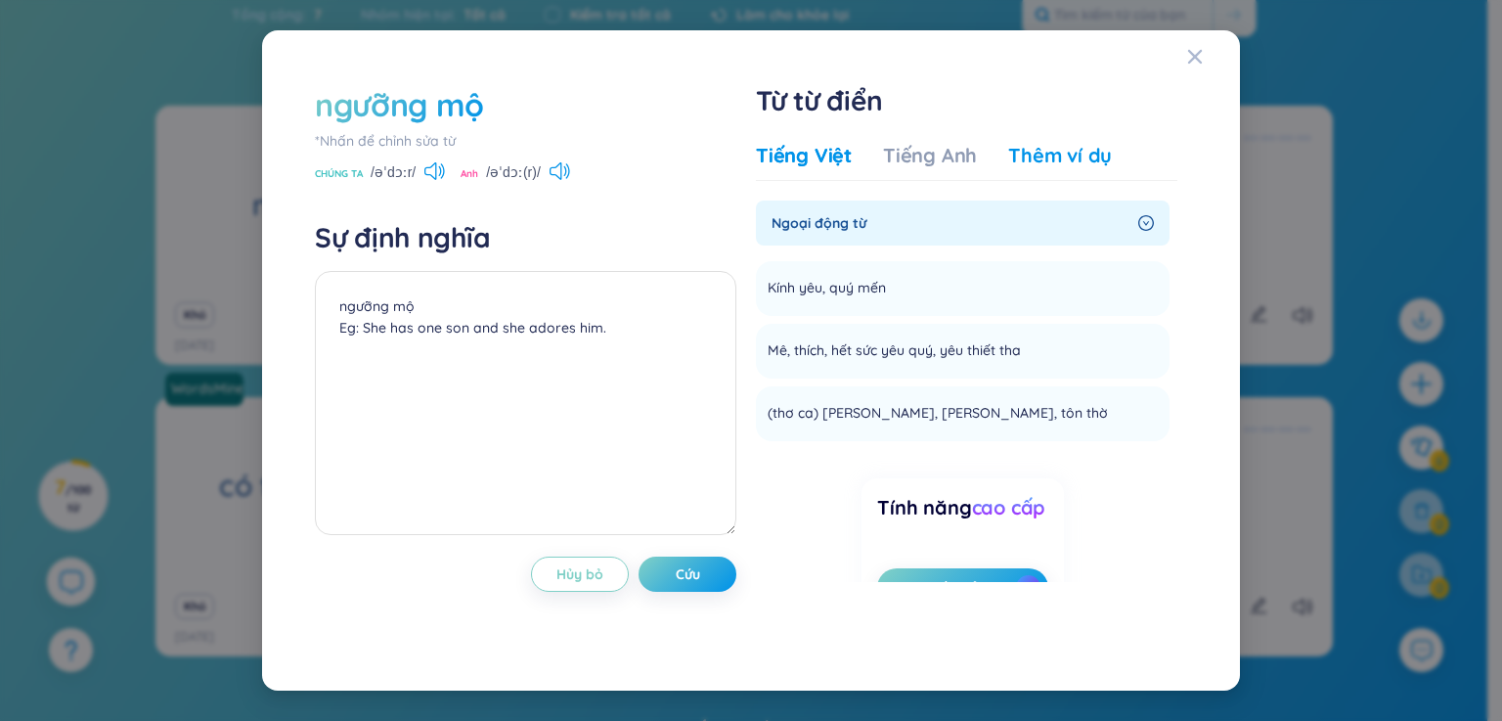
click at [1030, 163] on font "Thêm ví dụ" at bounding box center [1060, 155] width 104 height 24
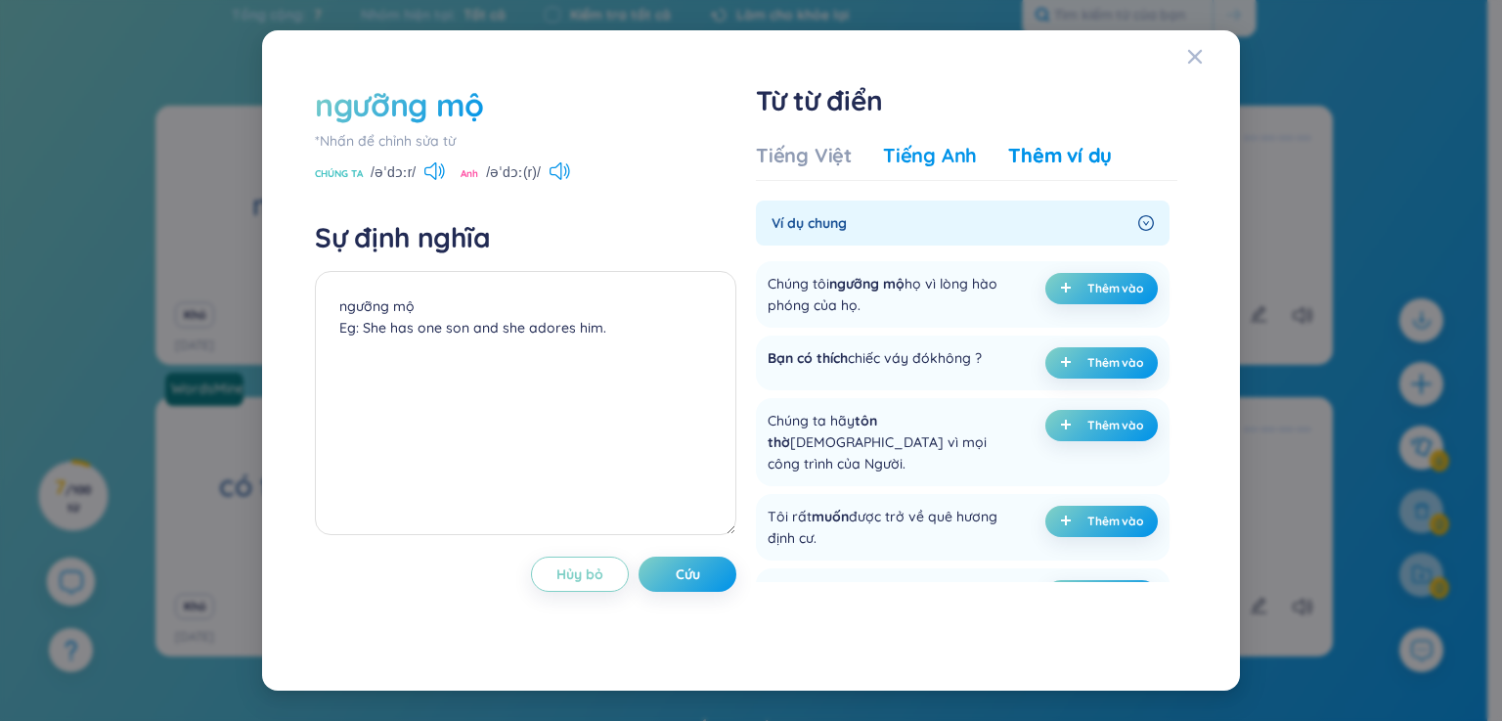
click at [936, 153] on font "Tiếng Anh" at bounding box center [930, 155] width 94 height 24
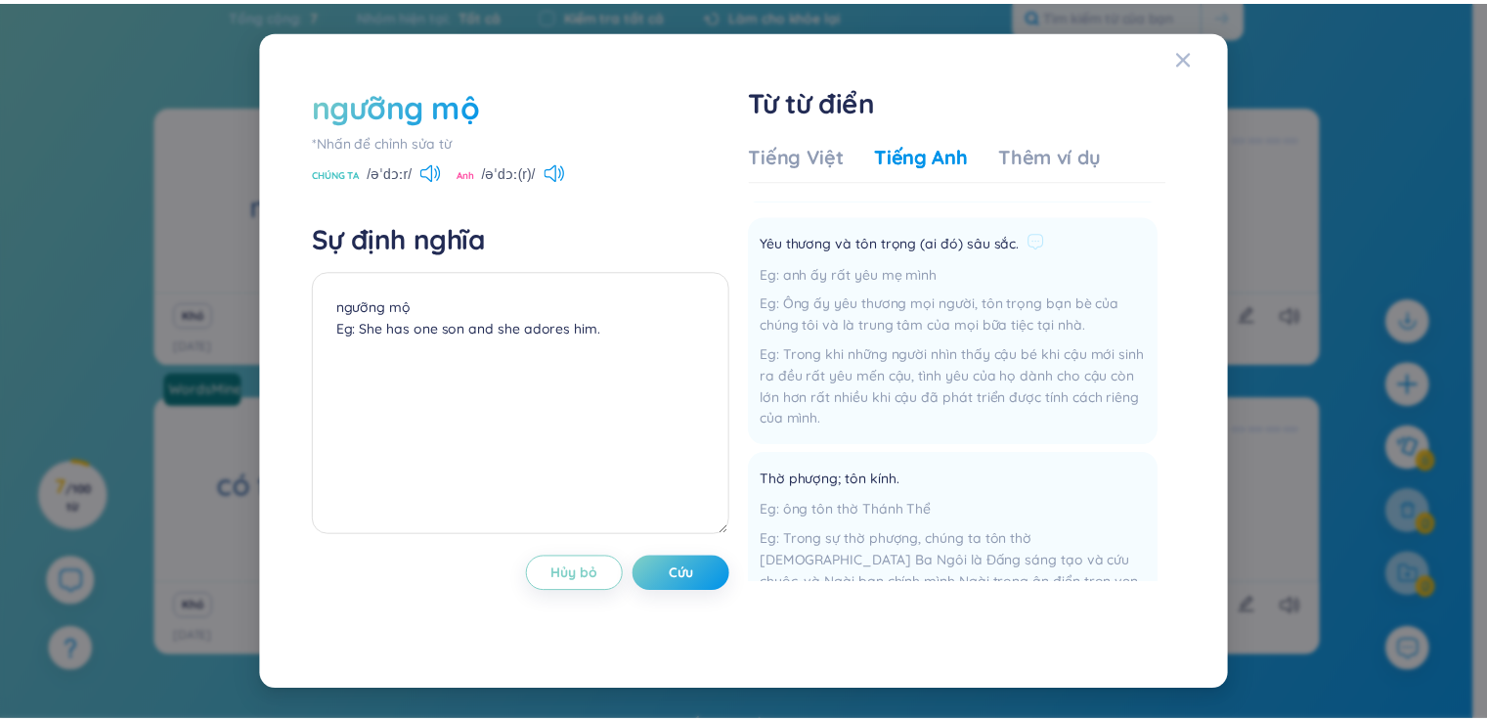
scroll to position [44, 0]
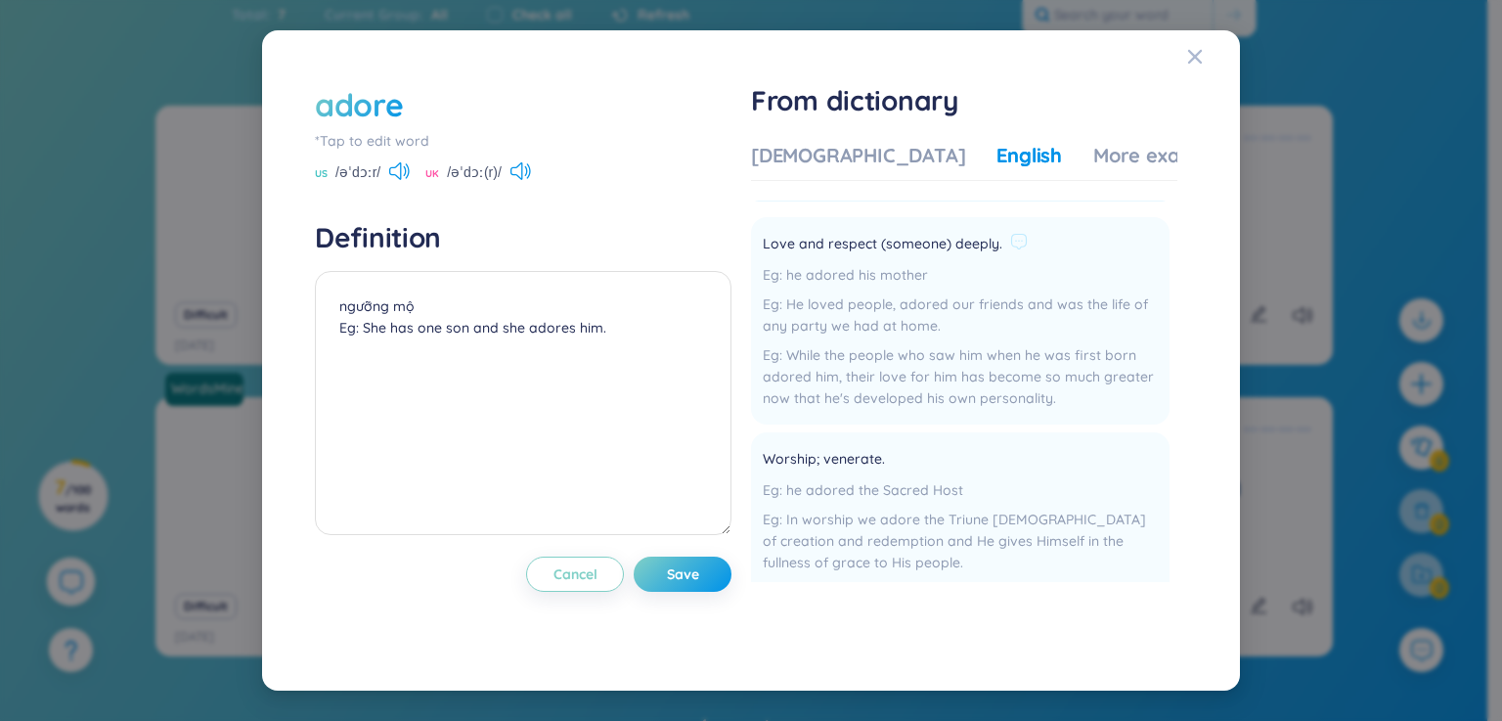
click at [897, 206] on div "transitive verb Love and respect (someone) deeply. he adored his mother He love…" at bounding box center [960, 397] width 418 height 483
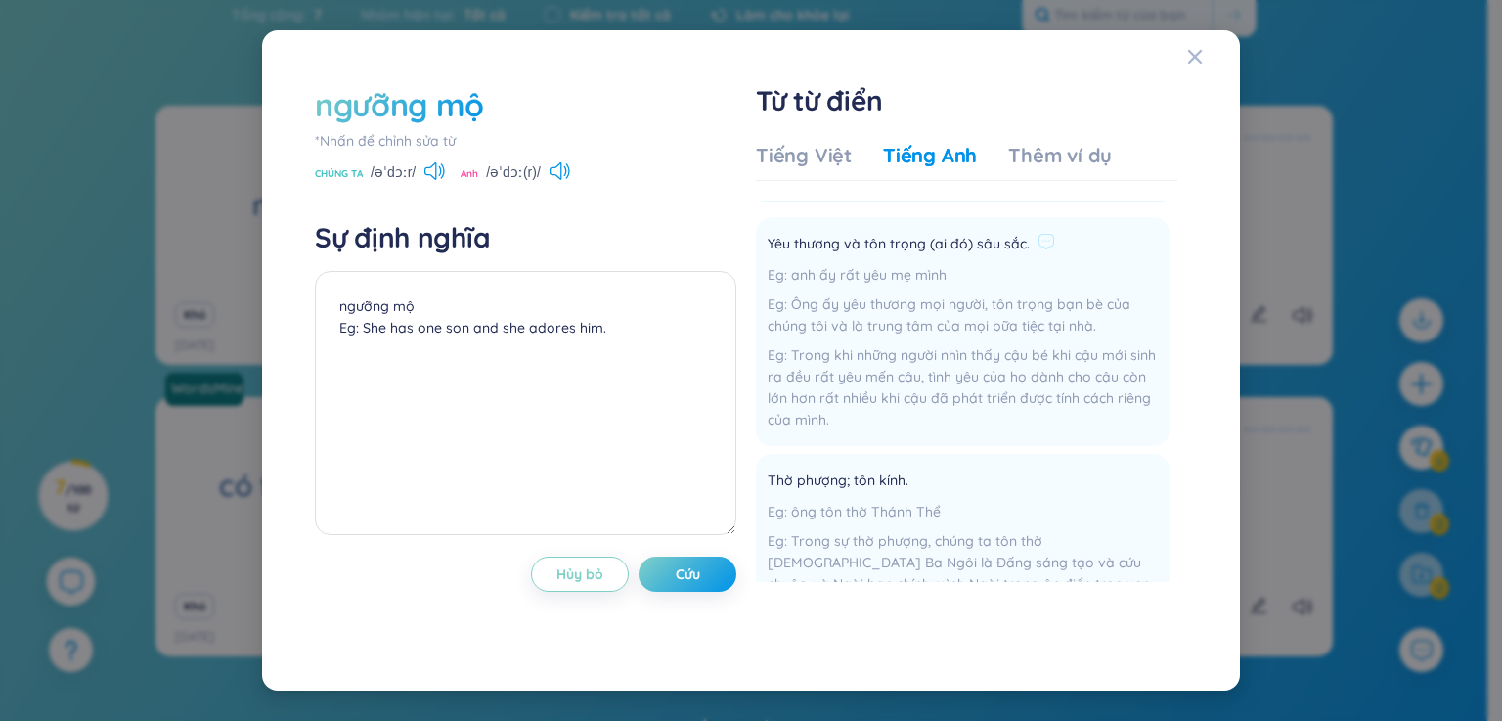
click at [1095, 259] on div "Yêu thương và tôn trọng (ai đó) sâu sắc. anh ấy rất yêu mẹ mình Ông ấy yêu thươ…" at bounding box center [962, 331] width 390 height 205
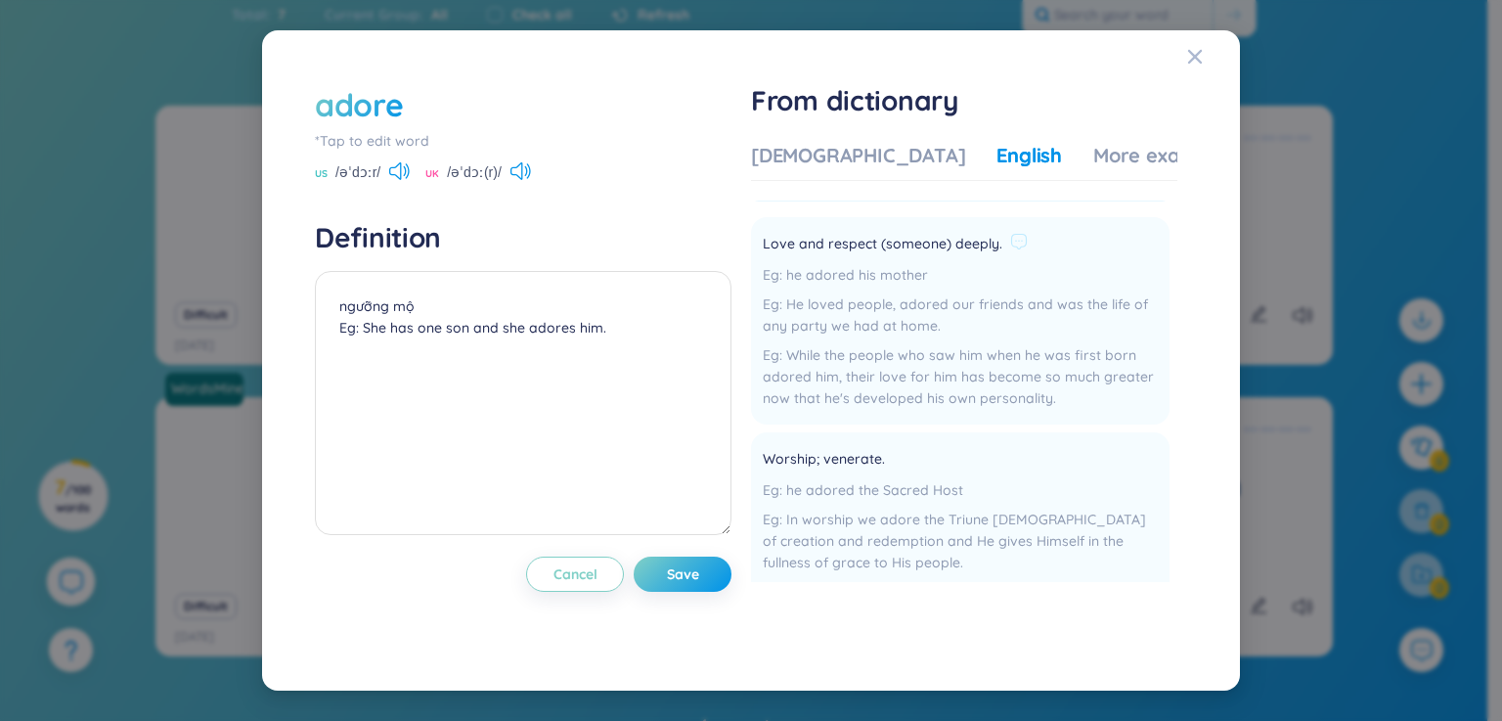
click at [1069, 217] on li "Love and respect (someone) deeply. he adored his mother He loved people, adored…" at bounding box center [960, 320] width 418 height 207
drag, startPoint x: 365, startPoint y: 322, endPoint x: 614, endPoint y: 326, distance: 249.3
click at [614, 326] on textarea "ngưỡng mộ Eg: She has one son and she adores him." at bounding box center [523, 403] width 416 height 264
paste textarea "I adores Nhung very much, because she studies very well"
click at [675, 575] on span "Save" at bounding box center [683, 574] width 32 height 20
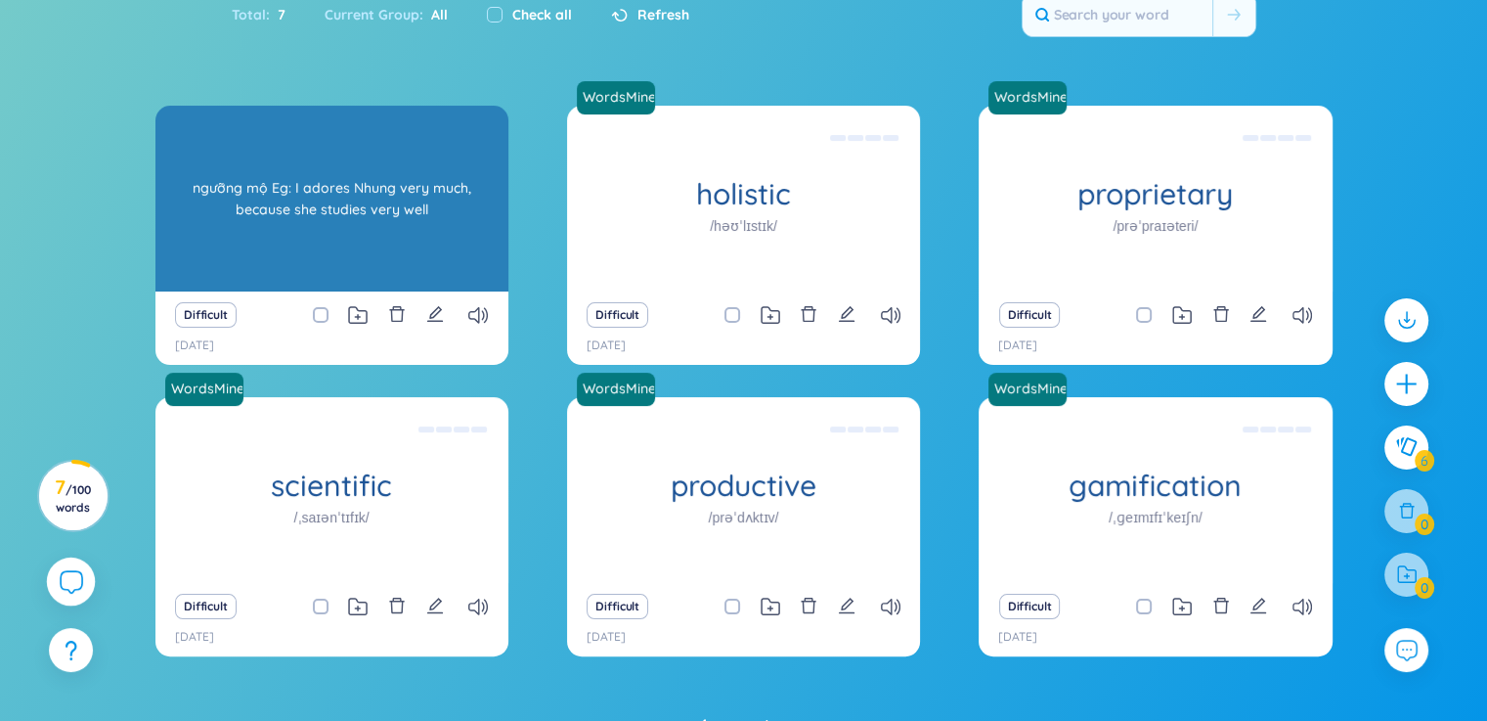
click at [240, 185] on div "ngưỡng mộ Eg: I adores Nhung very much, because she studies very well" at bounding box center [331, 198] width 333 height 176
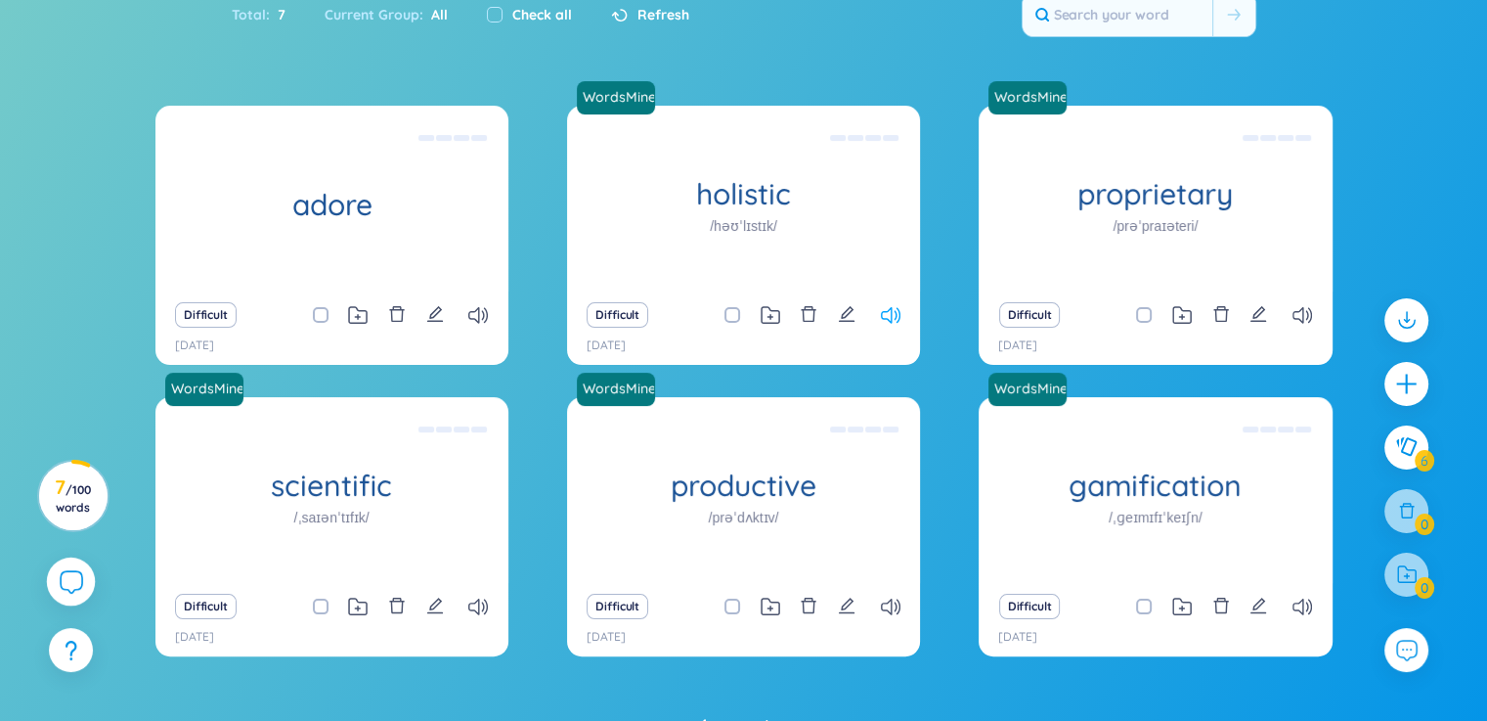
click at [886, 310] on icon at bounding box center [891, 315] width 20 height 17
click at [486, 318] on icon at bounding box center [478, 315] width 20 height 17
click at [1405, 569] on div at bounding box center [1406, 574] width 44 height 44
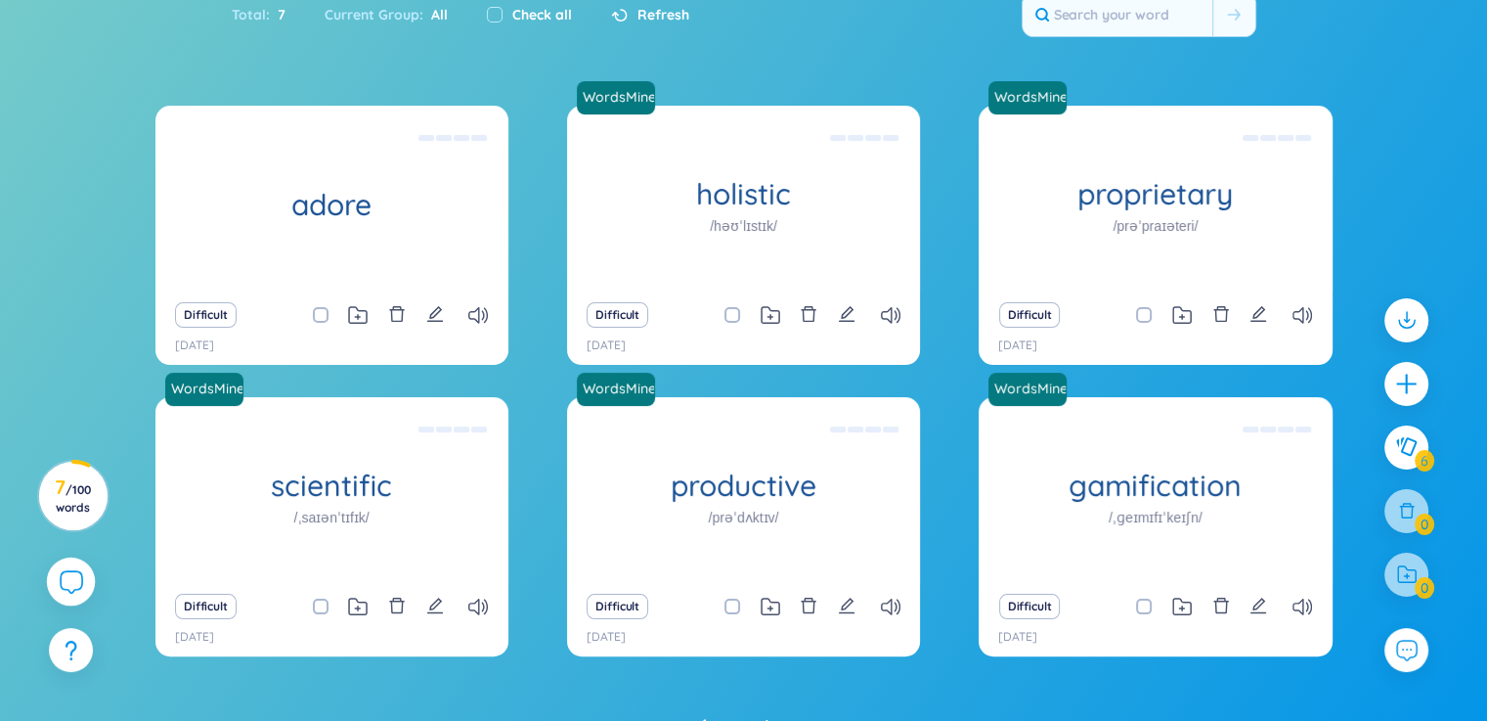
click at [1405, 520] on div at bounding box center [1407, 456] width 64 height 337
click at [58, 576] on div at bounding box center [71, 581] width 49 height 49
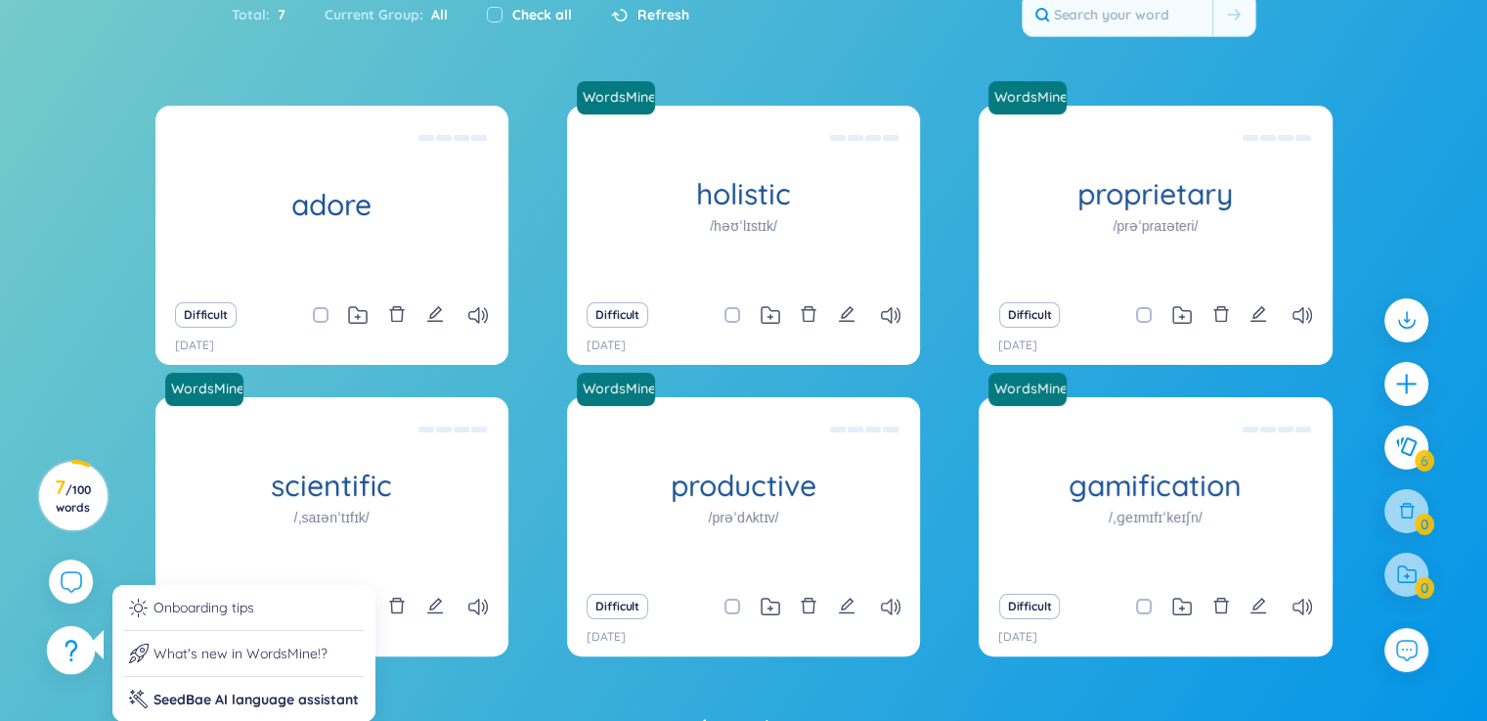
click at [66, 654] on icon at bounding box center [71, 650] width 13 height 22
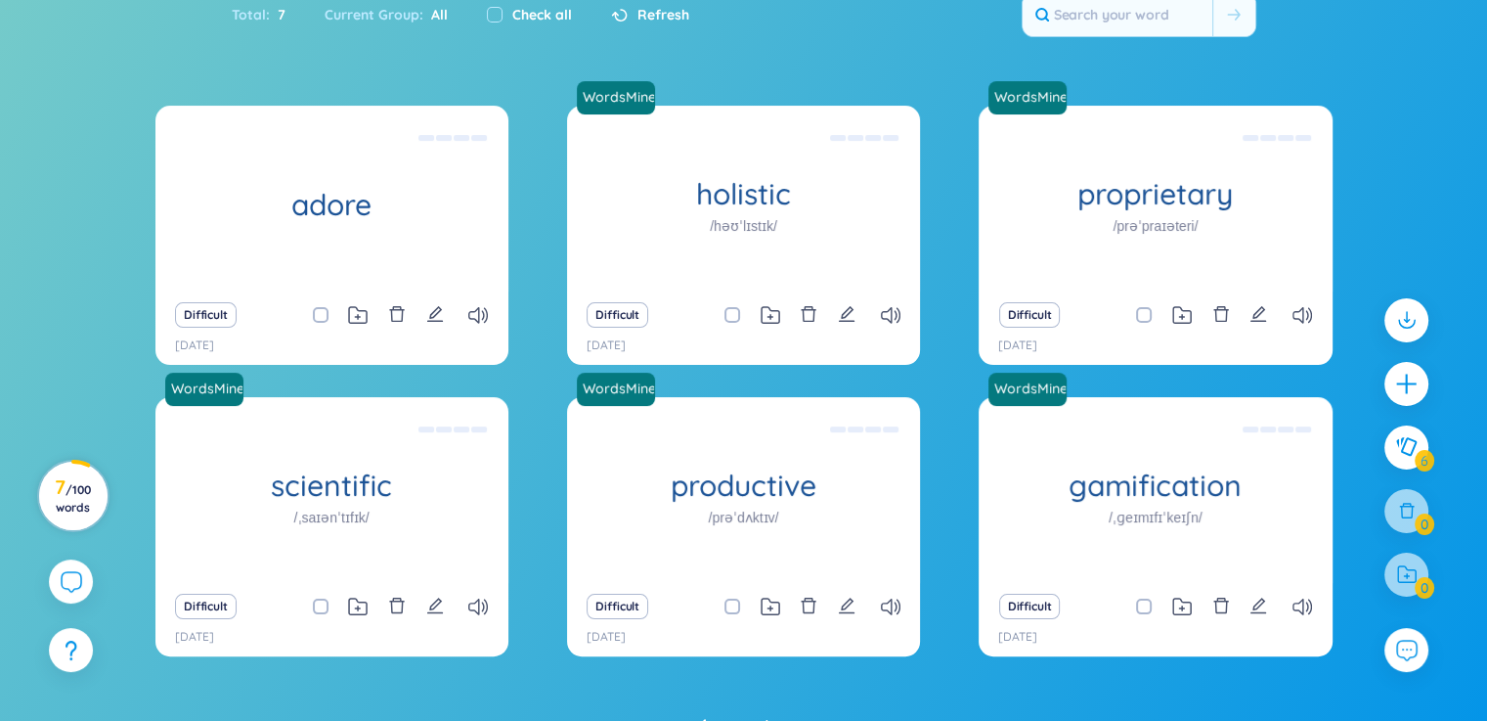
click at [75, 491] on span "/ 100 words" at bounding box center [73, 498] width 35 height 32
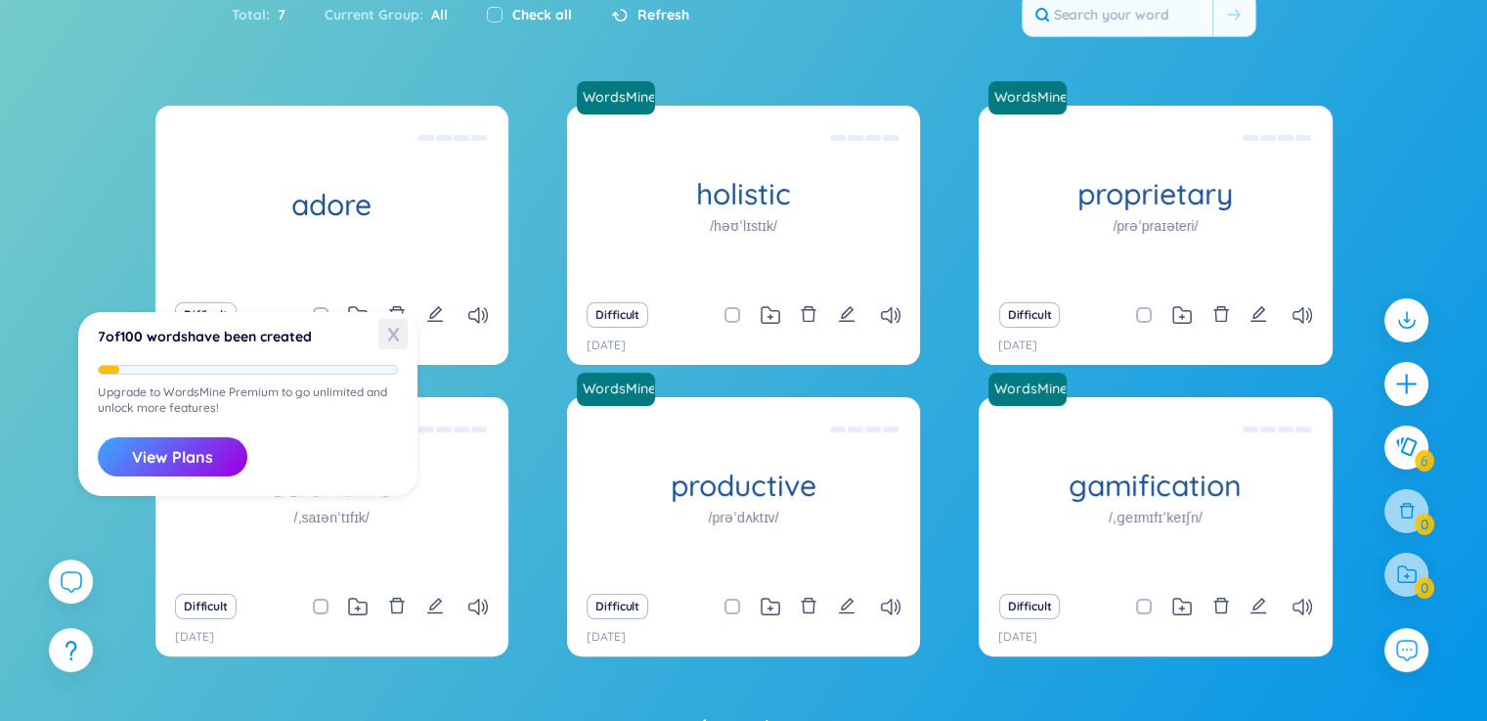
click at [380, 335] on span "X" at bounding box center [392, 334] width 29 height 30
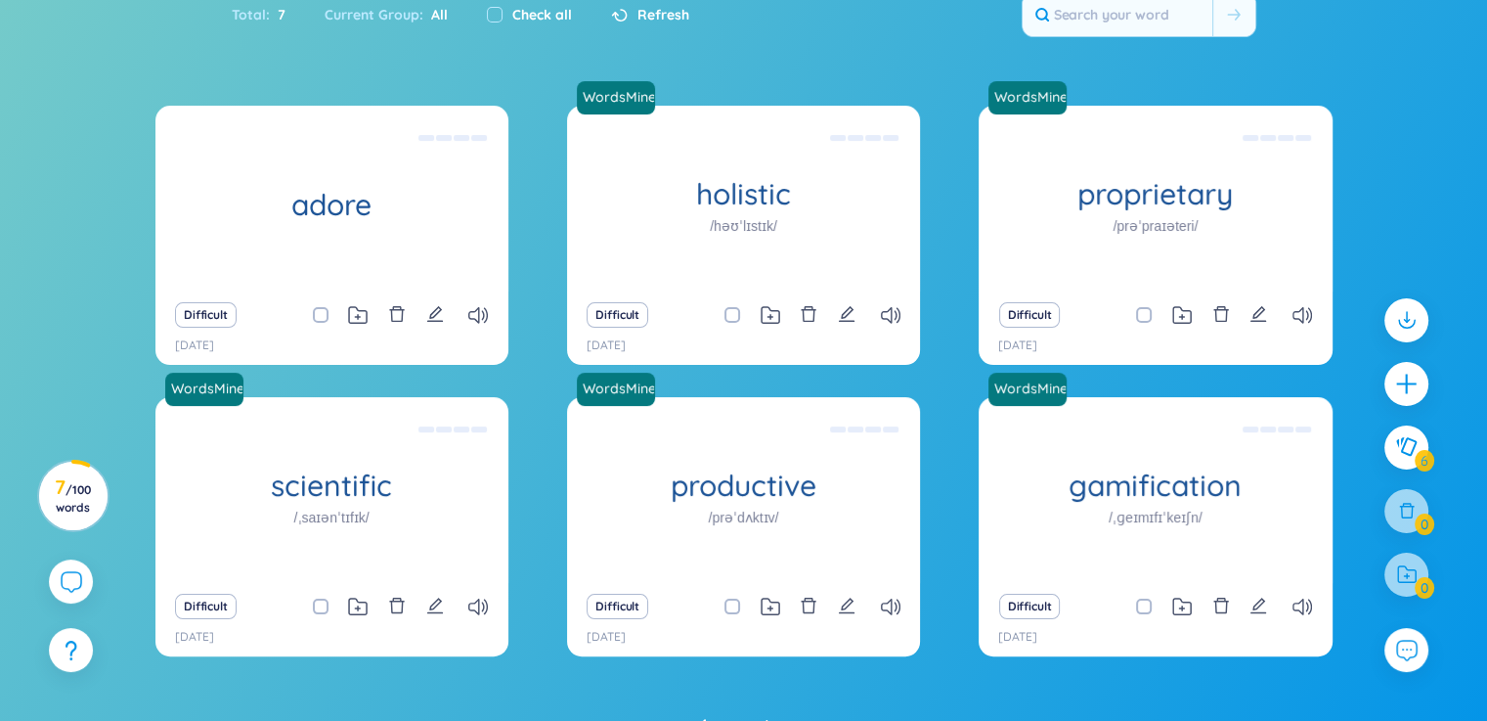
click at [855, 316] on div "Difficult" at bounding box center [743, 314] width 333 height 27
click at [852, 315] on icon "edit" at bounding box center [847, 314] width 18 height 18
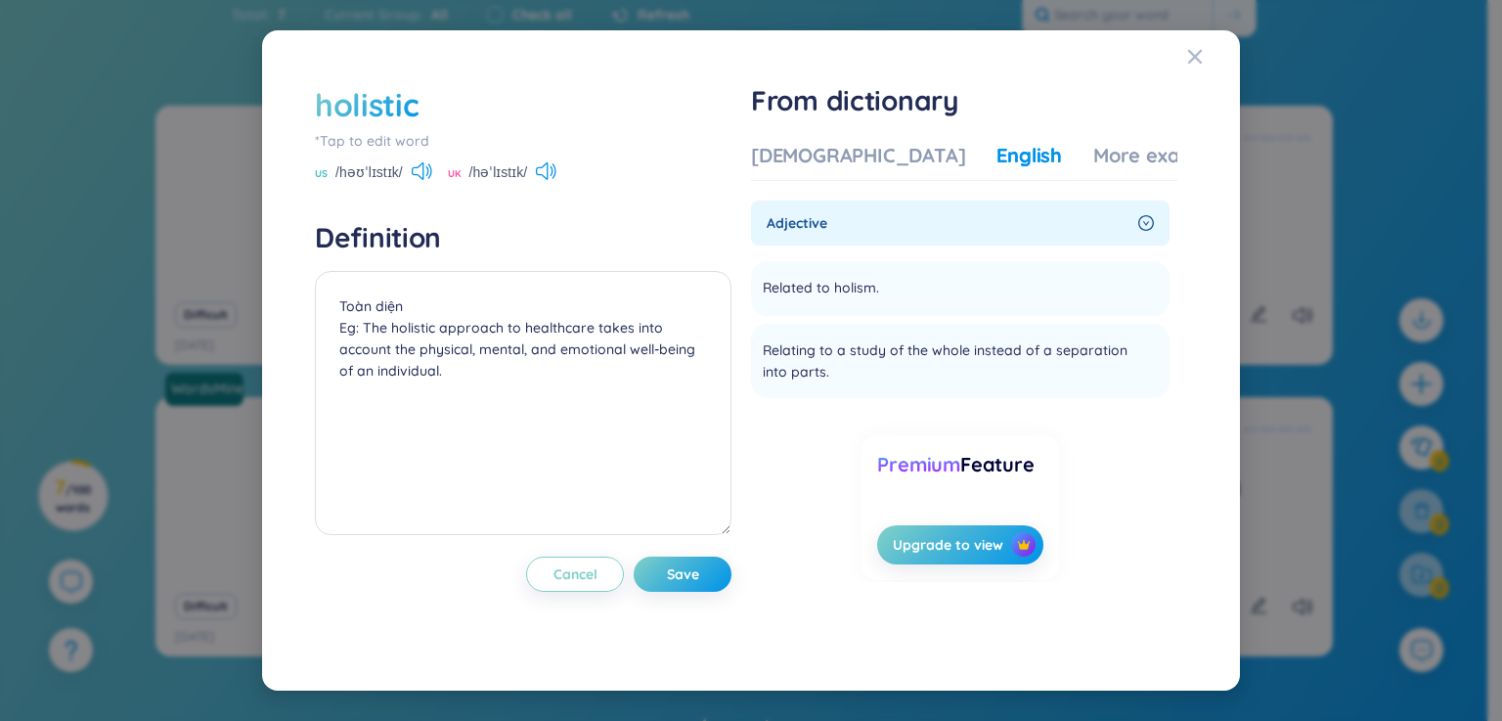
click at [180, 324] on div "holistic *Tap to edit word US /həʊˈlɪstɪk/ UK /həˈlɪstɪk/ Definition Toàn diện …" at bounding box center [751, 360] width 1502 height 721
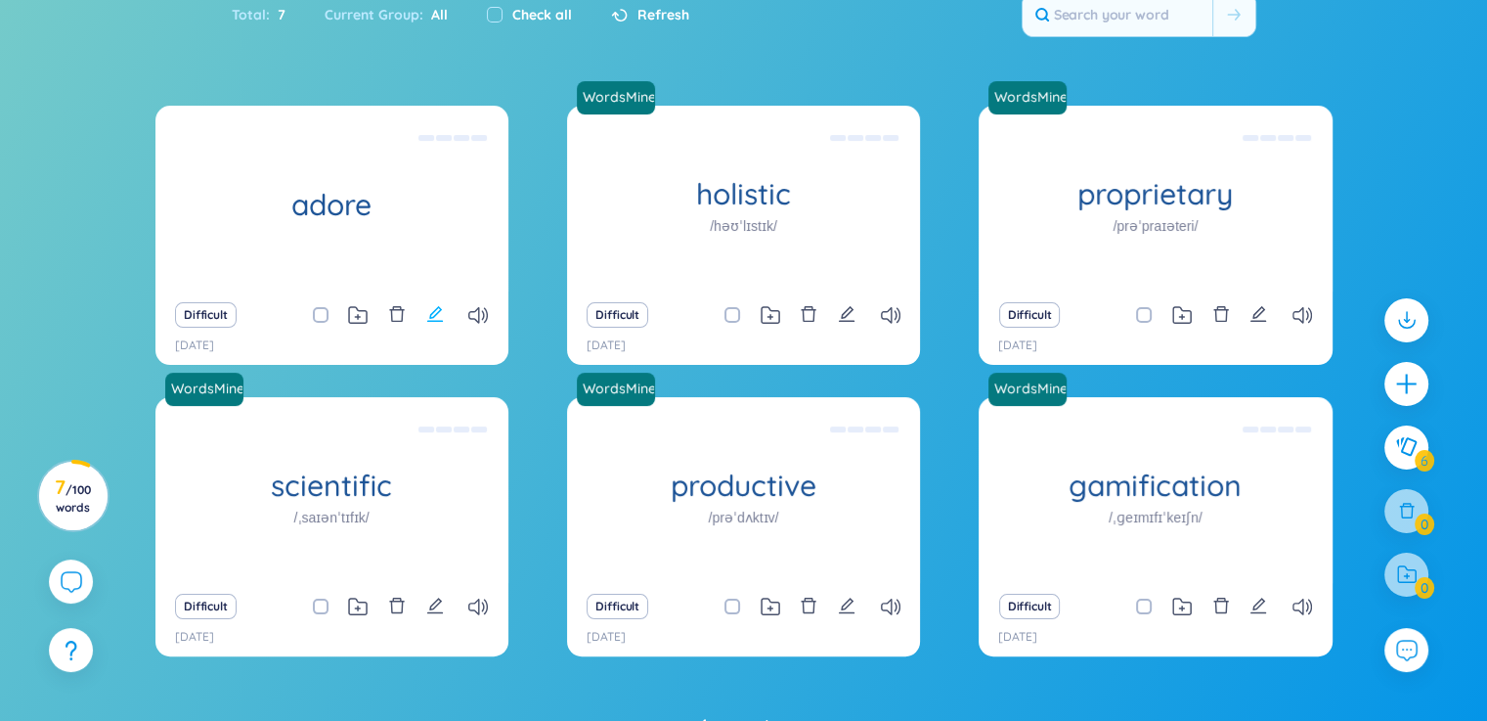
click at [434, 318] on icon "edit" at bounding box center [435, 314] width 18 height 18
type textarea "ngưỡng mộ Eg: I adores Nhung very much, because she studies very well"
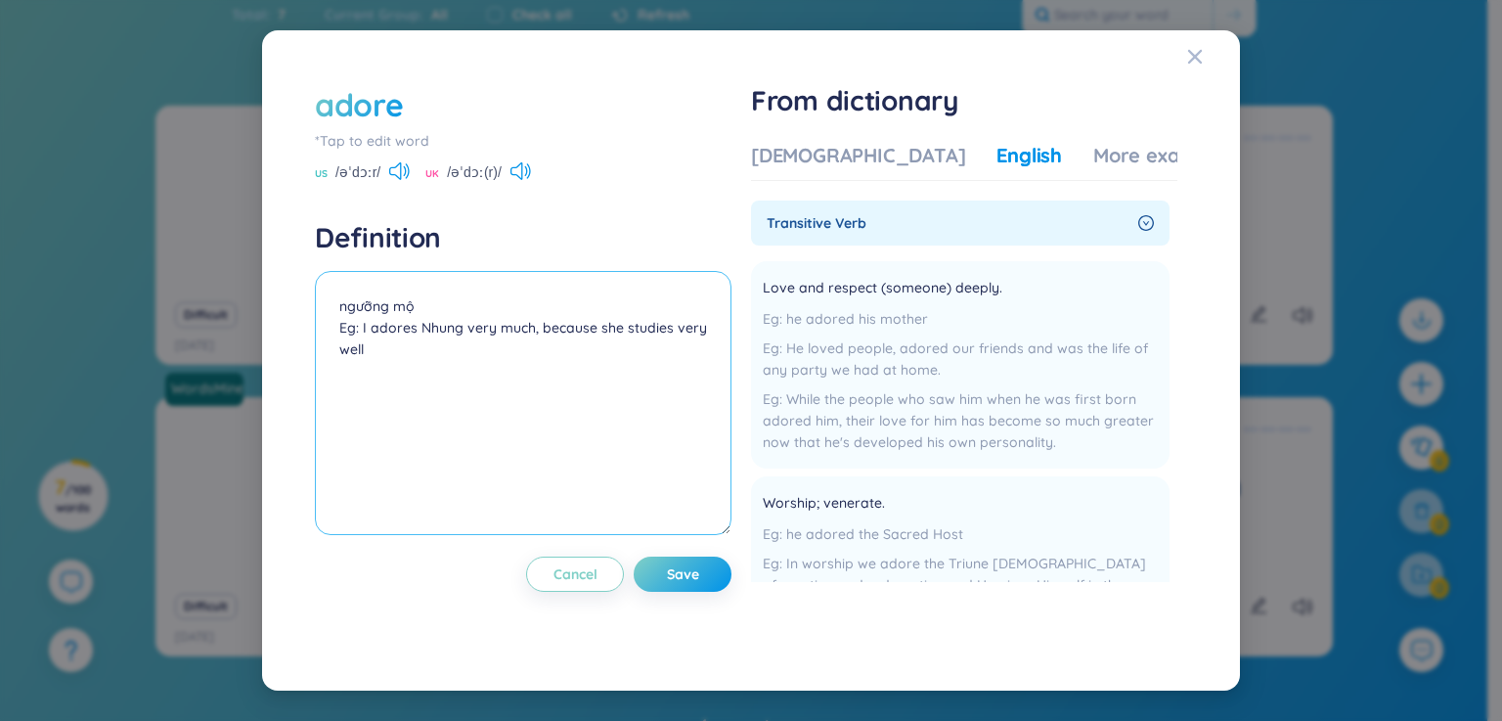
click at [415, 313] on textarea "ngưỡng mộ Eg: I adores Nhung very much, because she studies very well" at bounding box center [523, 403] width 416 height 264
click at [553, 566] on button "Cancel" at bounding box center [575, 573] width 98 height 35
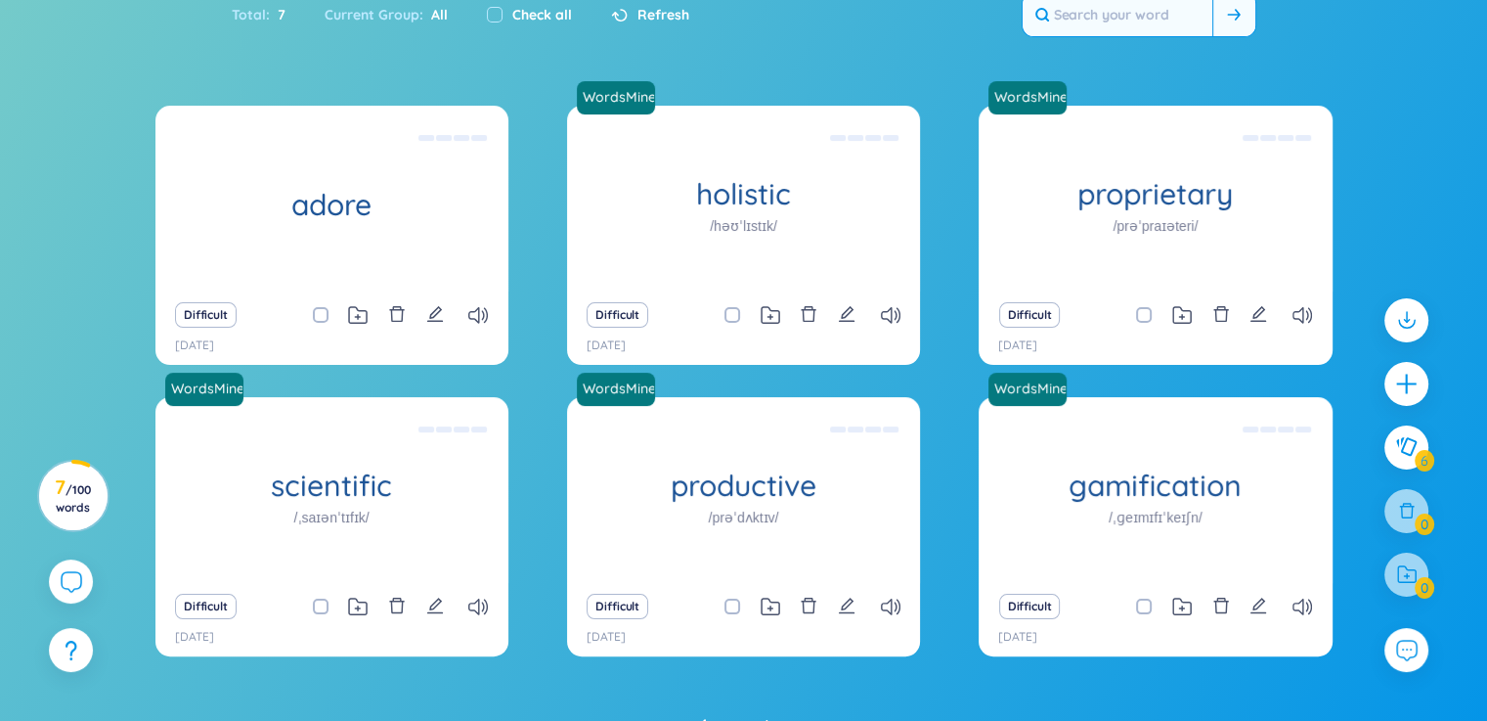
click at [1138, 31] on input "text" at bounding box center [1118, 14] width 190 height 43
type input "a"
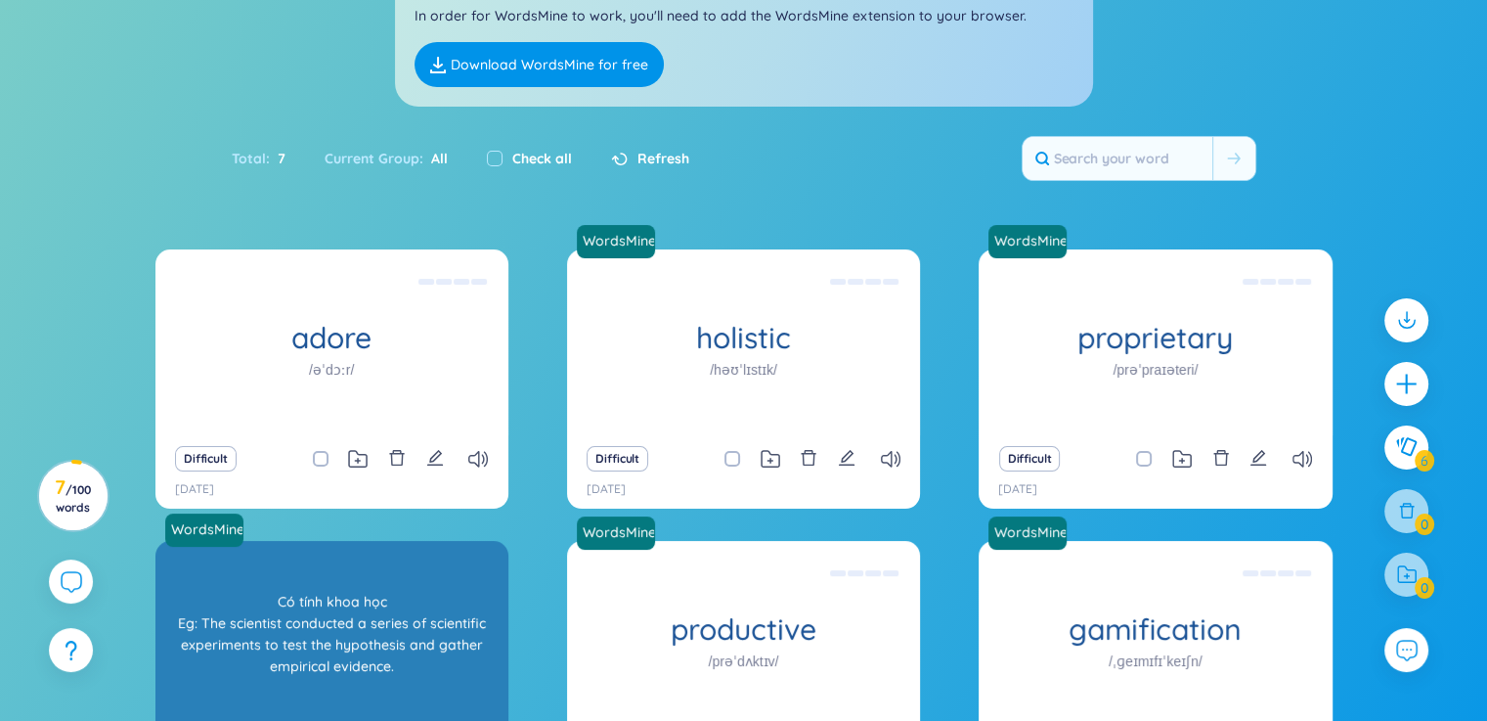
scroll to position [286, 0]
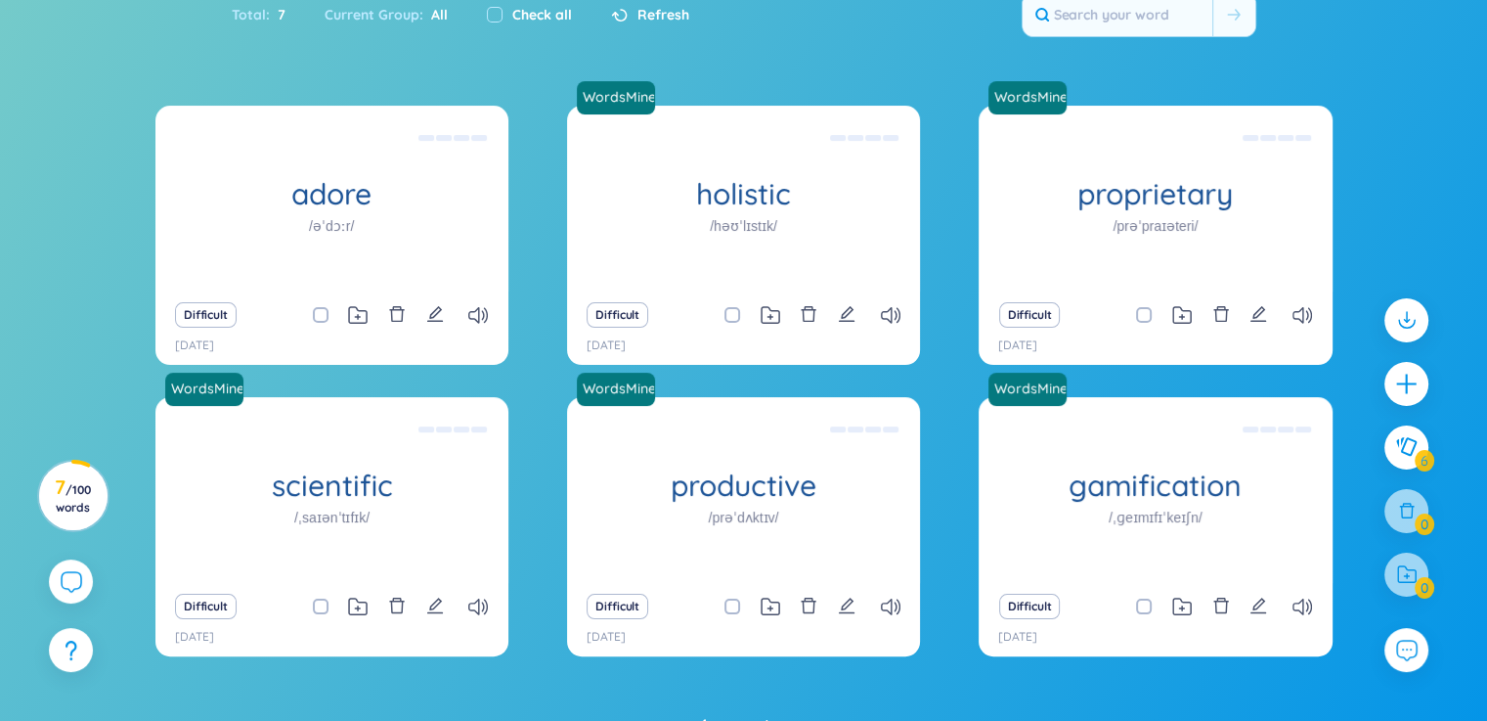
click at [518, 676] on div "adore /əˈdɔːr/ ngưỡng mộ Eg: I adores Nhung very much, because she studies very…" at bounding box center [743, 393] width 1177 height 575
click at [348, 314] on icon at bounding box center [358, 315] width 20 height 19
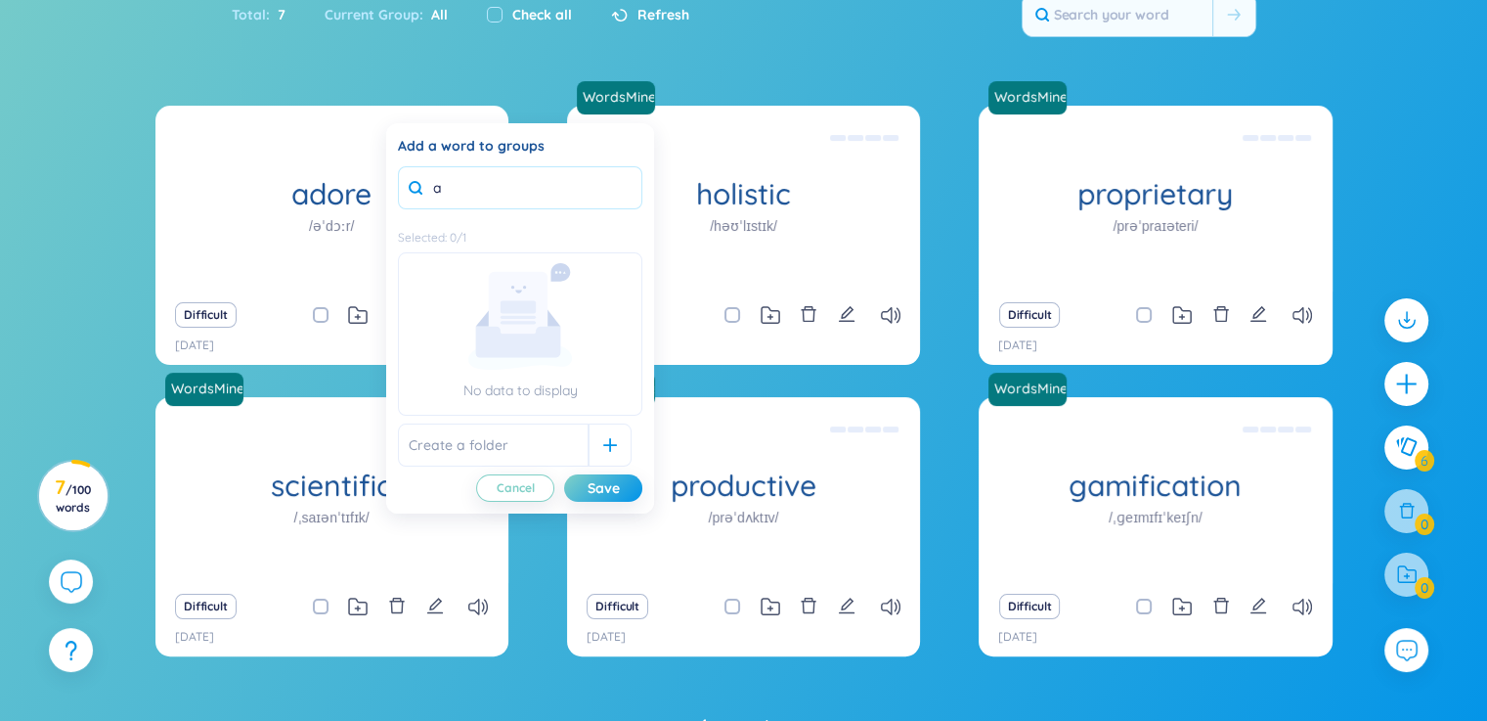
type input "a"
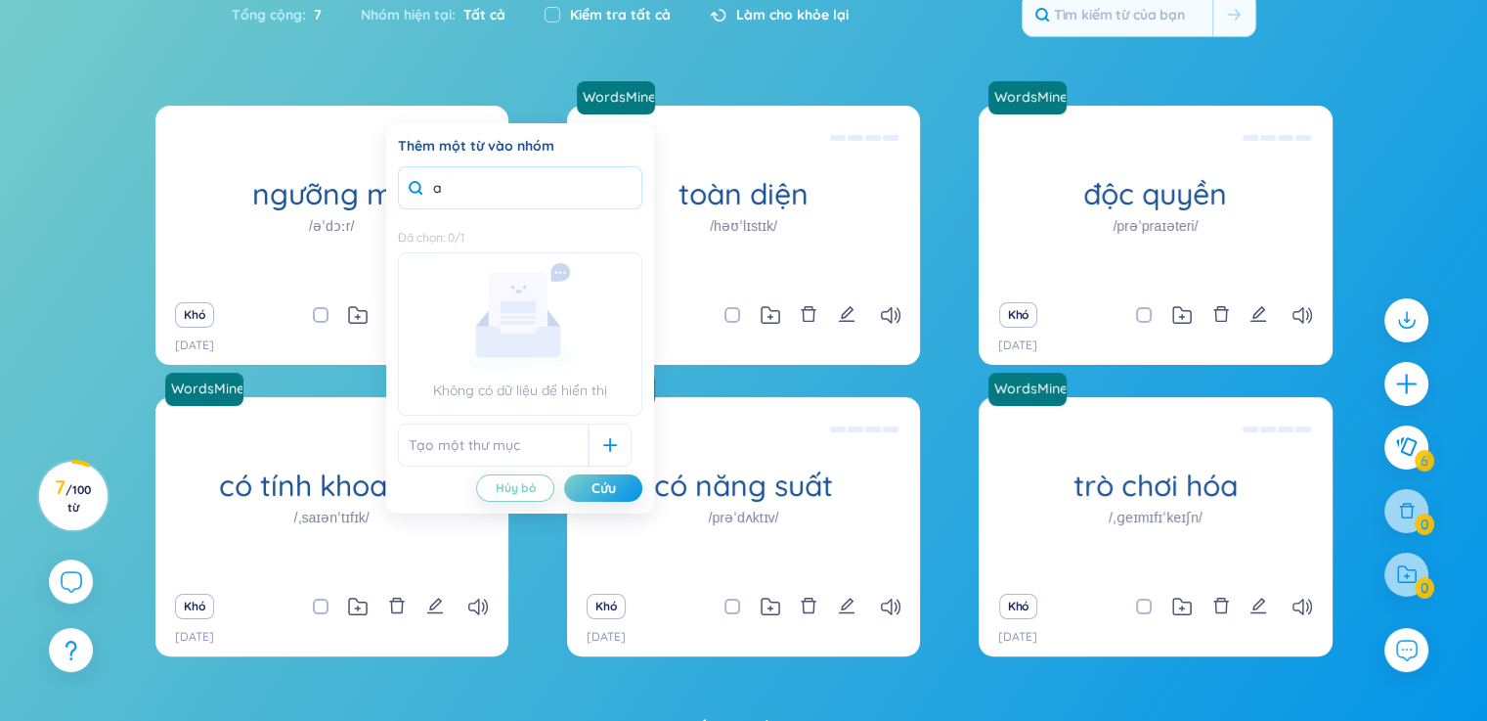
click at [505, 195] on input "a" at bounding box center [520, 187] width 244 height 43
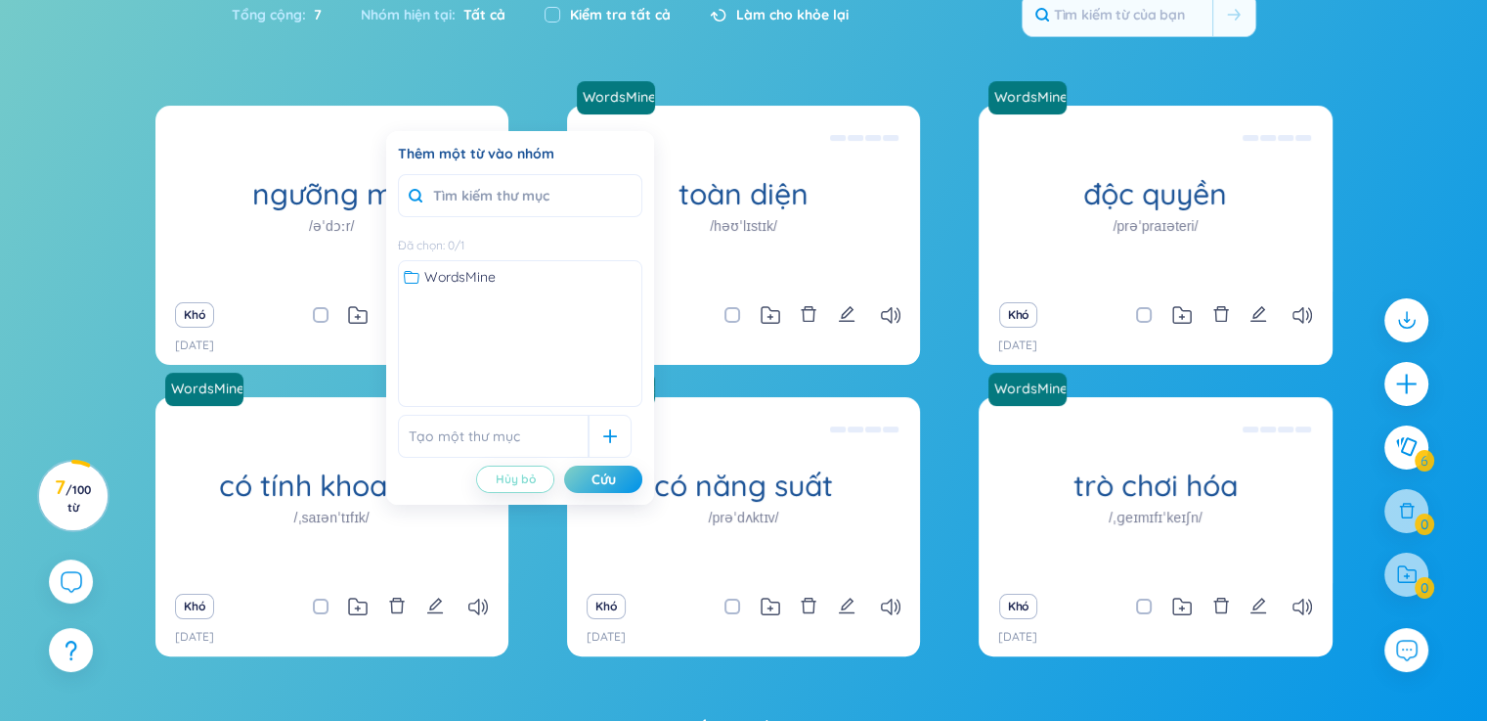
click at [516, 483] on font "Hủy bỏ" at bounding box center [516, 478] width 40 height 15
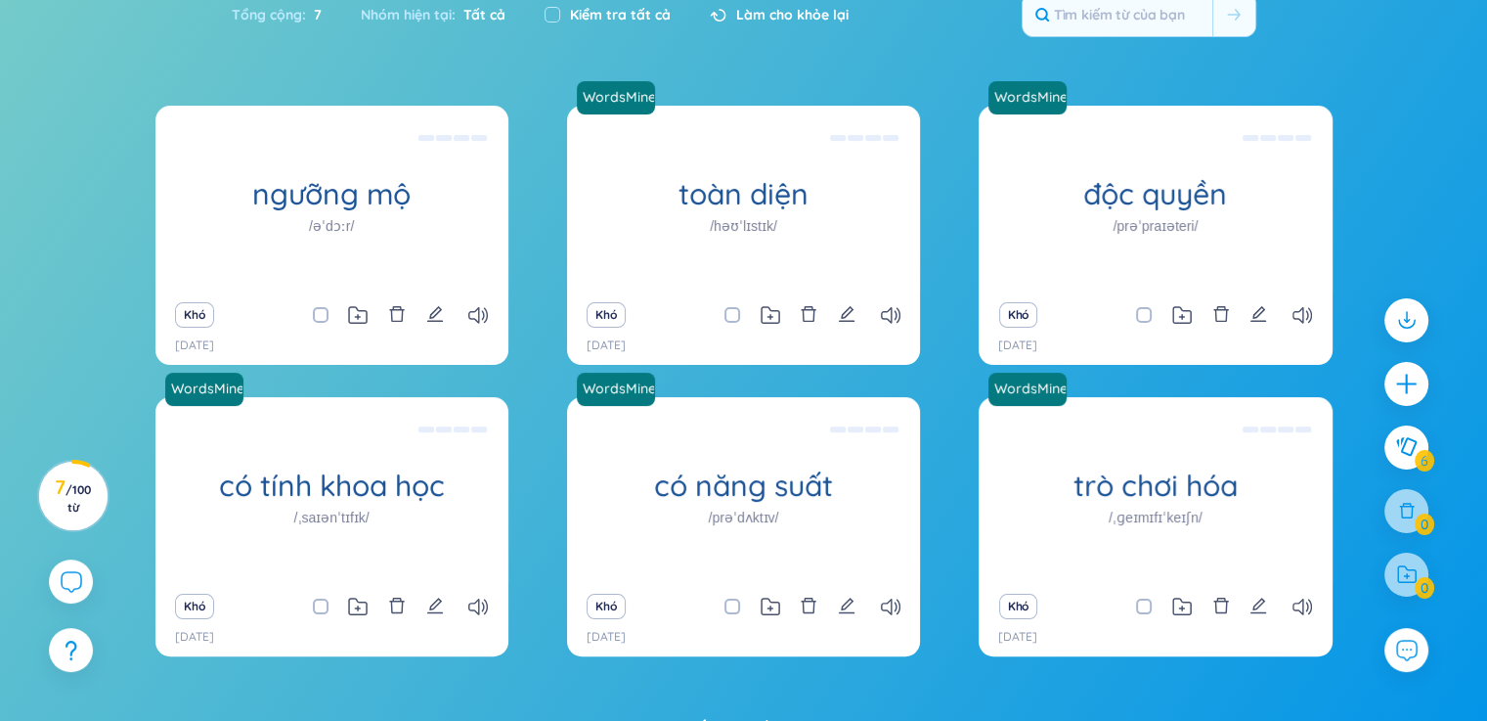
click at [371, 44] on div "Tổng cộng : 7 Nhóm hiện tại : Tất cả Kiểm tra tất cả Làm cho khỏe lại" at bounding box center [744, 24] width 1220 height 84
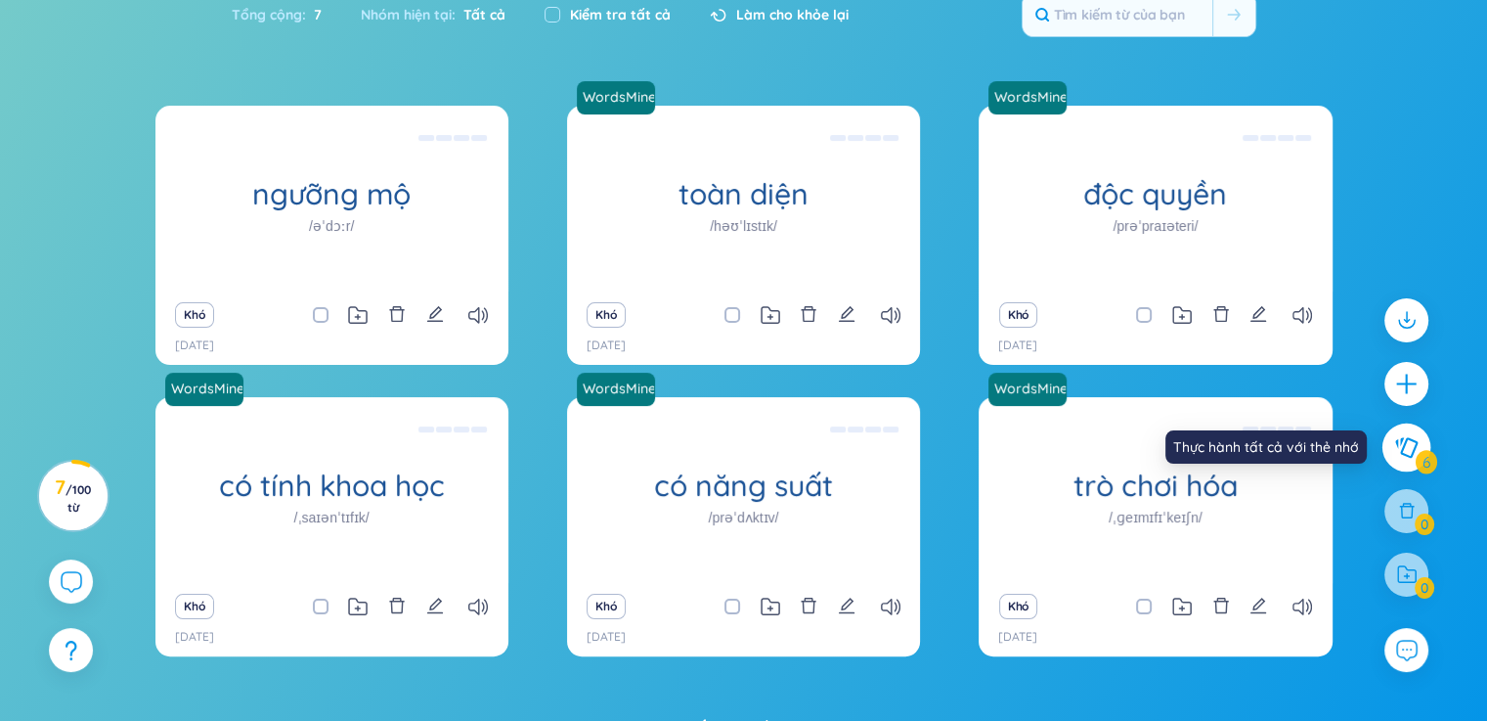
click at [1403, 444] on icon at bounding box center [1406, 447] width 22 height 21
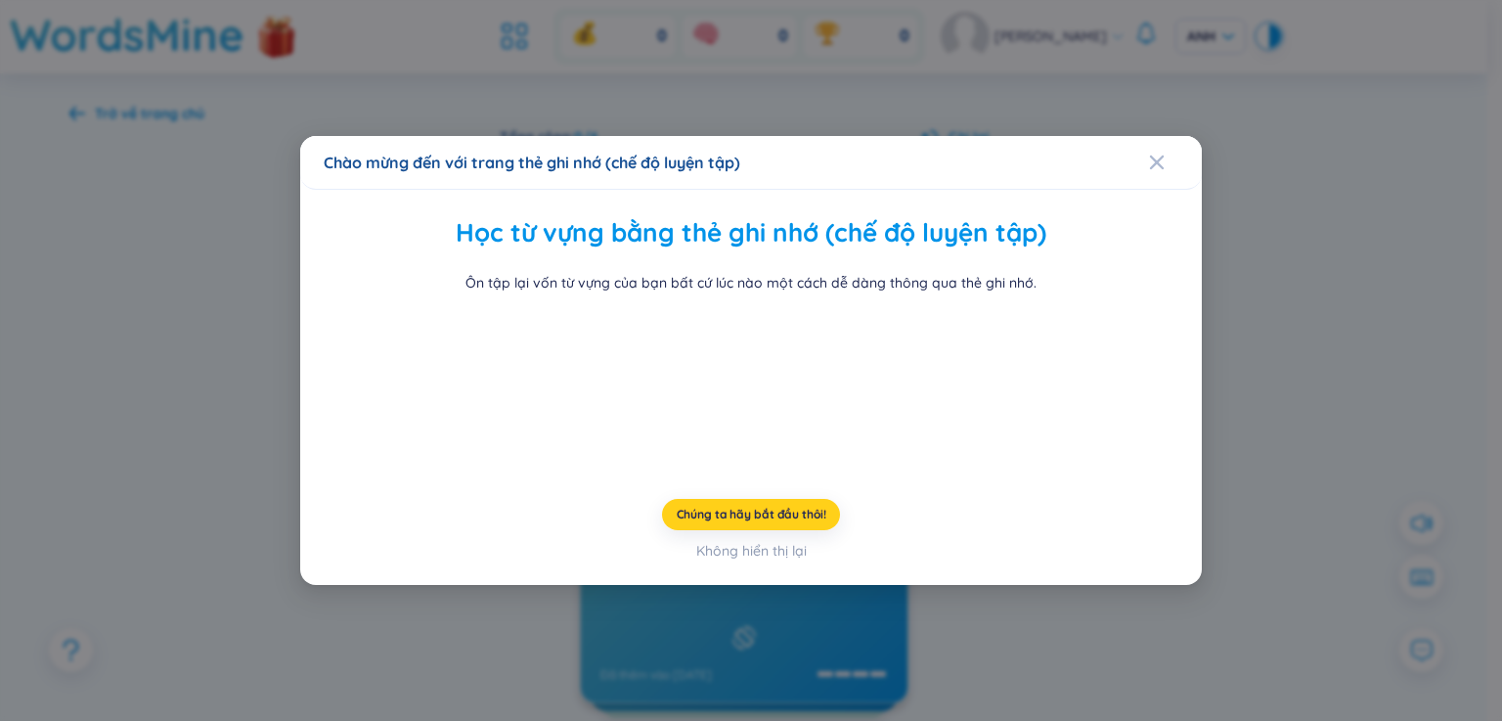
click at [718, 530] on button "Chúng ta hãy bắt đầu thôi!" at bounding box center [751, 514] width 179 height 31
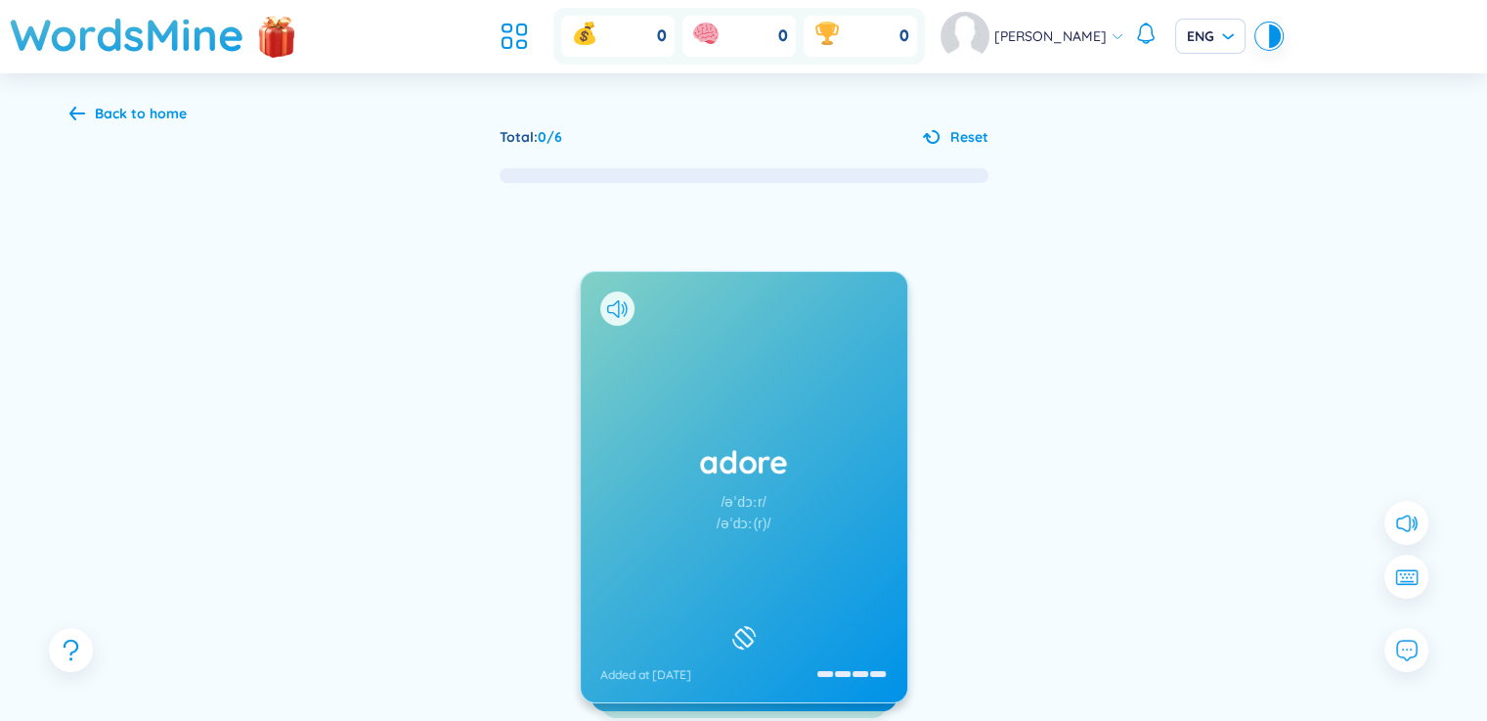
click at [1134, 307] on div "adore /əˈdɔːr/ /əˈdɔː(r)/ Added at [DATE] ngưỡng mộ Eg: I adores Nhung very muc…" at bounding box center [743, 506] width 1349 height 643
click at [743, 637] on icon at bounding box center [743, 637] width 29 height 23
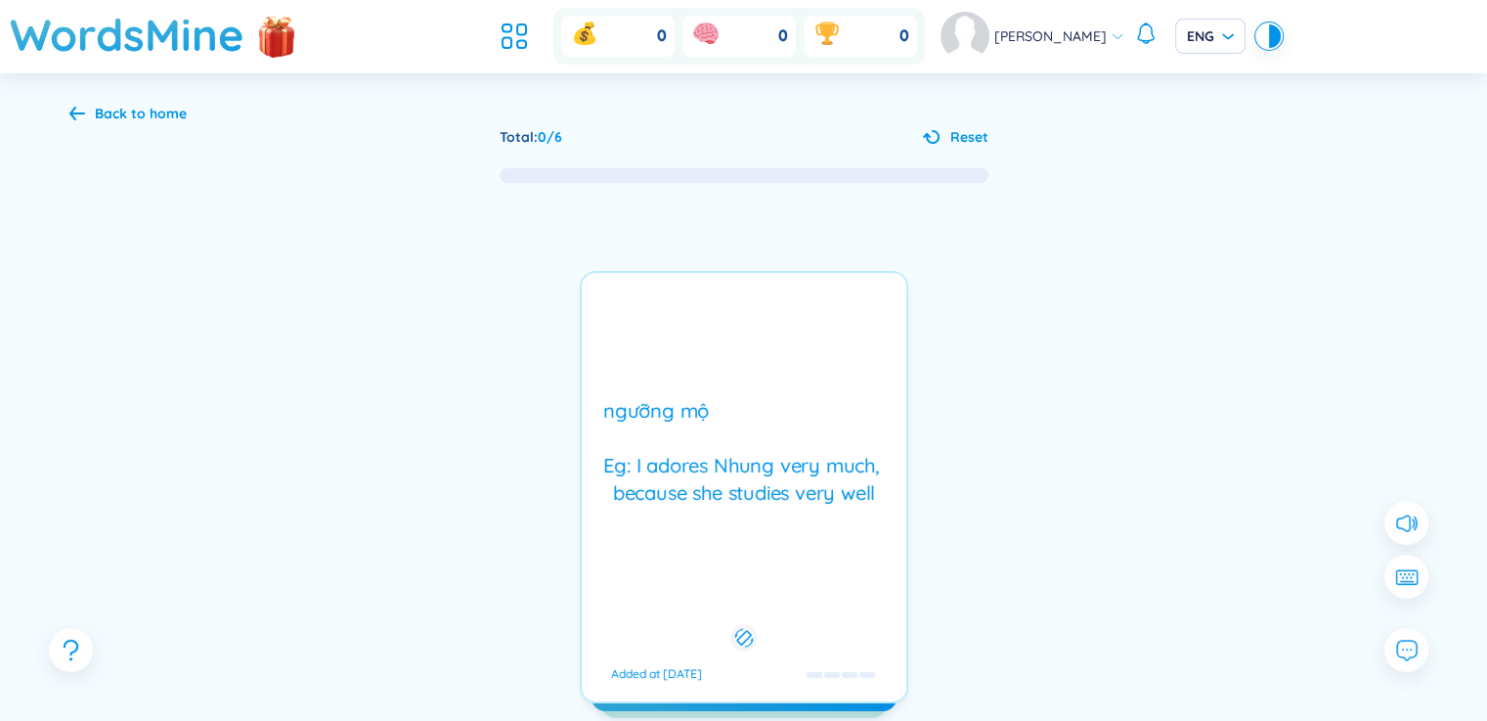
click at [753, 521] on div "ngưỡng mộ Eg: I adores Nhung very much, because she studies very well Added at …" at bounding box center [744, 487] width 328 height 432
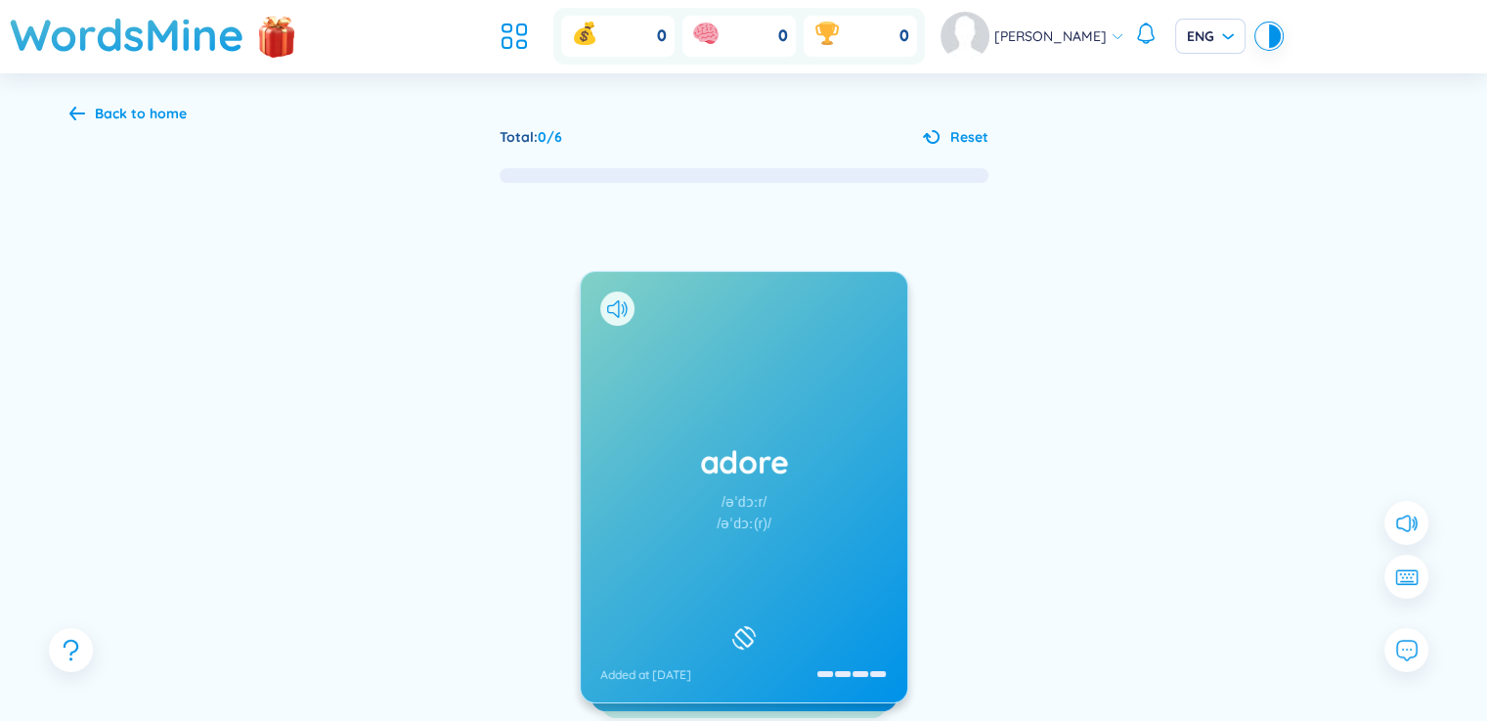
click at [753, 521] on div "/əˈdɔː(r)/" at bounding box center [744, 523] width 55 height 22
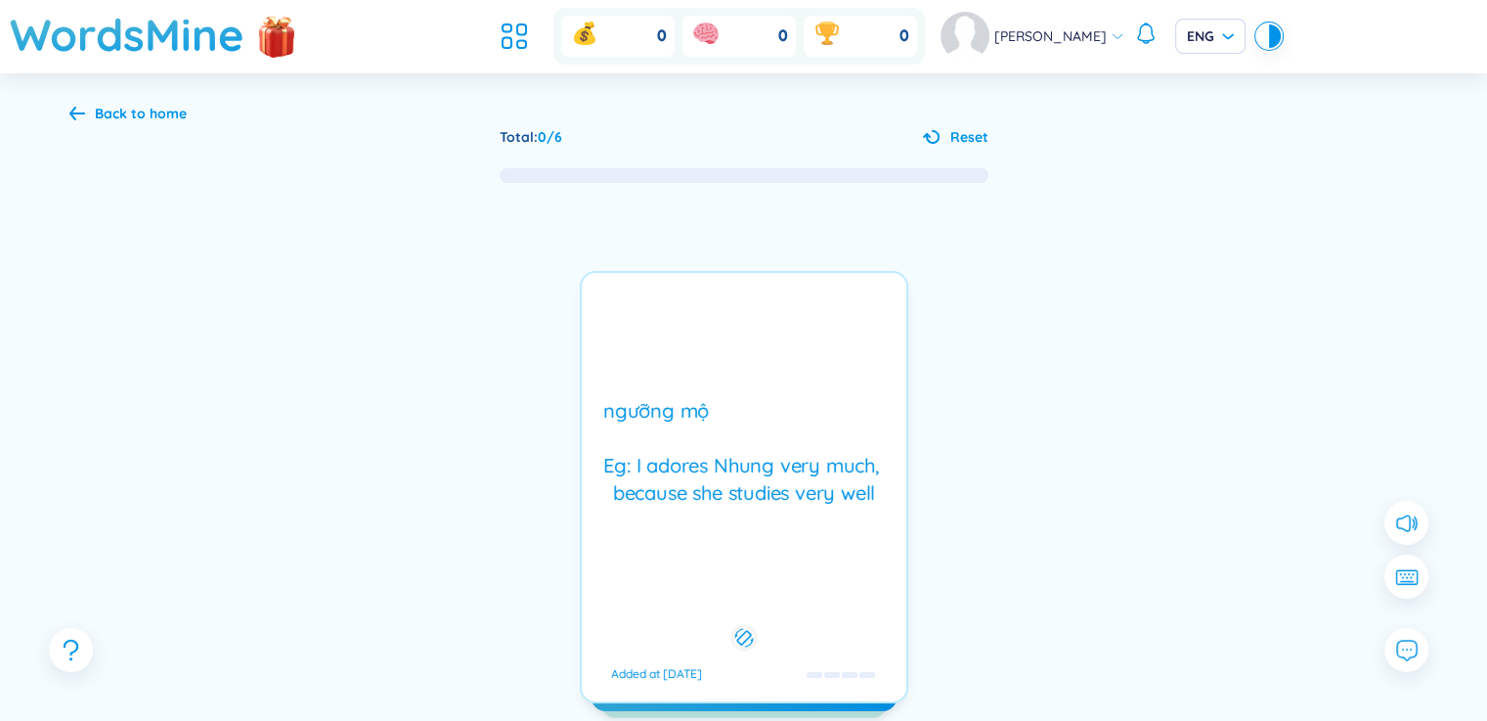
click at [753, 521] on div "ngưỡng mộ Eg: I adores Nhung very much, because she studies very well Added at …" at bounding box center [744, 487] width 328 height 432
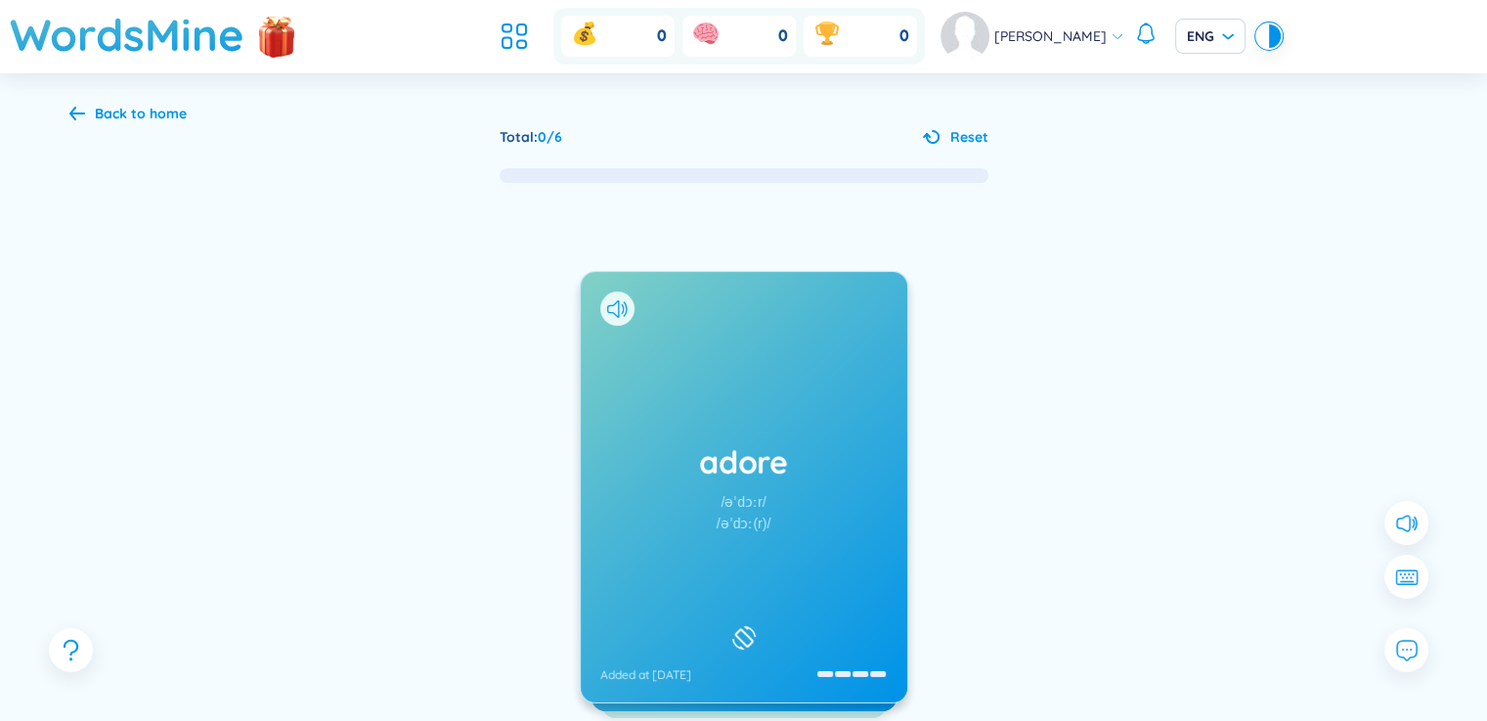
click at [113, 104] on div "Back to home" at bounding box center [141, 114] width 92 height 22
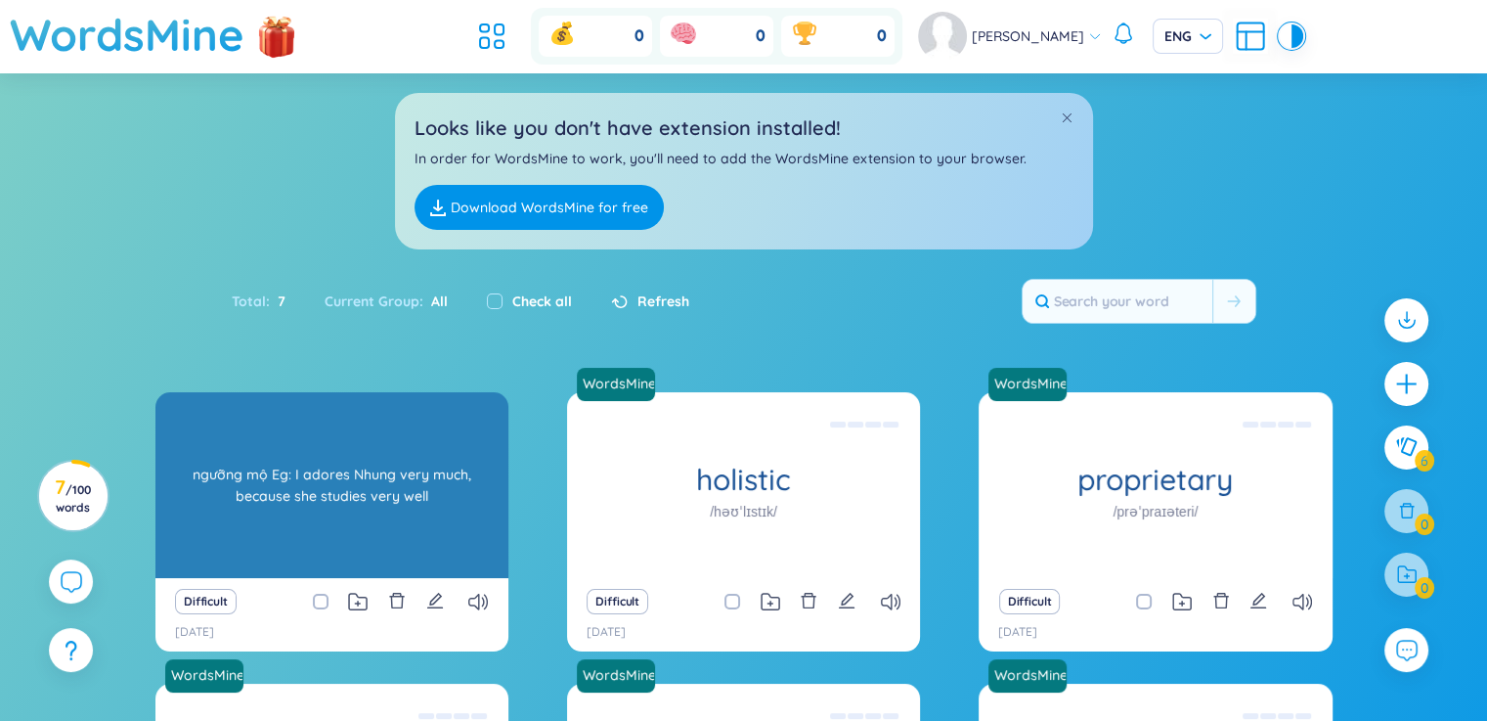
click at [275, 392] on div "adore /əˈdɔːr/ ngưỡng mộ Eg: I adores Nhung very much, because she studies very…" at bounding box center [331, 485] width 353 height 186
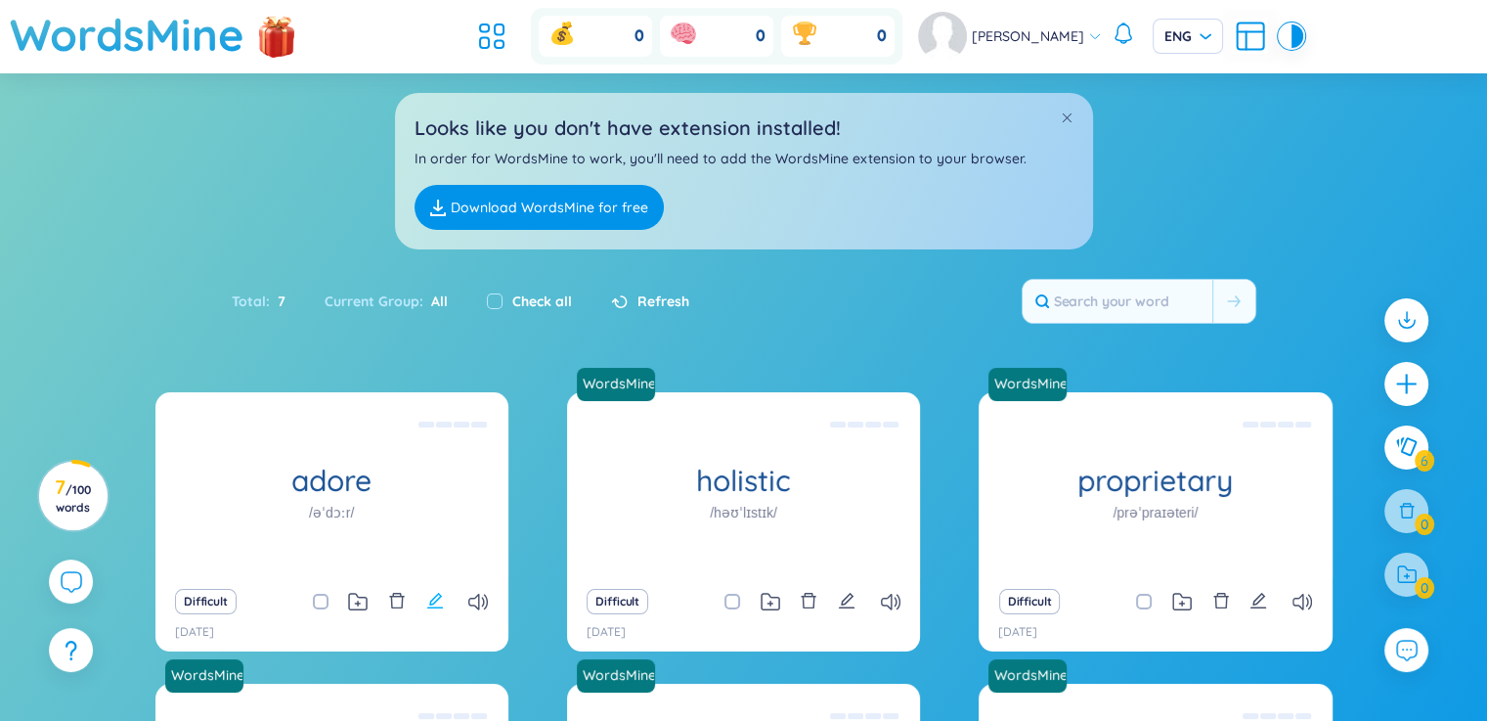
click at [440, 588] on button at bounding box center [435, 601] width 18 height 27
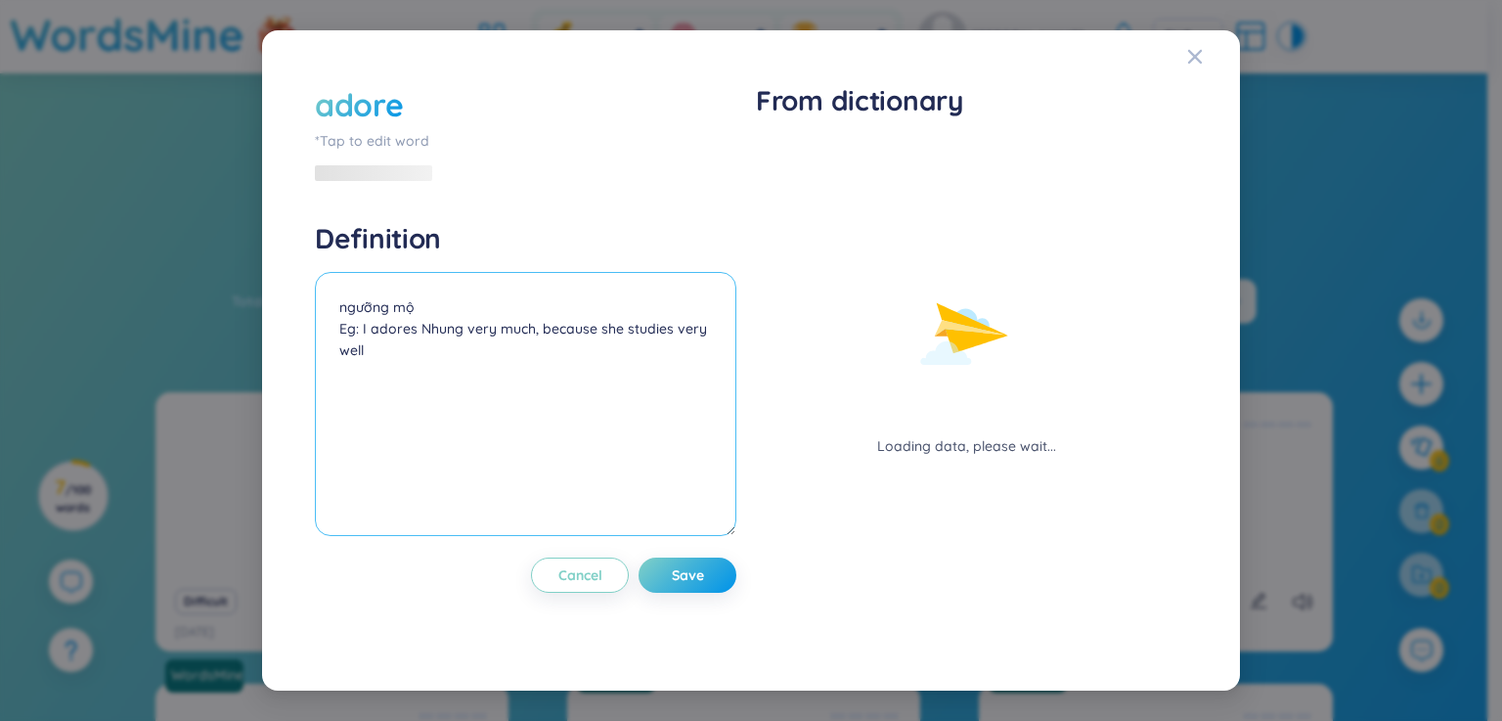
click at [421, 313] on textarea "ngưỡng mộ Eg: I adores Nhung very much, because she studies very well" at bounding box center [525, 404] width 421 height 264
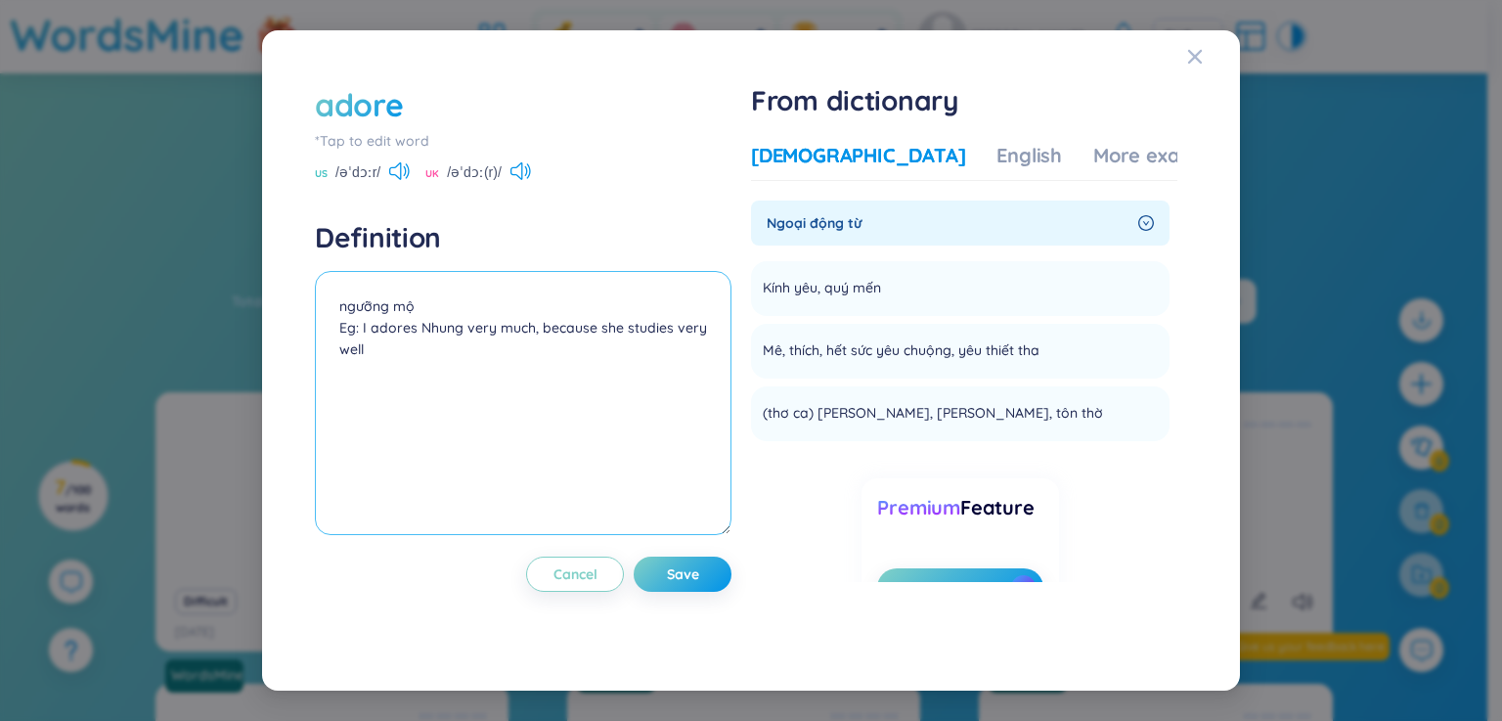
click at [342, 327] on textarea "ngưỡng mộ Eg: I adores Nhung very much, because she studies very well" at bounding box center [523, 403] width 416 height 264
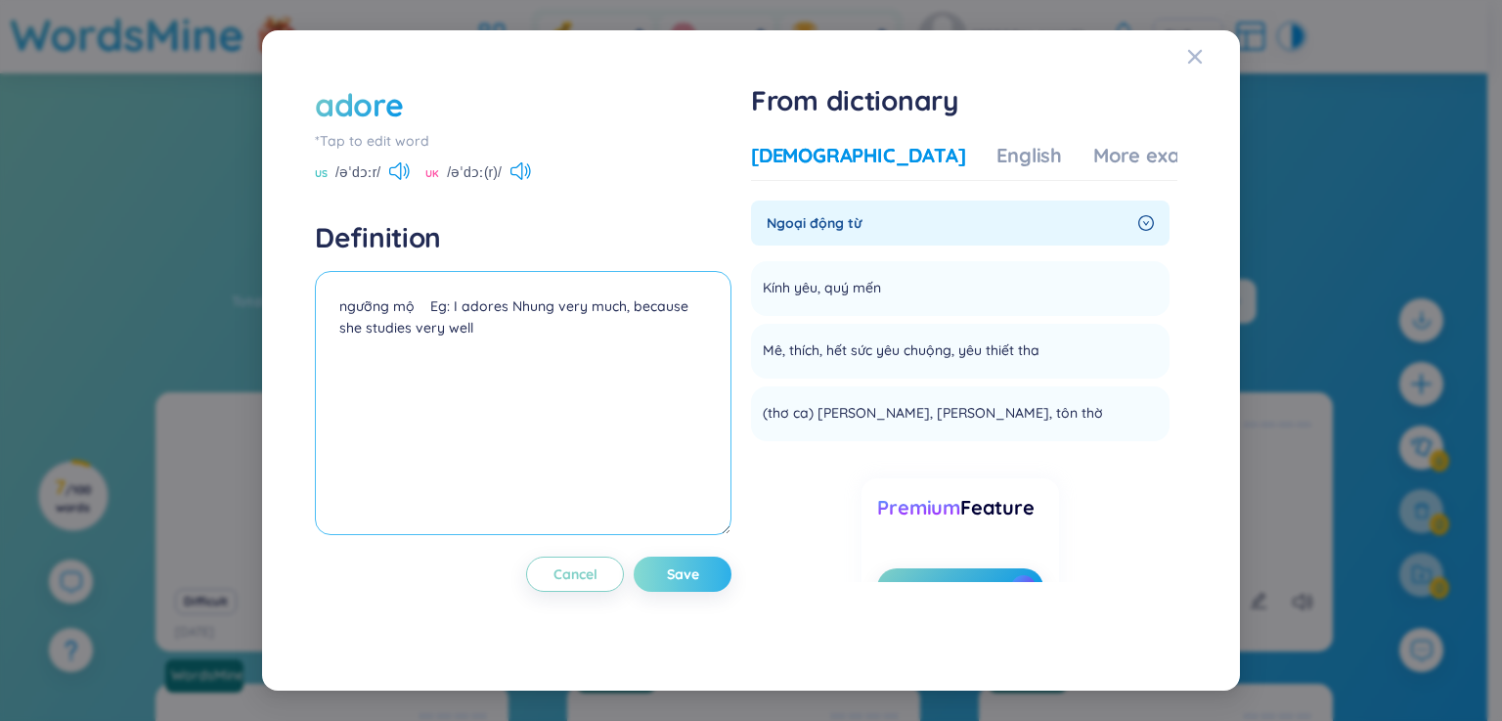
type textarea "ngưỡng mộ Eg: I adores Nhung very much, because she studies very well"
click at [667, 576] on button "Save" at bounding box center [683, 573] width 98 height 35
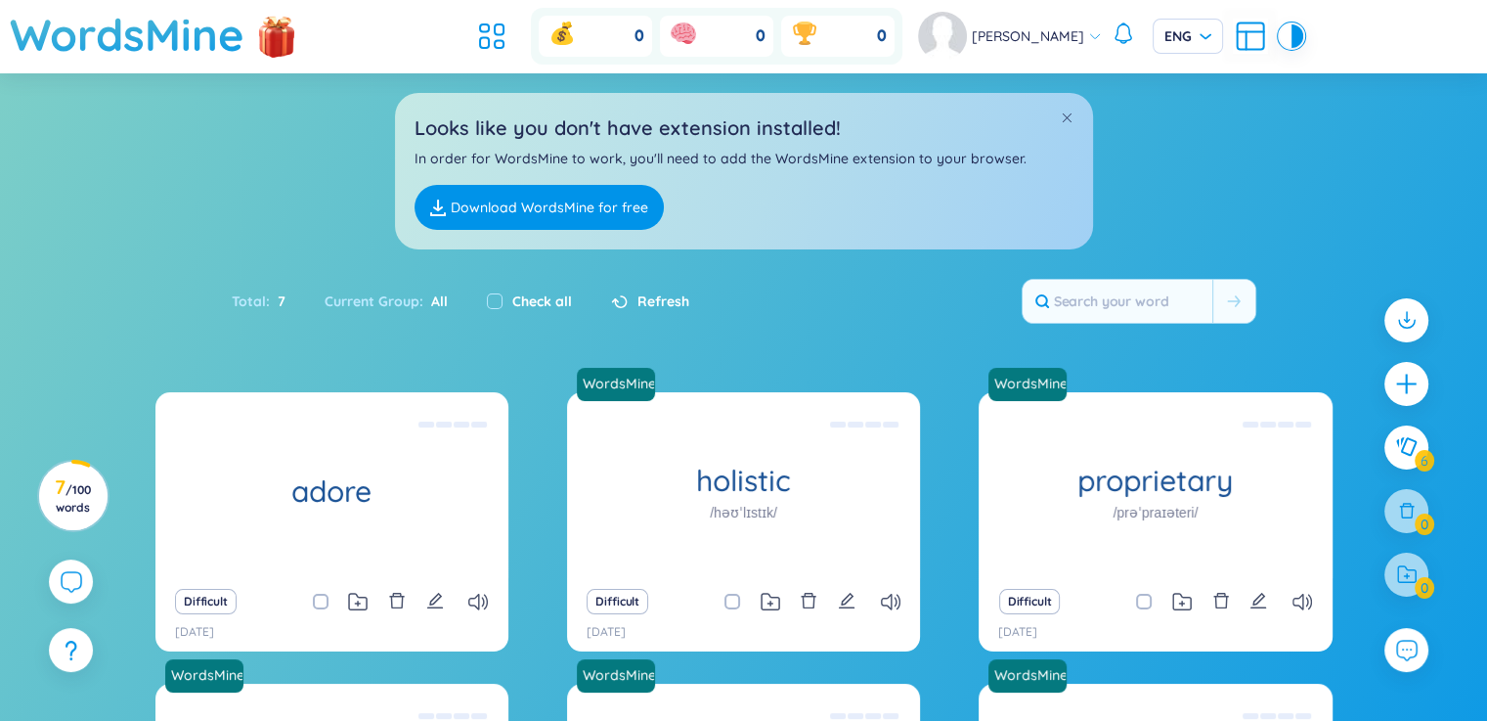
click at [542, 300] on label "Check all" at bounding box center [542, 301] width 60 height 22
checkbox input "true"
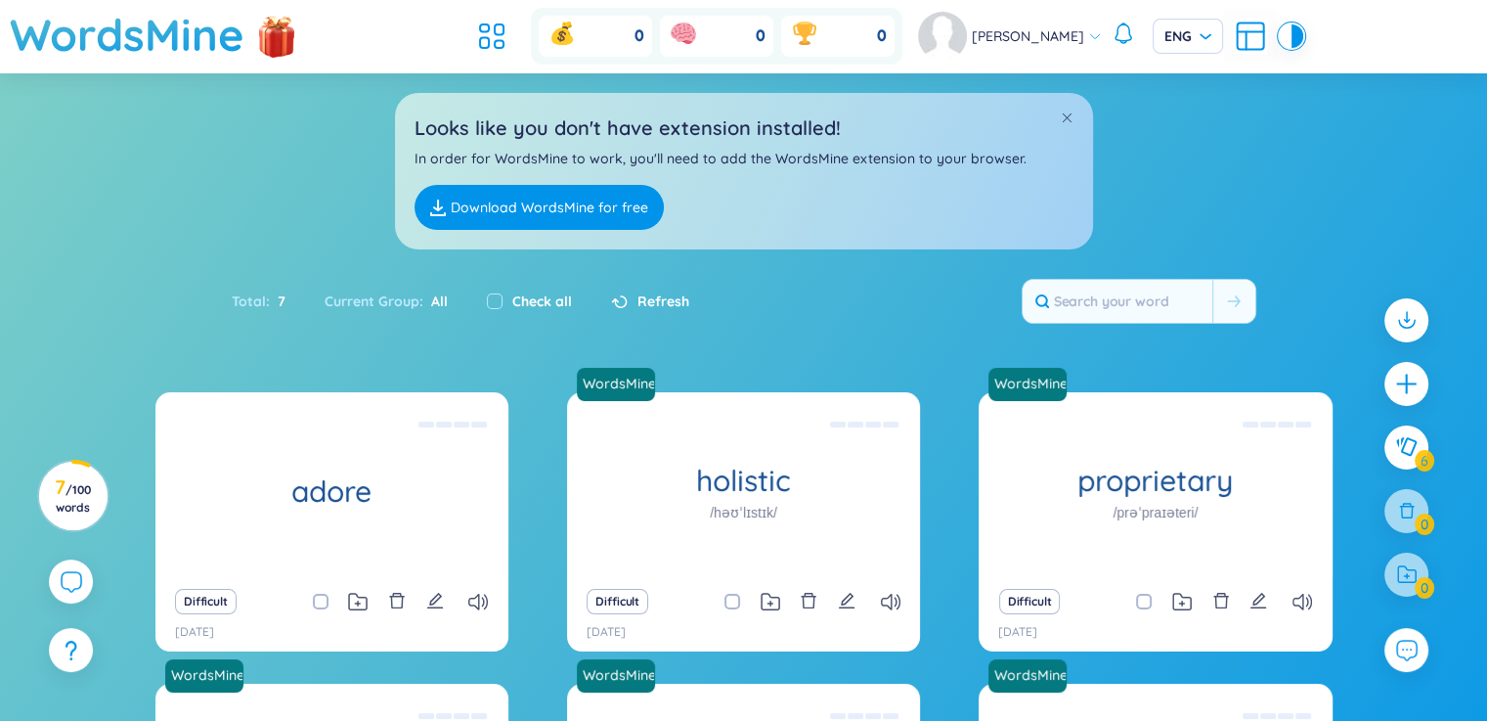
checkbox input "true"
click at [542, 300] on label "Check all" at bounding box center [542, 301] width 60 height 22
checkbox input "false"
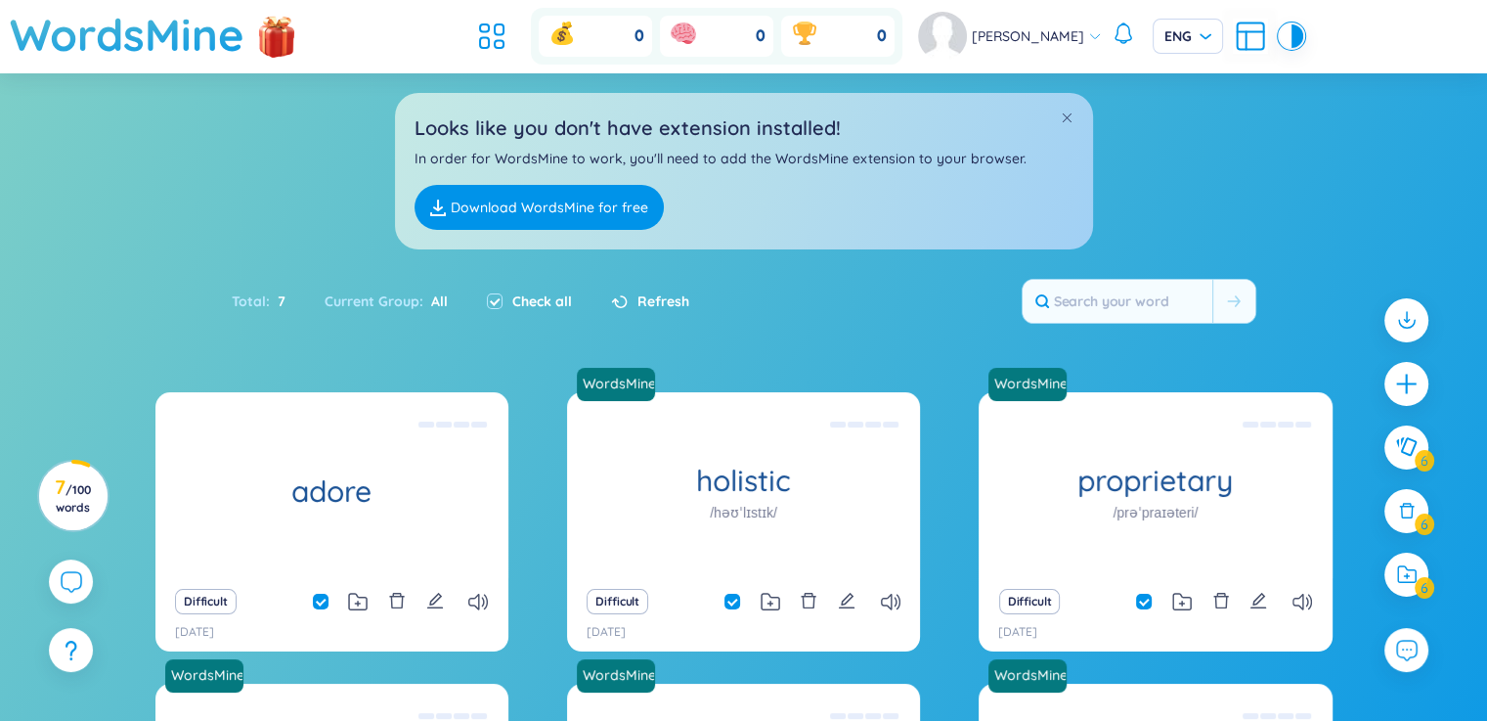
checkbox input "false"
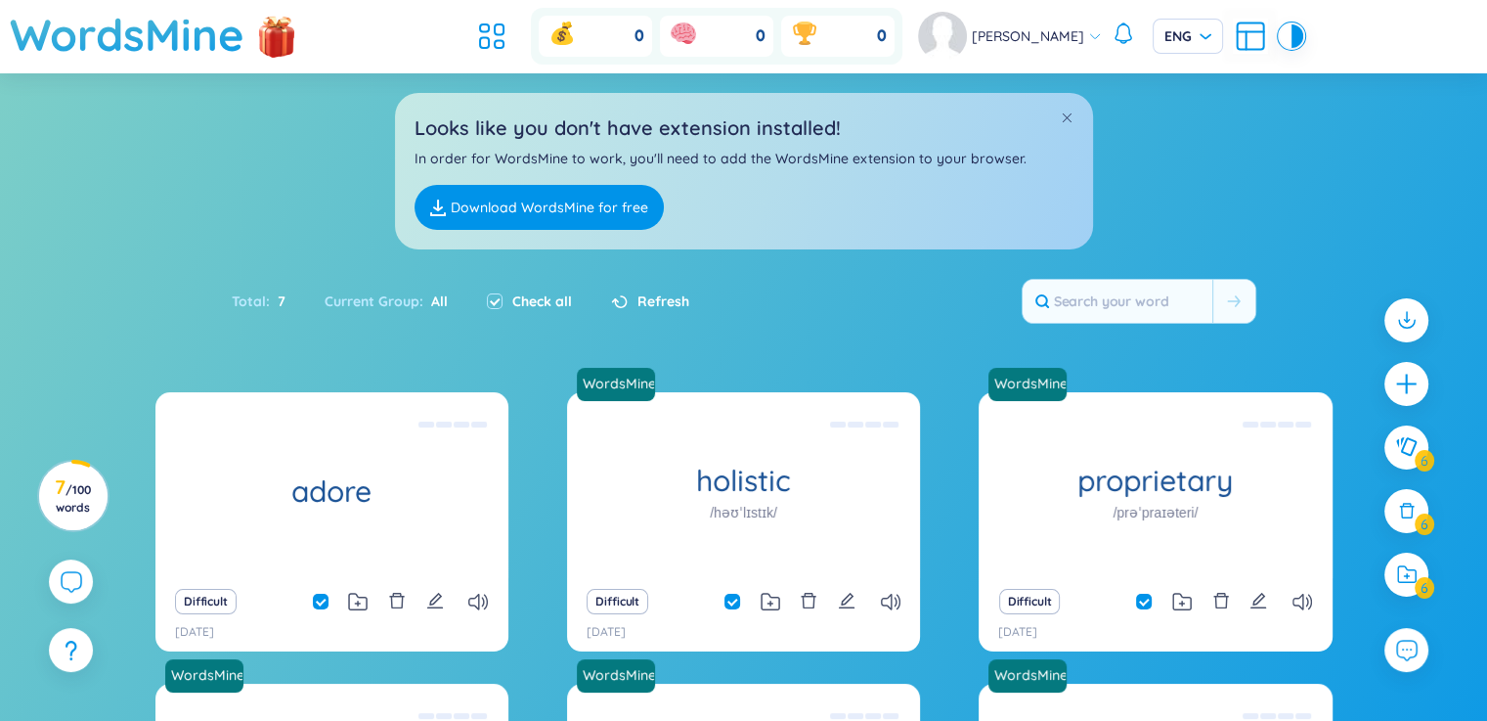
checkbox input "false"
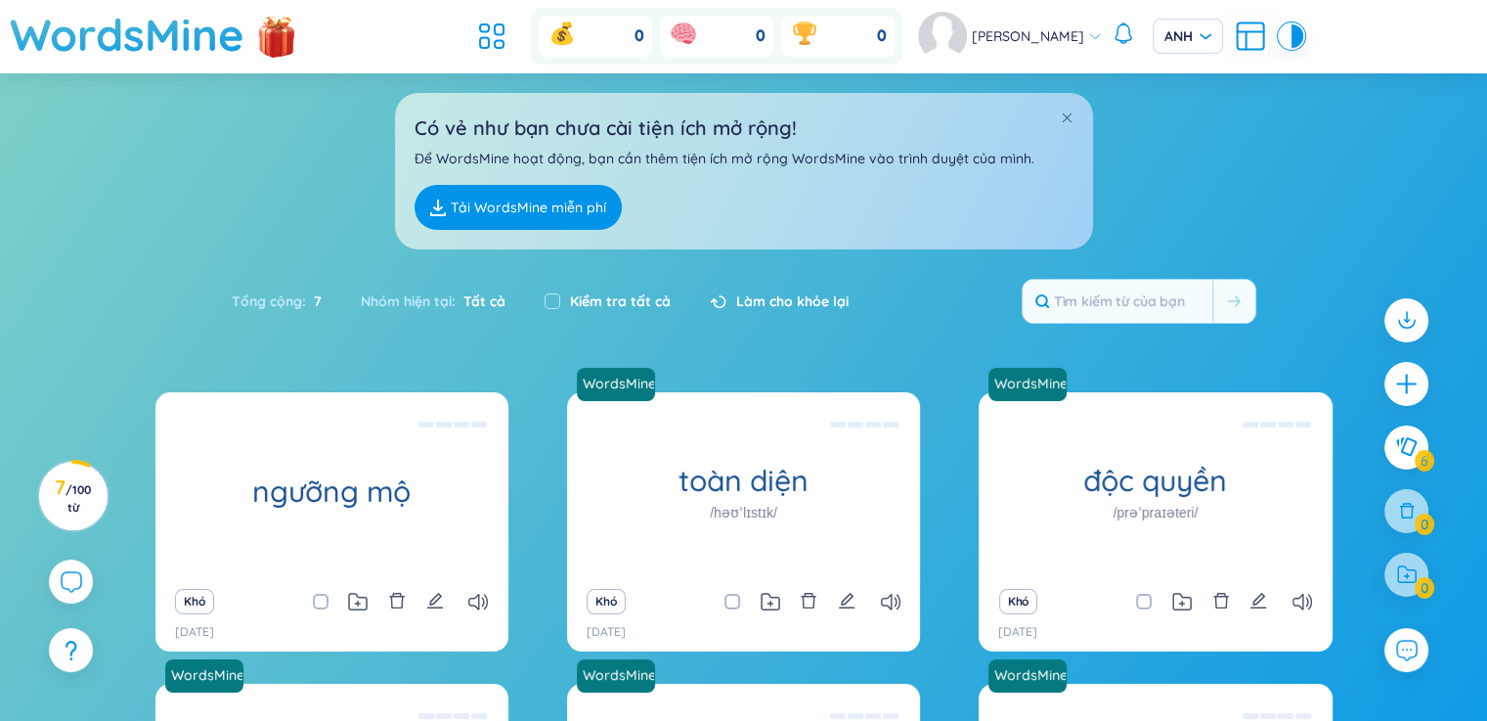
click at [833, 303] on font "Làm cho khỏe lại" at bounding box center [792, 301] width 112 height 18
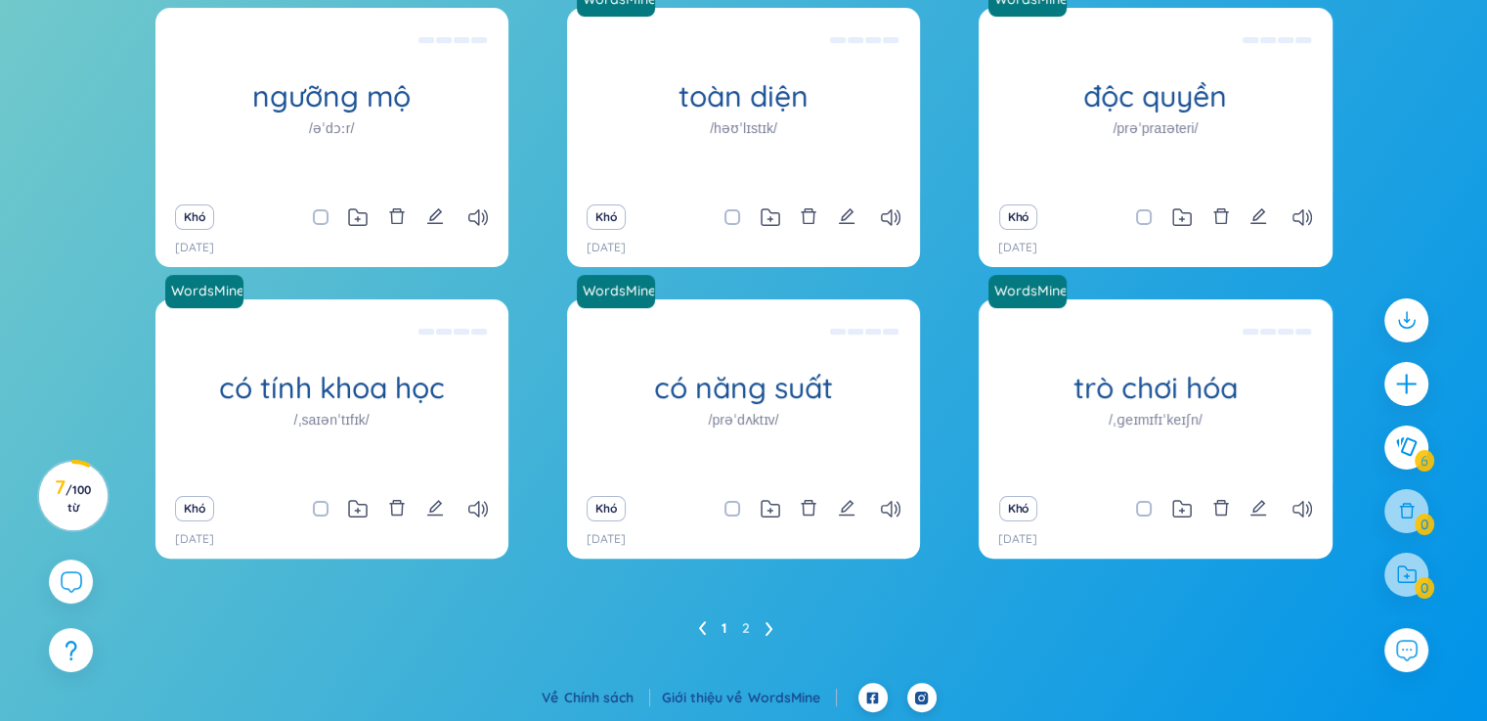
scroll to position [91, 0]
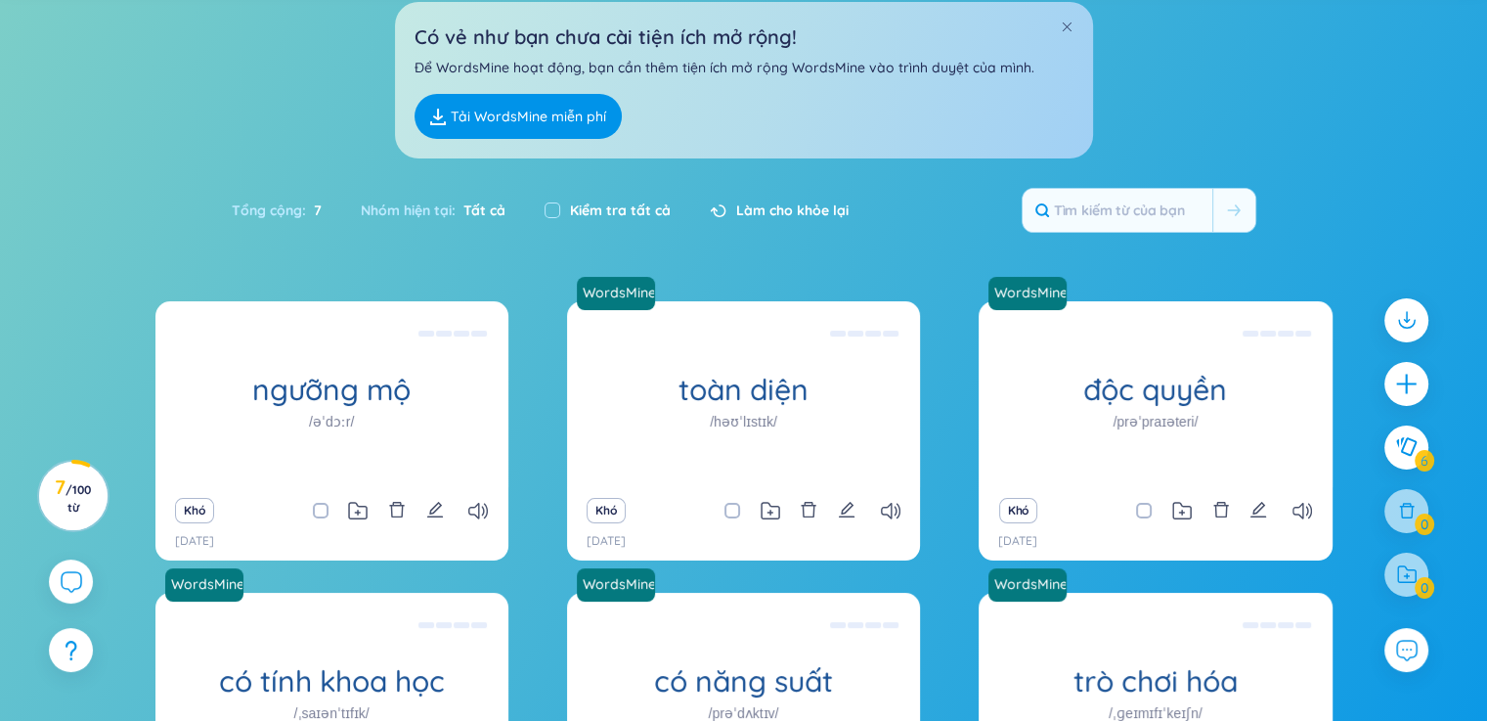
click at [635, 202] on font "Kiểm tra tất cả" at bounding box center [620, 210] width 101 height 18
checkbox input "true"
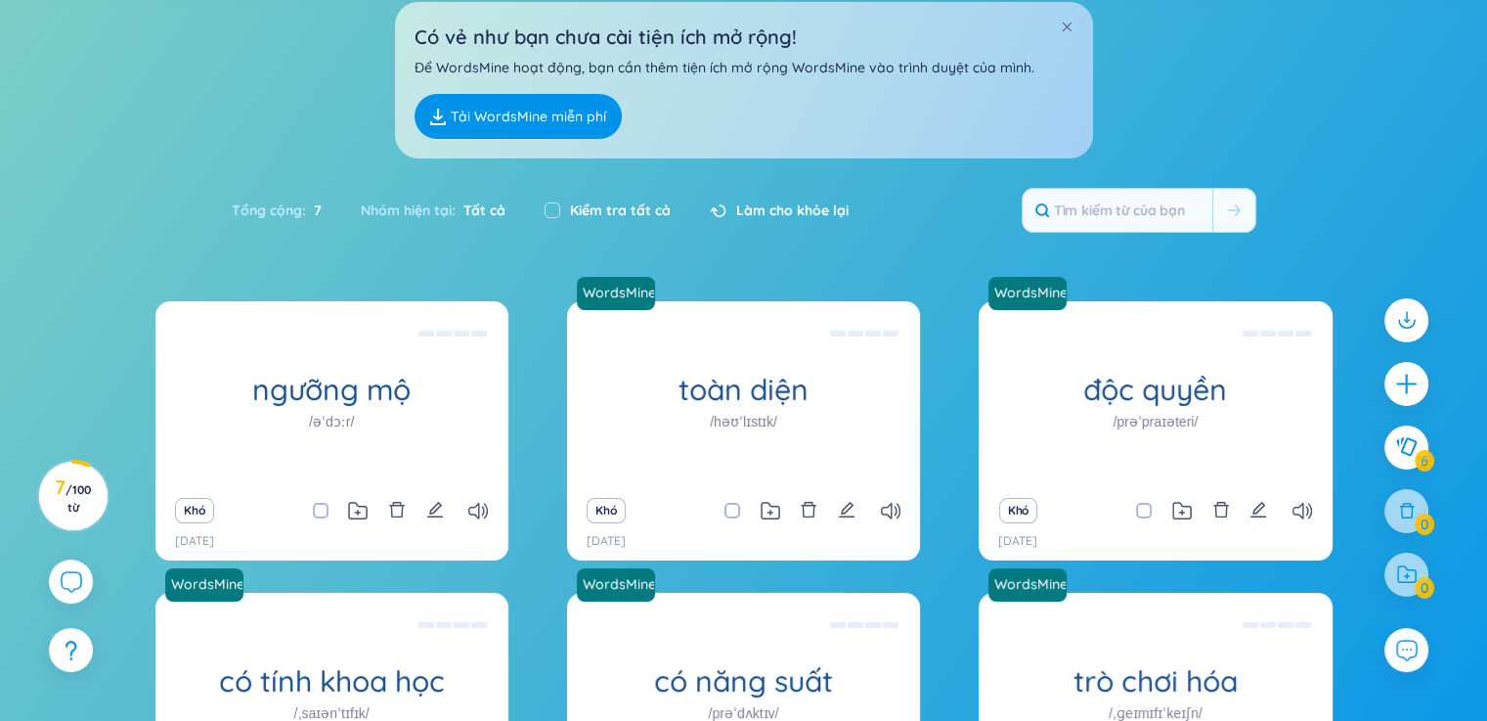
checkbox input "true"
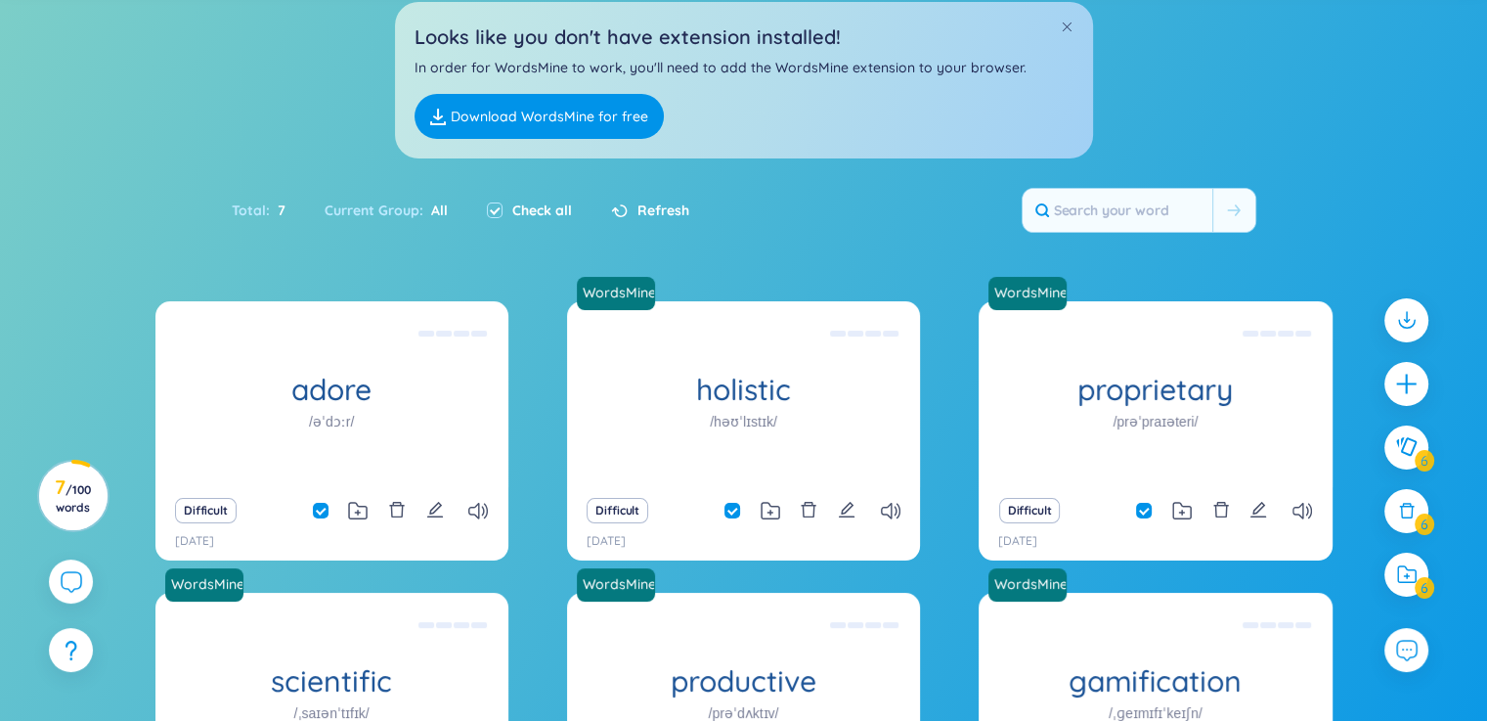
click at [1328, 178] on div "Total : 7 Current Group : All Check all Refresh" at bounding box center [744, 220] width 1220 height 84
click at [642, 202] on span "Refresh" at bounding box center [663, 210] width 52 height 22
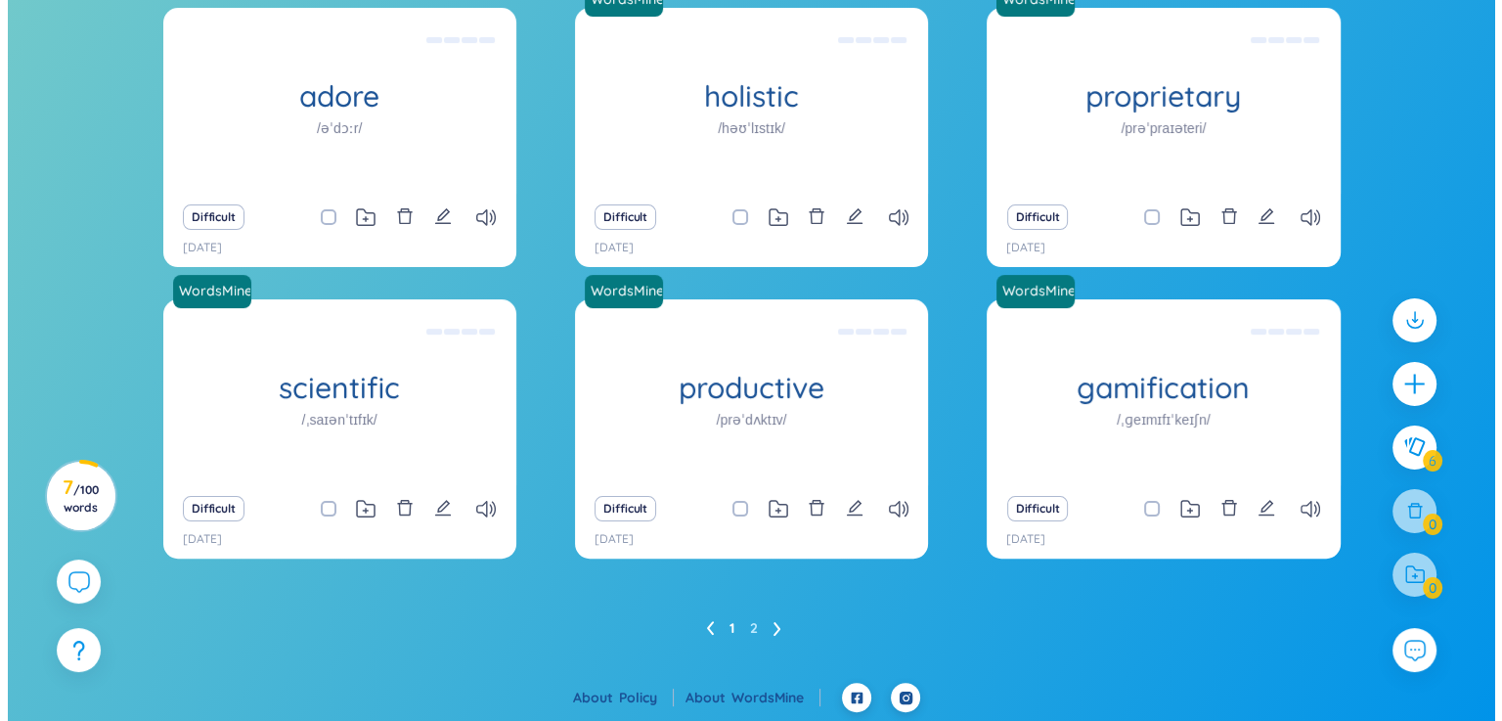
scroll to position [0, 0]
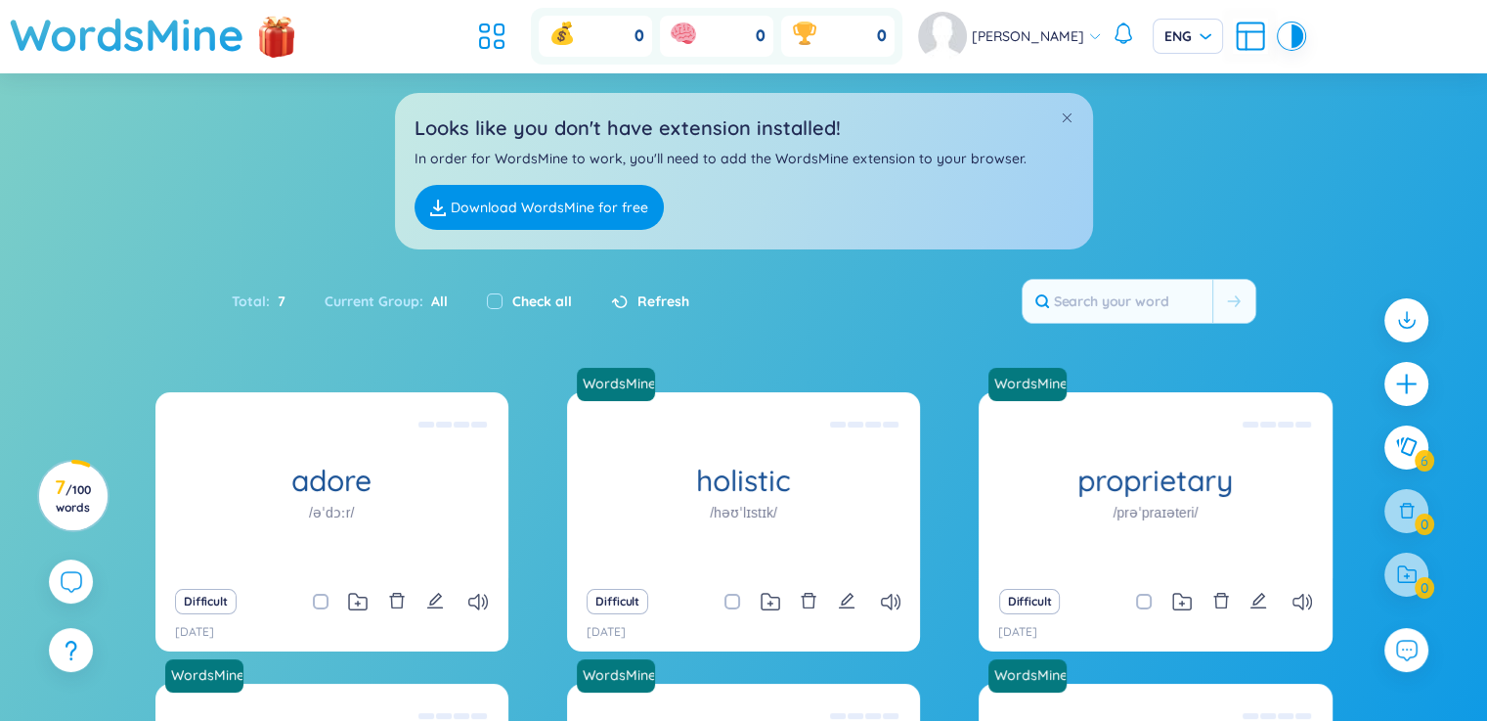
click at [543, 299] on label "Check all" at bounding box center [542, 301] width 60 height 22
checkbox input "true"
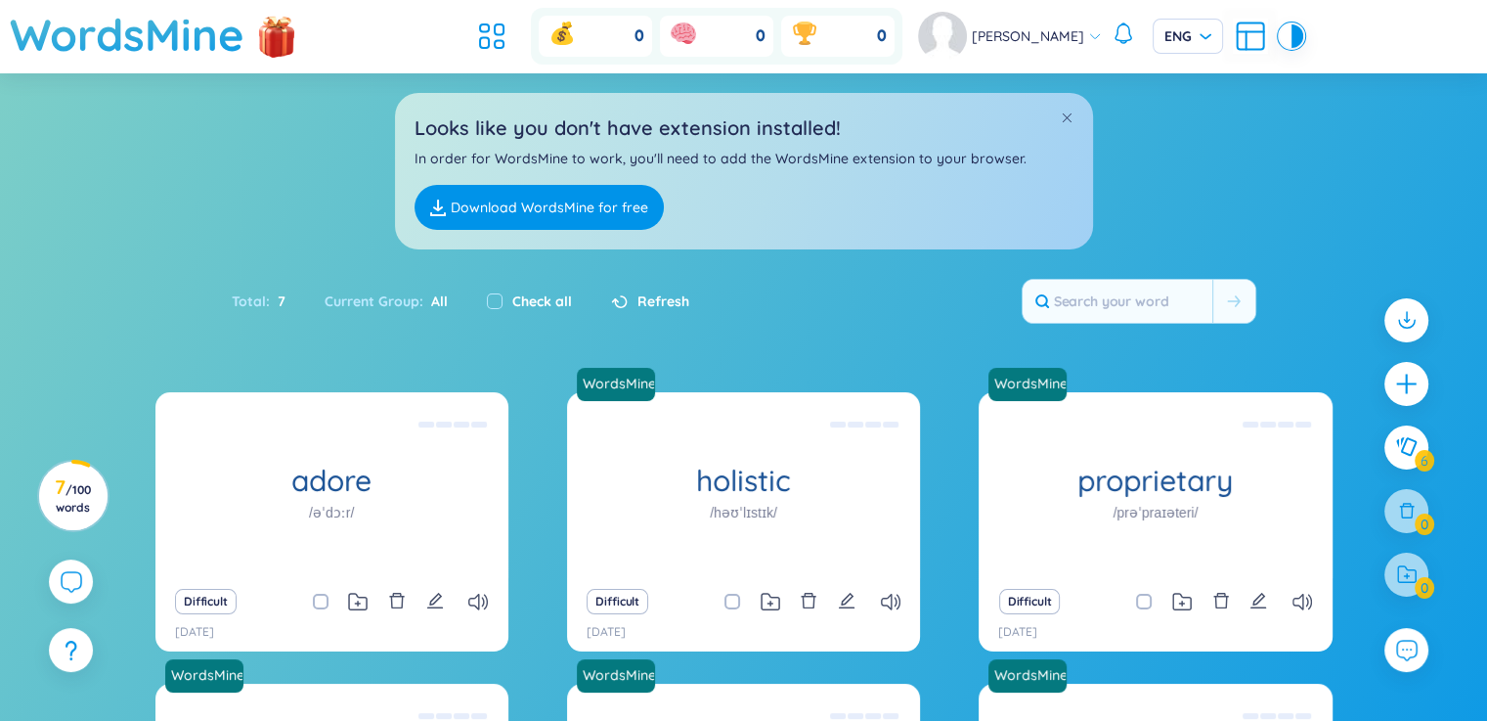
checkbox input "true"
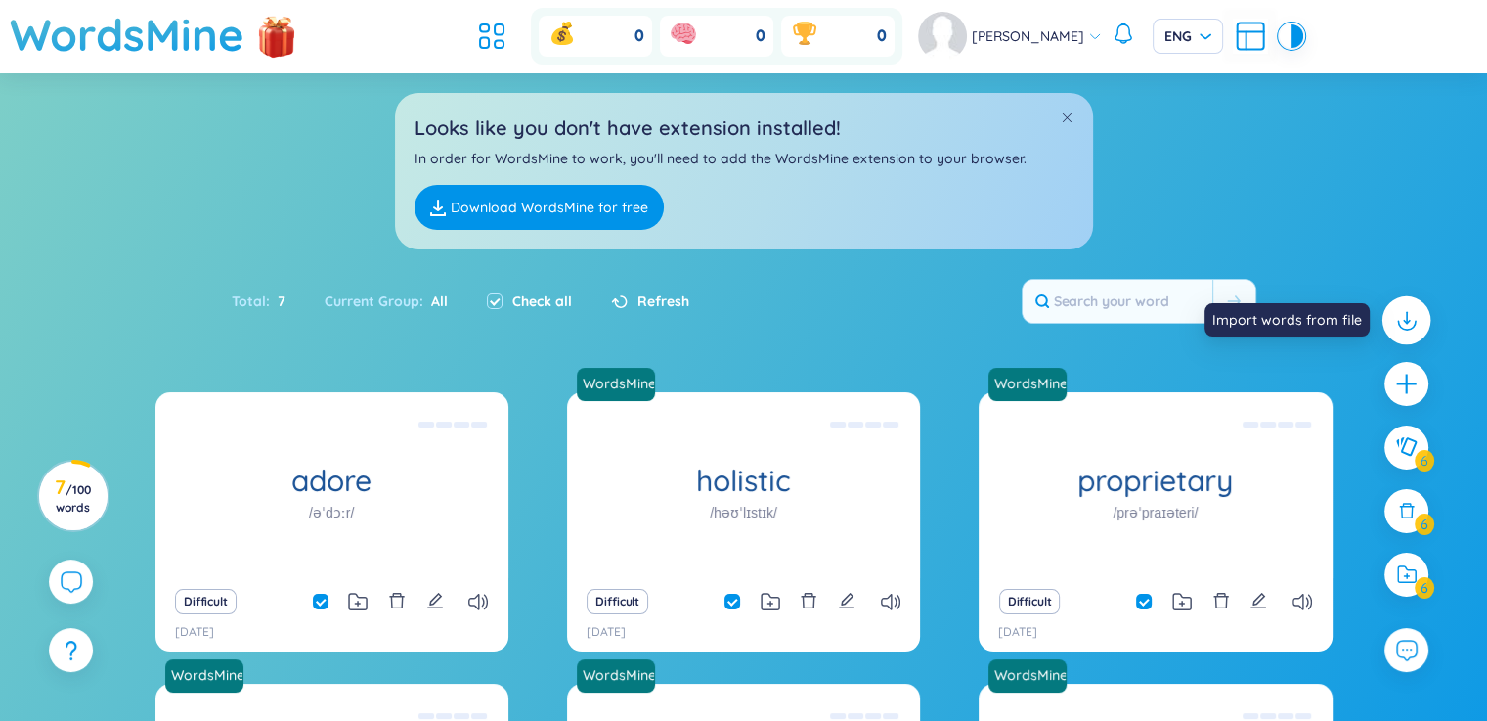
click at [1392, 316] on div at bounding box center [1406, 320] width 49 height 49
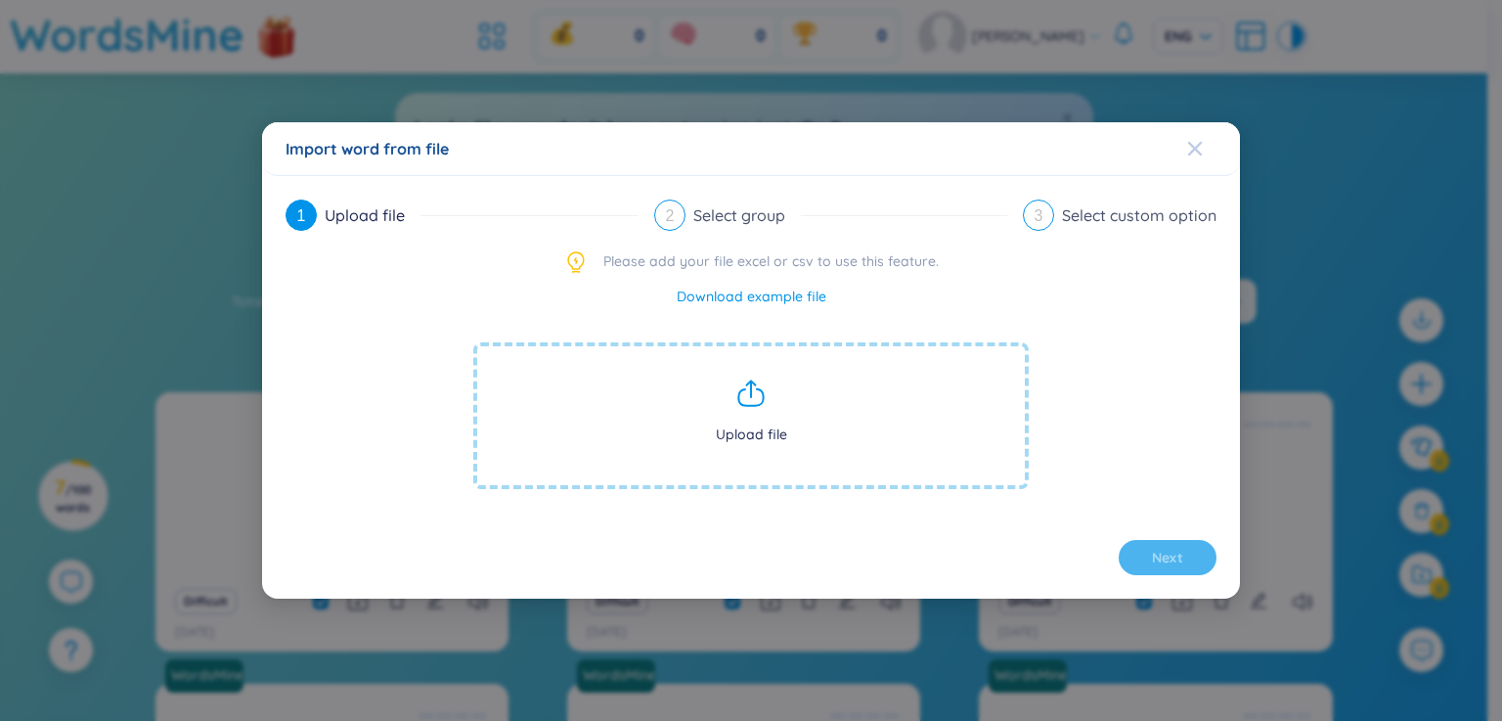
click at [1187, 148] on icon "Close" at bounding box center [1195, 149] width 16 height 16
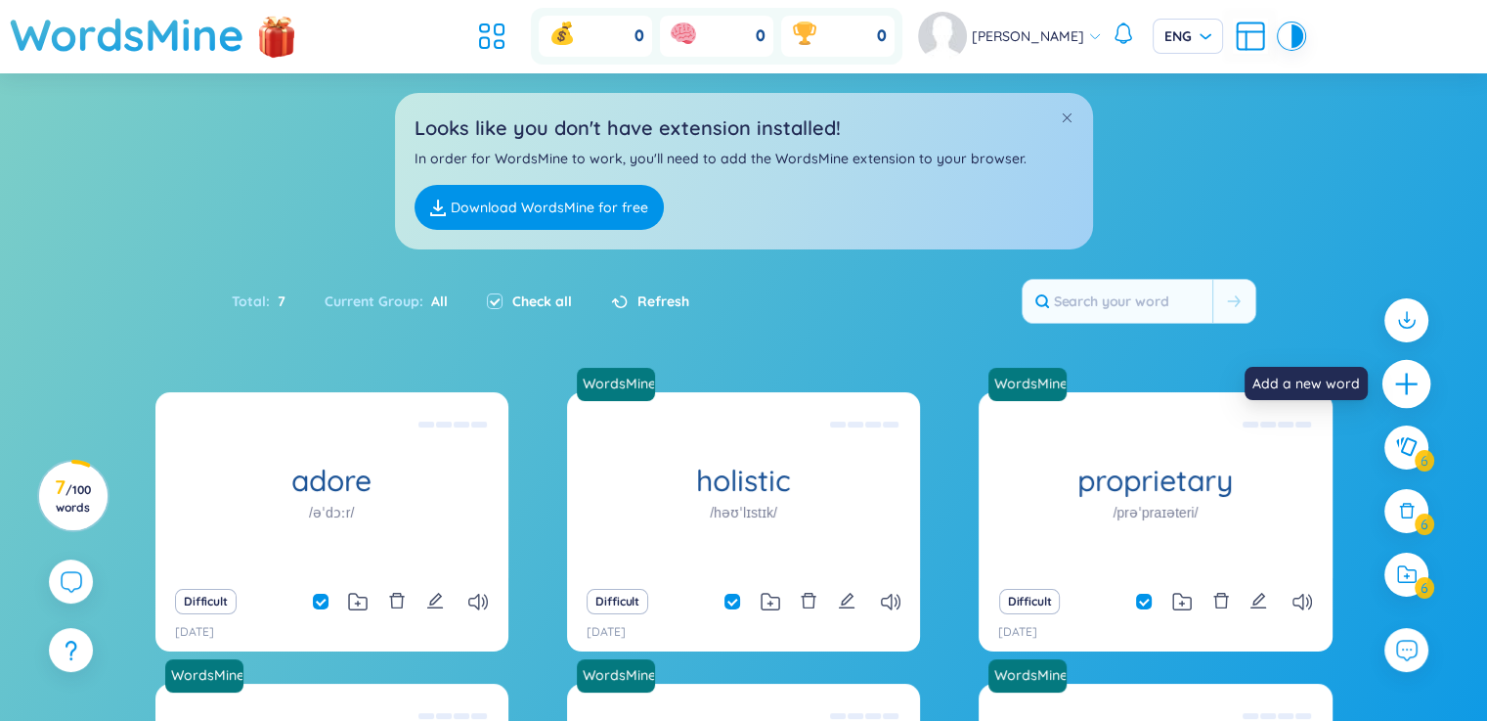
click at [1410, 379] on icon "plus" at bounding box center [1406, 384] width 27 height 27
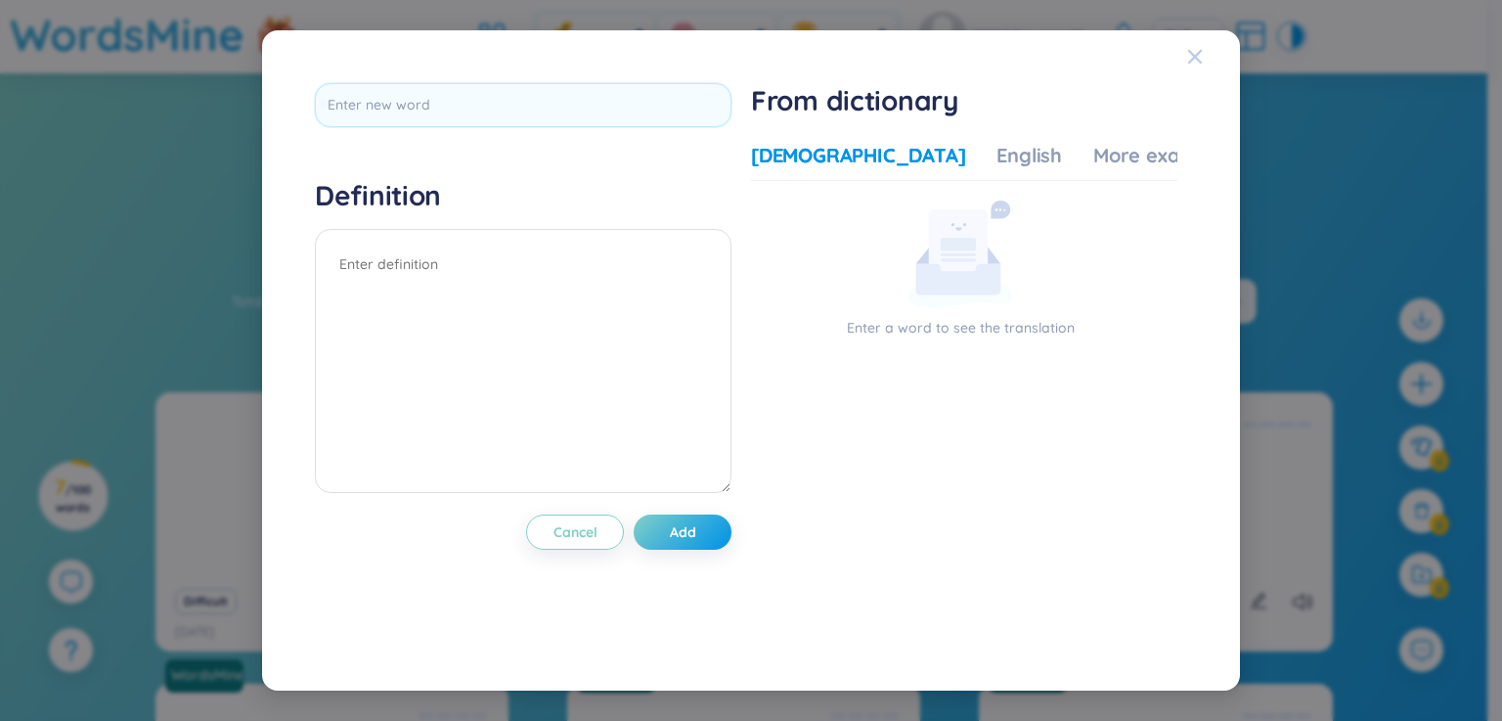
click at [1193, 61] on icon "Close" at bounding box center [1195, 57] width 16 height 16
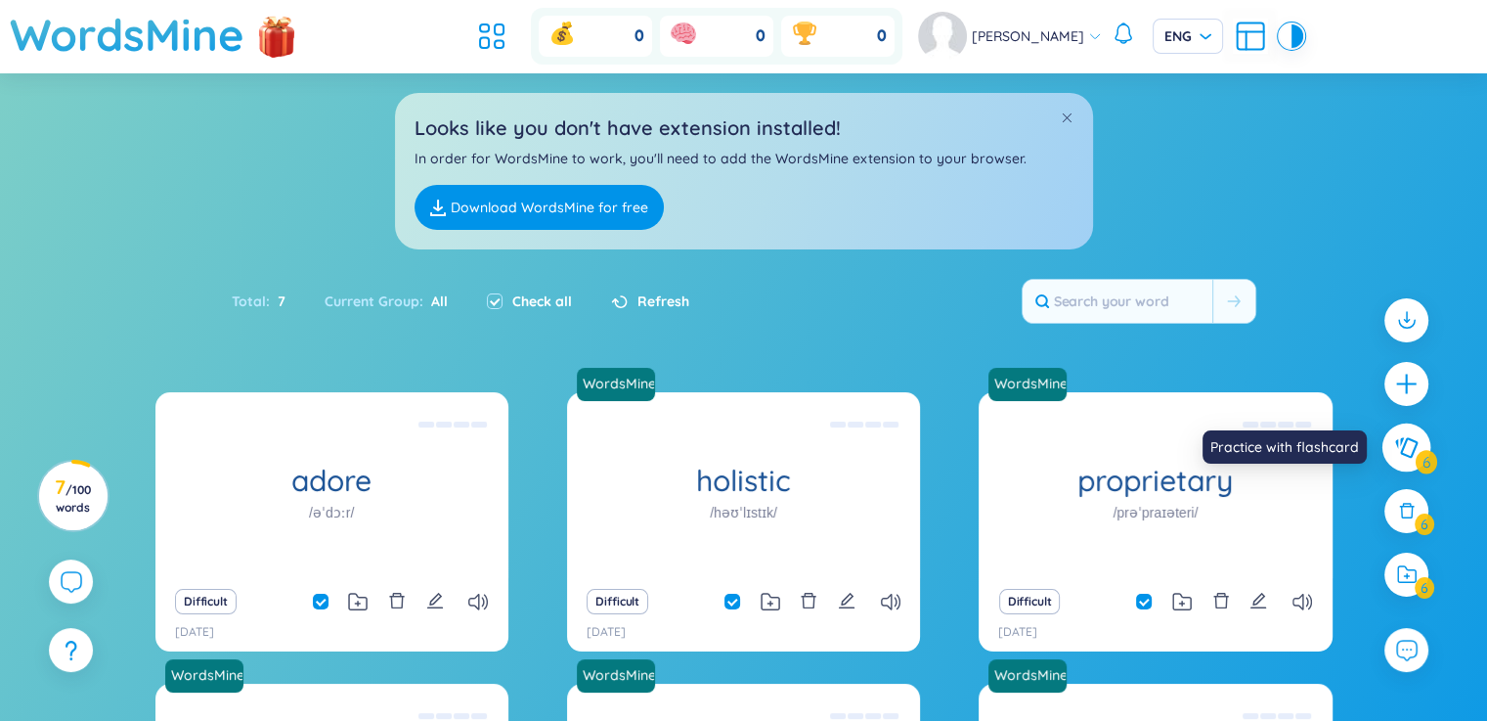
click at [1415, 453] on icon at bounding box center [1405, 447] width 23 height 22
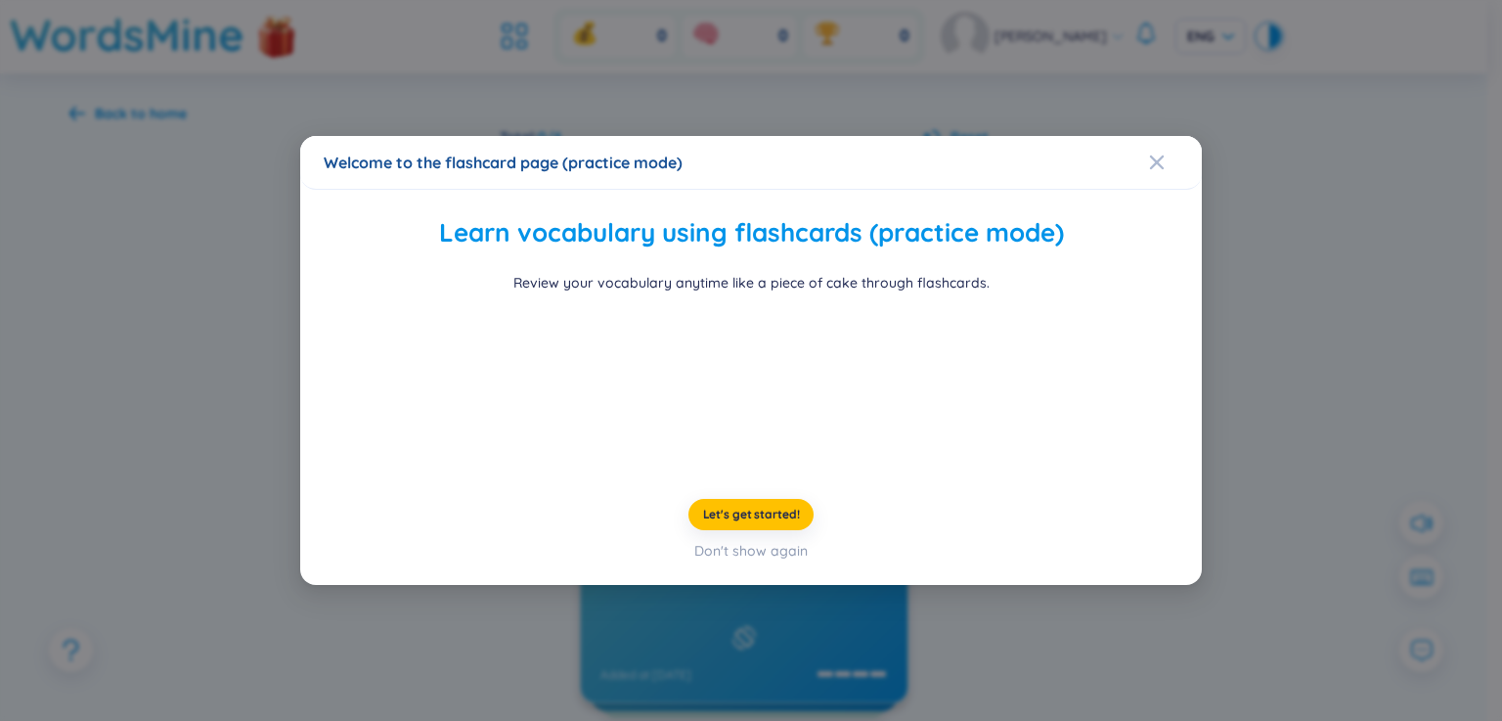
click at [1290, 426] on div "Welcome to the flashcard page (practice mode) Learn vocabulary using flashcards…" at bounding box center [751, 360] width 1502 height 721
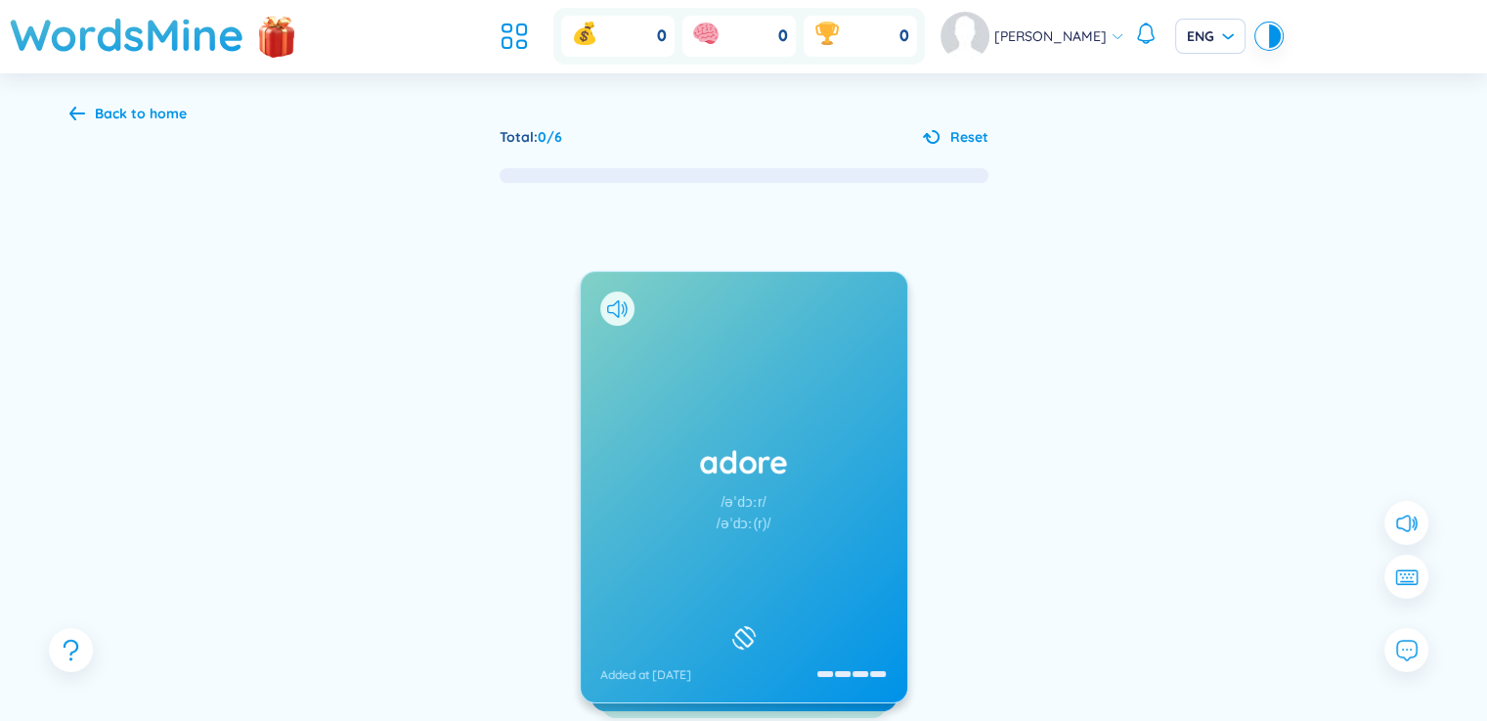
click at [745, 634] on icon at bounding box center [743, 637] width 29 height 23
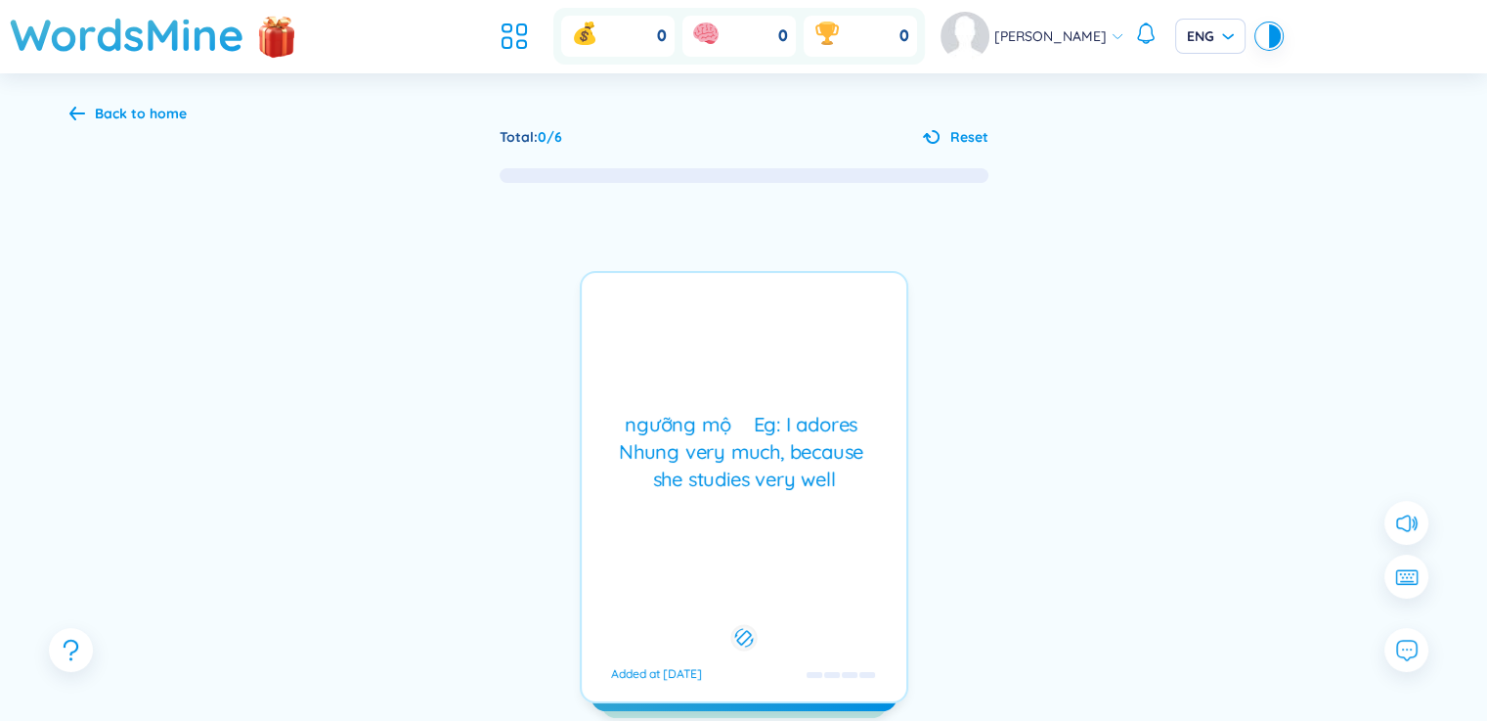
click at [745, 634] on icon at bounding box center [743, 637] width 19 height 23
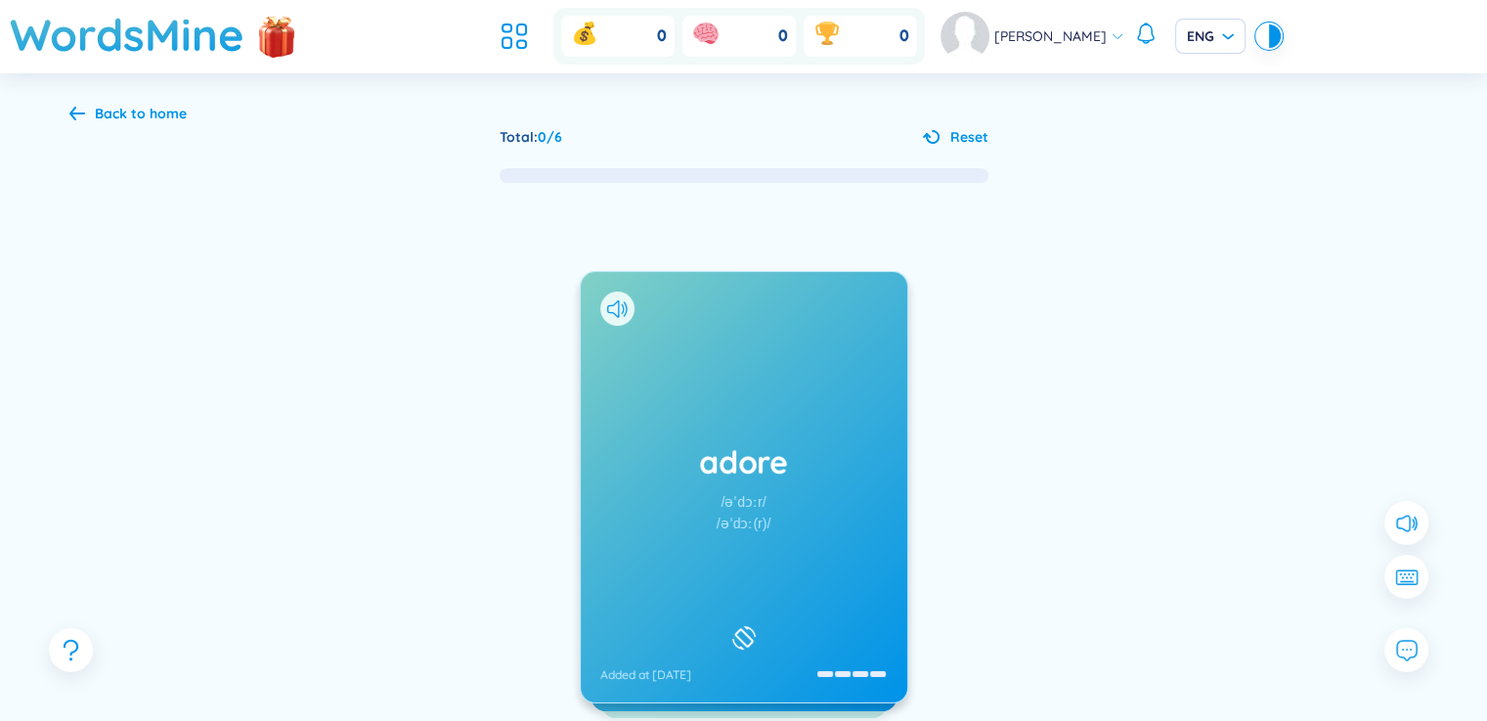
click at [745, 634] on icon at bounding box center [743, 637] width 29 height 23
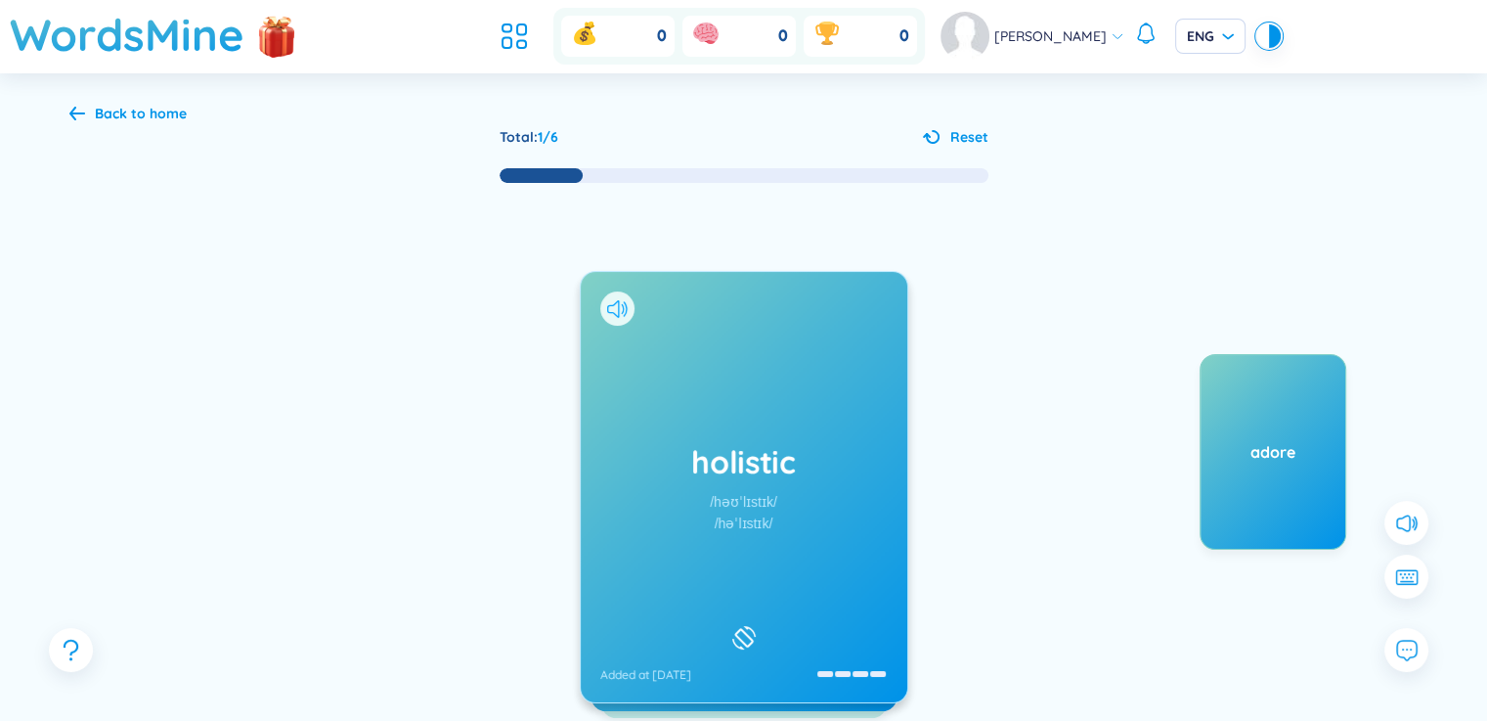
click at [620, 302] on icon at bounding box center [617, 309] width 21 height 18
click at [746, 621] on div at bounding box center [743, 637] width 33 height 33
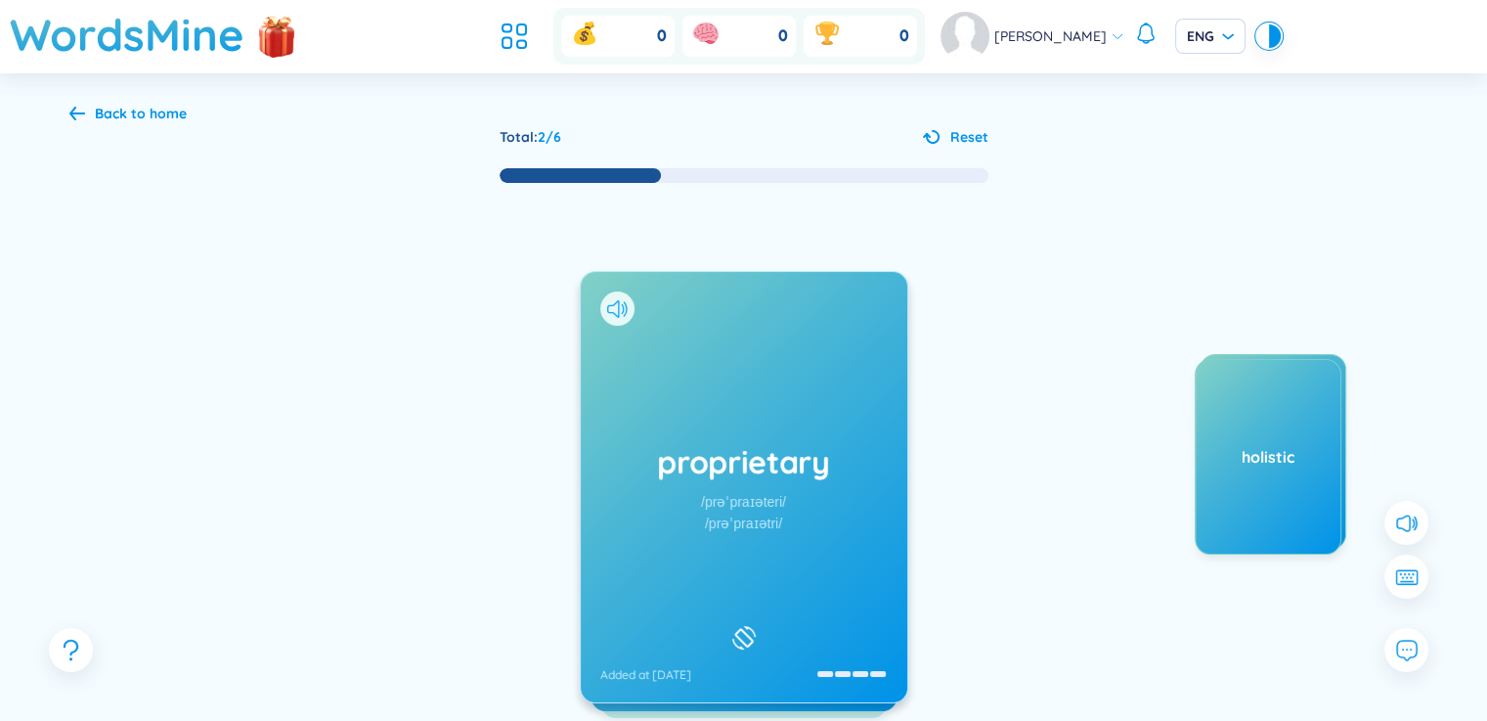
click at [617, 308] on icon at bounding box center [613, 309] width 12 height 18
click at [755, 455] on h1 "proprietary" at bounding box center [743, 461] width 287 height 43
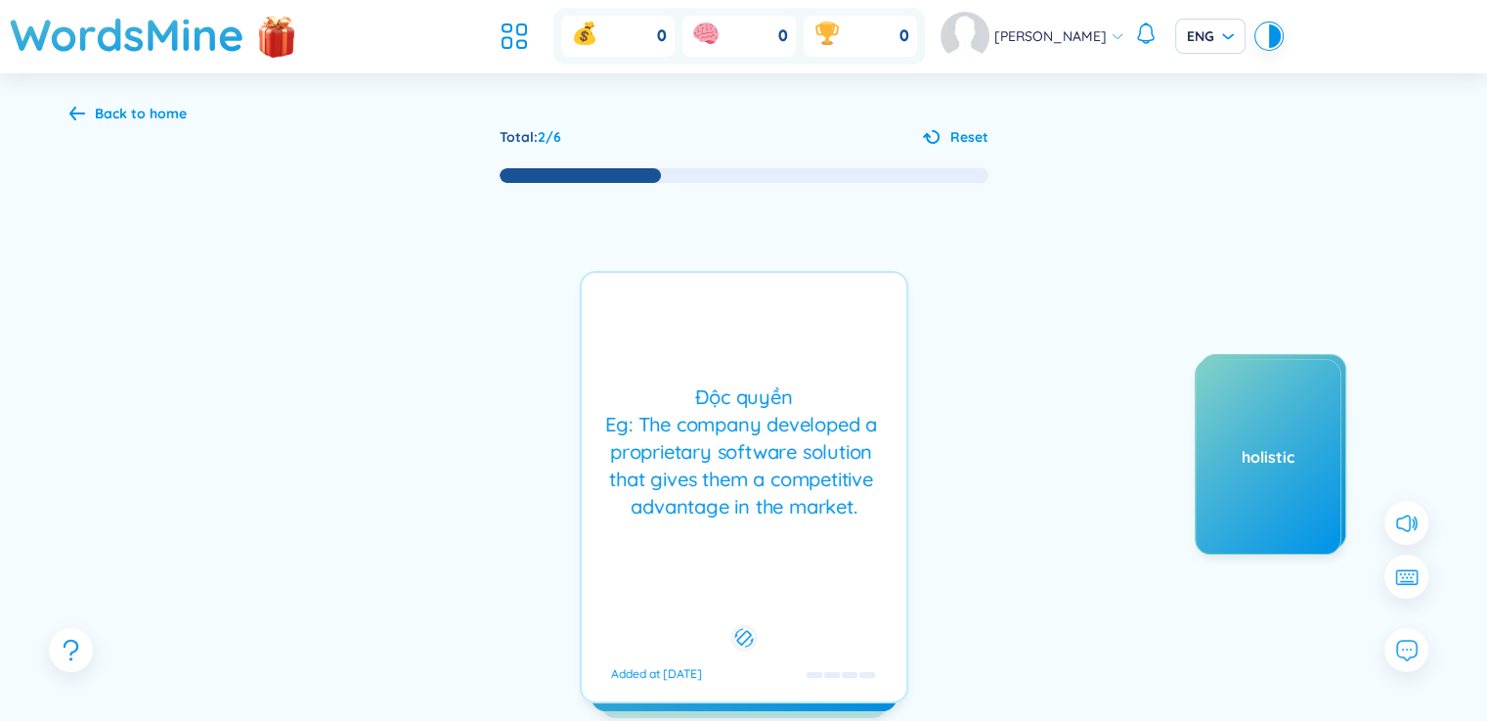
click at [755, 455] on div "Độc quyền Eg: The company developed a proprietary software solution that gives …" at bounding box center [743, 451] width 305 height 137
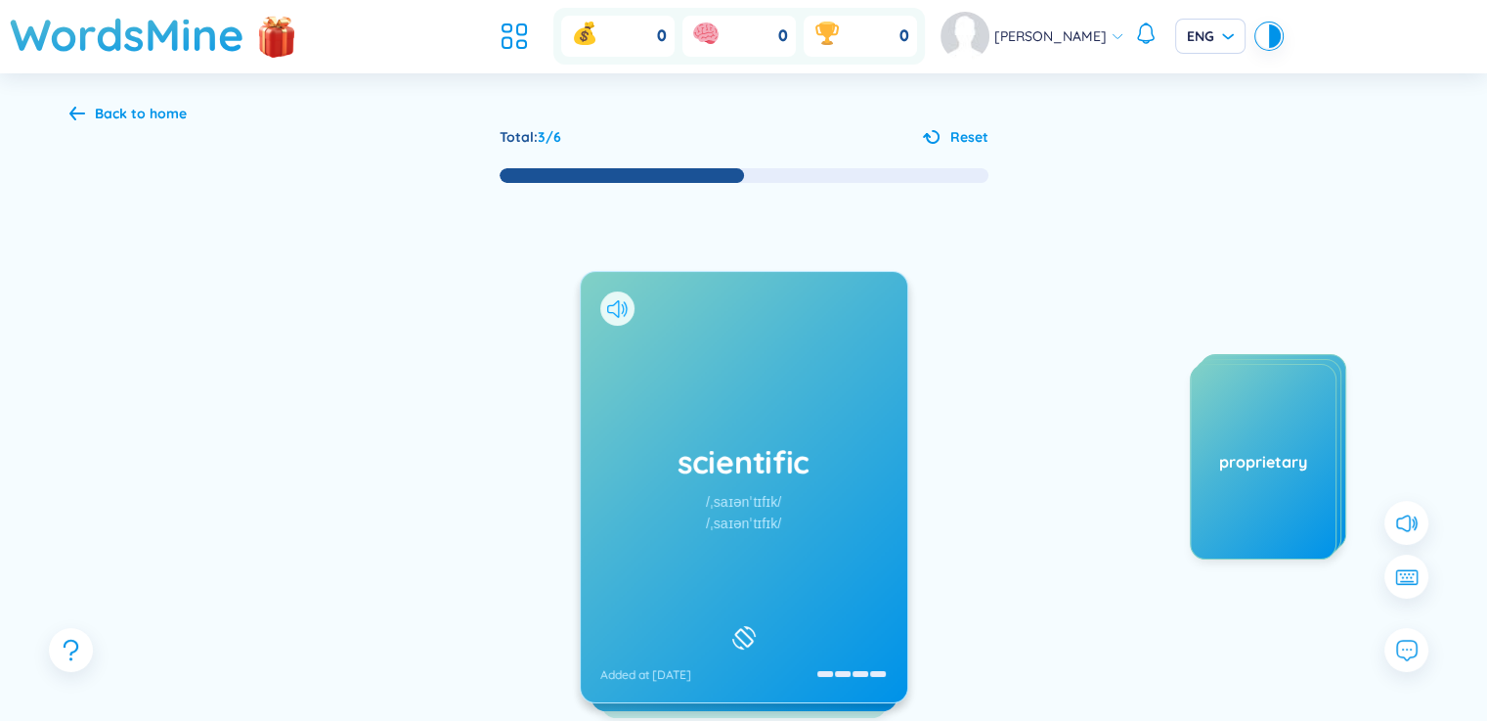
click at [616, 317] on icon at bounding box center [617, 309] width 21 height 18
click at [770, 489] on div "scientific /ˌsaɪənˈtɪfɪk/ /ˌsaɪənˈtɪfɪk/ Added at [DATE]" at bounding box center [744, 487] width 327 height 430
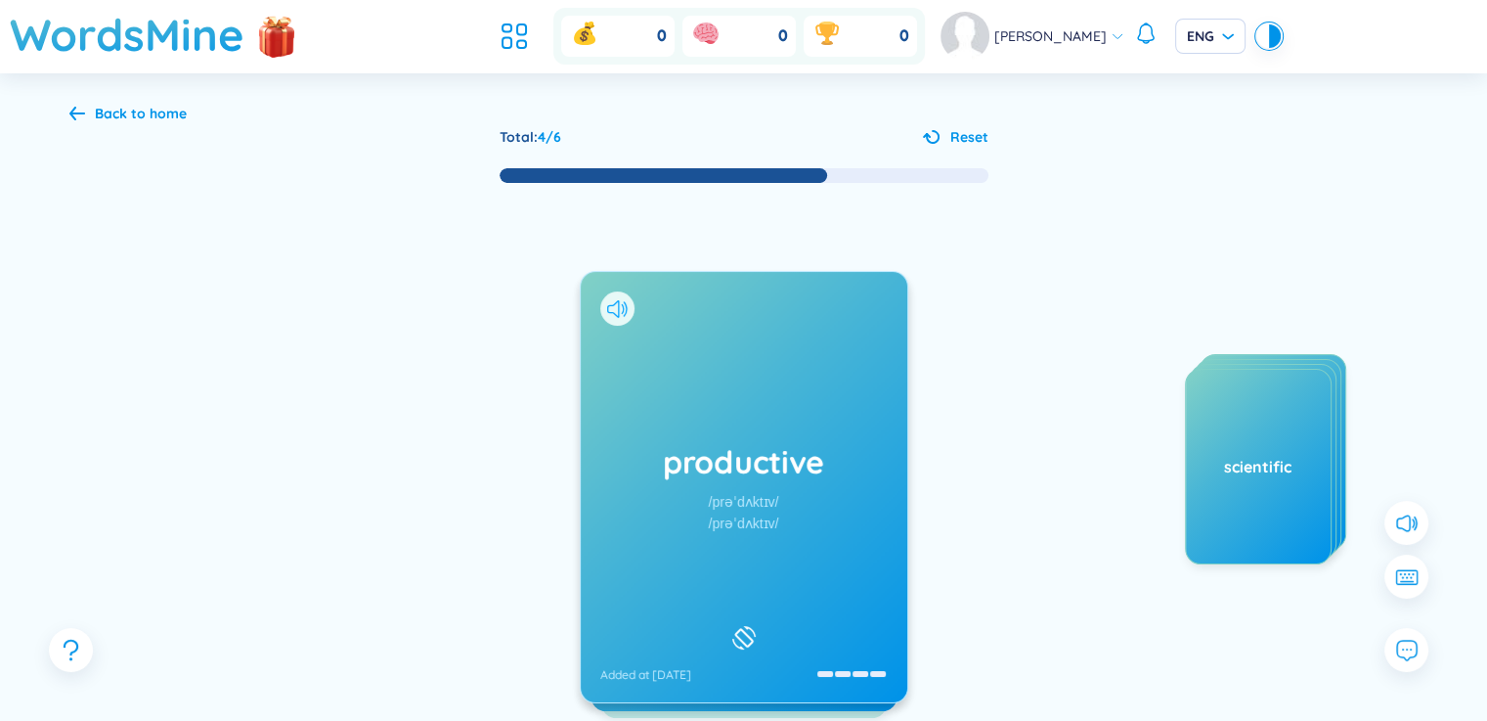
click at [616, 300] on icon at bounding box center [617, 309] width 21 height 18
click at [750, 471] on h1 "productive" at bounding box center [743, 461] width 287 height 43
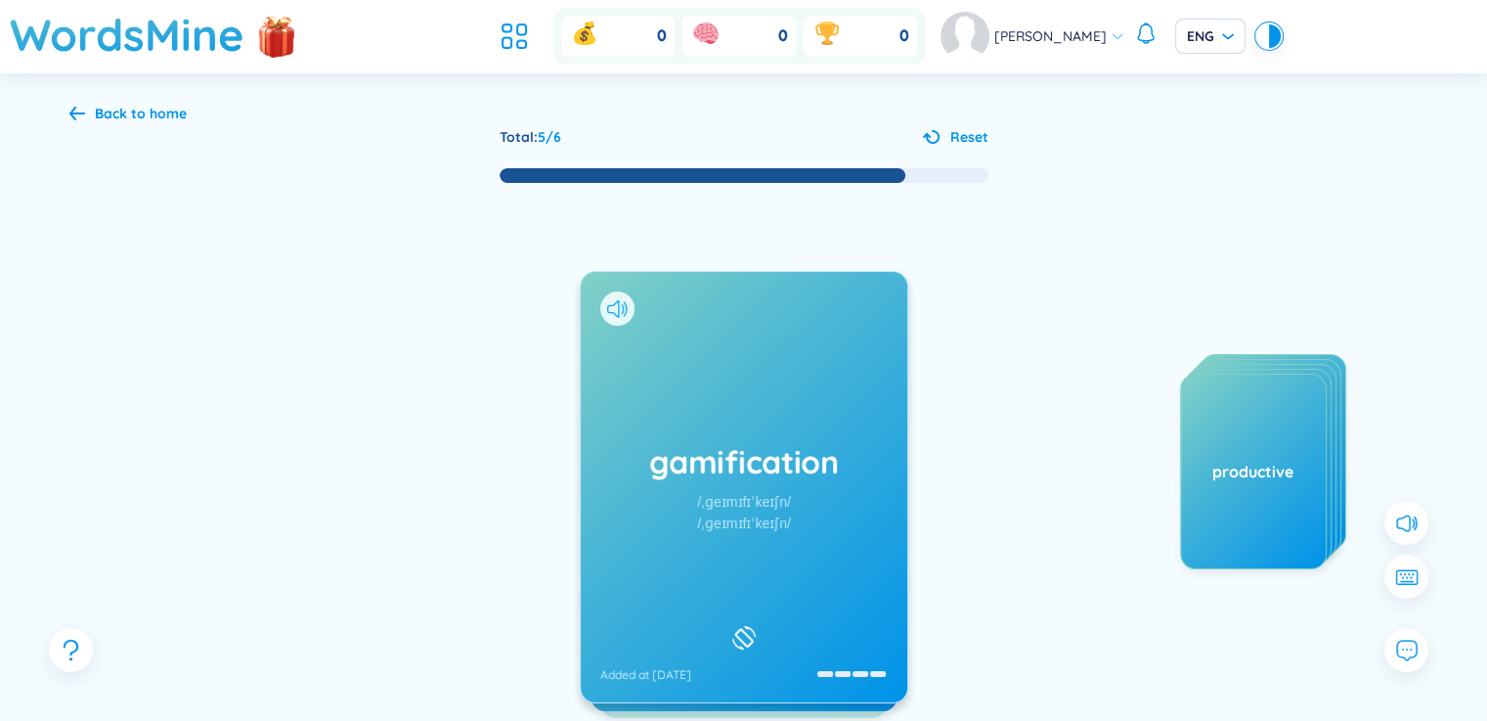
click at [607, 304] on icon at bounding box center [617, 309] width 21 height 18
click at [613, 297] on div at bounding box center [617, 308] width 34 height 34
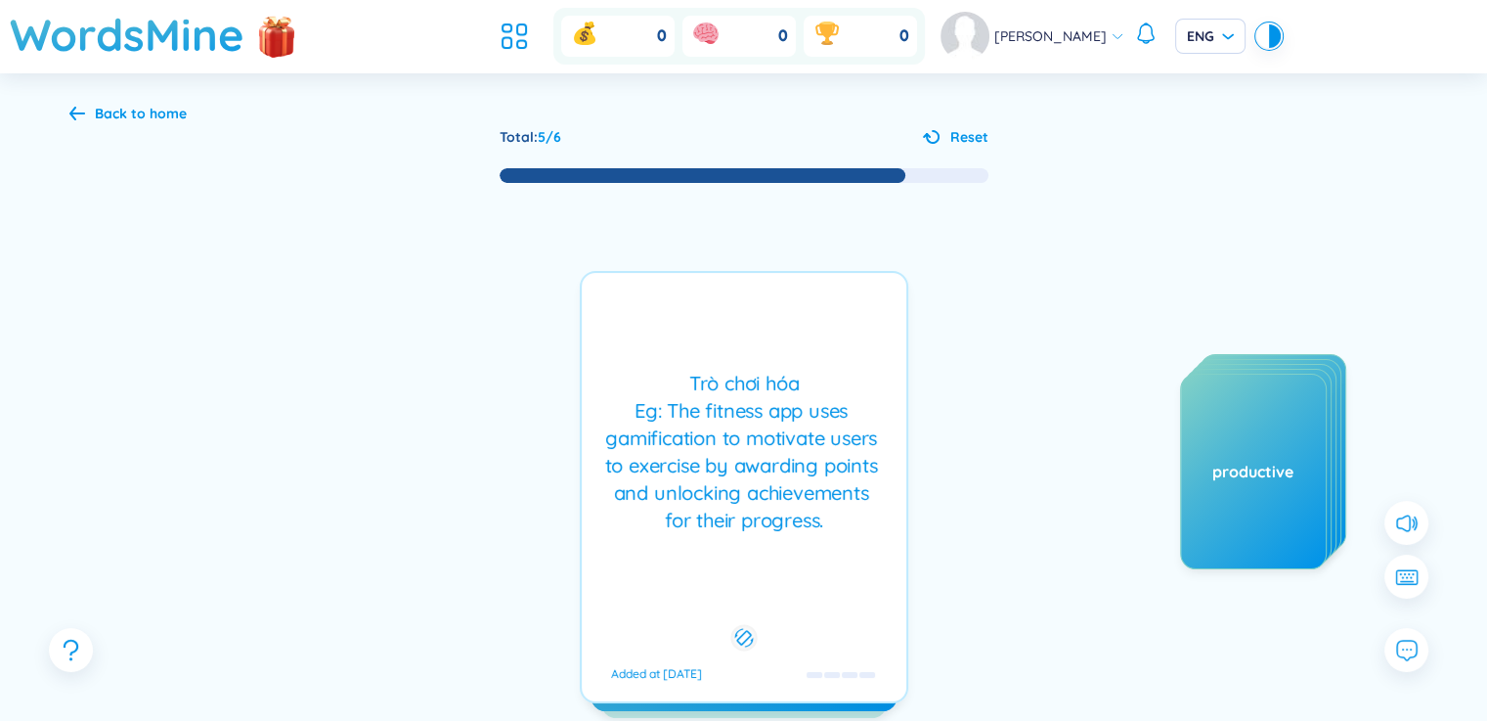
click at [647, 347] on div "Trò chơi hóa Eg: The fitness app uses gamification to motivate users to exercis…" at bounding box center [744, 487] width 328 height 432
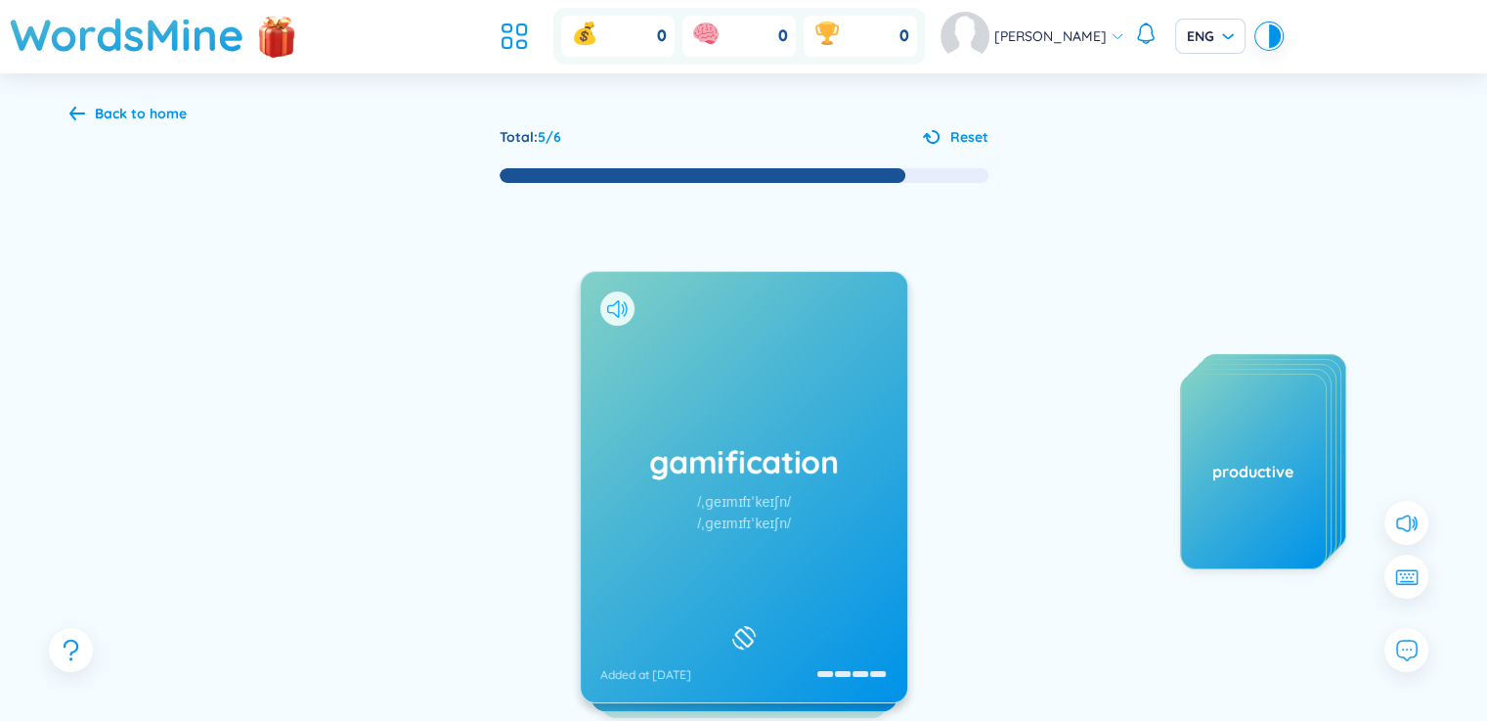
click at [623, 303] on icon at bounding box center [617, 309] width 21 height 18
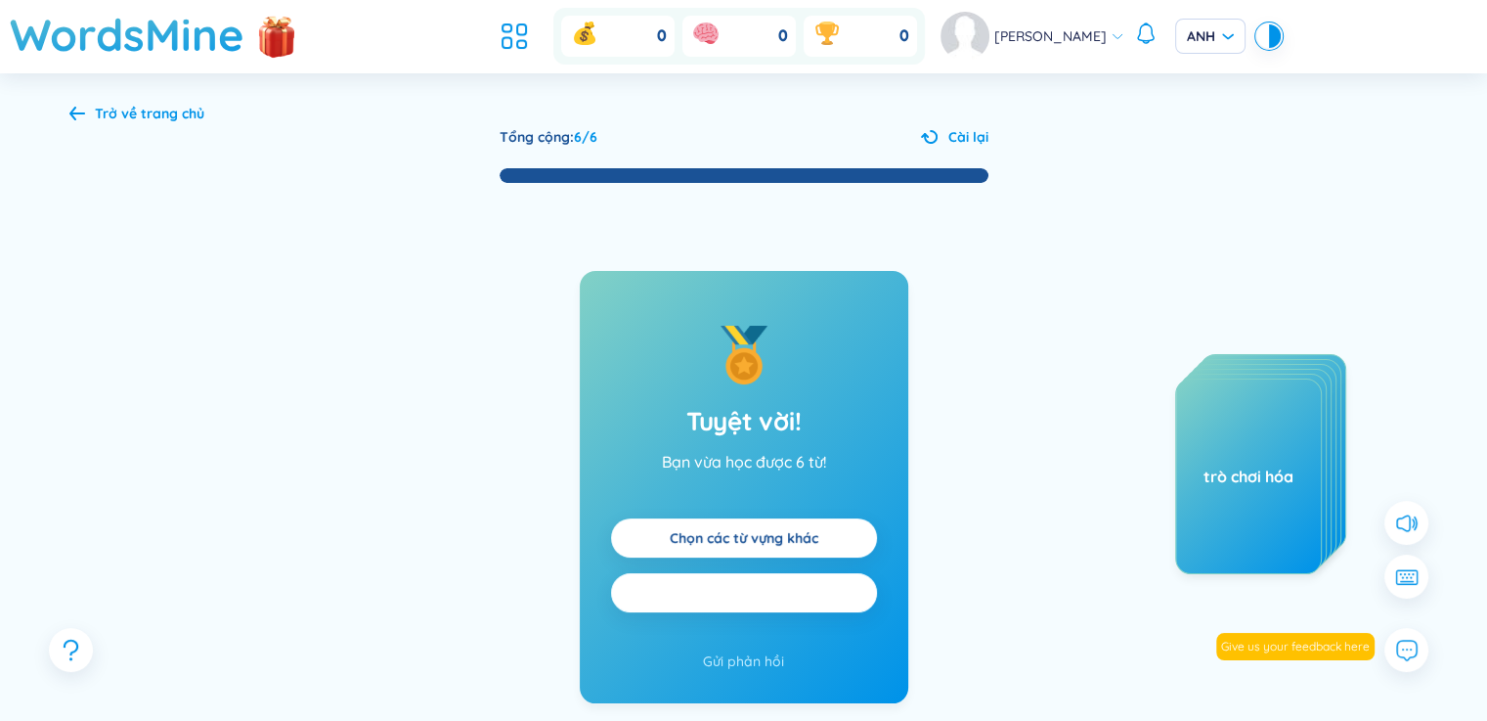
click at [828, 577] on button "Thực hành tất cả" at bounding box center [744, 592] width 266 height 39
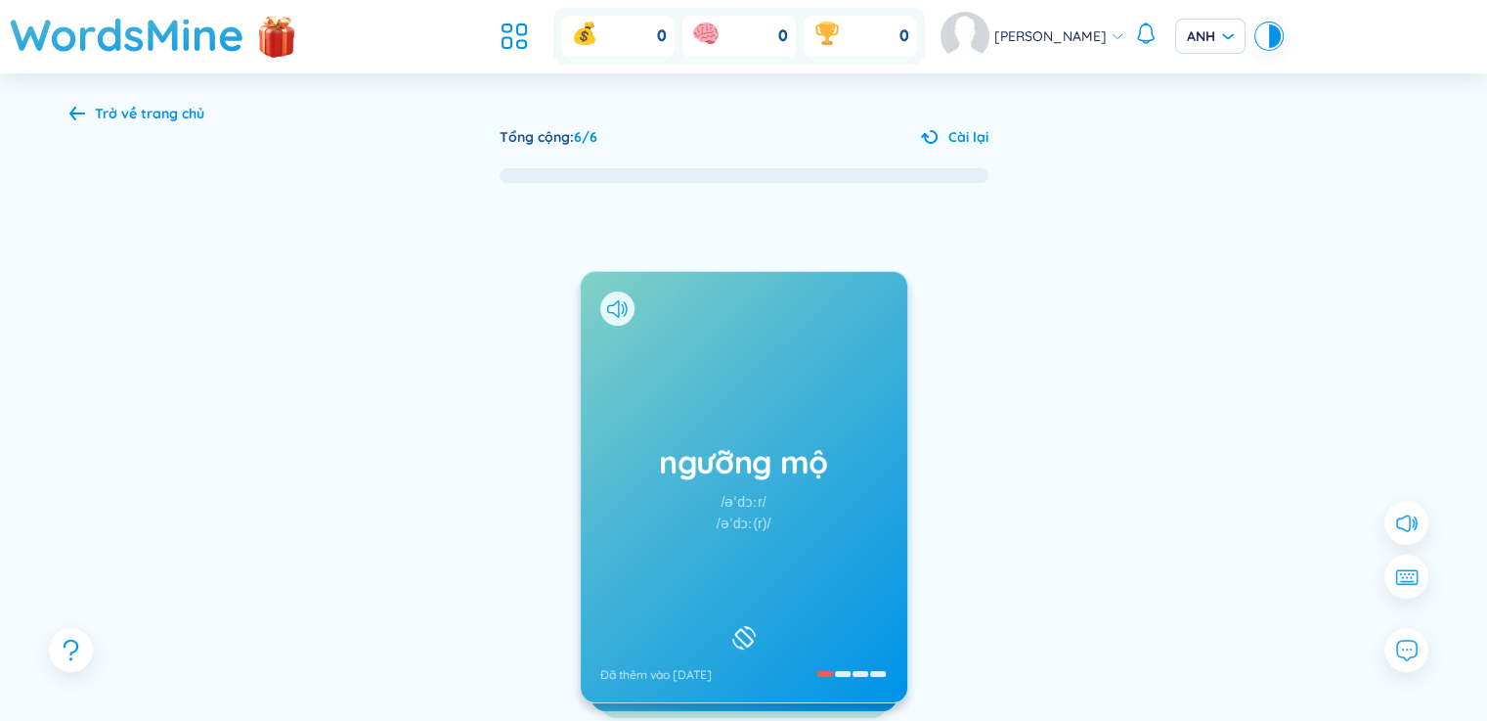
click at [711, 601] on div "ngưỡng mộ /əˈdɔːr/ /əˈdɔː(r)/ Đã thêm vào [DATE]" at bounding box center [744, 487] width 327 height 430
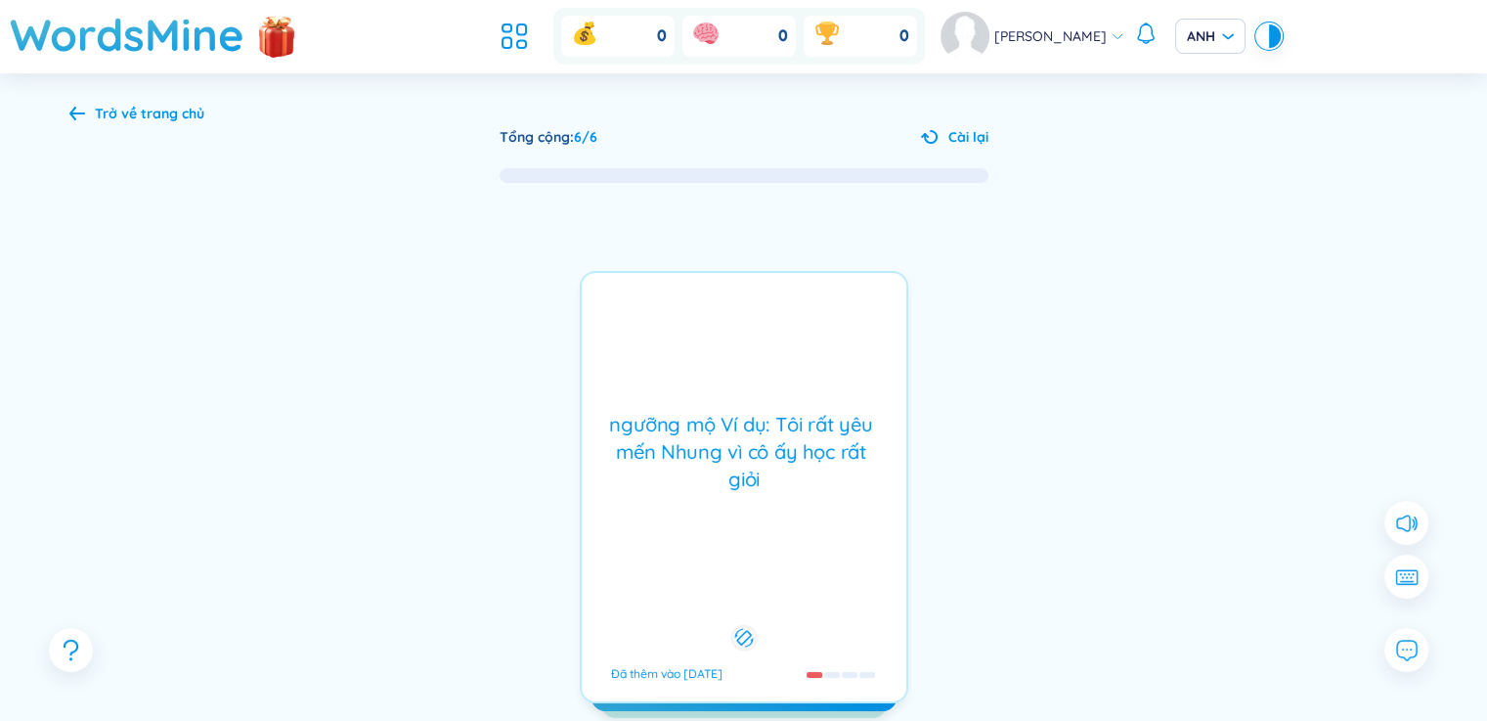
click at [708, 597] on div "ngưỡng mộ Ví dụ: Tôi rất yêu mến Nhung vì cô ấy học rất giỏi Đã thêm vào [DATE]" at bounding box center [744, 487] width 328 height 432
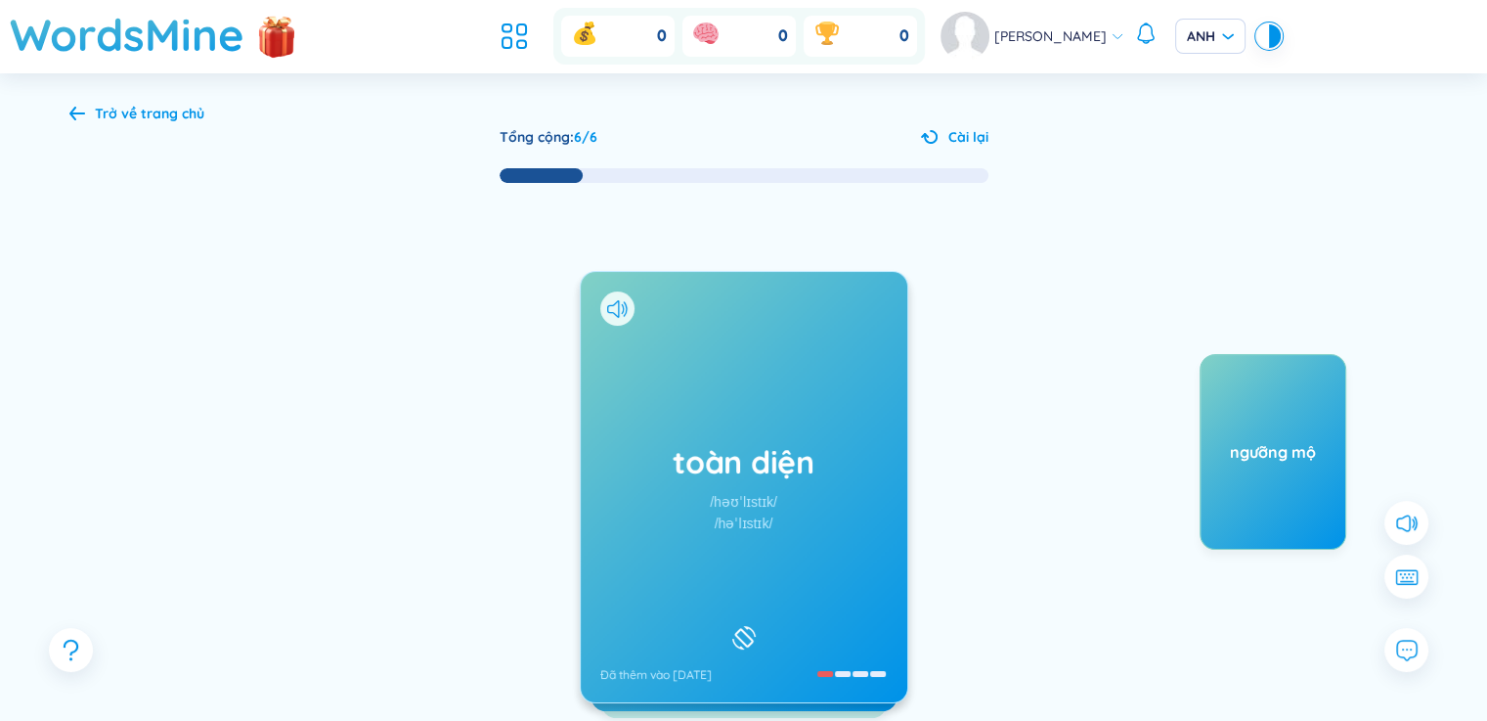
click at [711, 574] on div "toàn diện /həʊˈlɪstɪk/ /həˈlɪstɪk/ Đã thêm vào [DATE]" at bounding box center [744, 487] width 327 height 430
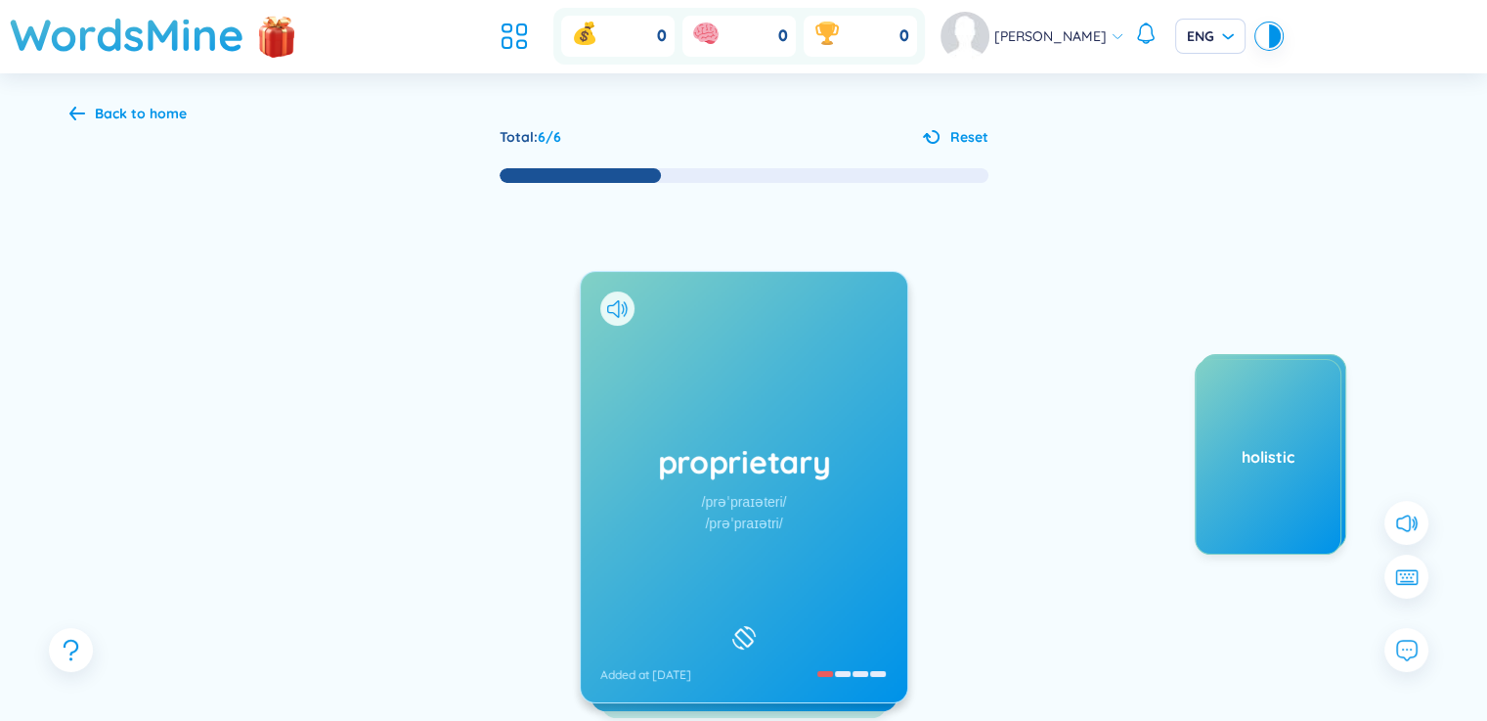
click at [733, 495] on div "/prəˈpraɪəteri/" at bounding box center [743, 502] width 85 height 22
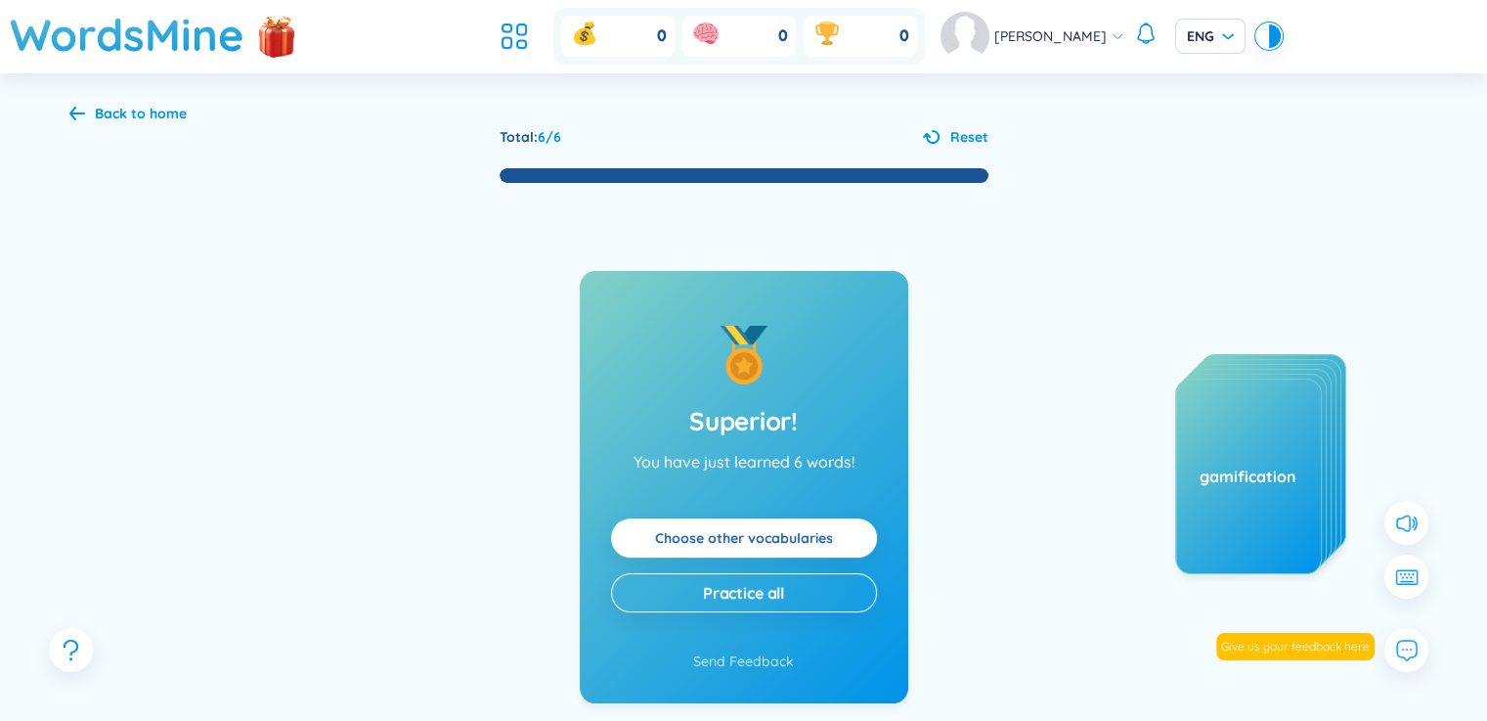
click at [744, 543] on link "Choose other vocabularies" at bounding box center [744, 538] width 178 height 22
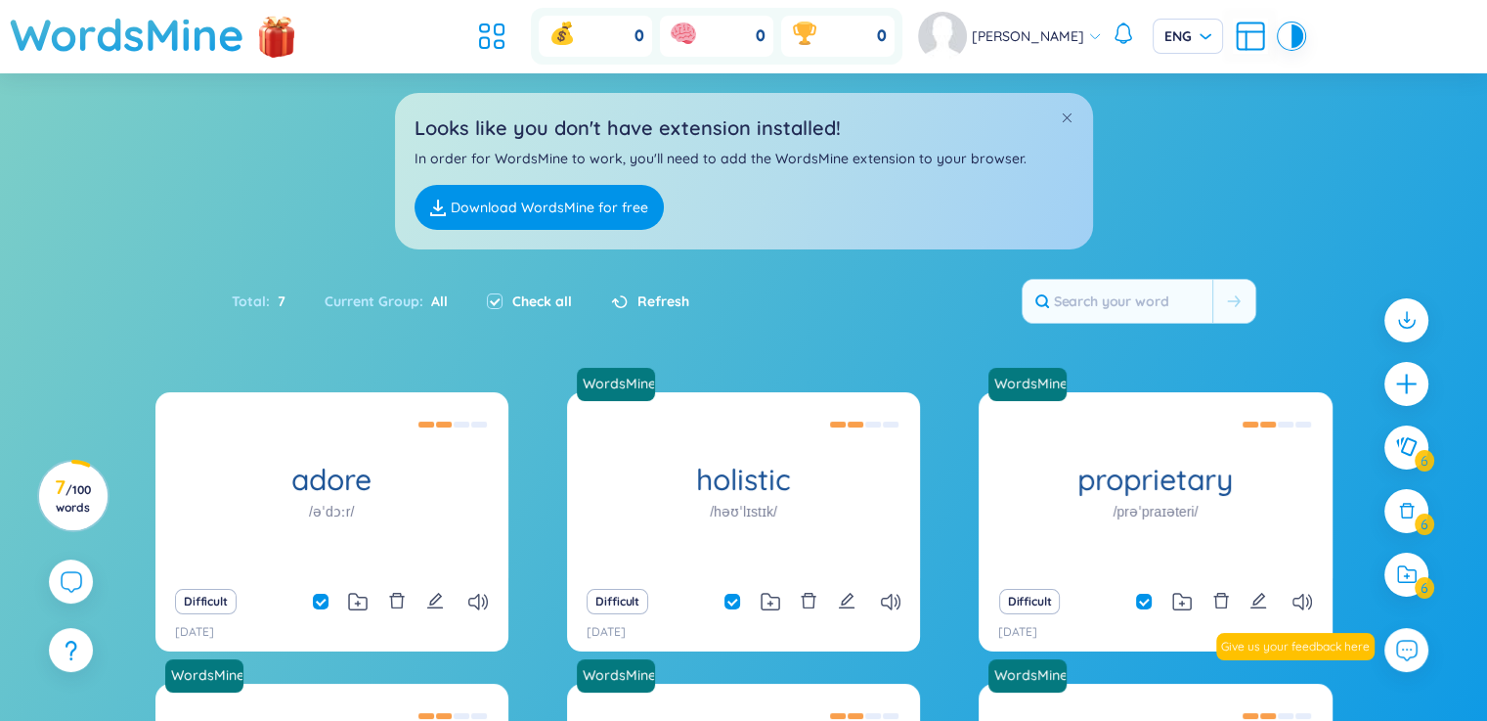
click at [1290, 169] on div "Looks like you don't have extension installed! In order for WordsMine to work, …" at bounding box center [743, 161] width 1487 height 176
click at [1399, 374] on icon "plus" at bounding box center [1406, 384] width 27 height 27
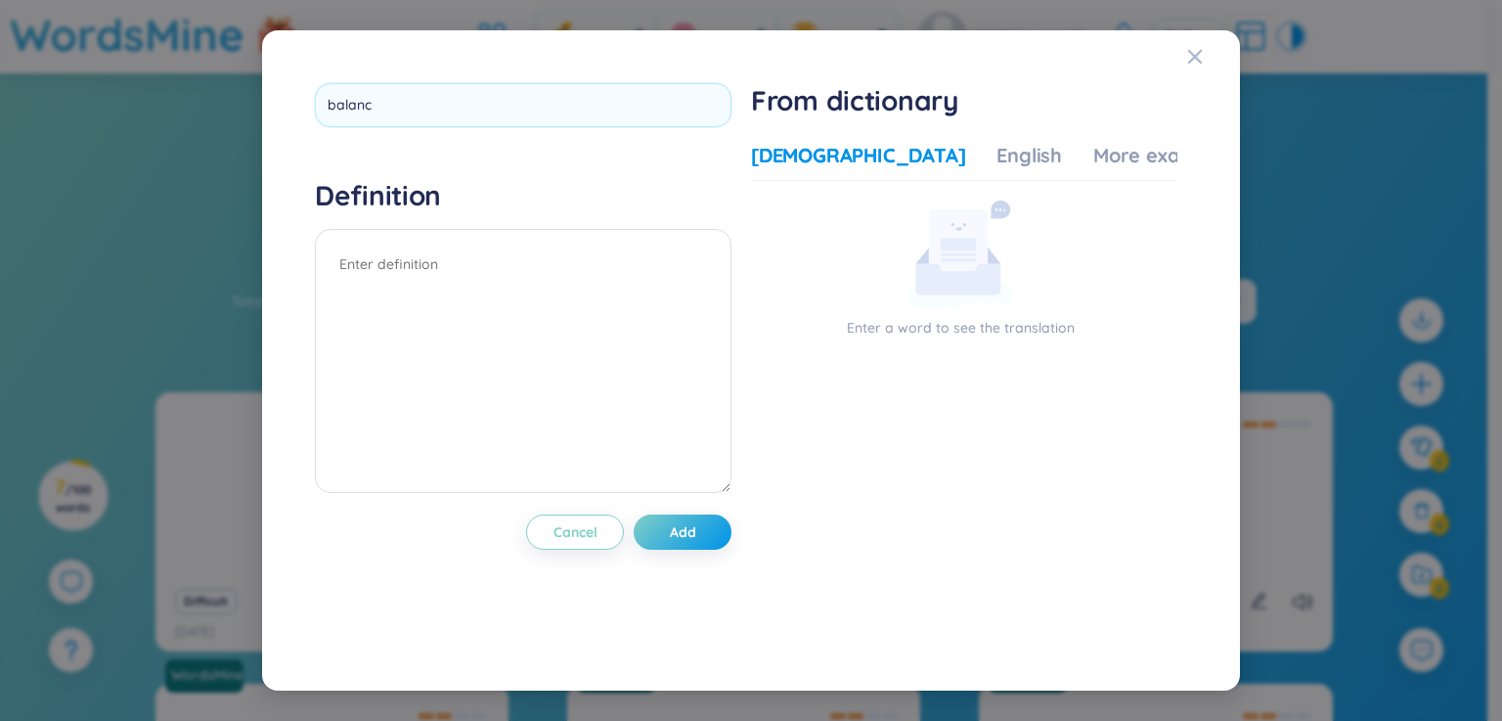
type input "balance"
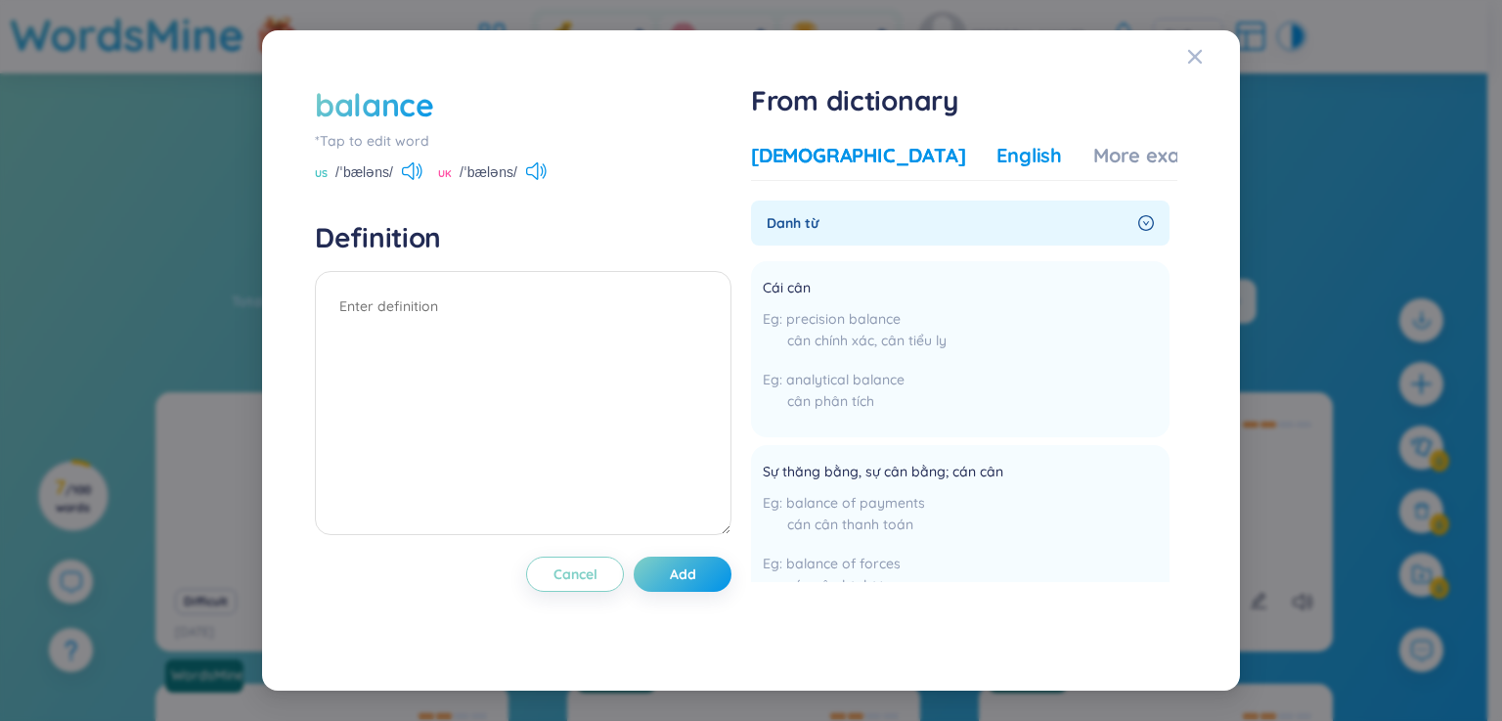
click at [996, 146] on div "English" at bounding box center [1029, 155] width 66 height 27
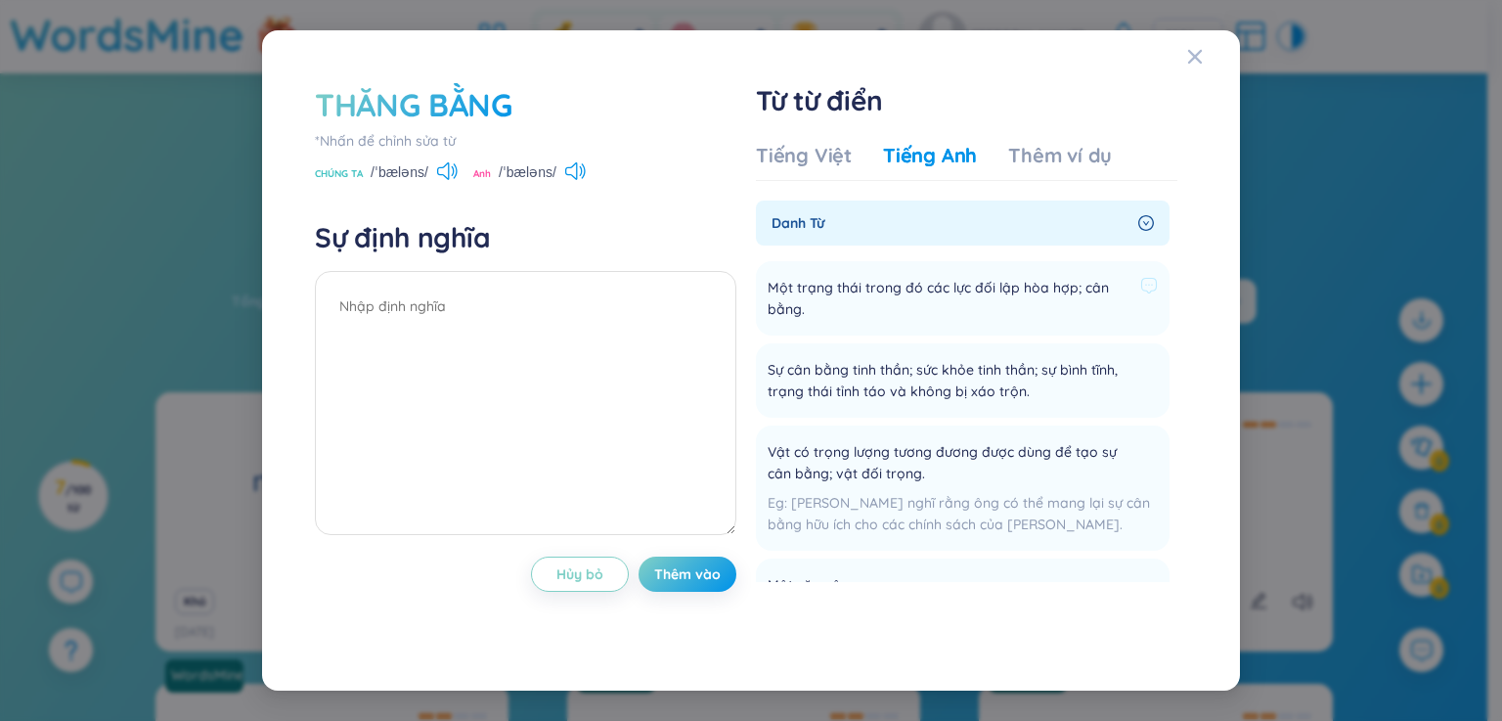
click at [835, 325] on li "Một trạng thái trong đó các lực đối lập hòa hợp; cân bằng. Add" at bounding box center [963, 298] width 414 height 74
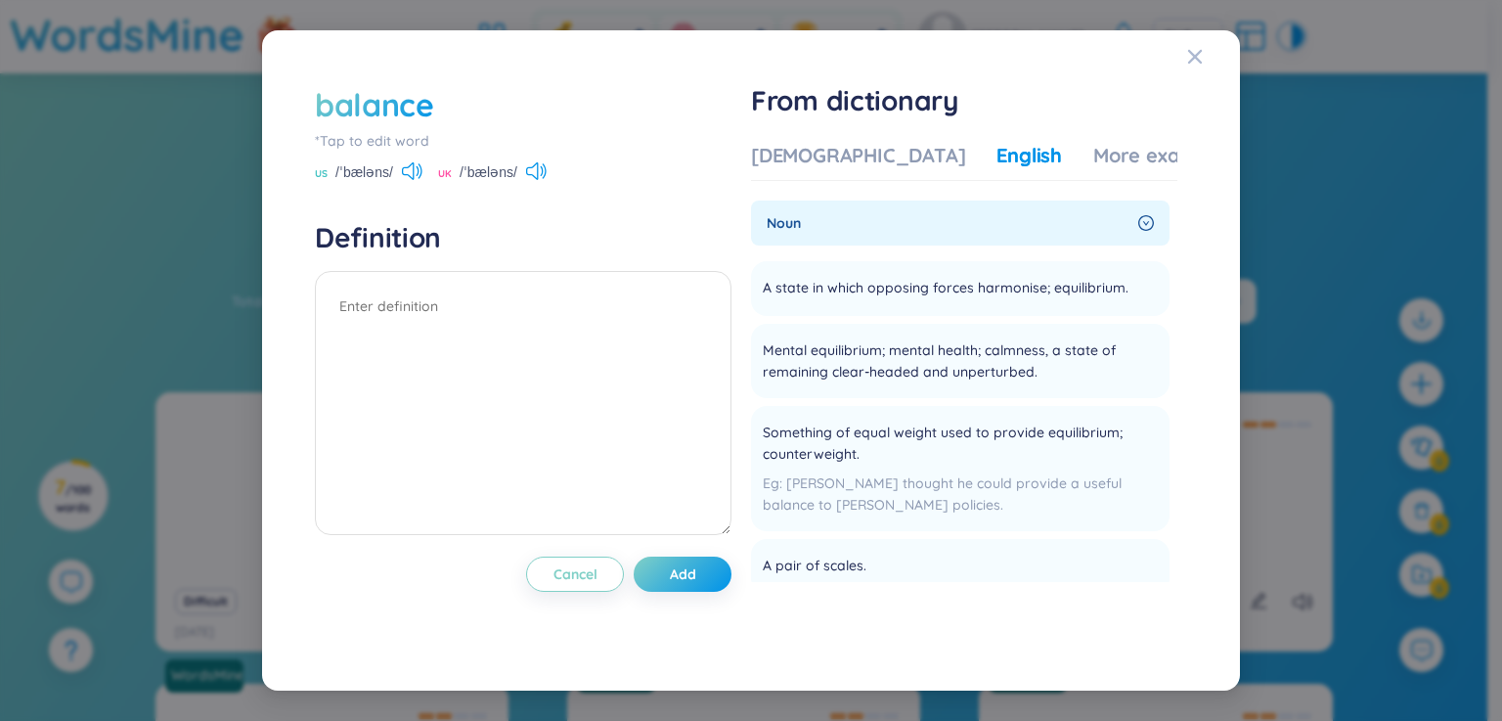
click at [410, 169] on icon at bounding box center [412, 171] width 21 height 18
click at [536, 175] on icon at bounding box center [536, 171] width 21 height 18
click at [538, 304] on textarea at bounding box center [523, 403] width 416 height 264
type textarea "sự thăng bằng , sự cân bằng Eg:"
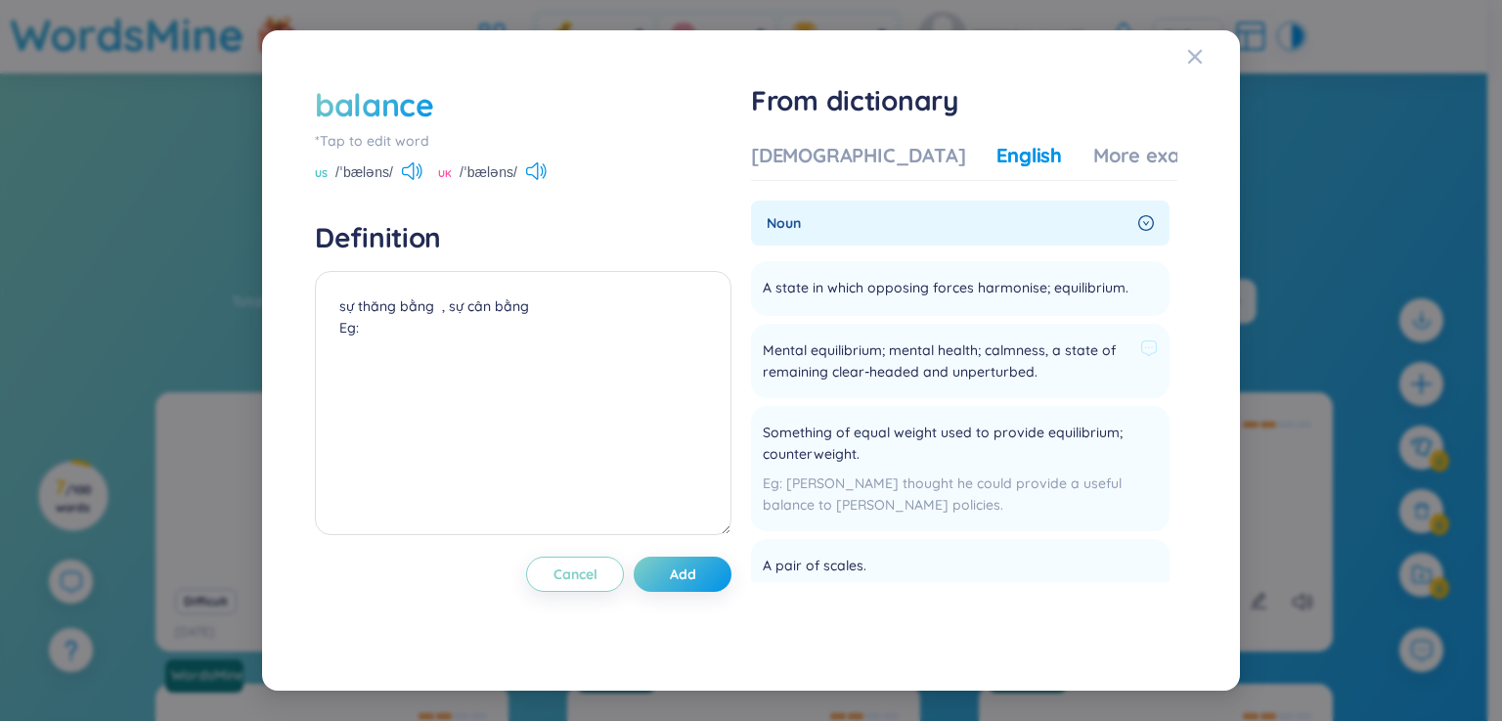
click at [1027, 382] on span "Mental equilibrium; mental health; calmness, a state of remaining clear-headed …" at bounding box center [948, 360] width 370 height 43
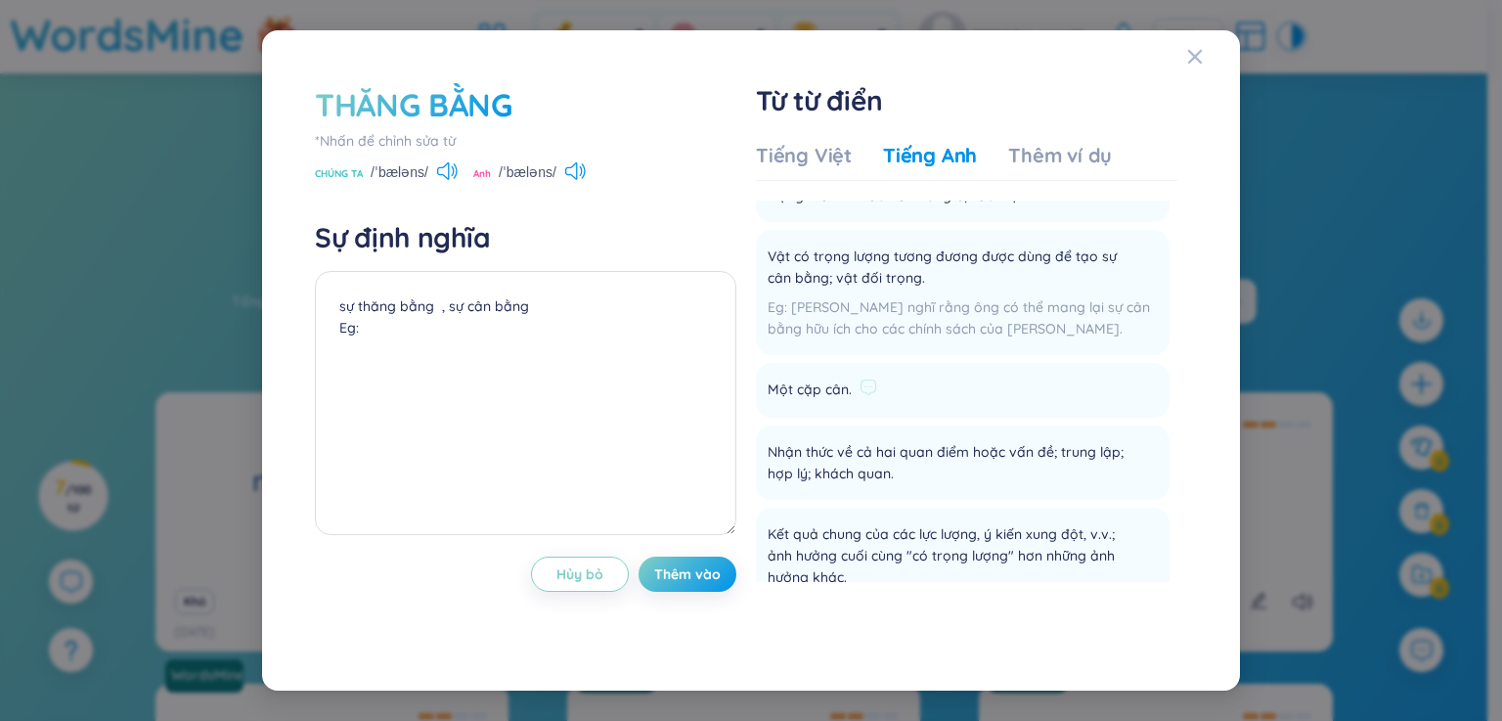
click at [974, 374] on li "Một cặp cân. Thêm vào" at bounding box center [963, 390] width 414 height 55
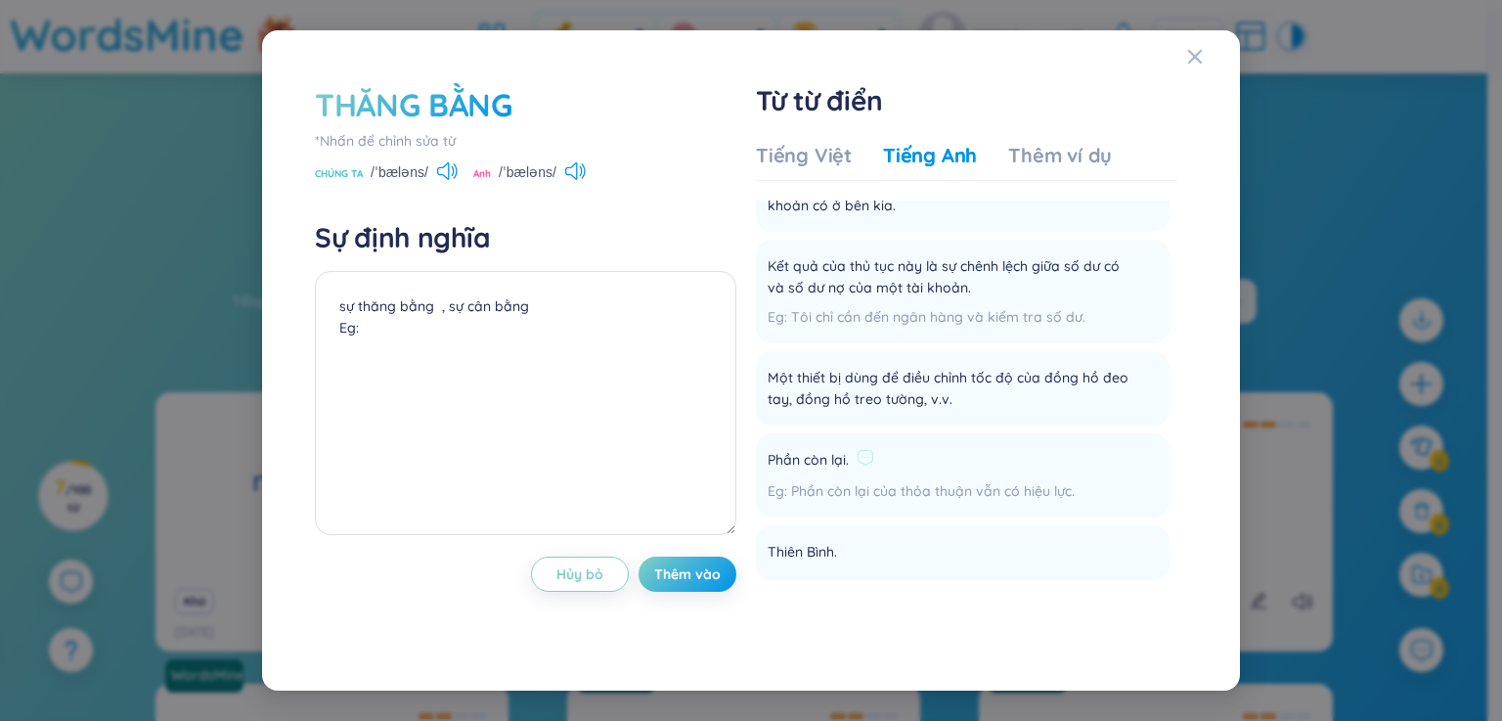
scroll to position [880, 0]
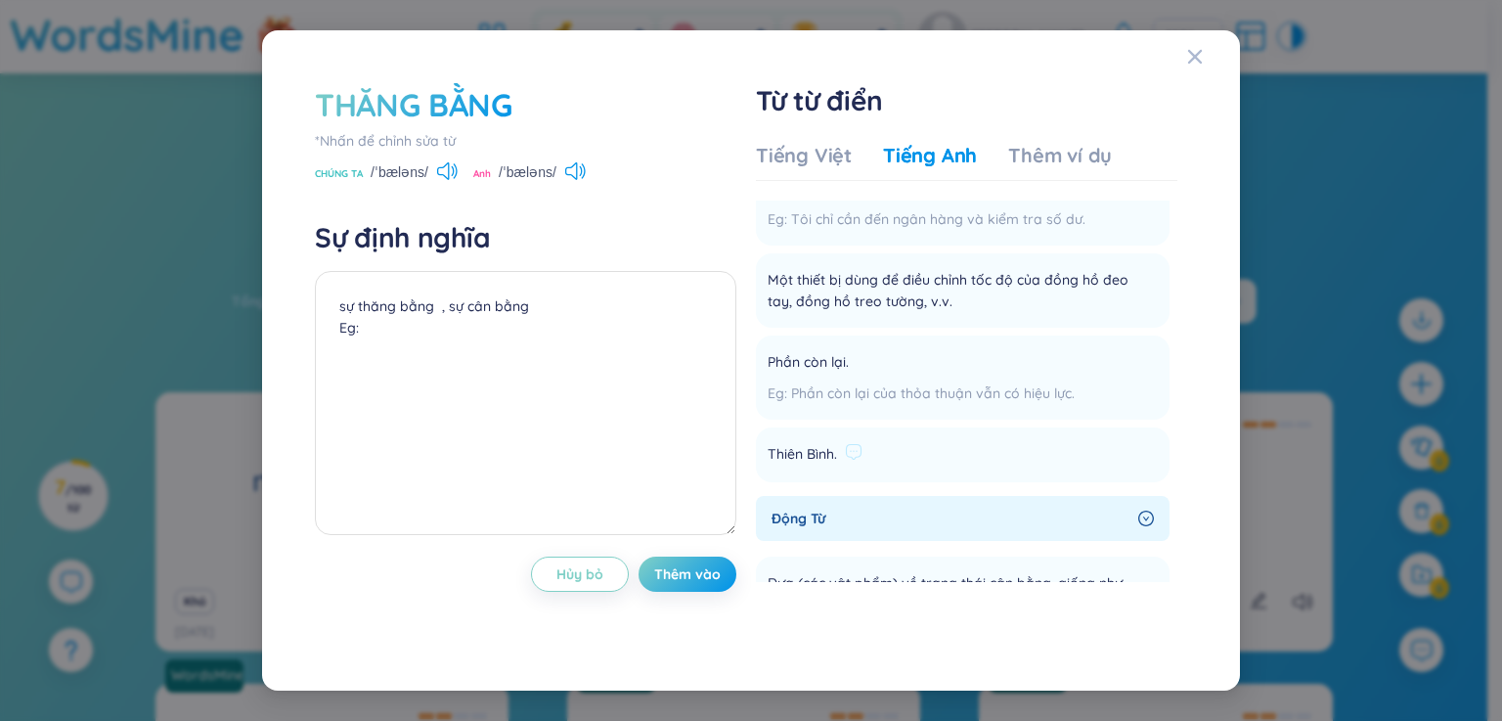
click at [963, 462] on li "Thiên Bình. Thêm vào" at bounding box center [963, 454] width 414 height 55
click at [858, 447] on icon at bounding box center [854, 452] width 18 height 18
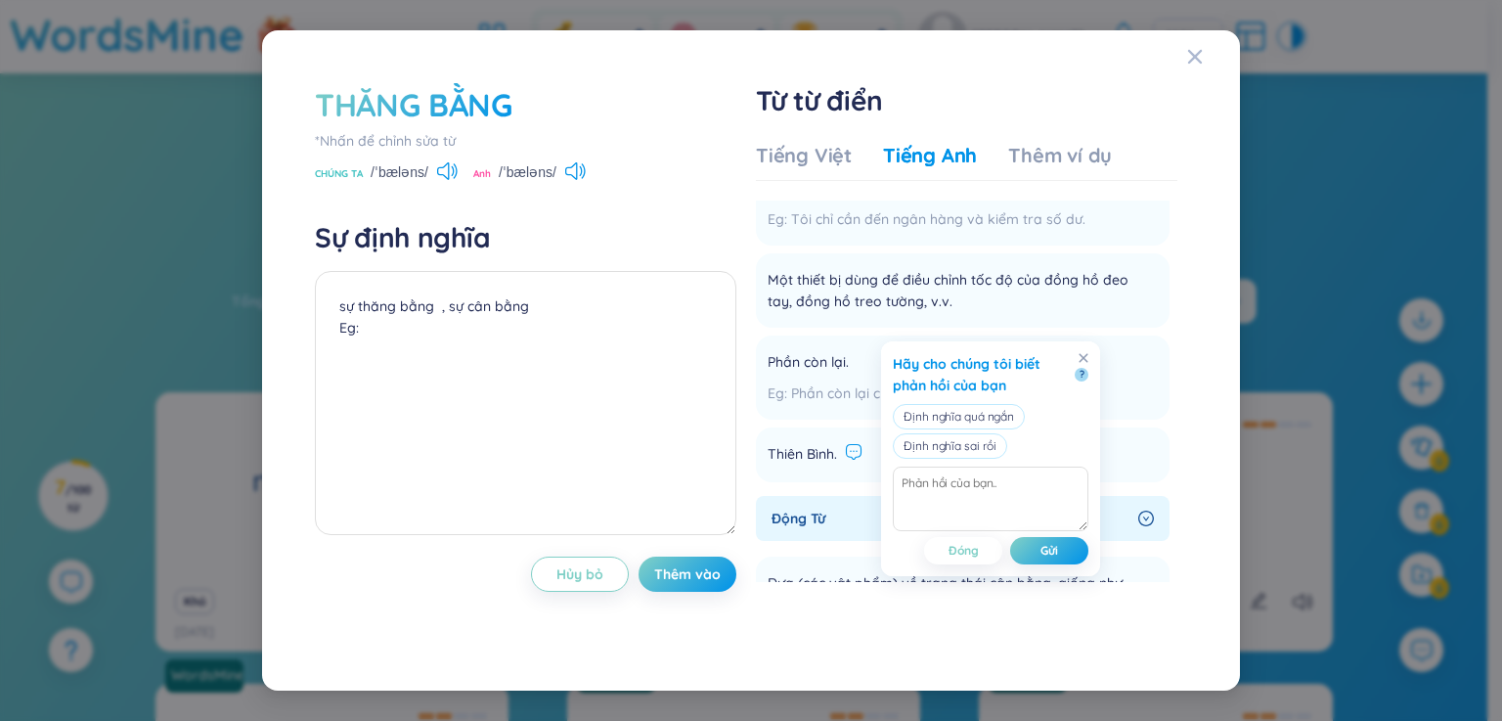
click at [1083, 352] on div "Hãy cho chúng tôi biết phản hồi của bạn ? Định nghĩa quá ngắn Định nghĩa sai rồ…" at bounding box center [990, 458] width 219 height 235
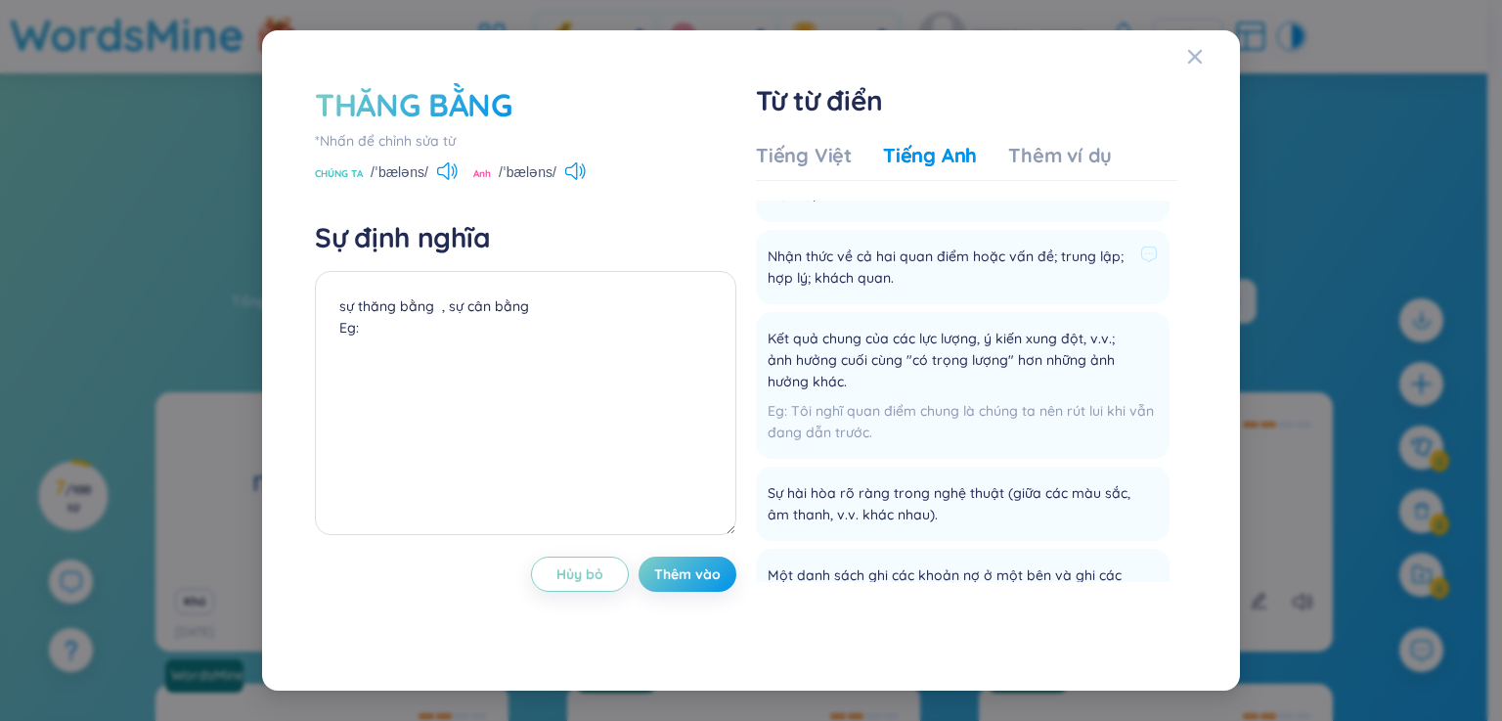
scroll to position [0, 0]
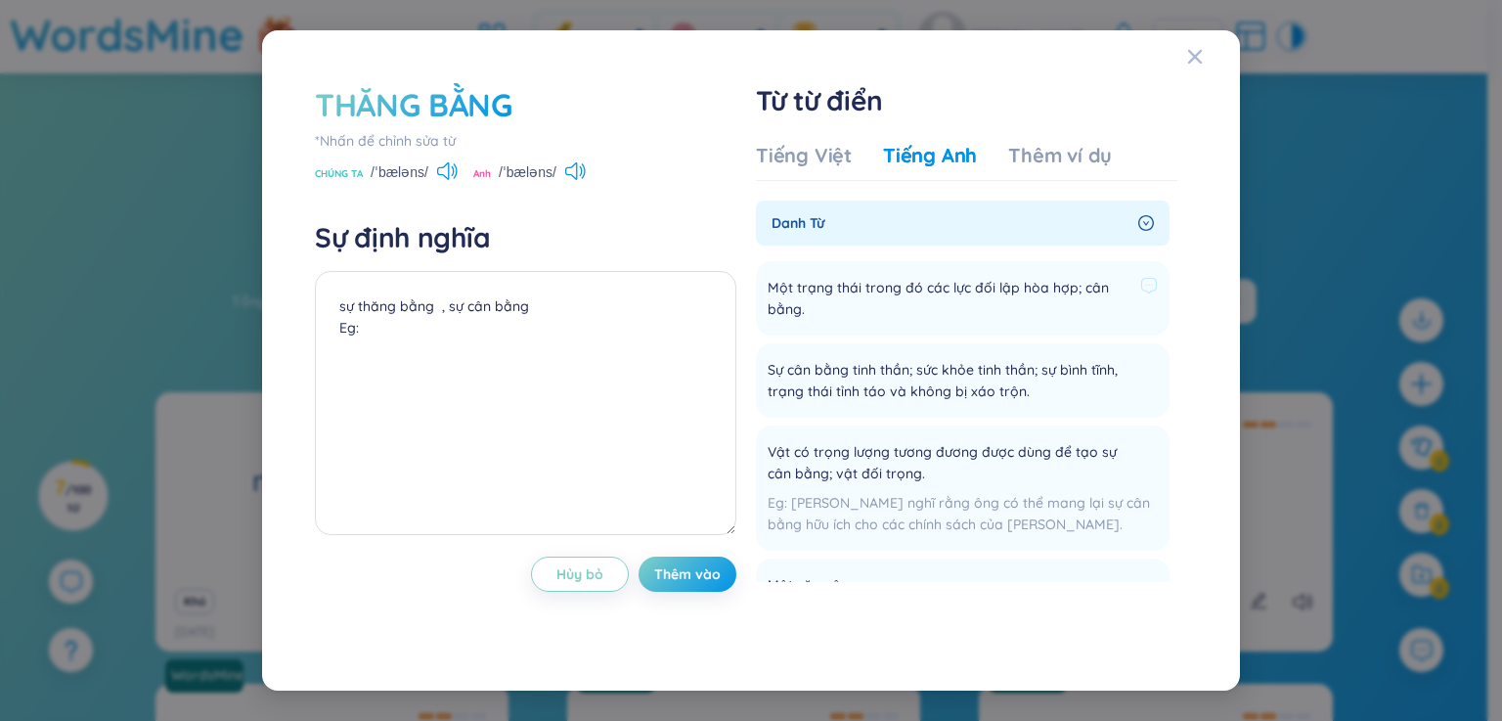
click at [939, 305] on span "Một trạng thái trong đó các lực đối lập hòa hợp; cân bằng." at bounding box center [949, 298] width 365 height 43
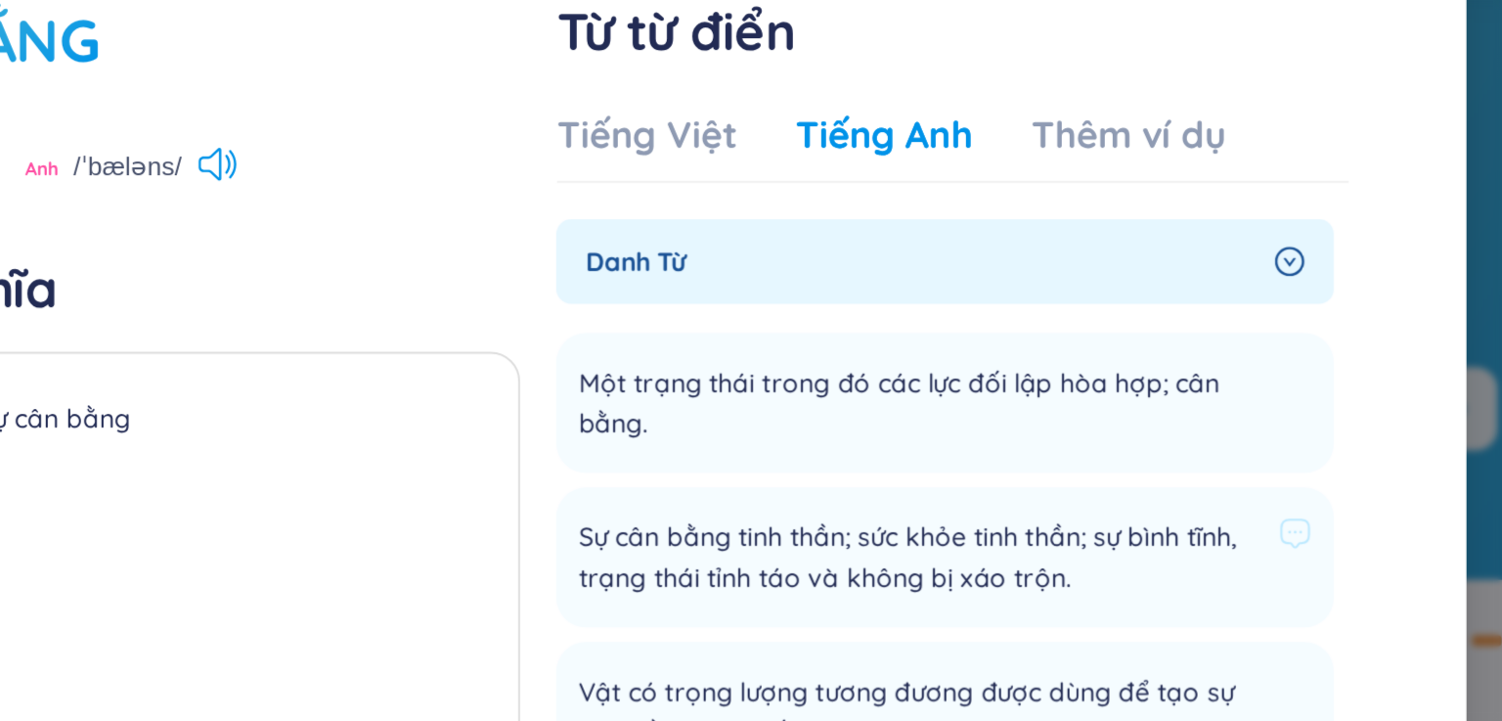
scroll to position [52, 0]
